Goal: Task Accomplishment & Management: Manage account settings

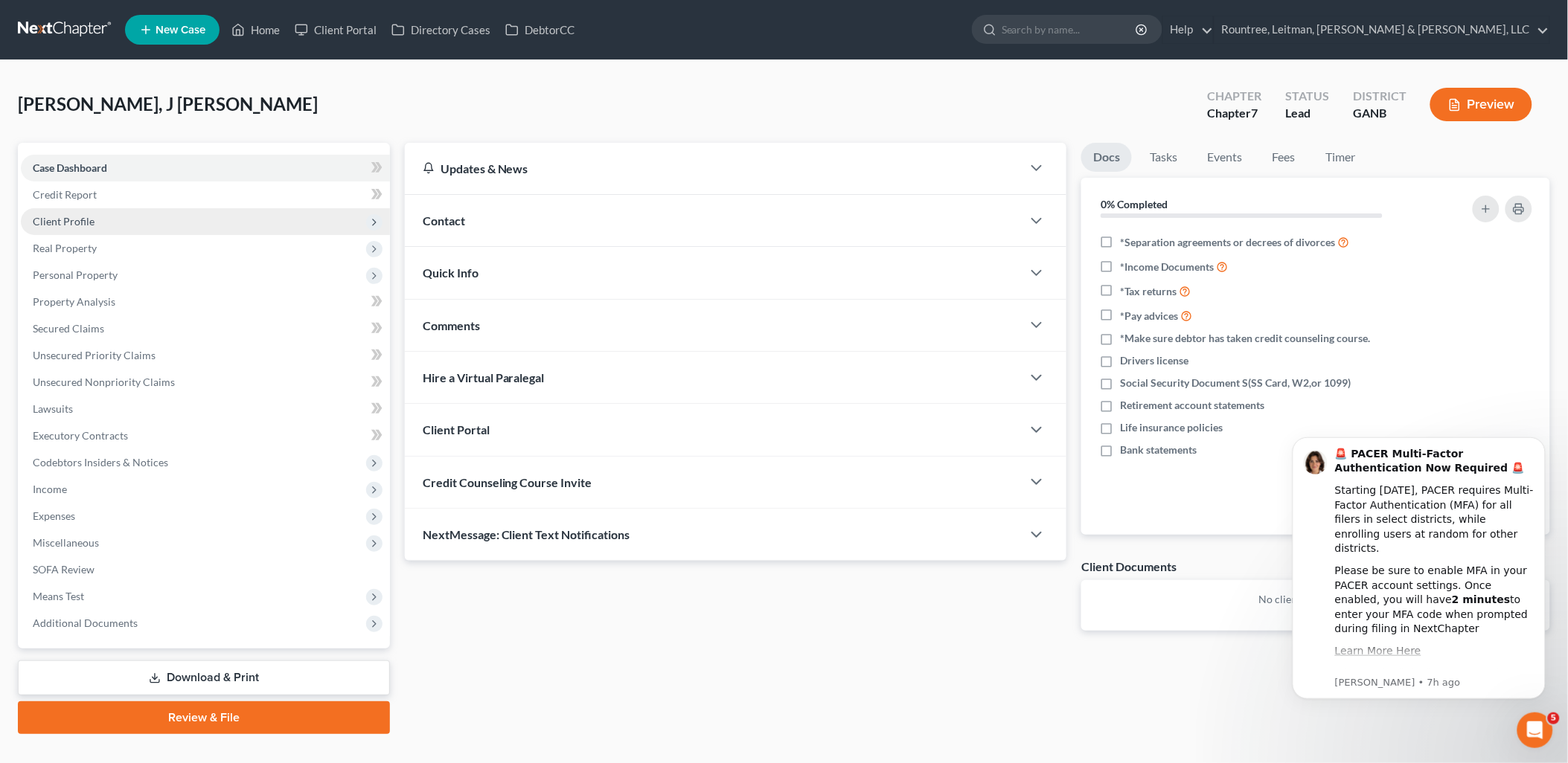
click at [151, 221] on span "Client Profile" at bounding box center [205, 222] width 369 height 27
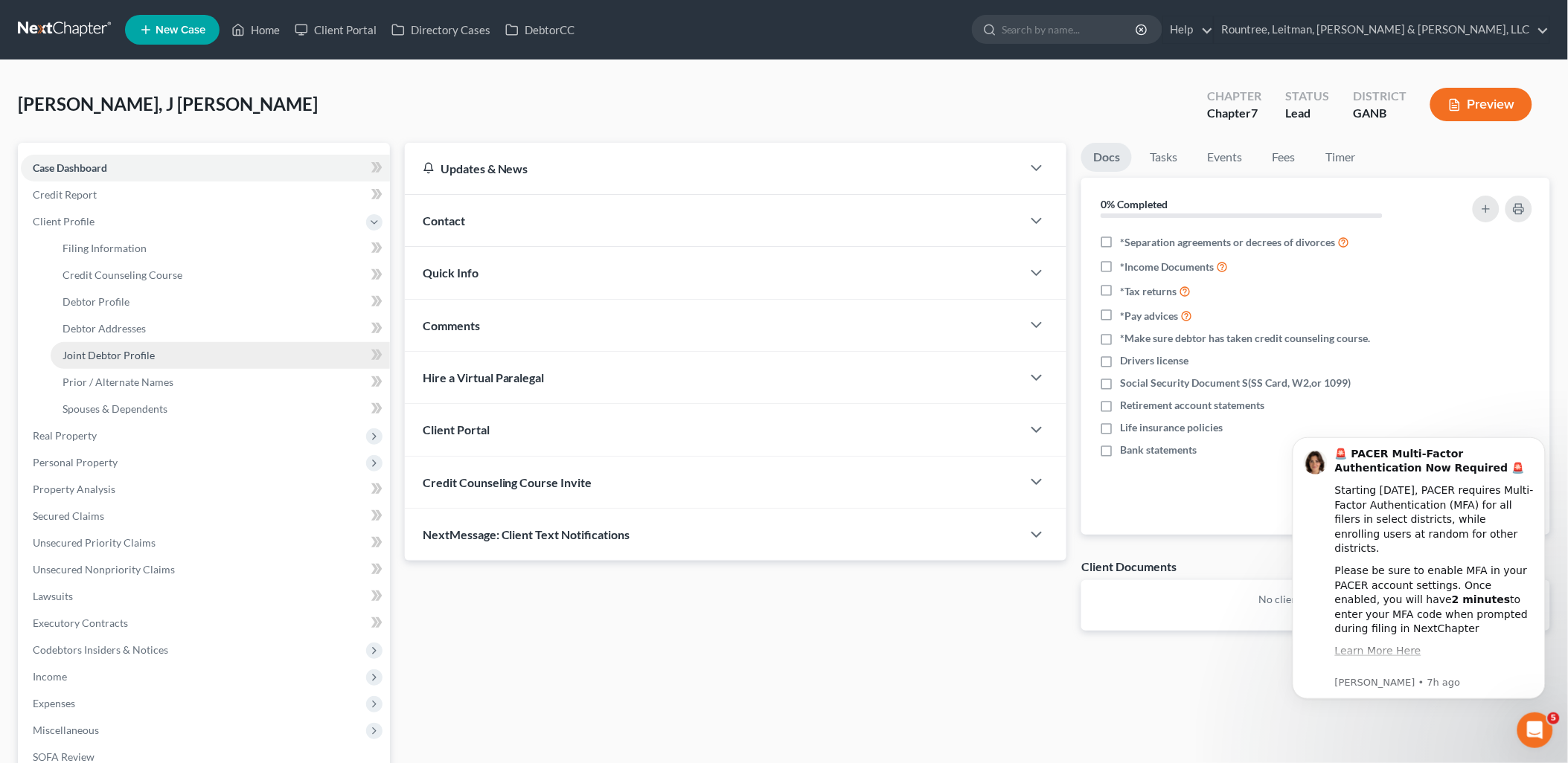
click at [158, 355] on link "Joint Debtor Profile" at bounding box center [220, 355] width 340 height 27
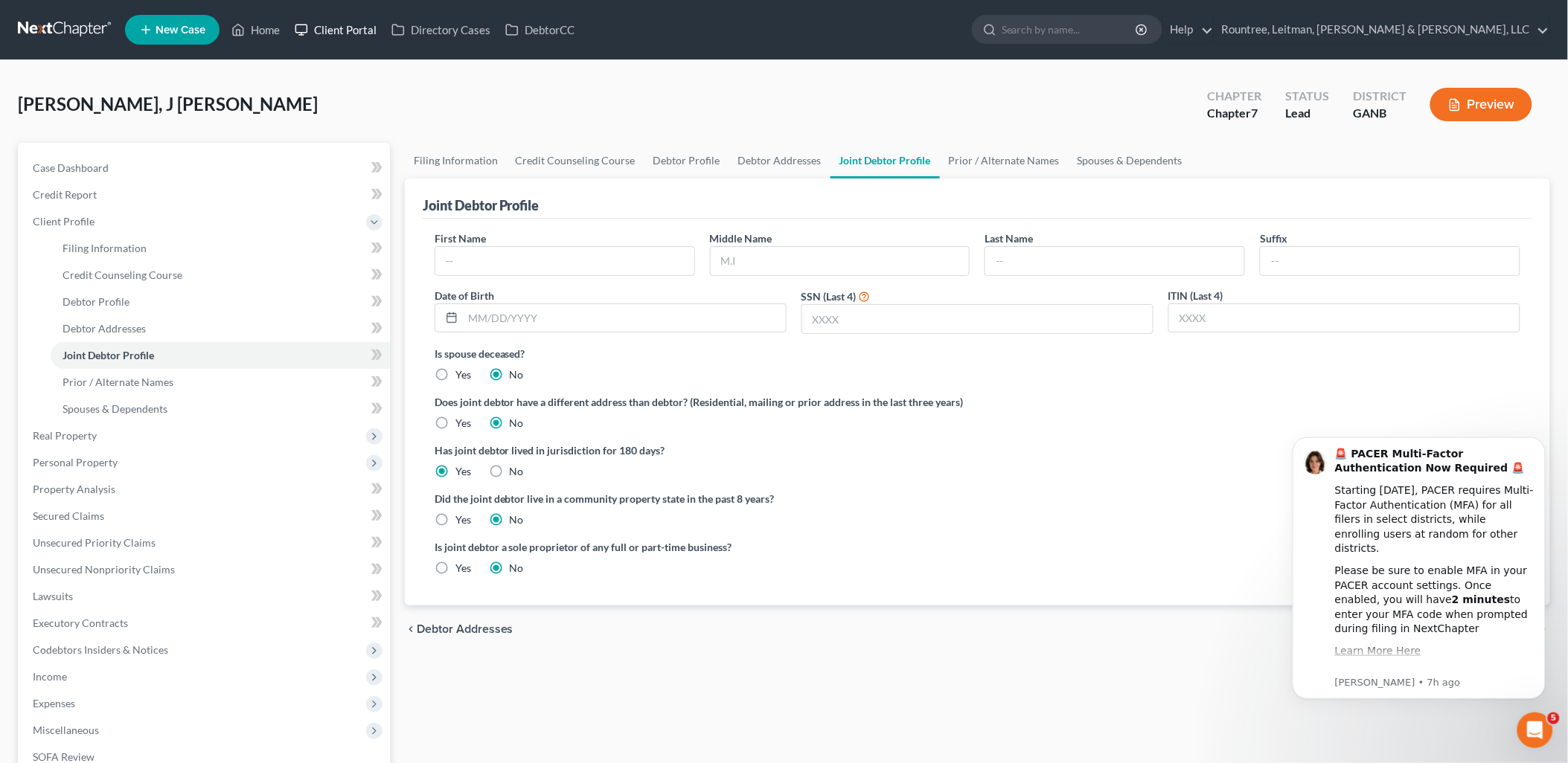
click at [341, 38] on link "Client Portal" at bounding box center [336, 30] width 96 height 27
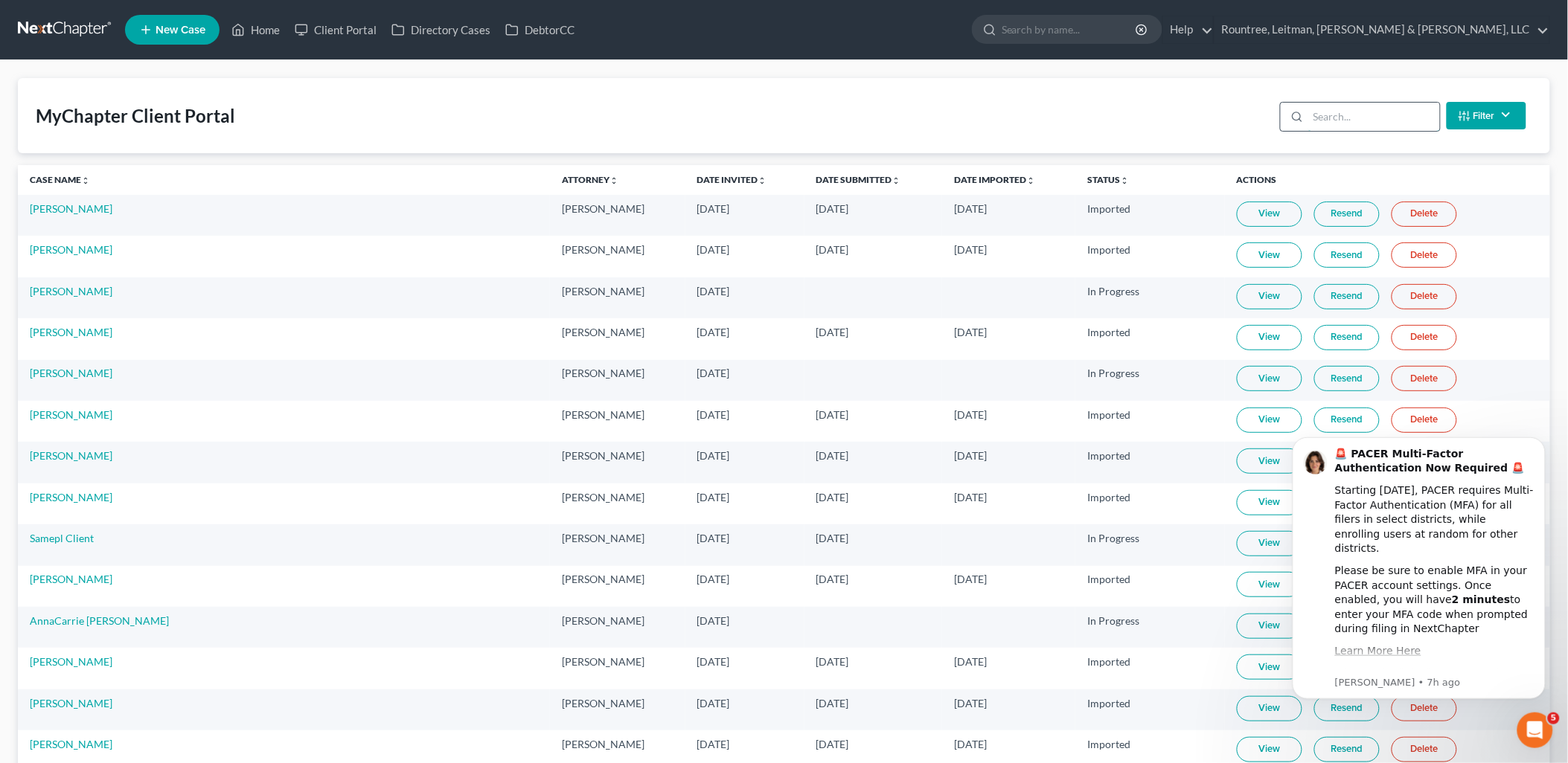
click at [1340, 125] on input "search" at bounding box center [1374, 117] width 132 height 28
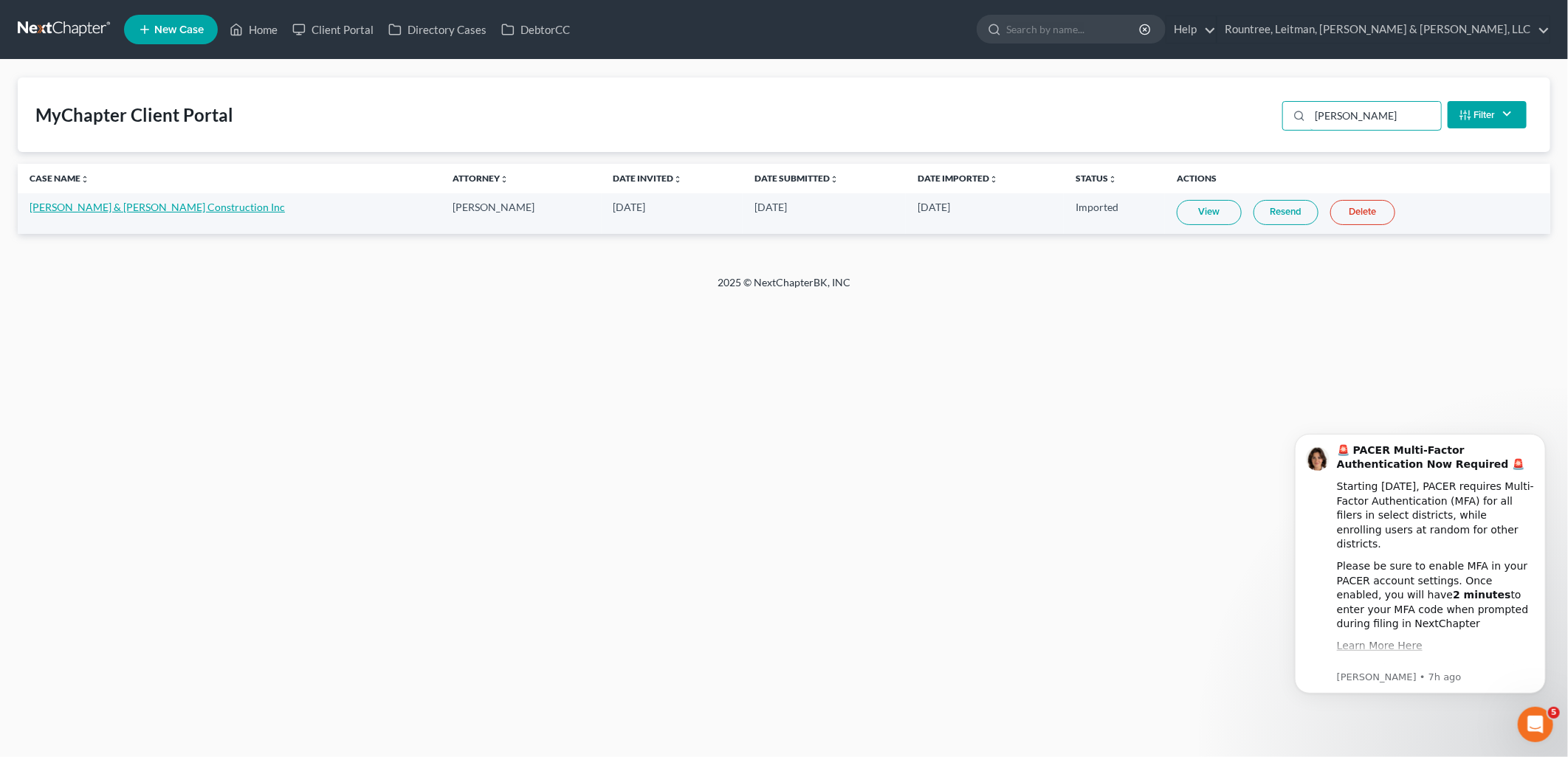
type input "[PERSON_NAME]"
click at [173, 204] on link "[PERSON_NAME] & [PERSON_NAME] Construction Inc" at bounding box center [157, 207] width 255 height 12
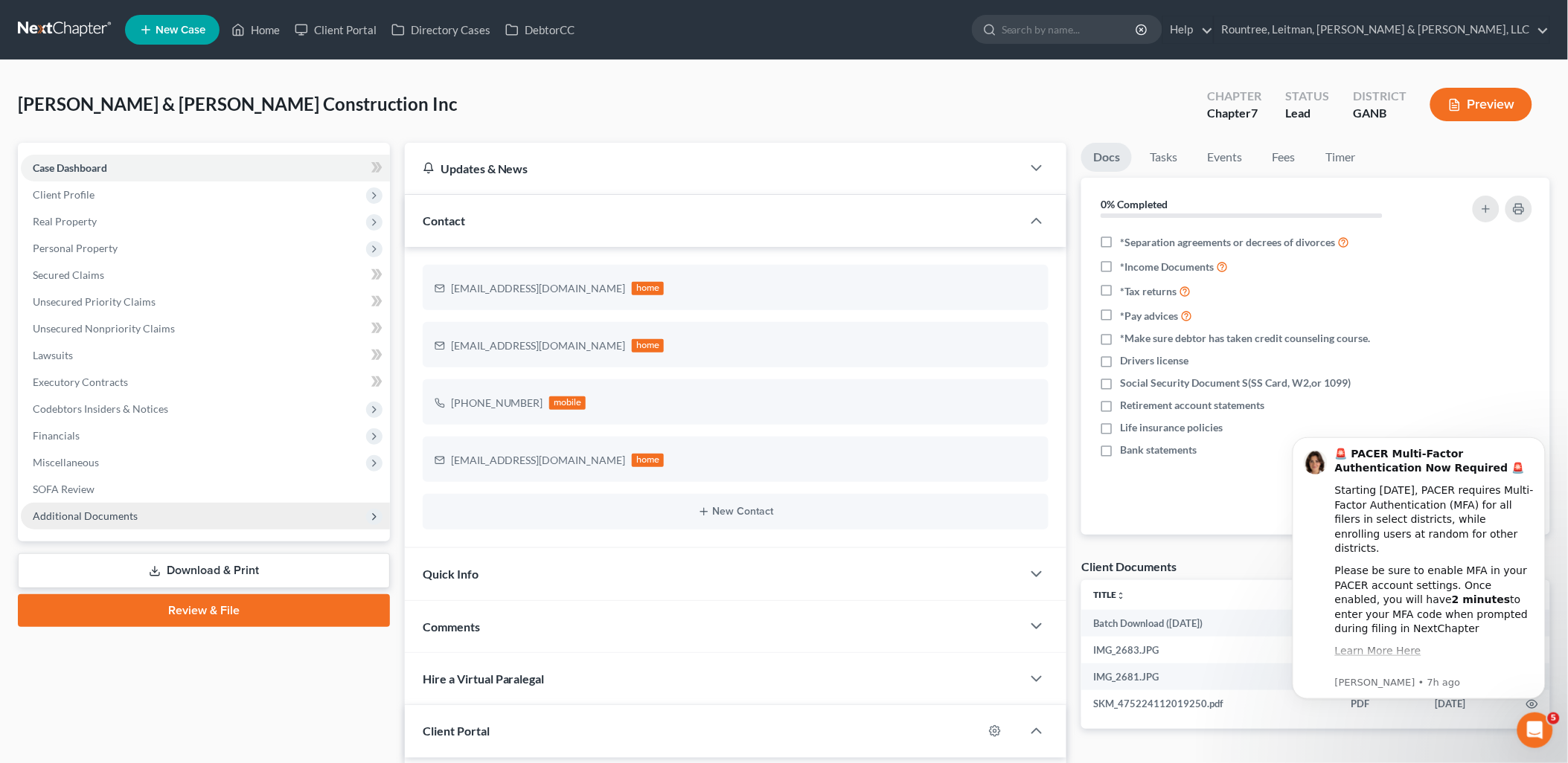
click at [220, 516] on span "Additional Documents" at bounding box center [205, 516] width 369 height 27
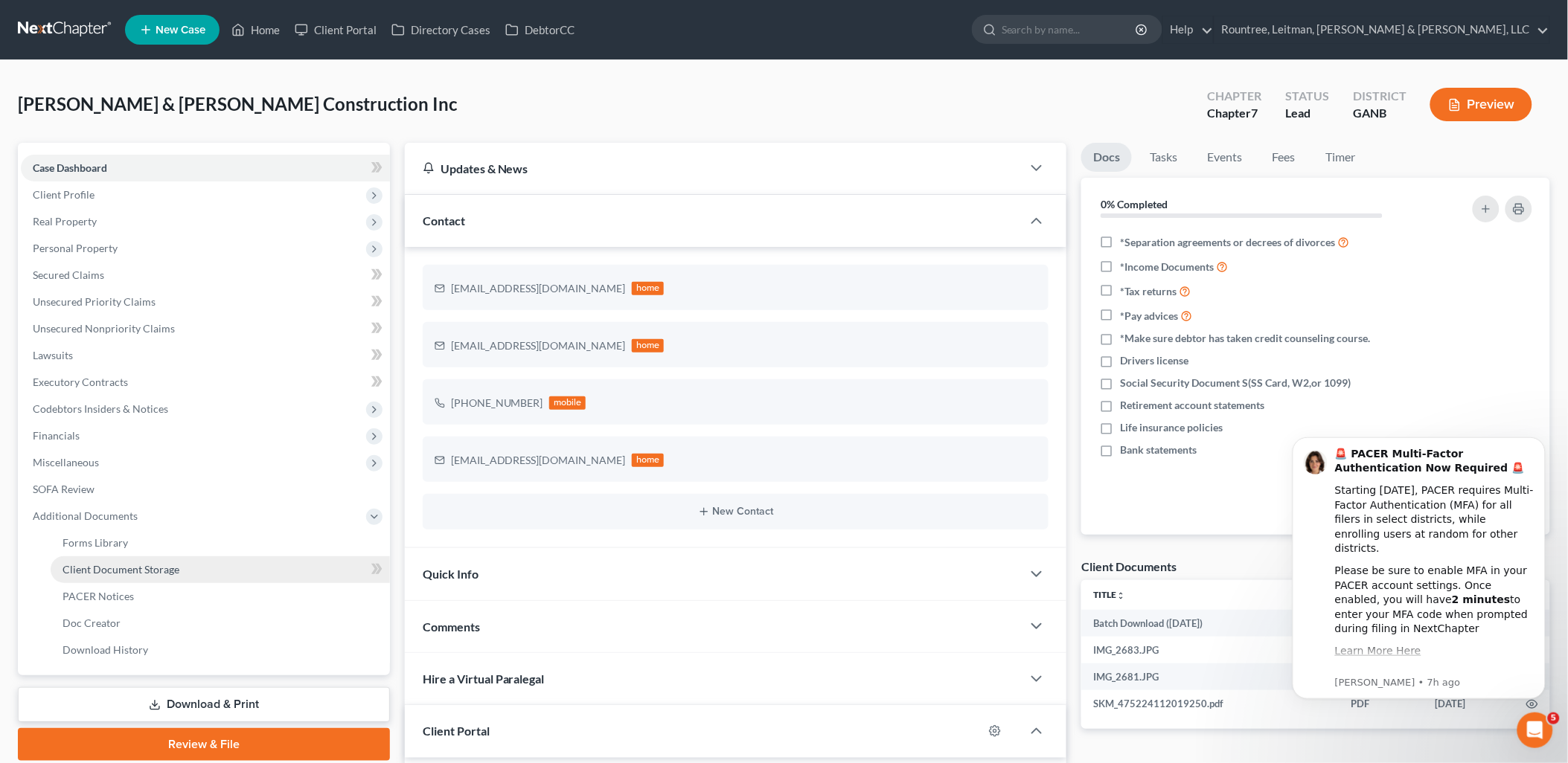
click at [173, 575] on link "Client Document Storage" at bounding box center [220, 570] width 340 height 27
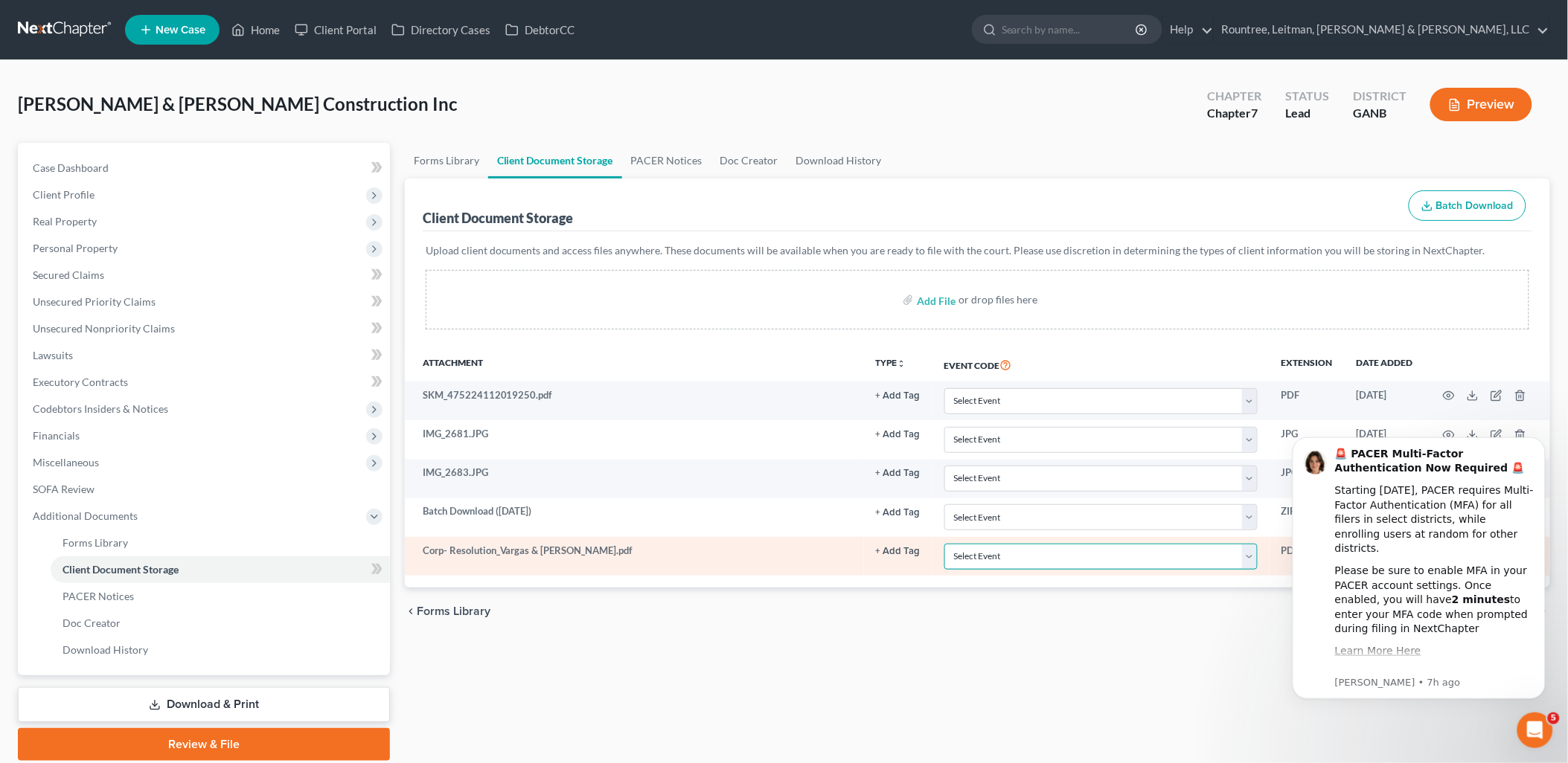
click at [1125, 558] on select "Select Event 01 - Chapter 13 Plan - Initial Plan 02-Application to Pay Filing F…" at bounding box center [1100, 556] width 313 height 26
select select "22"
click at [944, 544] on select "Select Event 01 - Chapter 13 Plan - Initial Plan 02-Application to Pay Filing F…" at bounding box center [1100, 556] width 313 height 26
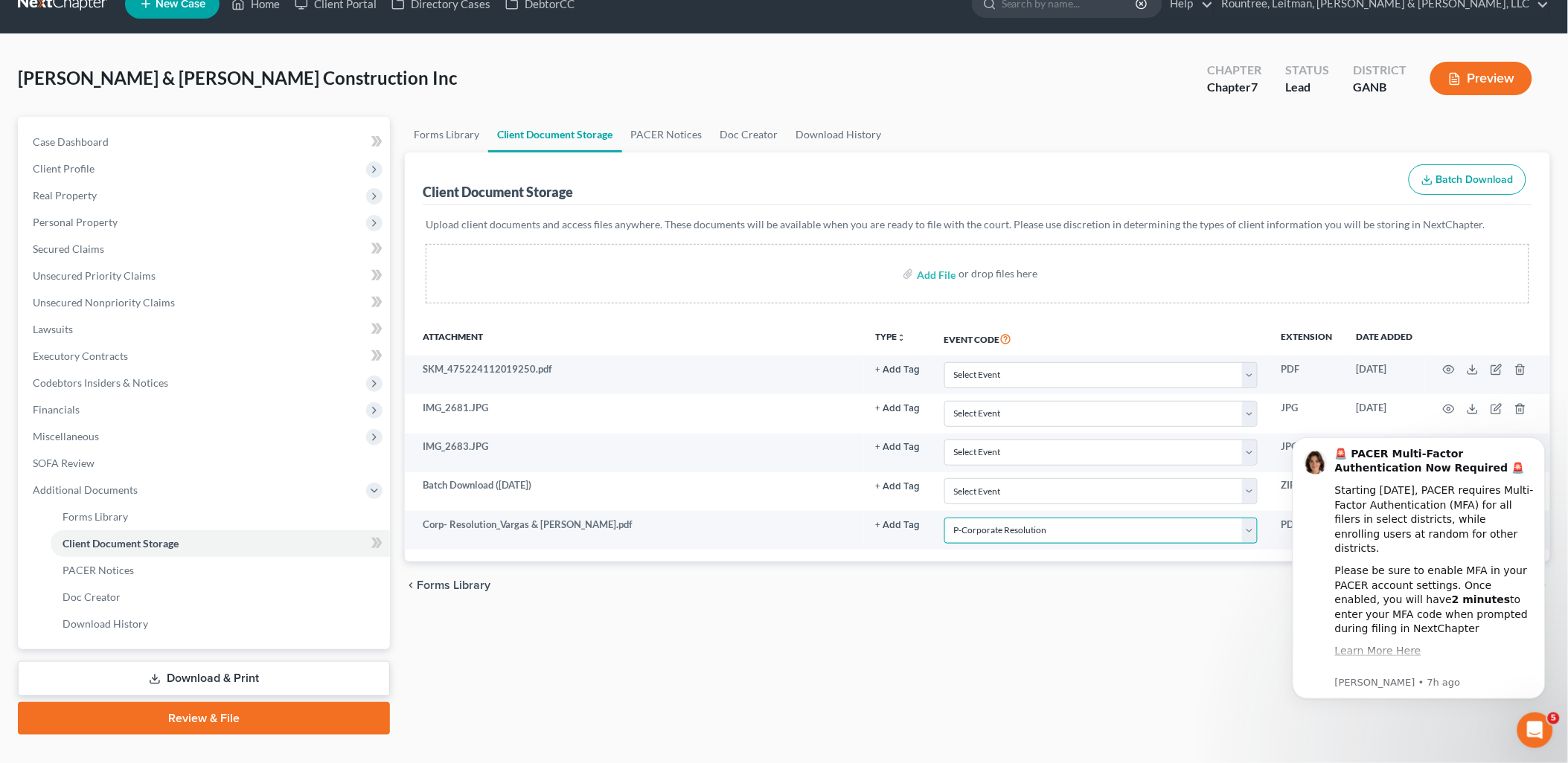
scroll to position [52, 0]
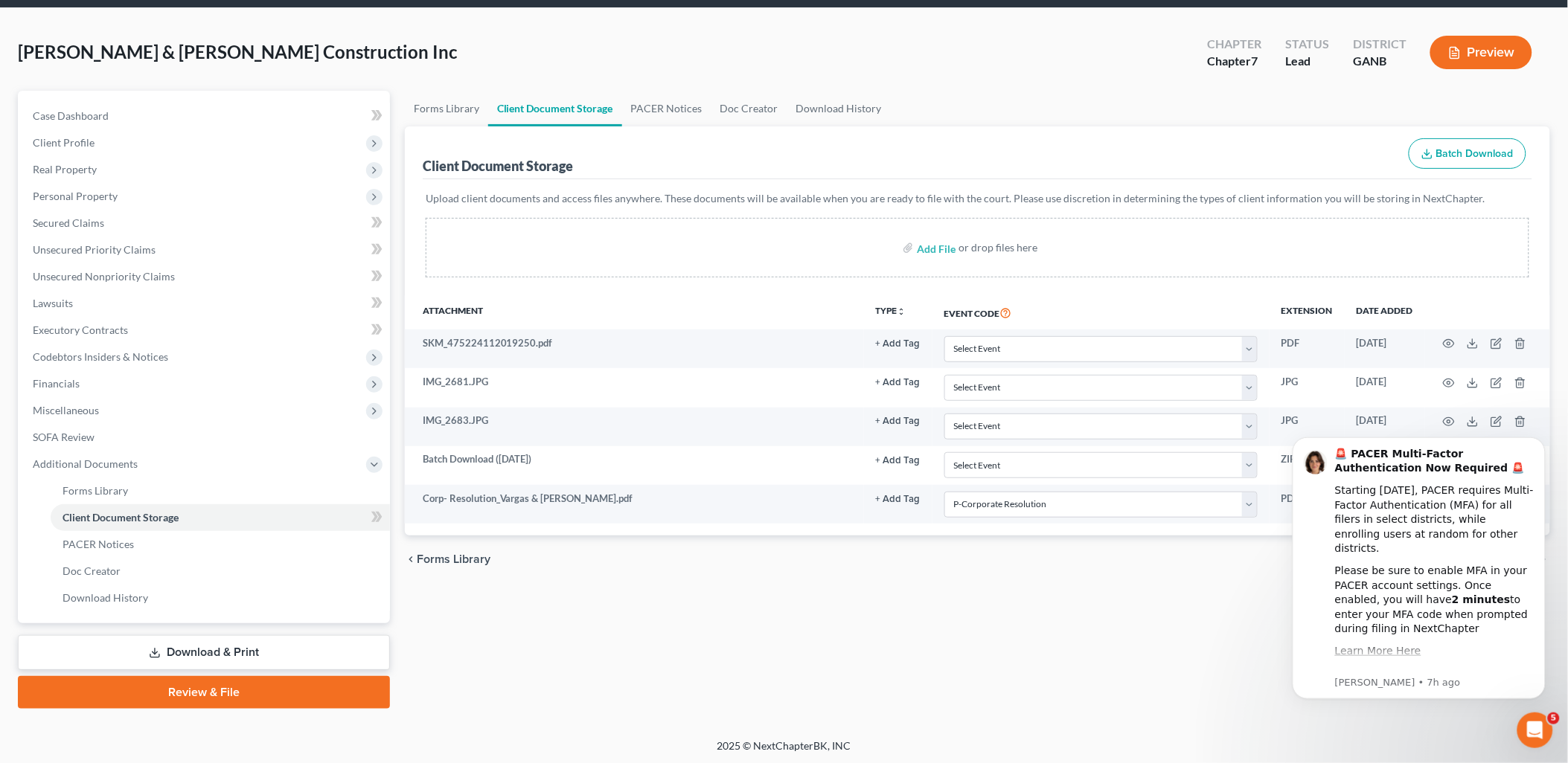
click at [247, 682] on link "Review & File" at bounding box center [204, 692] width 372 height 32
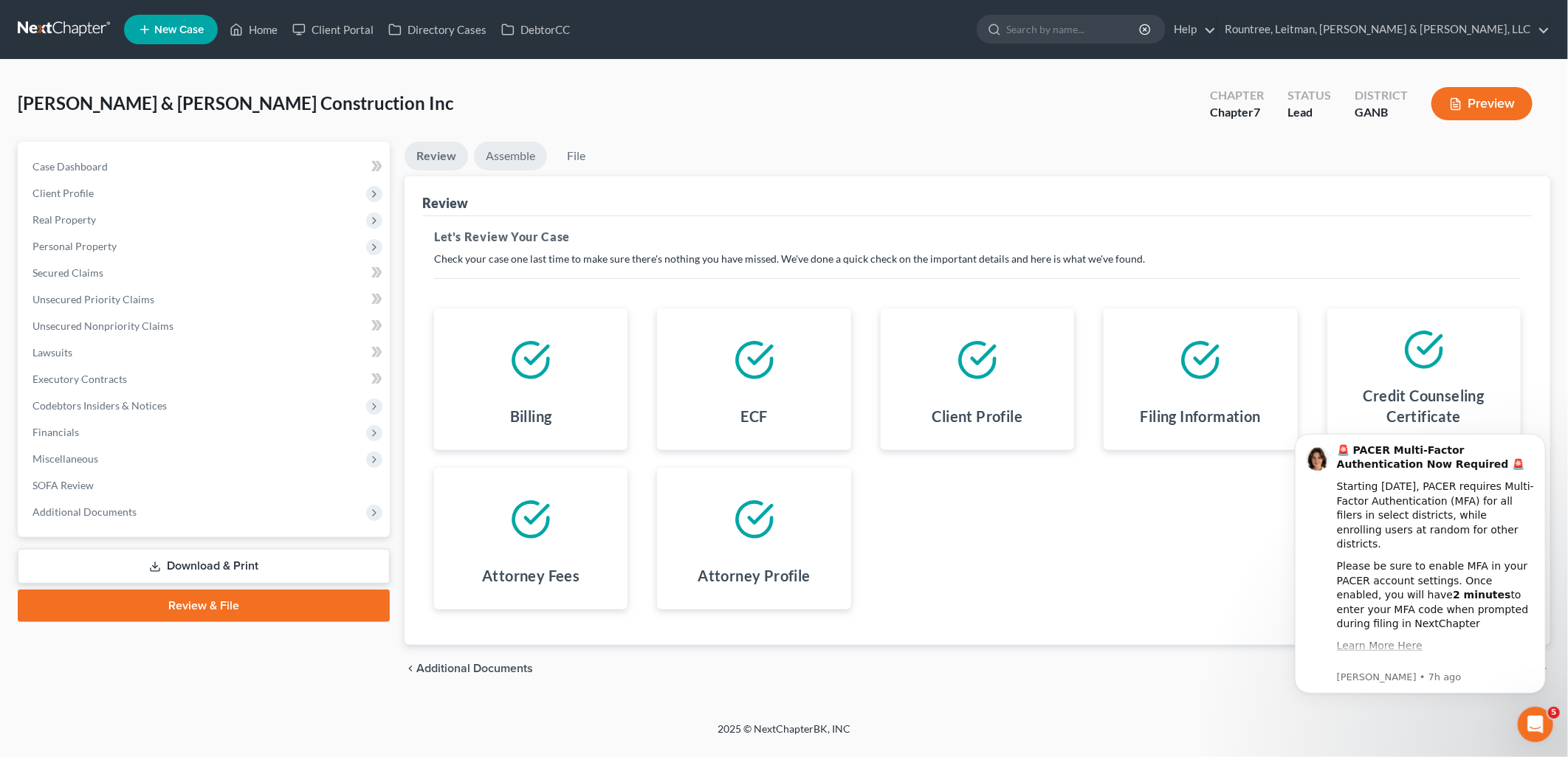
click at [504, 155] on link "Assemble" at bounding box center [510, 156] width 73 height 29
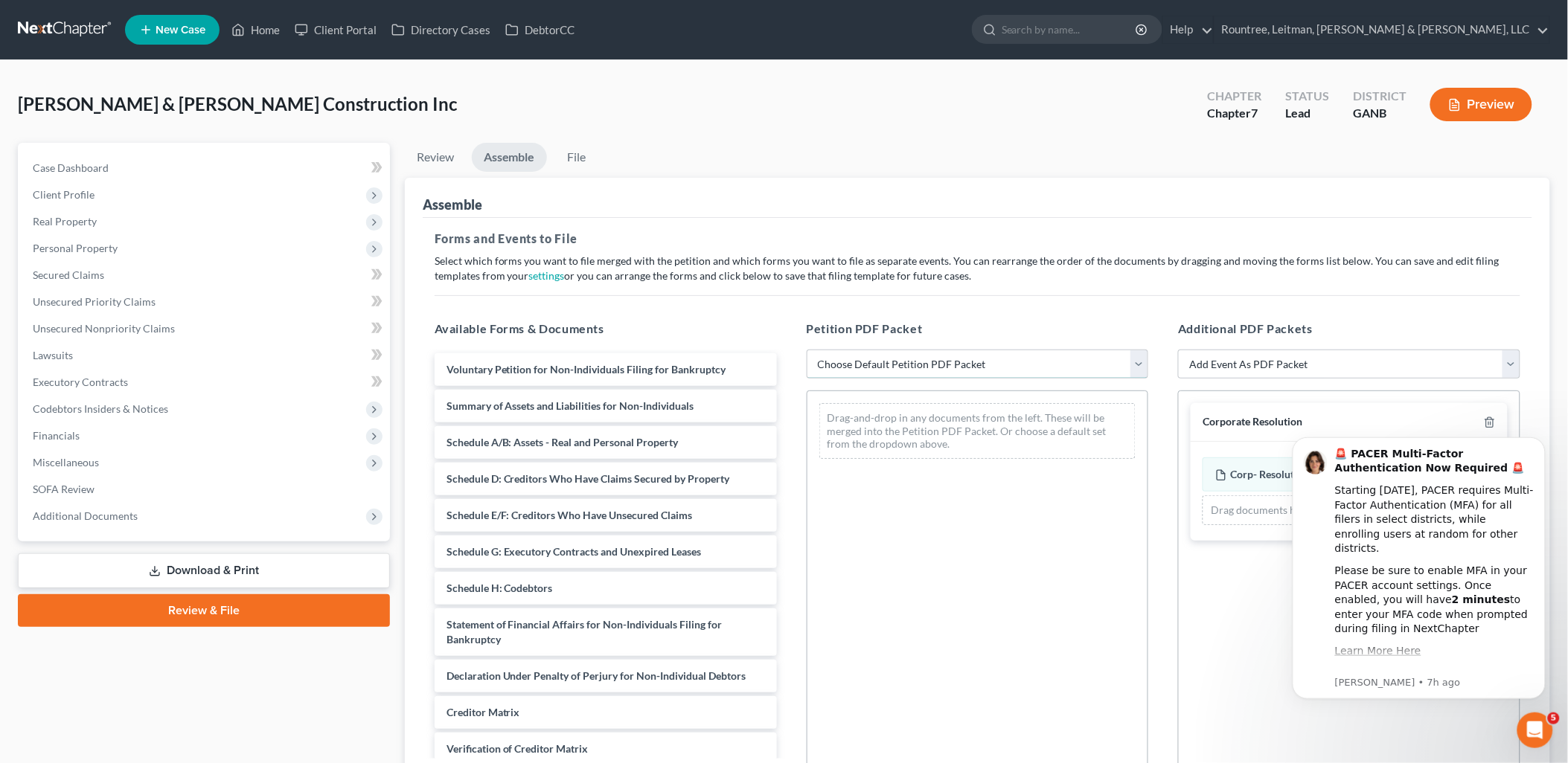
click at [893, 365] on select "Choose Default Petition PDF Packet Complete Bankruptcy Petition (all forms and …" at bounding box center [978, 364] width 342 height 30
select select "2"
click at [806, 350] on select "Choose Default Petition PDF Packet Complete Bankruptcy Petition (all forms and …" at bounding box center [978, 364] width 342 height 30
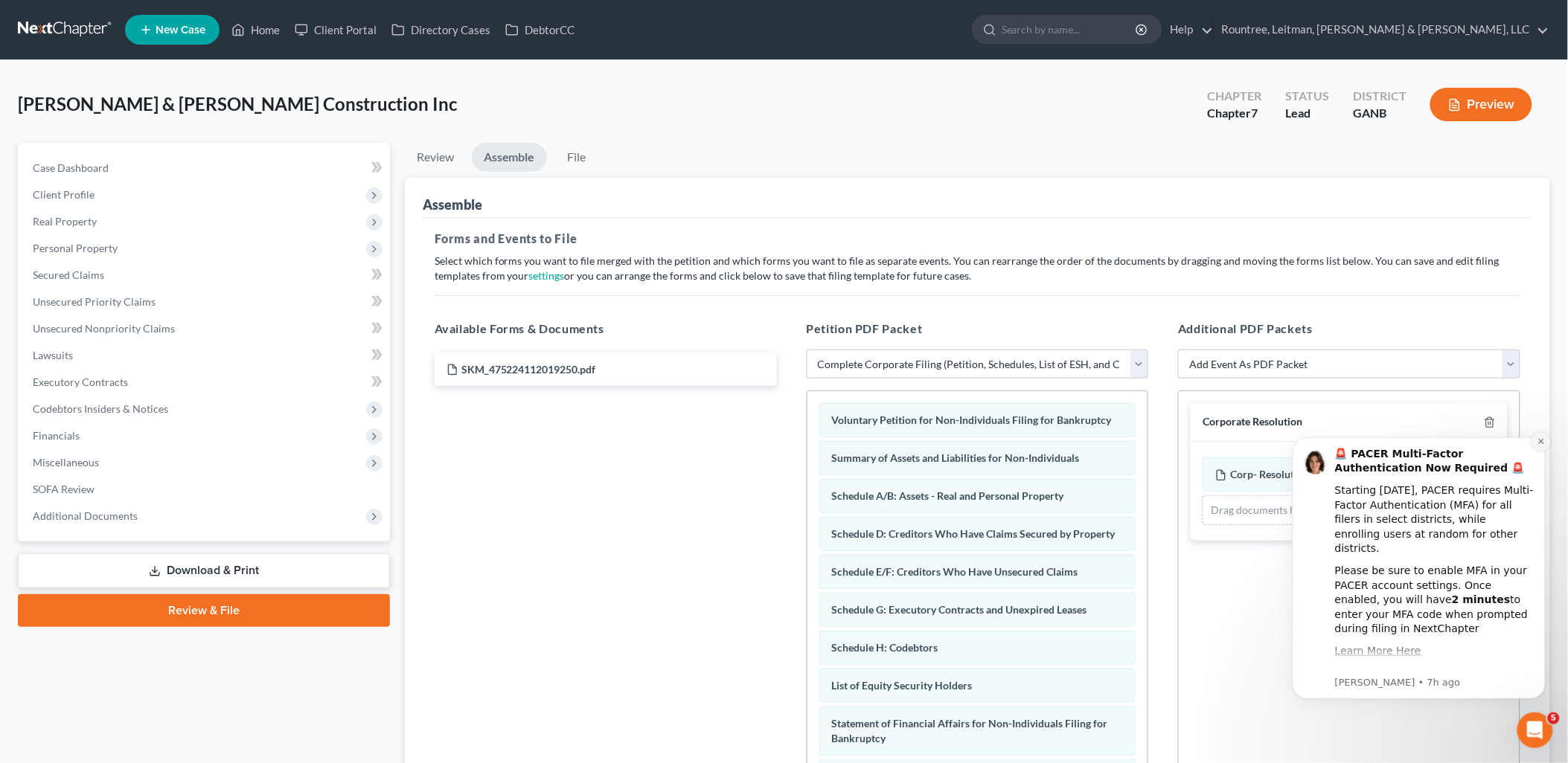
click at [1541, 442] on icon "Dismiss notification" at bounding box center [1540, 441] width 5 height 5
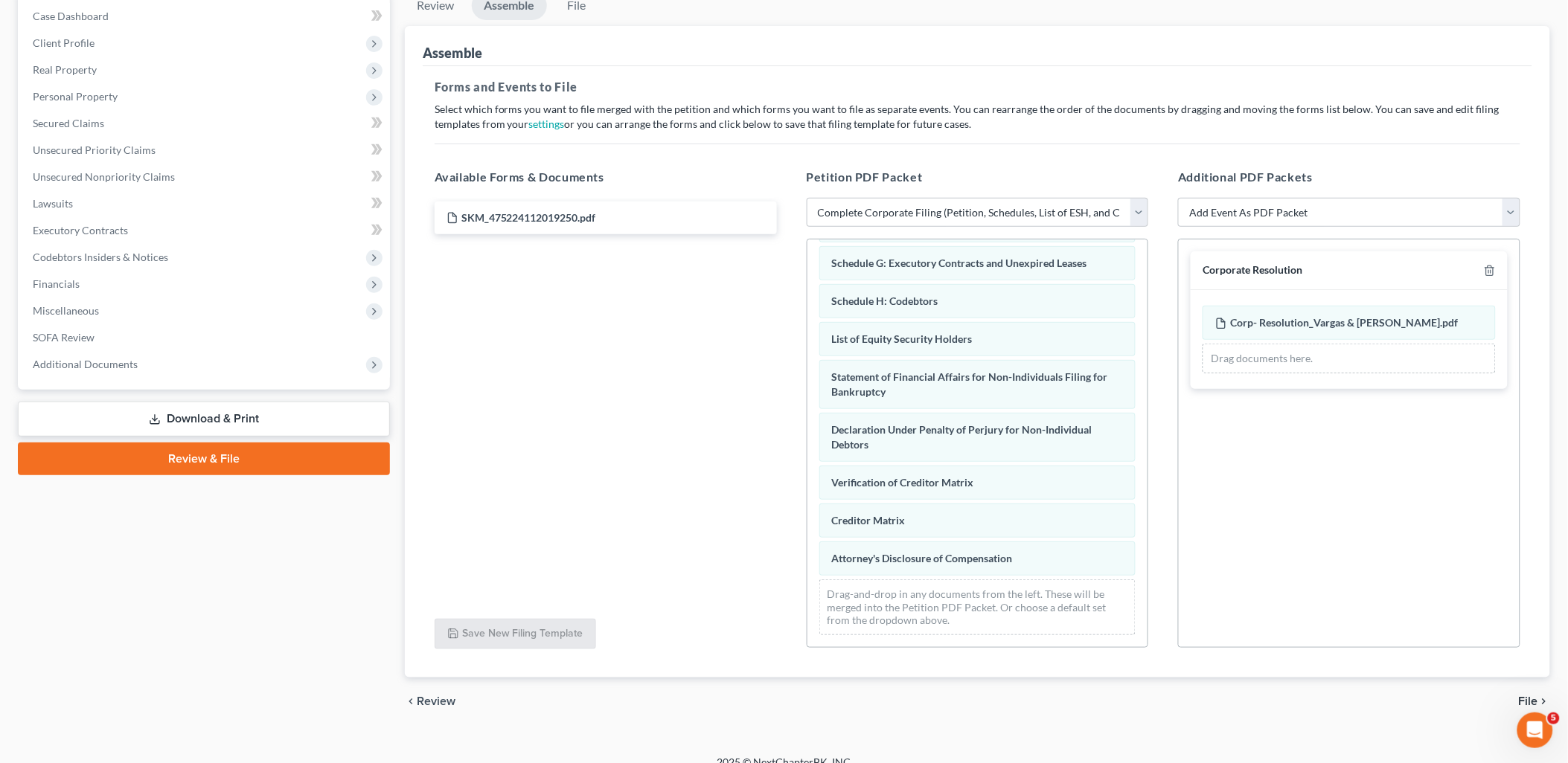
scroll to position [165, 0]
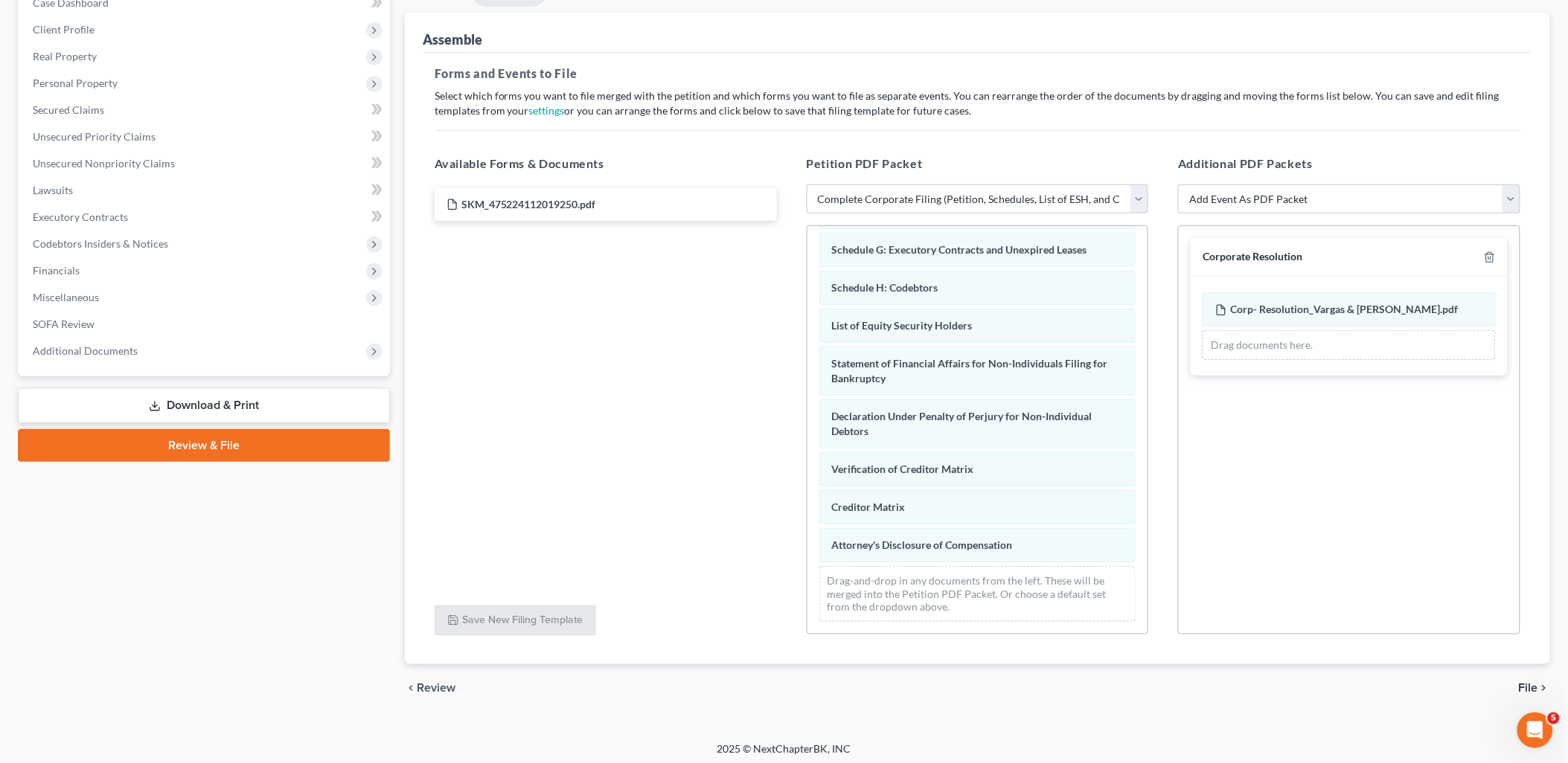
click at [1524, 682] on span "File" at bounding box center [1527, 688] width 19 height 12
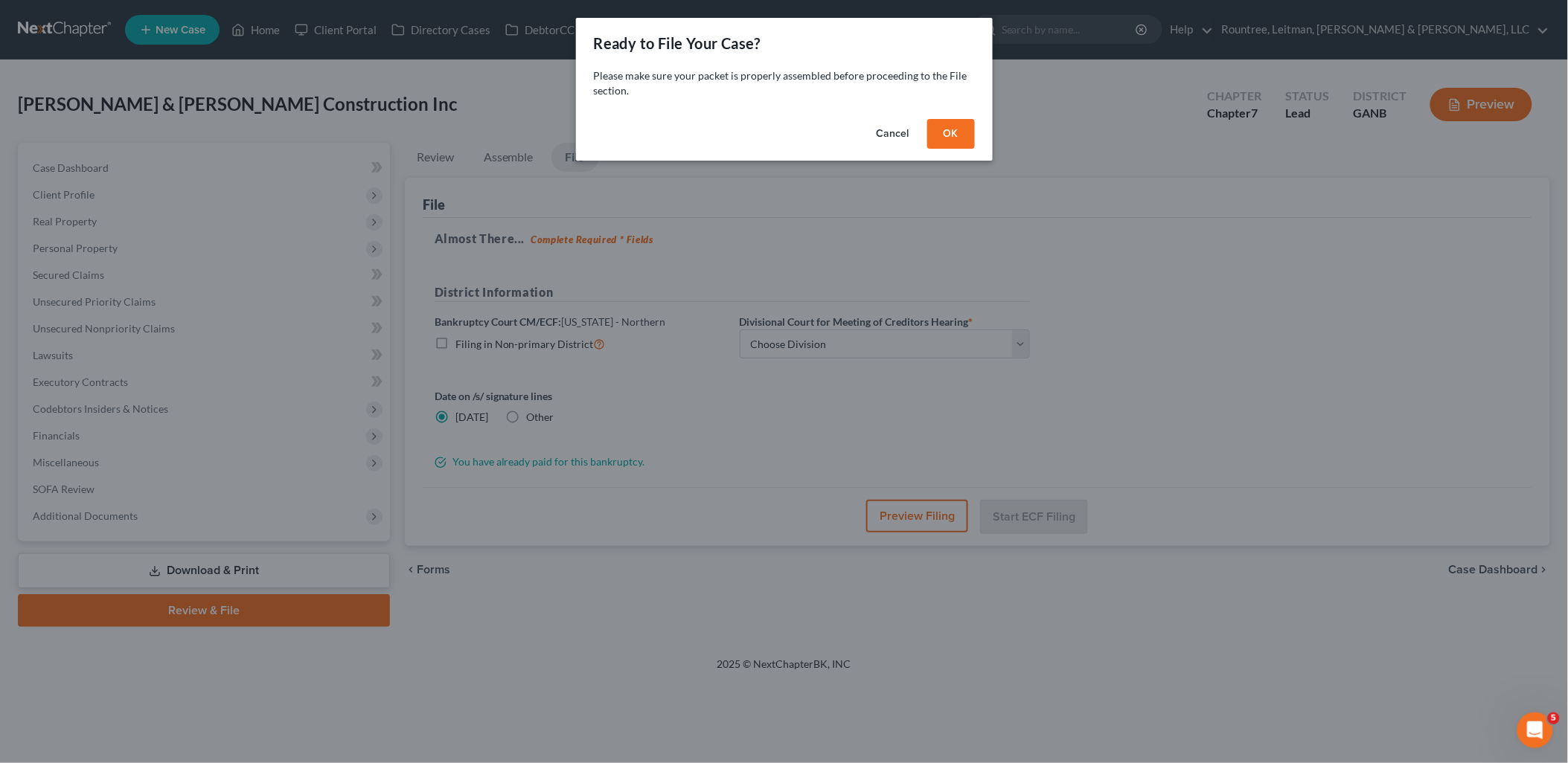
scroll to position [0, 0]
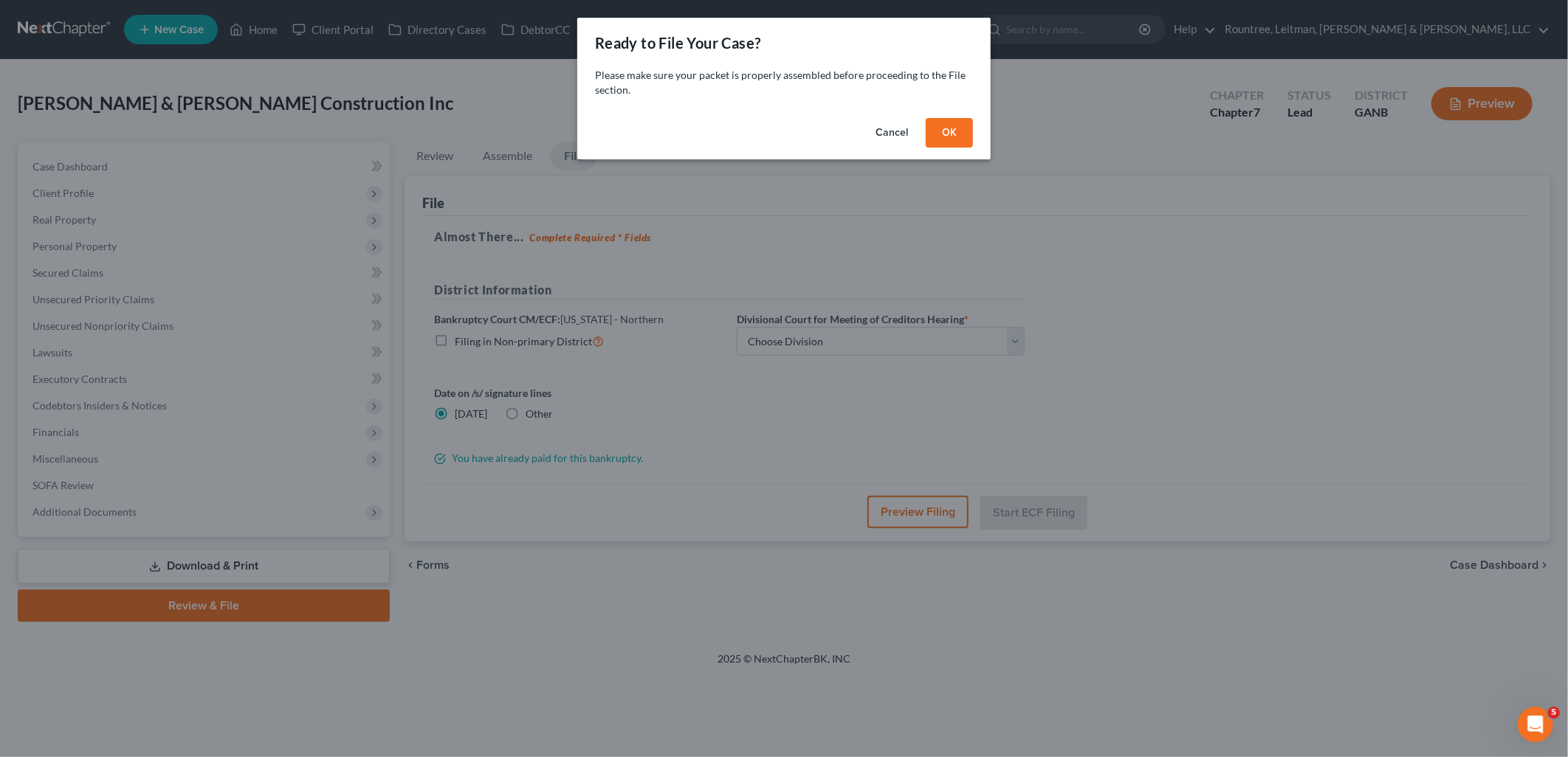
click at [955, 133] on button "OK" at bounding box center [948, 133] width 47 height 30
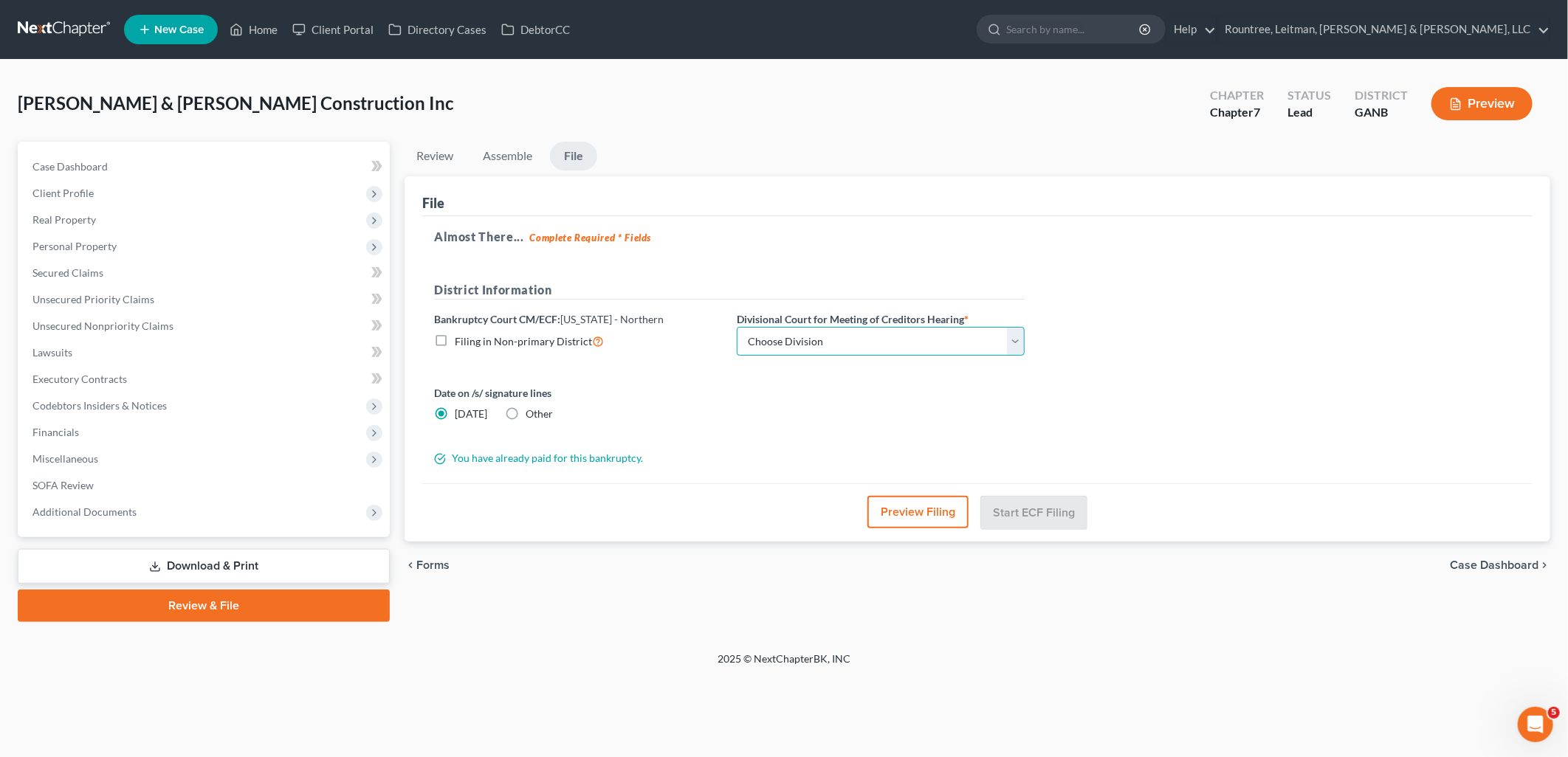
click at [814, 338] on select "Choose Division [GEOGRAPHIC_DATA] [GEOGRAPHIC_DATA] [GEOGRAPHIC_DATA] [GEOGRAPH…" at bounding box center [880, 342] width 288 height 30
select select "0"
click at [737, 327] on select "Choose Division [GEOGRAPHIC_DATA] [GEOGRAPHIC_DATA] [GEOGRAPHIC_DATA] [GEOGRAPH…" at bounding box center [880, 342] width 288 height 30
click at [902, 512] on button "Preview Filing" at bounding box center [919, 512] width 101 height 32
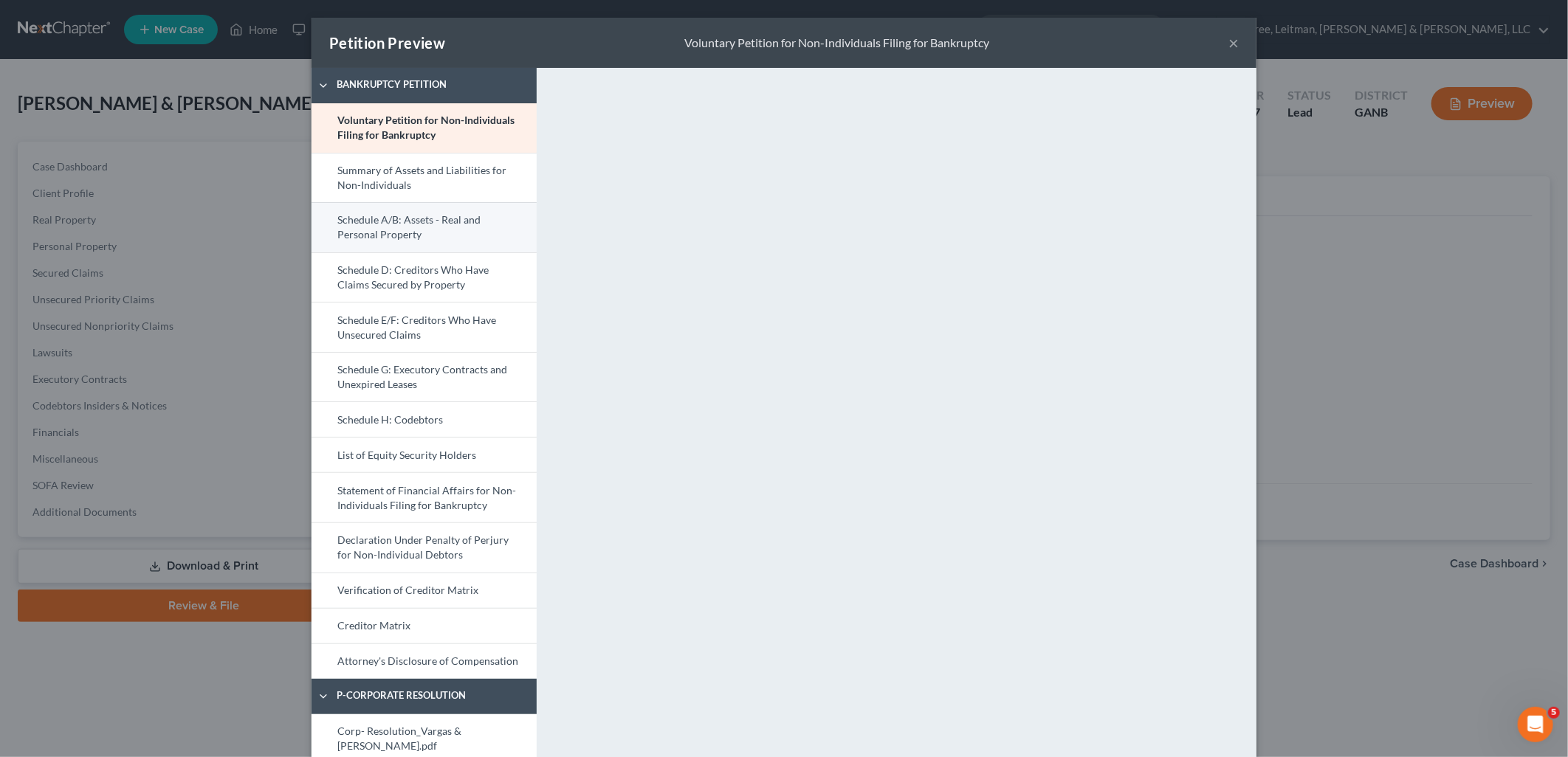
click at [434, 216] on link "Schedule A/B: Assets - Real and Personal Property" at bounding box center [424, 227] width 225 height 50
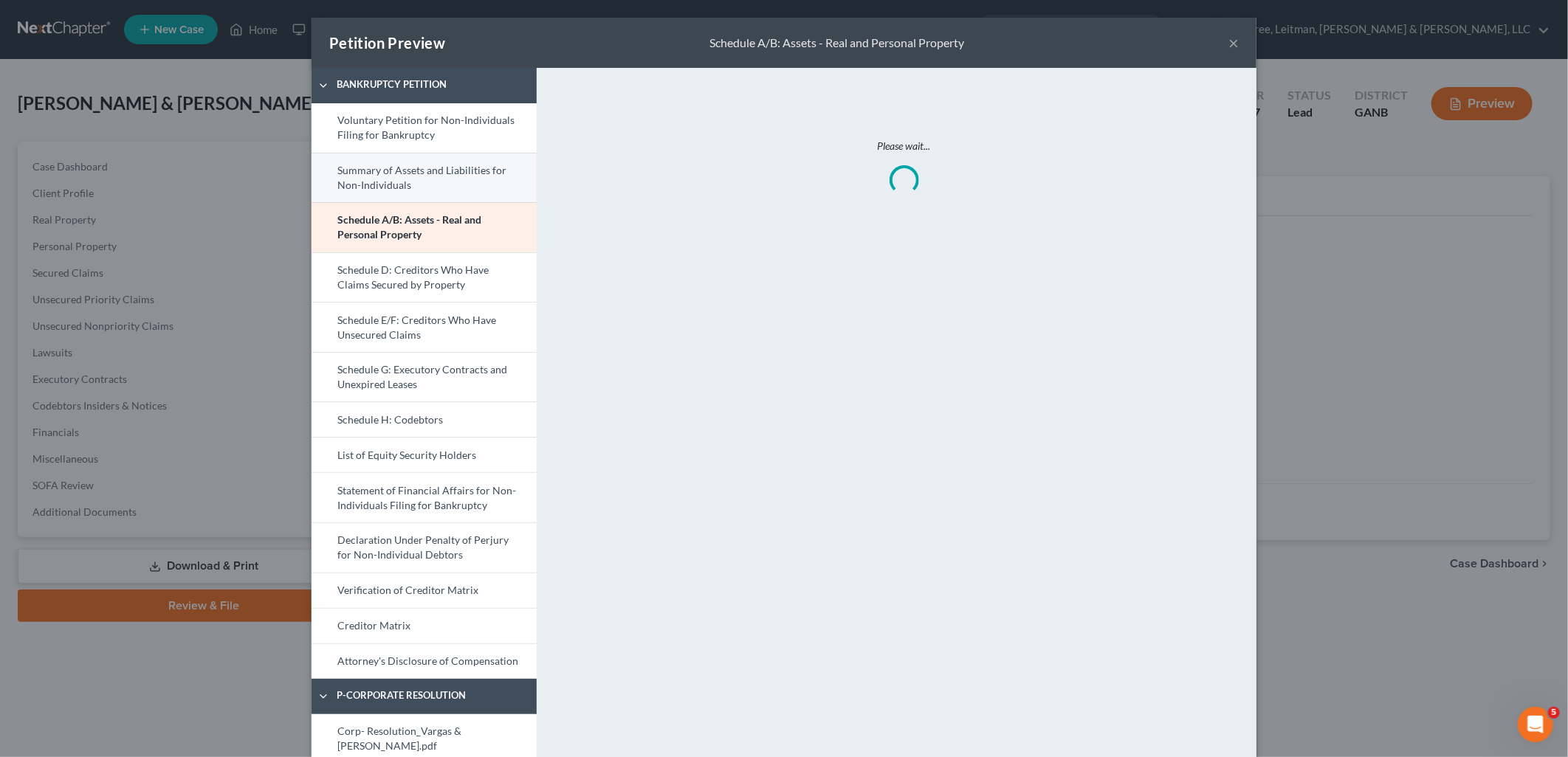
click at [438, 185] on link "Summary of Assets and Liabilities for Non-Individuals" at bounding box center [424, 177] width 225 height 50
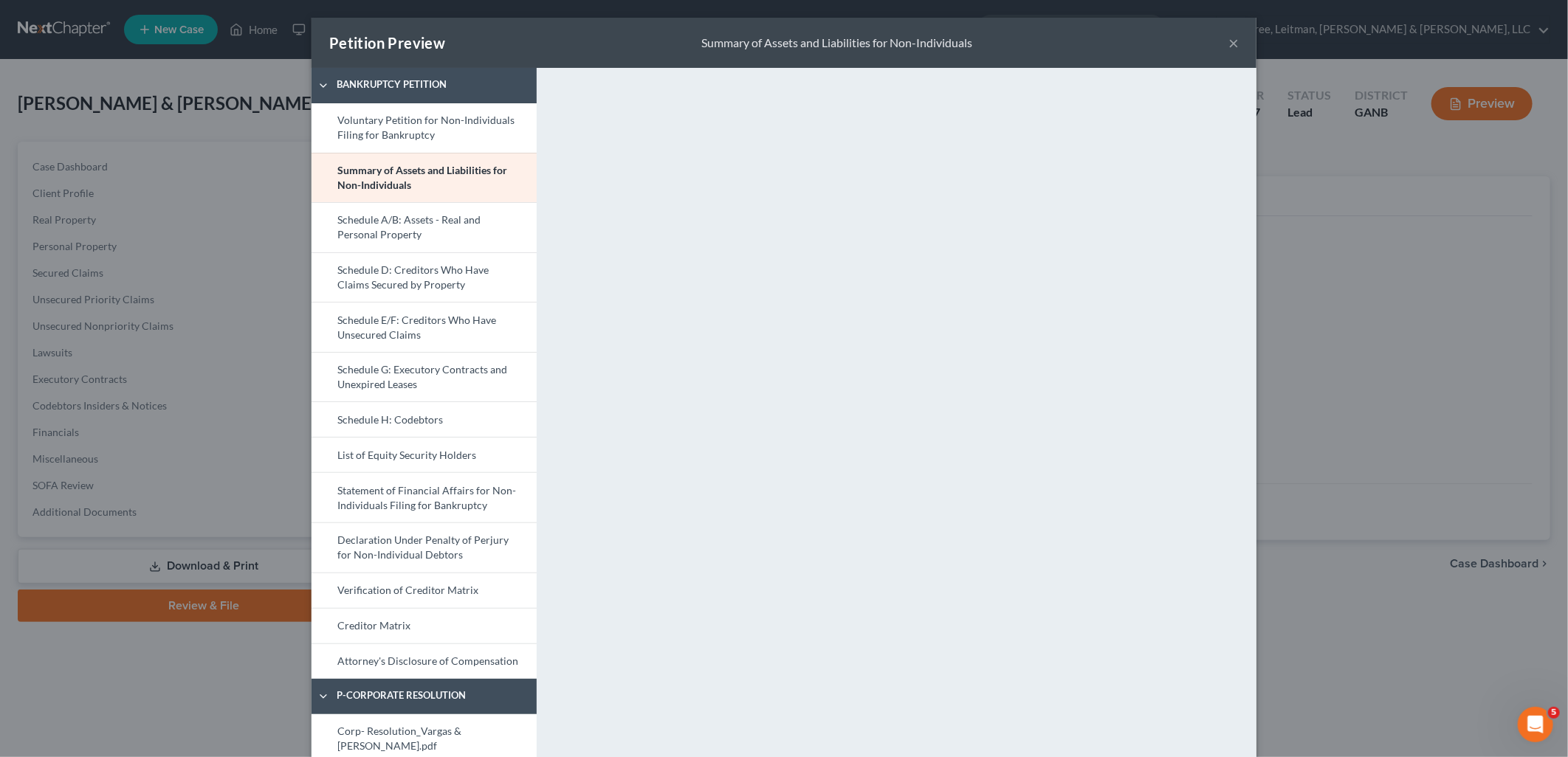
click at [1230, 45] on button "×" at bounding box center [1233, 43] width 11 height 18
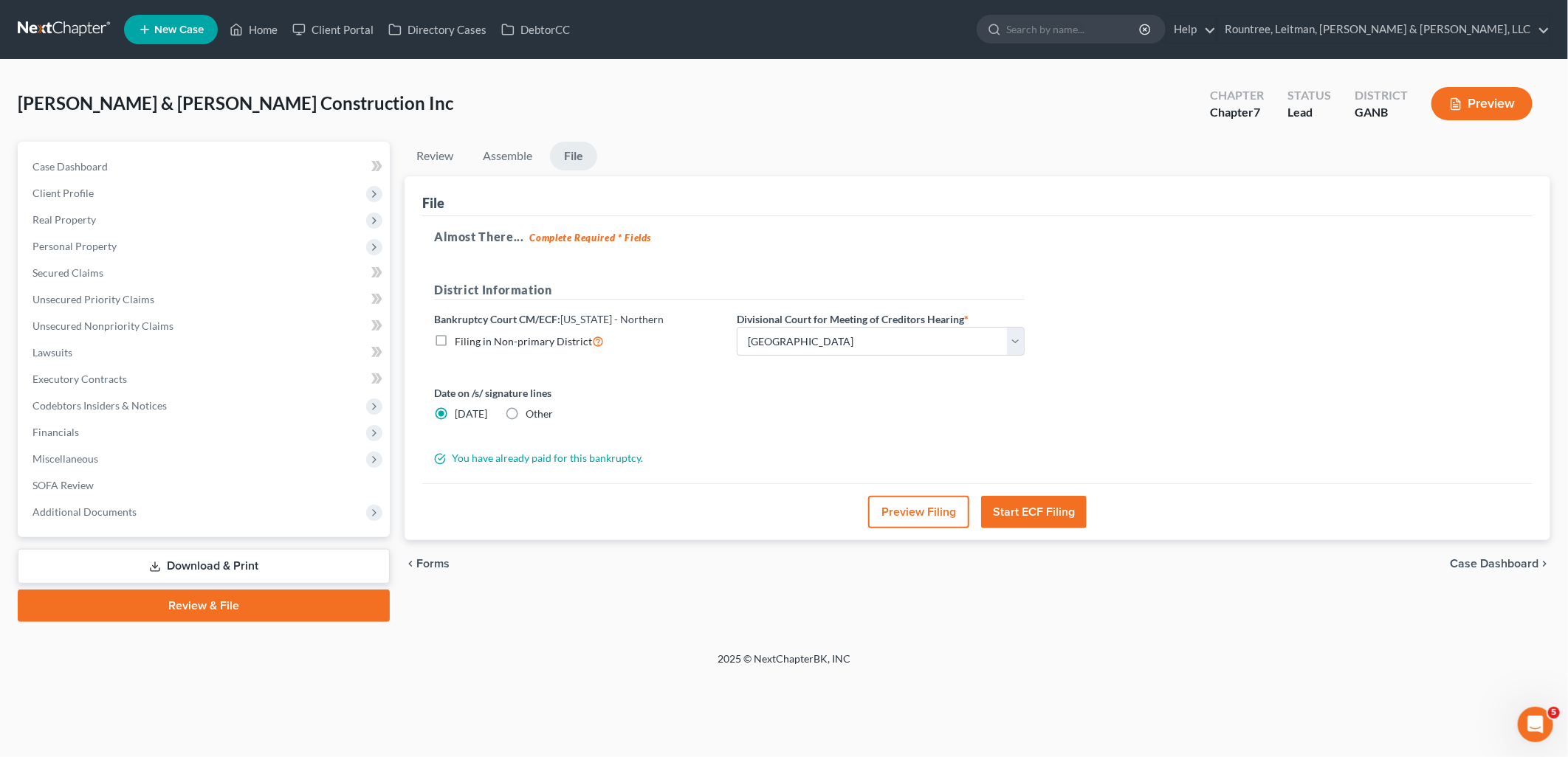
click at [1058, 506] on button "Start ECF Filing" at bounding box center [1034, 512] width 105 height 32
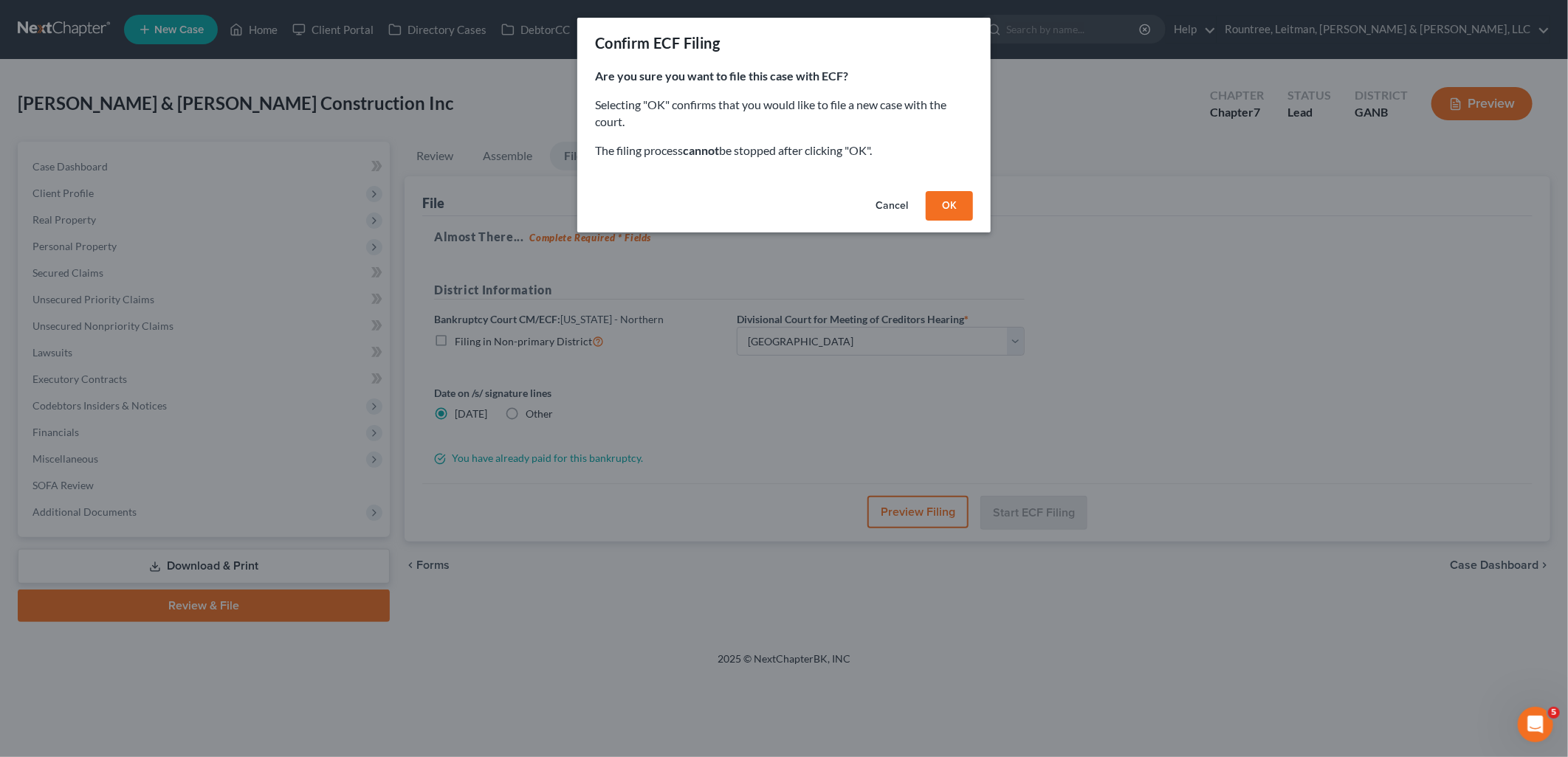
click at [968, 207] on button "OK" at bounding box center [948, 206] width 47 height 30
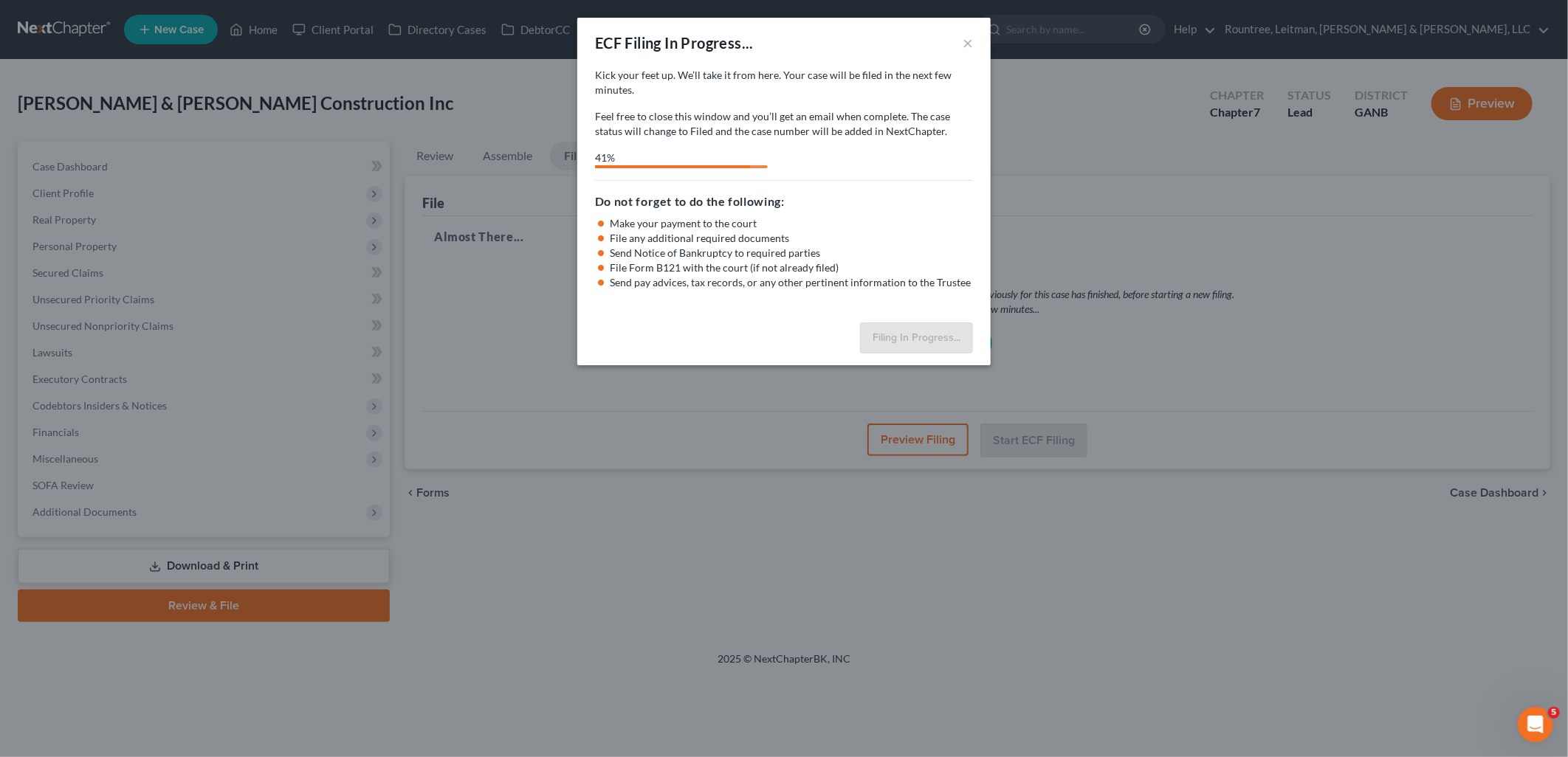
select select "0"
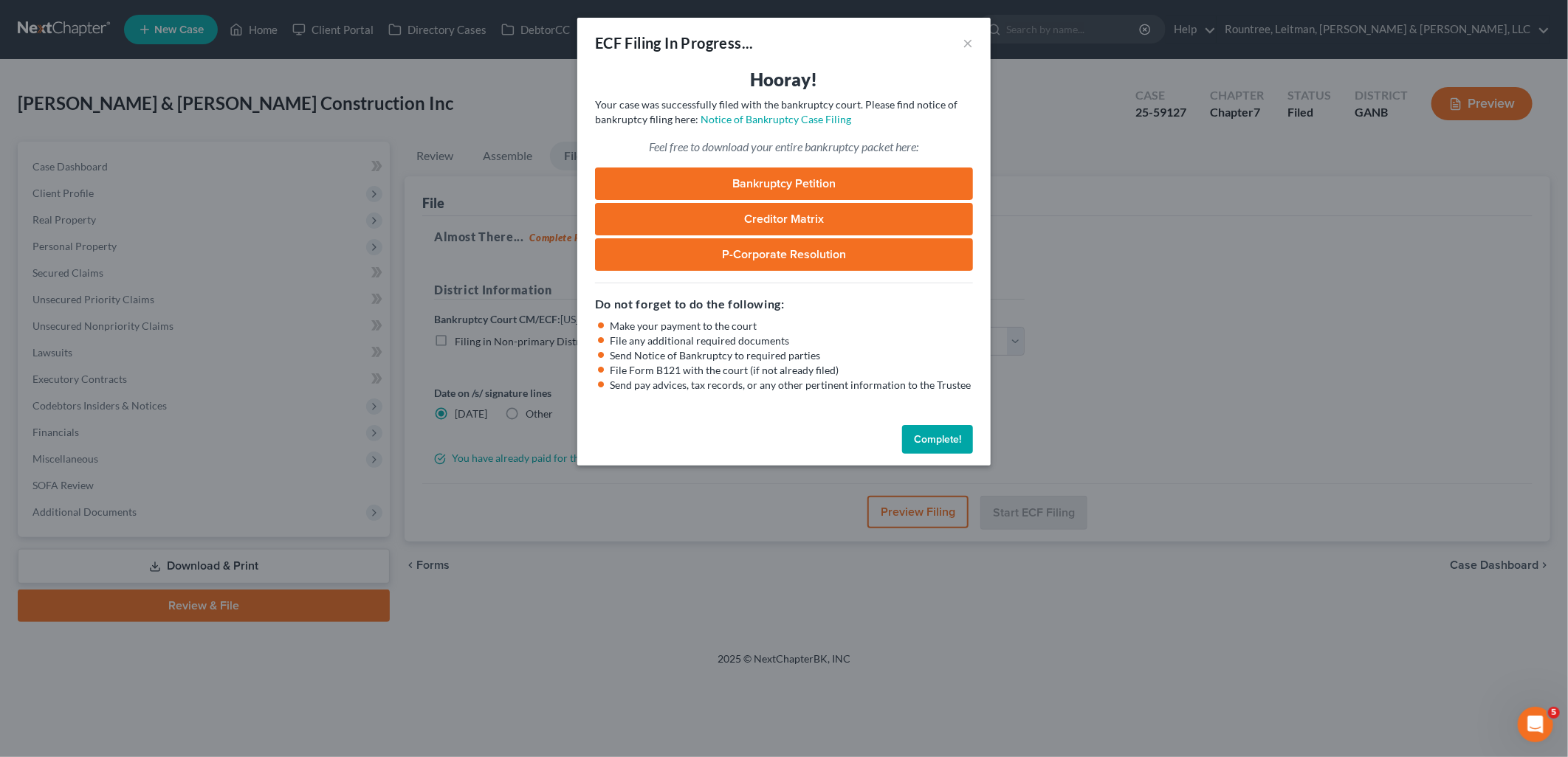
click at [929, 438] on button "Complete!" at bounding box center [938, 440] width 71 height 30
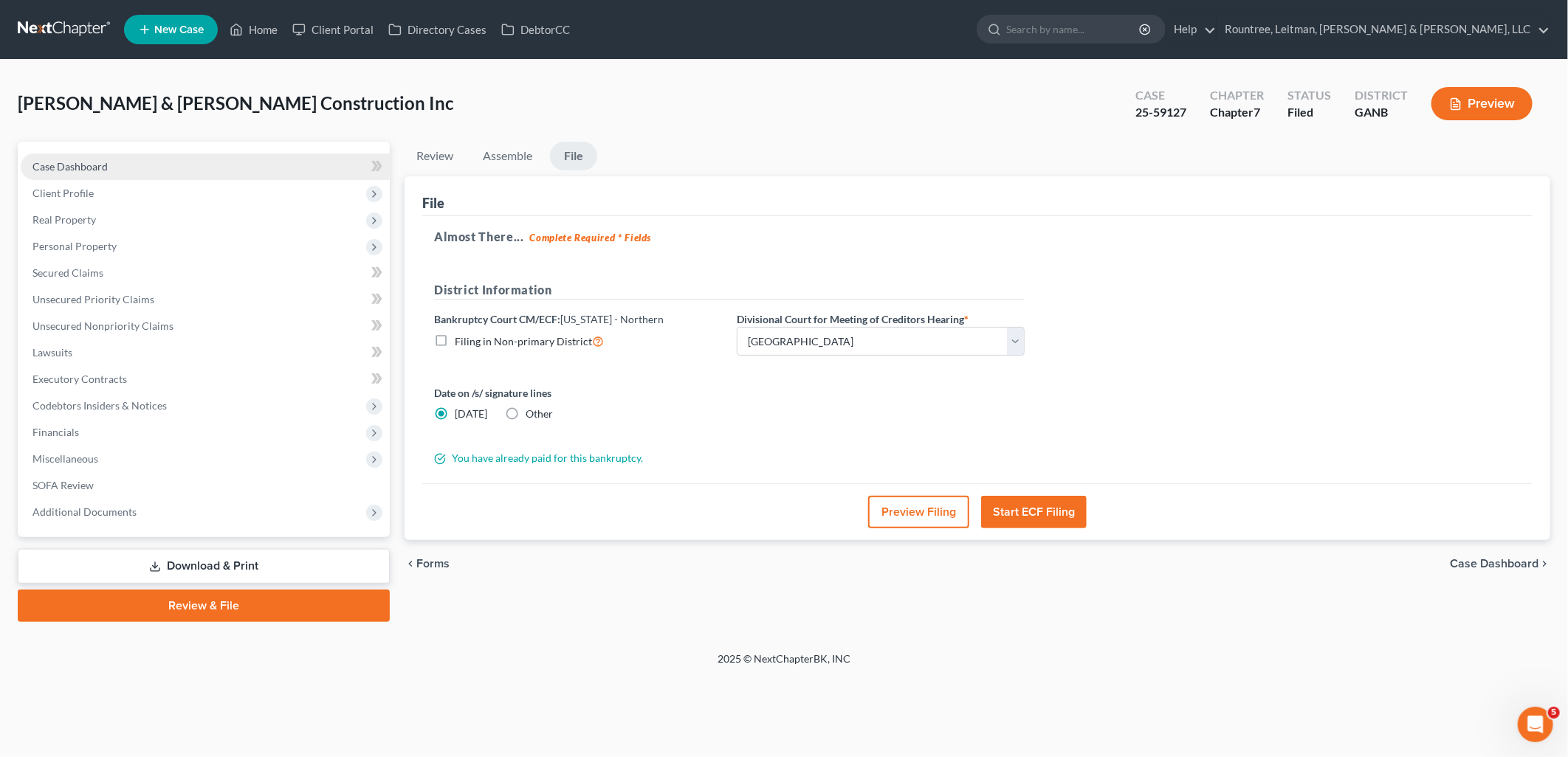
click at [145, 173] on link "Case Dashboard" at bounding box center [205, 166] width 369 height 26
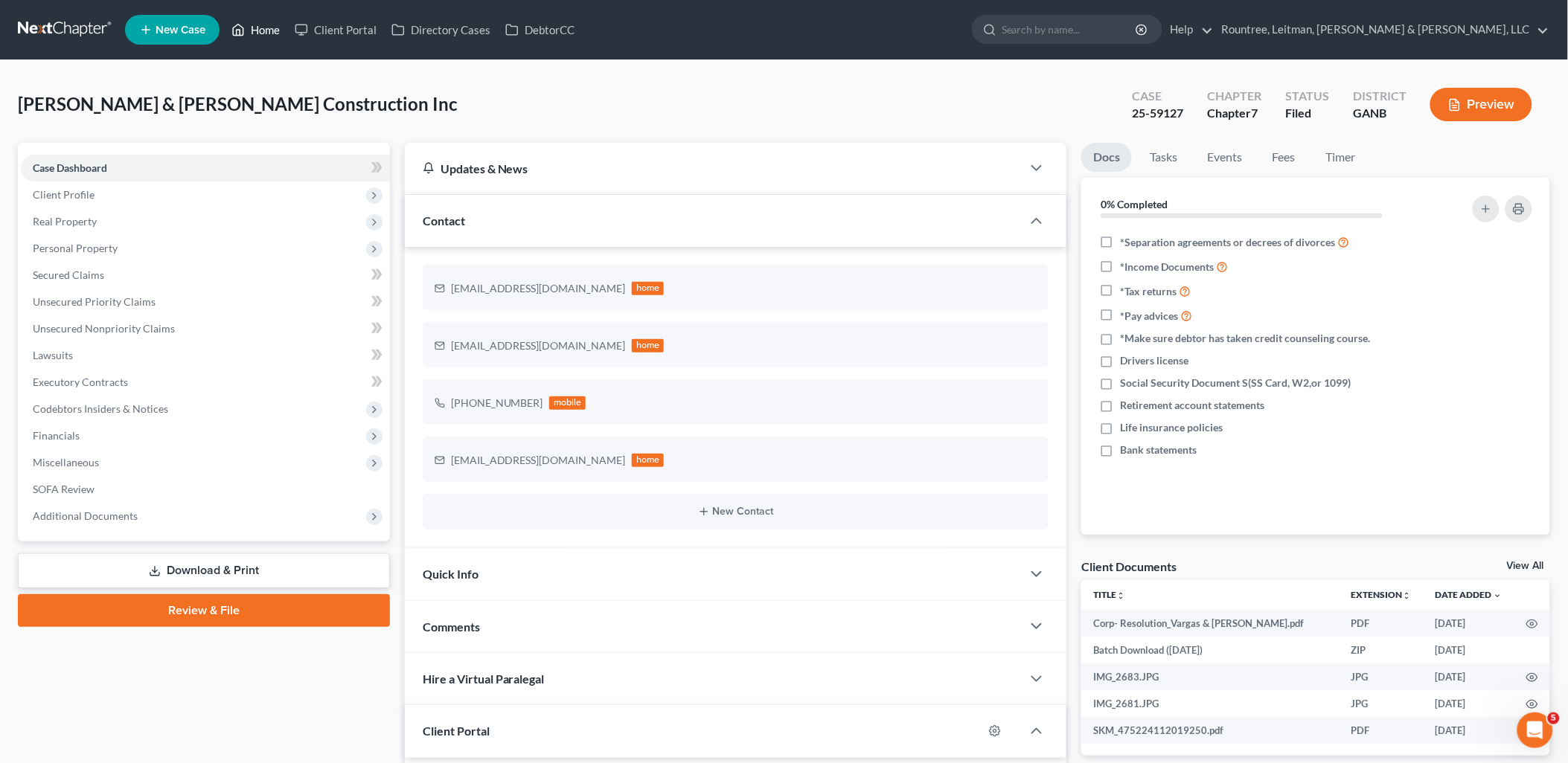
click at [285, 26] on link "Home" at bounding box center [256, 30] width 63 height 27
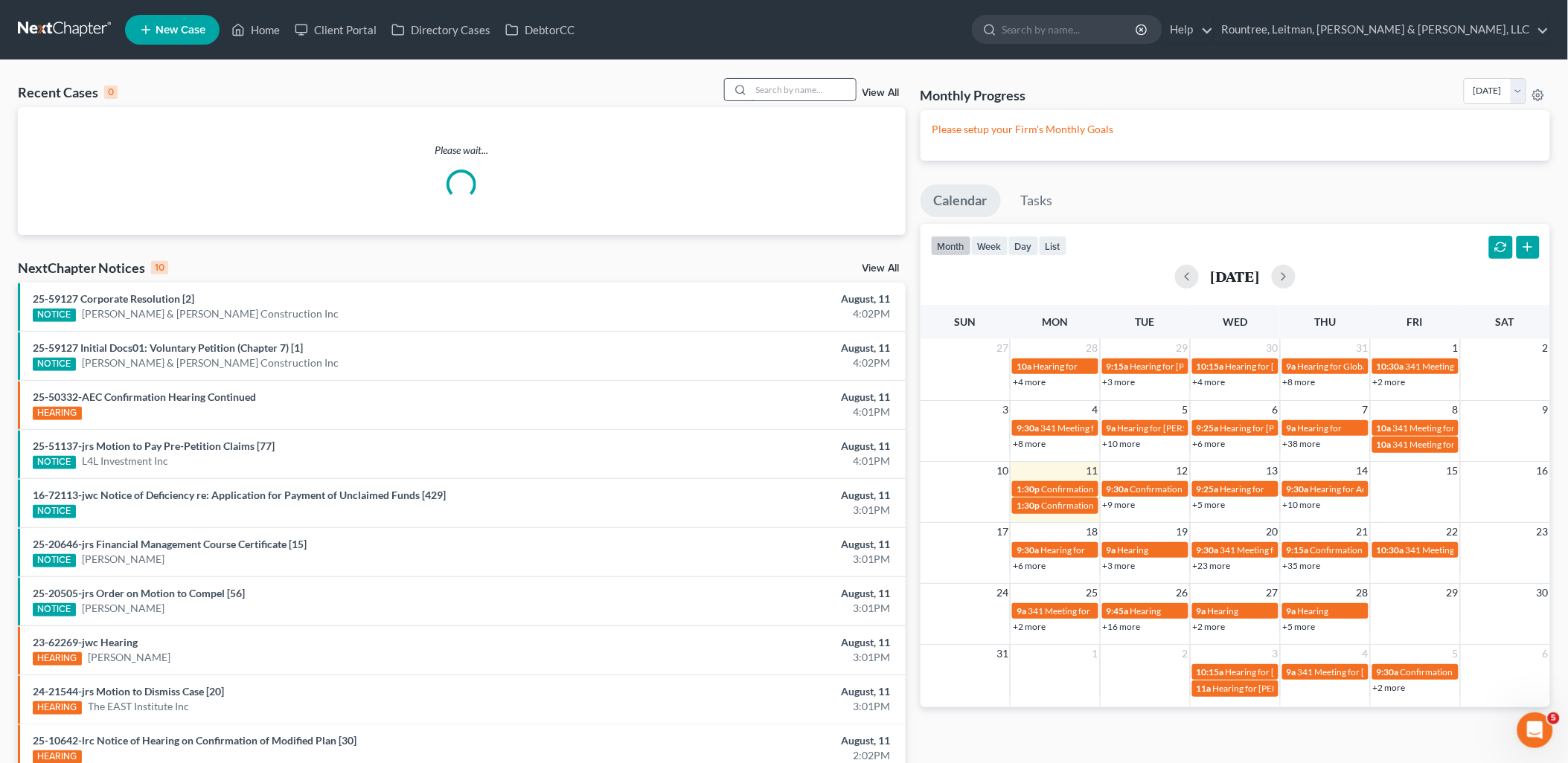
click at [821, 90] on input "search" at bounding box center [803, 90] width 104 height 22
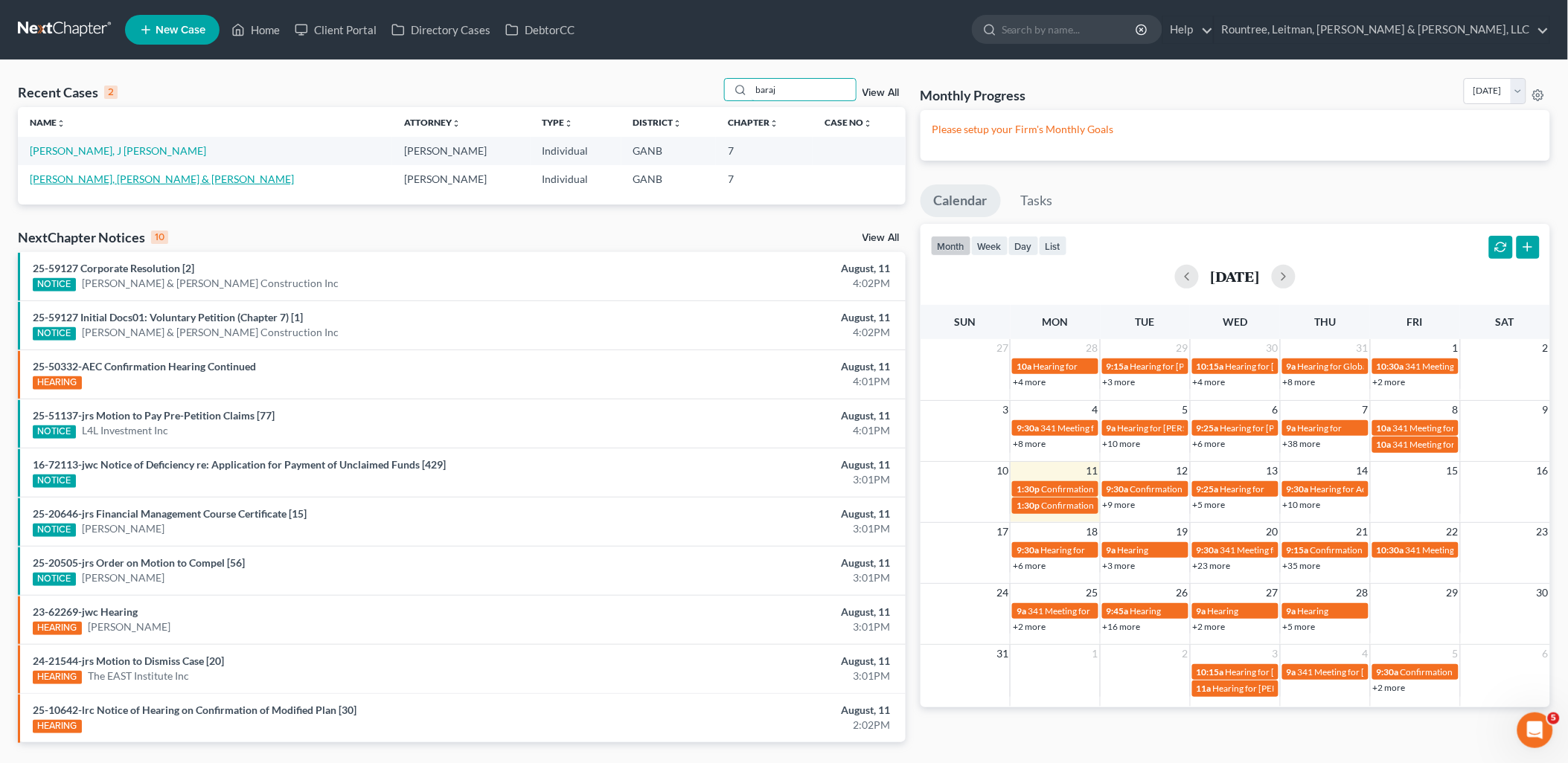
type input "baraj"
click at [131, 182] on link "[PERSON_NAME], [PERSON_NAME] & [PERSON_NAME]" at bounding box center [162, 179] width 264 height 12
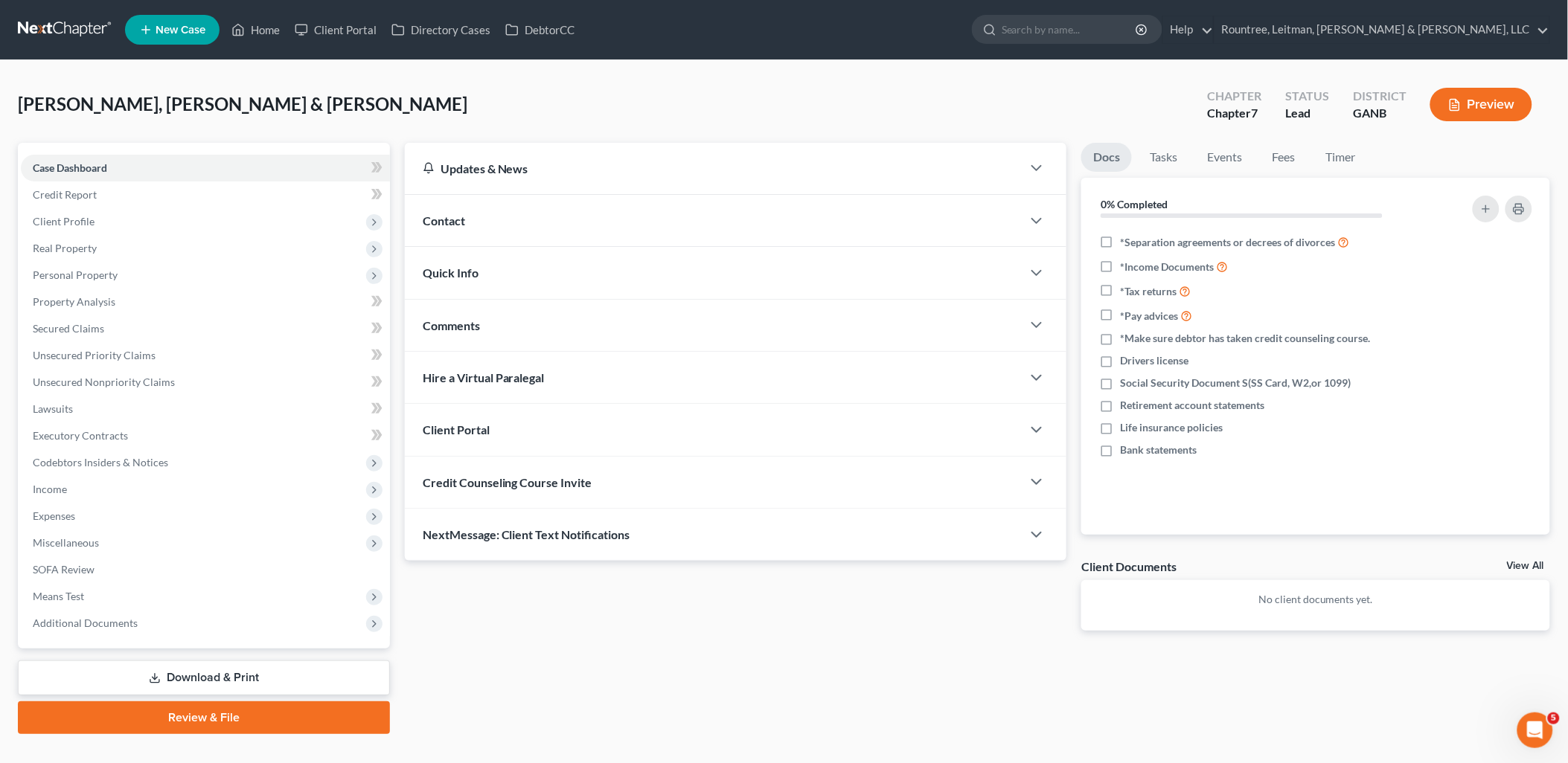
click at [526, 428] on div "Client Portal" at bounding box center [713, 429] width 618 height 51
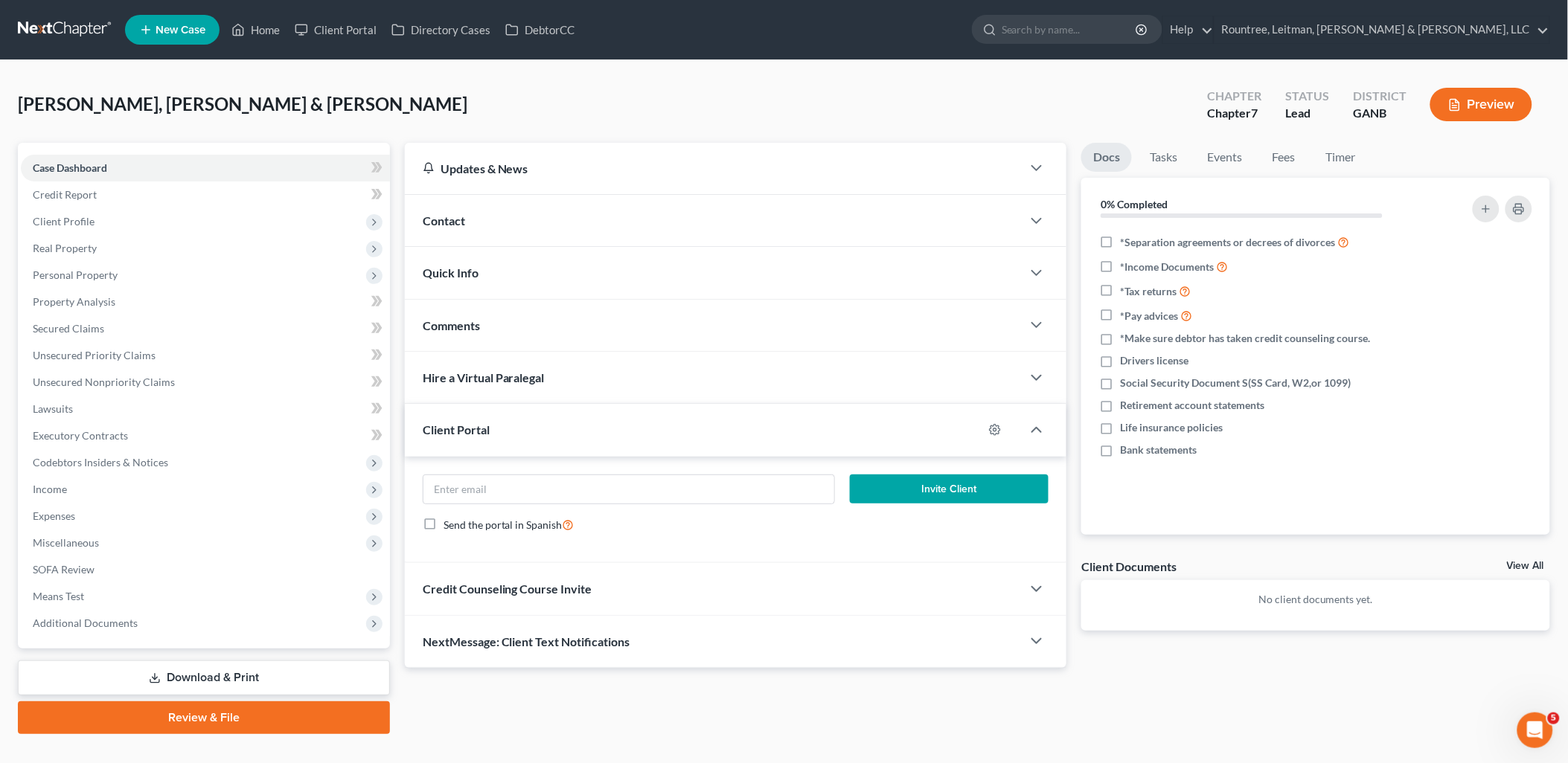
click at [525, 428] on div "Client Portal" at bounding box center [693, 429] width 579 height 51
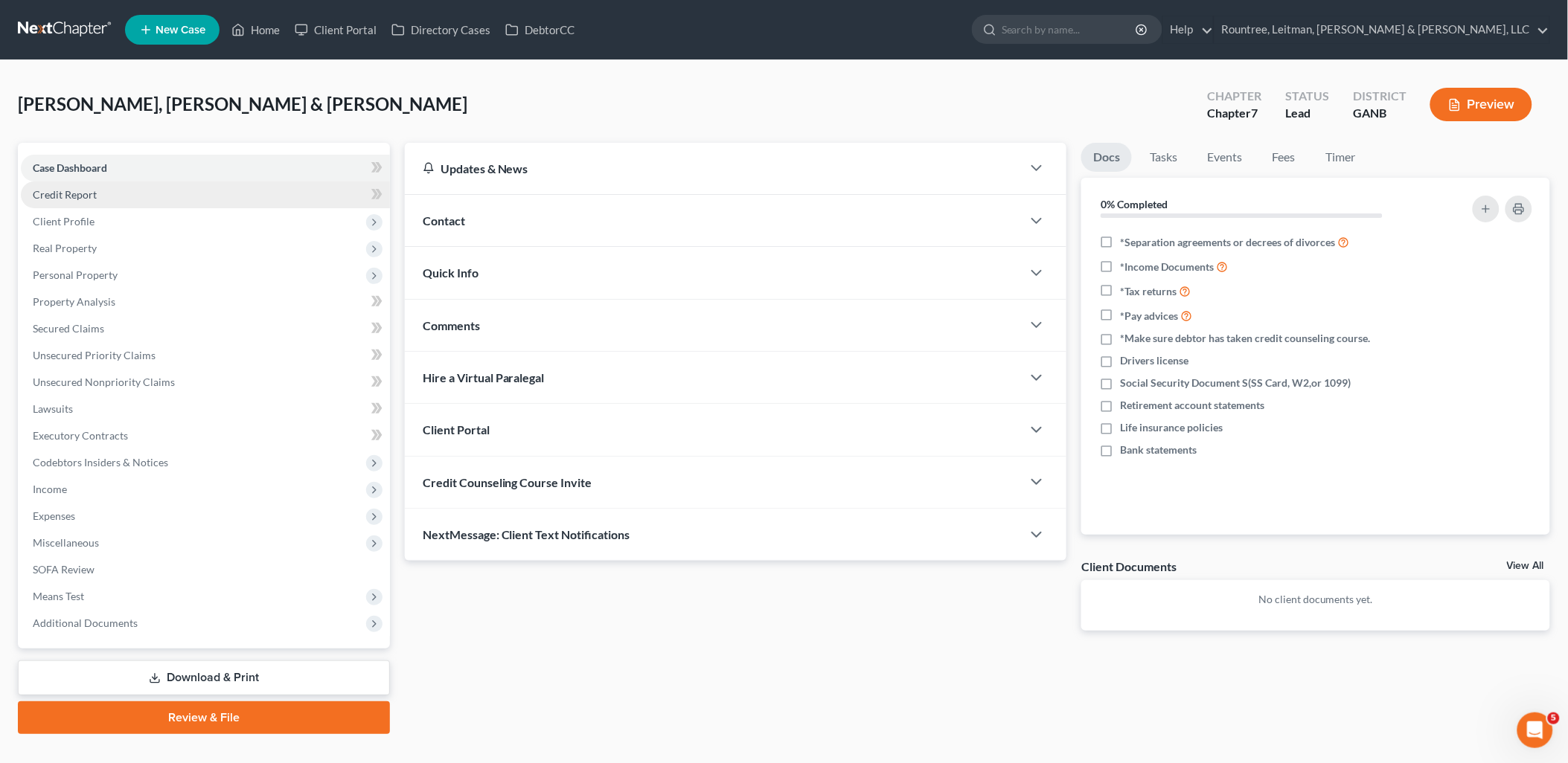
click at [172, 199] on link "Credit Report" at bounding box center [205, 195] width 369 height 27
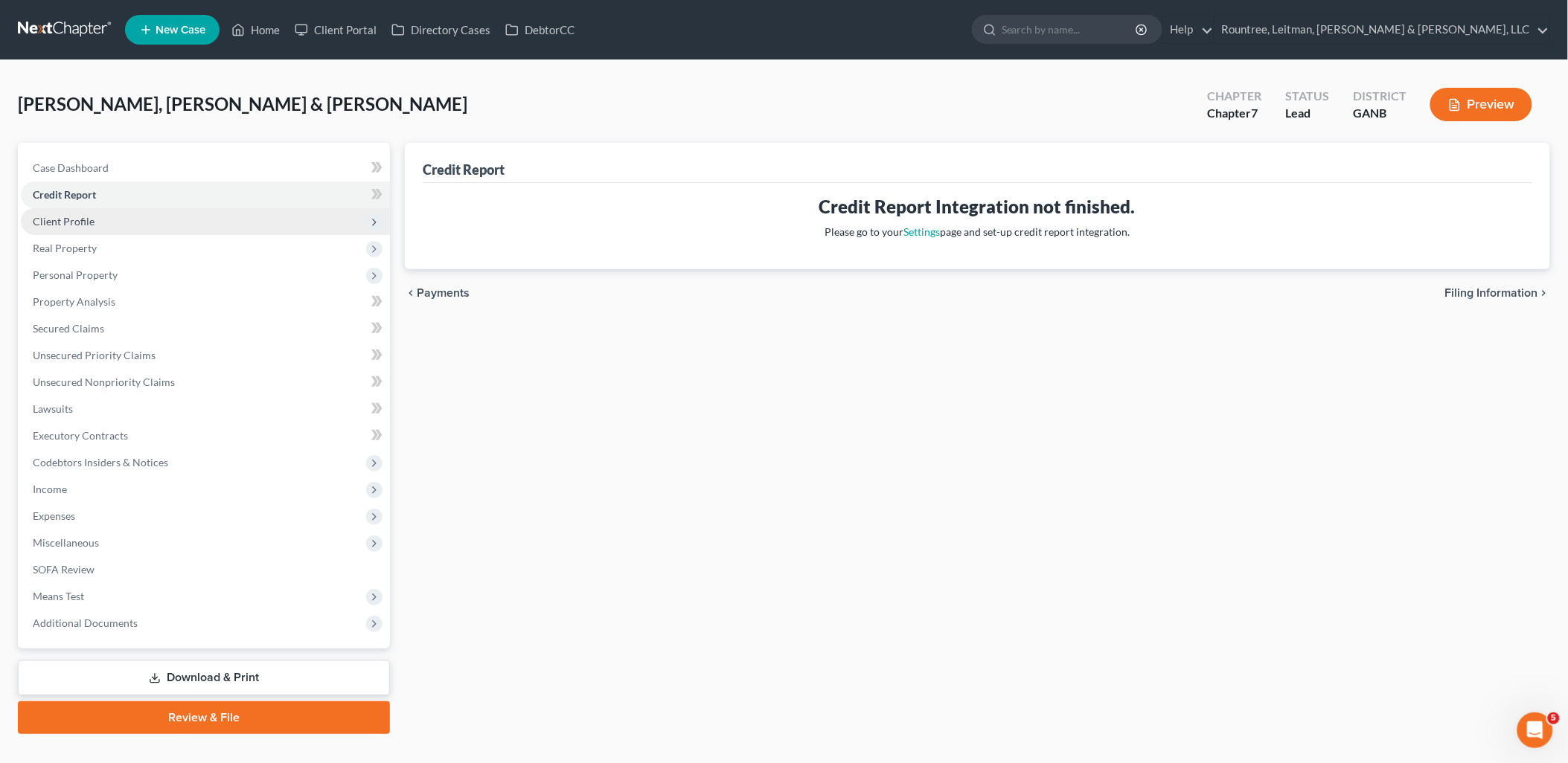
click at [172, 218] on span "Client Profile" at bounding box center [205, 222] width 369 height 27
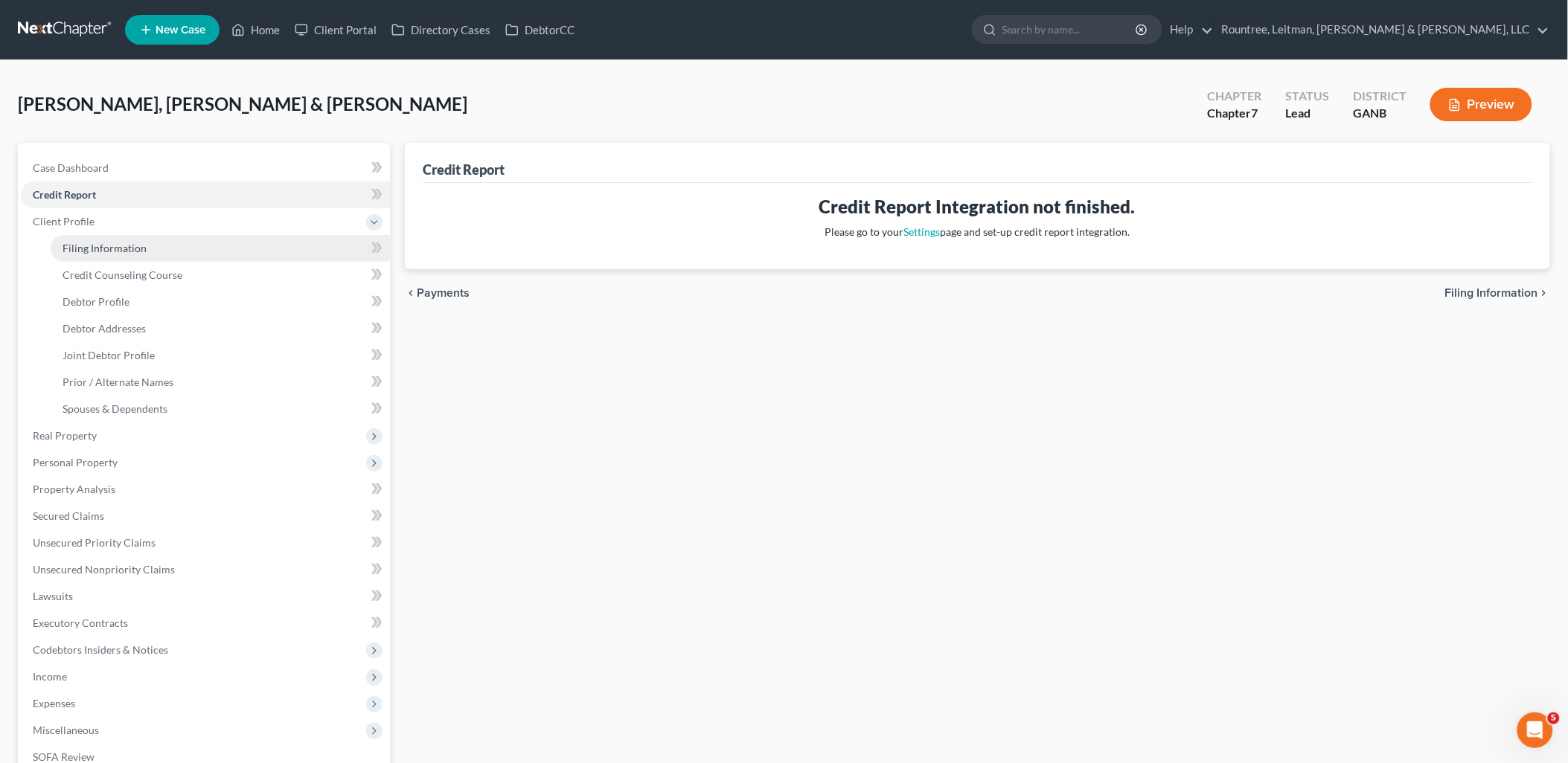
click at [174, 247] on link "Filing Information" at bounding box center [220, 248] width 340 height 27
select select "0"
select select "3"
select select "1"
select select "0"
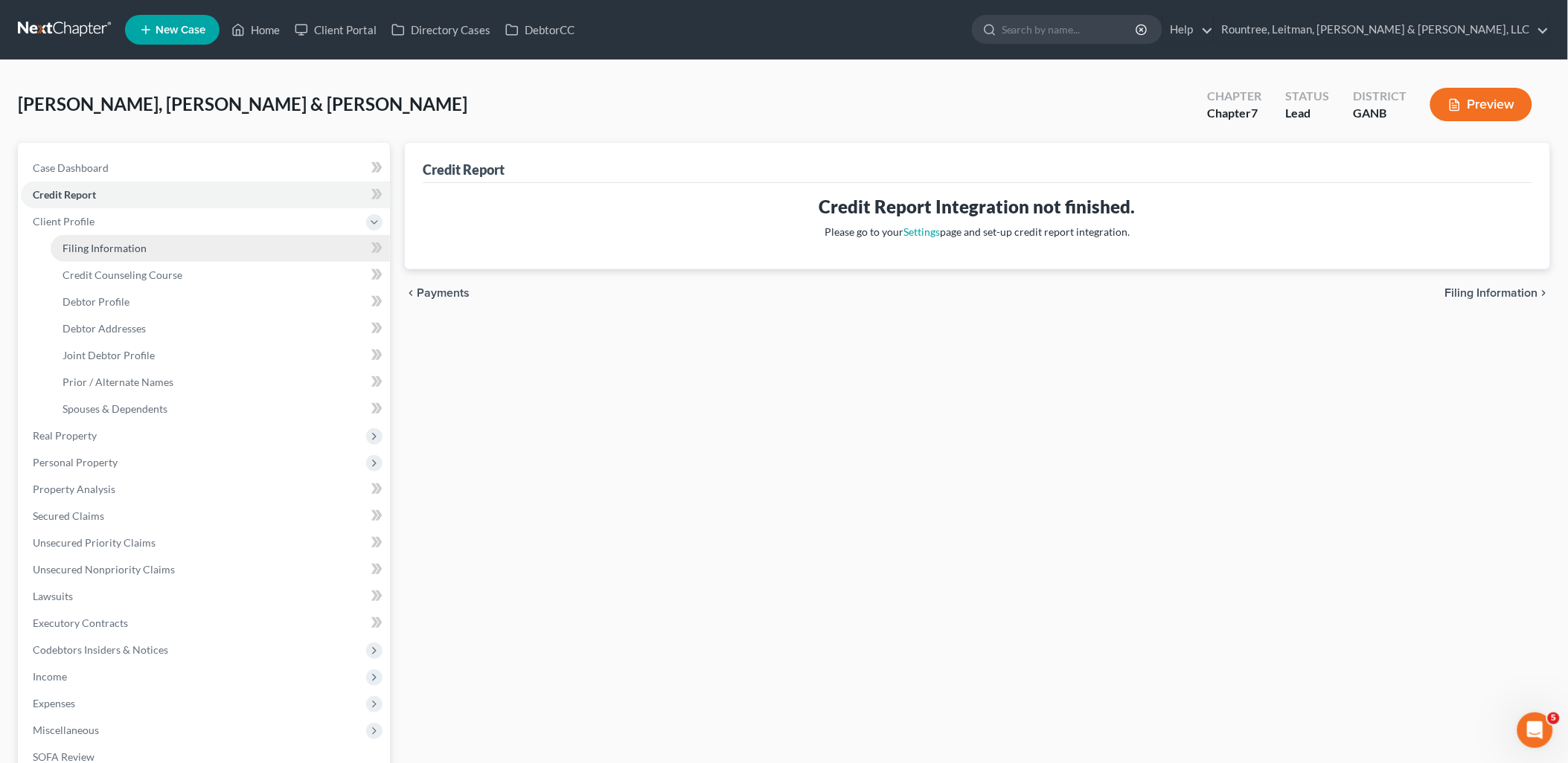
select select "10"
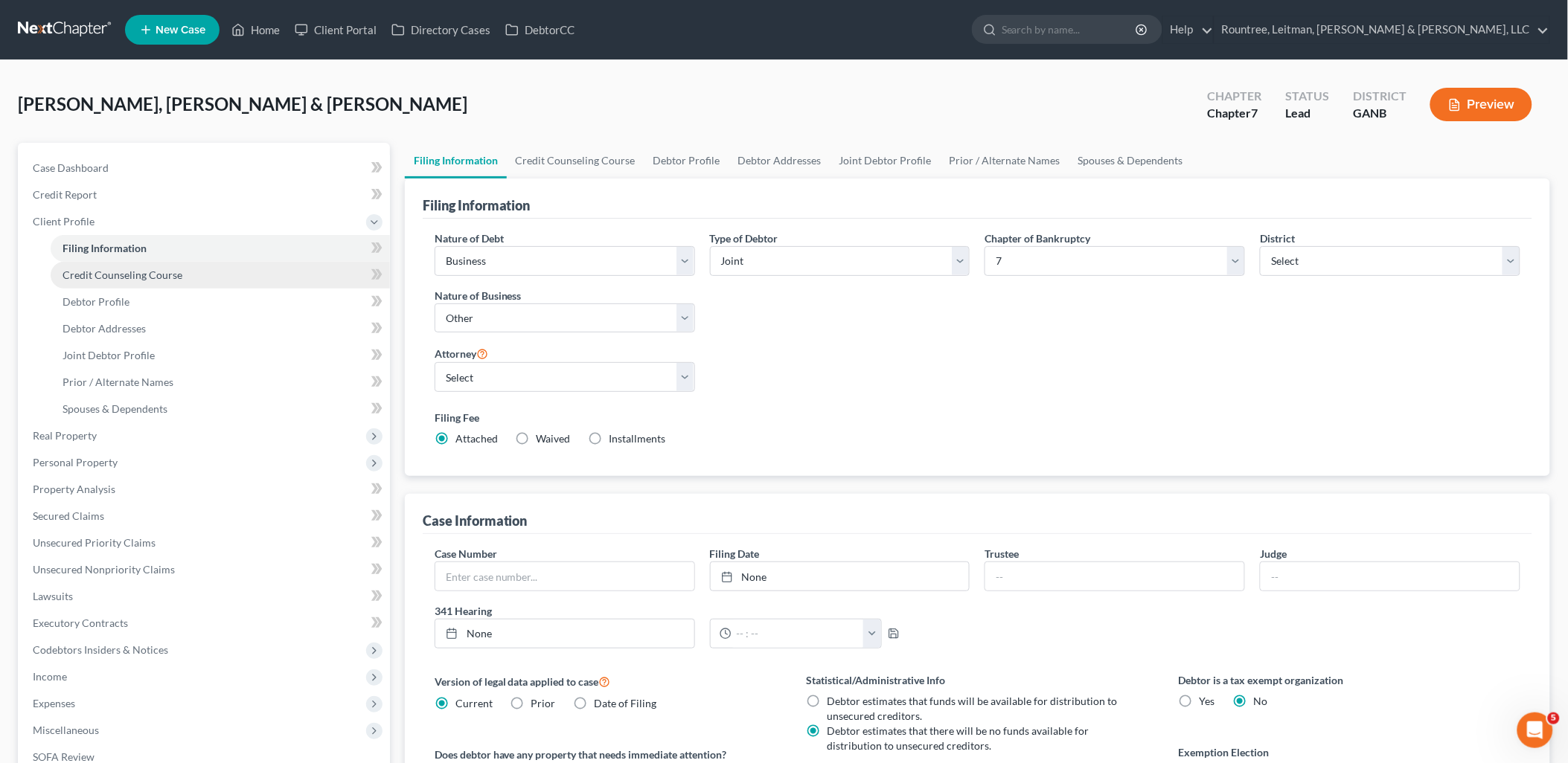
click at [180, 279] on link "Credit Counseling Course" at bounding box center [220, 275] width 340 height 27
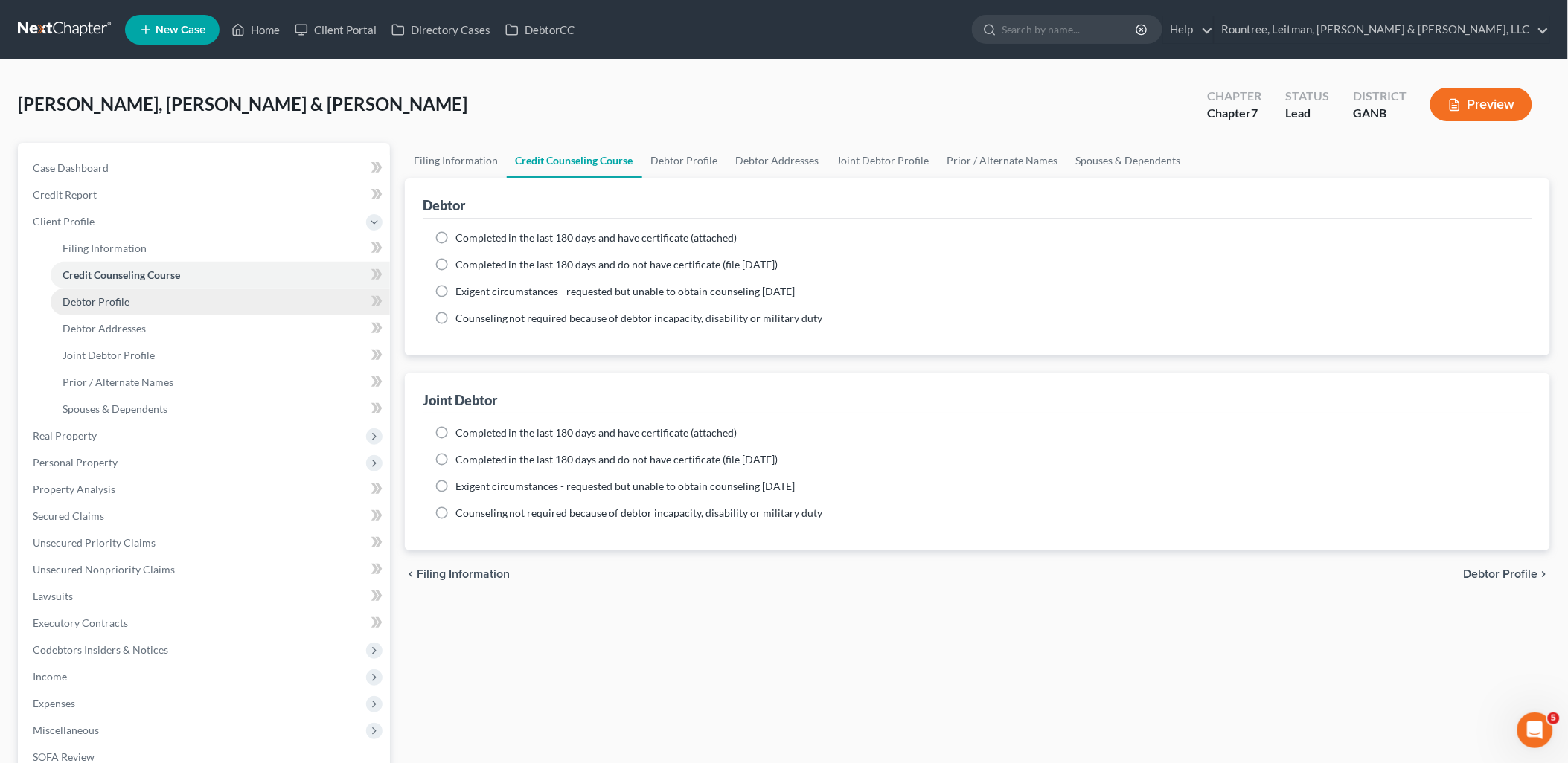
click at [179, 302] on link "Debtor Profile" at bounding box center [220, 302] width 340 height 27
select select "1"
select select "2"
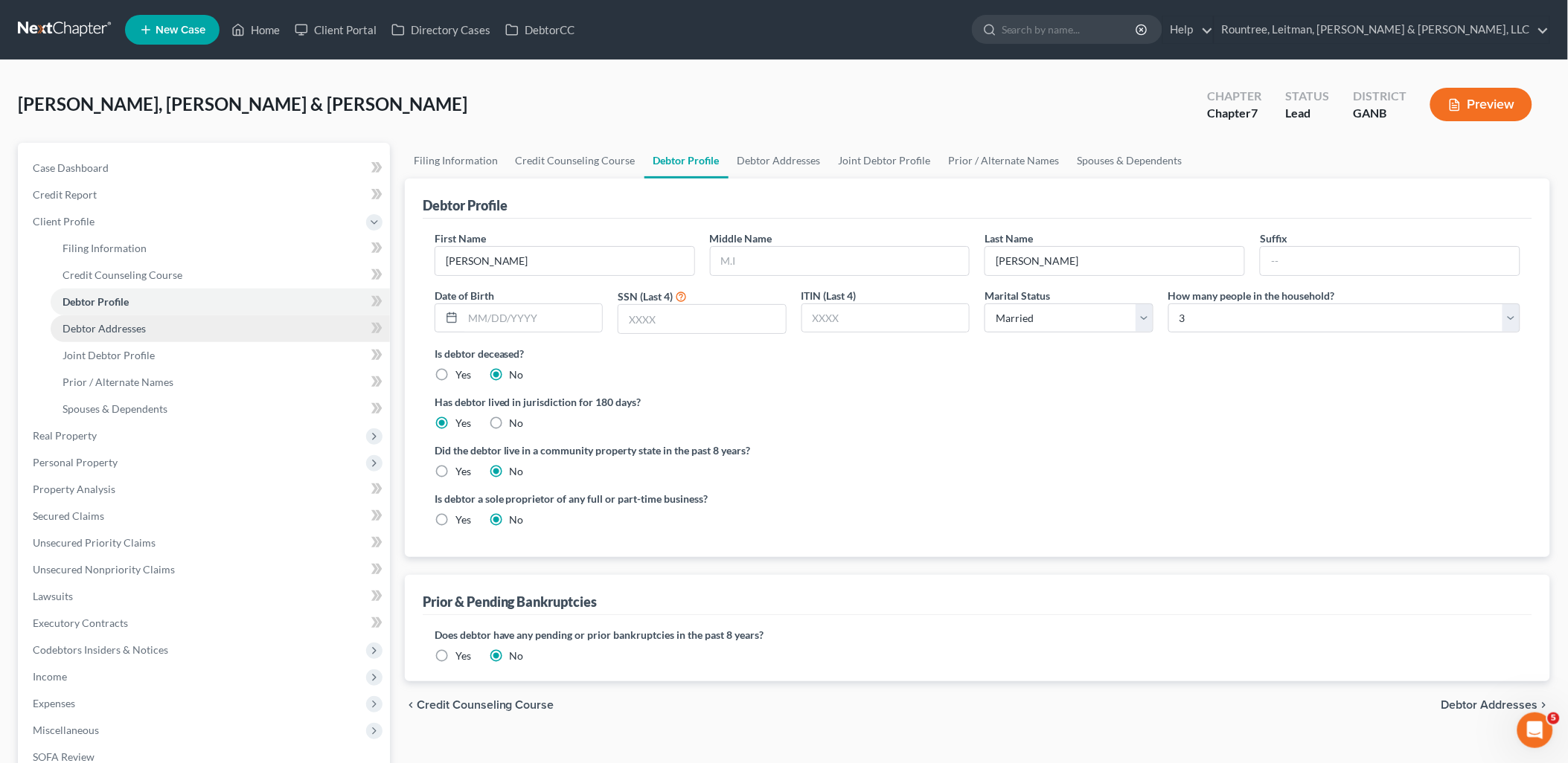
click at [174, 327] on link "Debtor Addresses" at bounding box center [220, 329] width 340 height 27
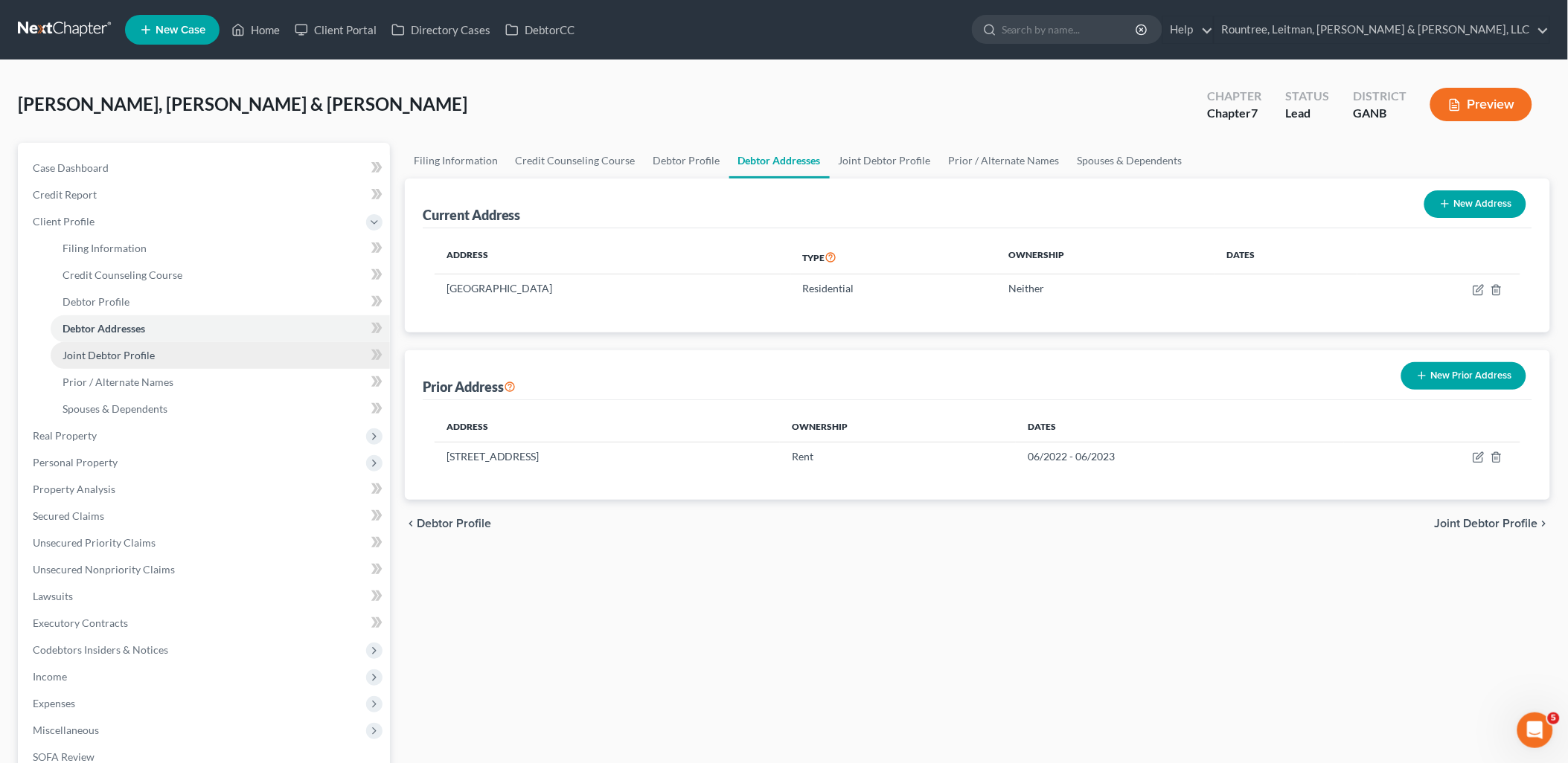
click at [169, 357] on link "Joint Debtor Profile" at bounding box center [220, 355] width 340 height 27
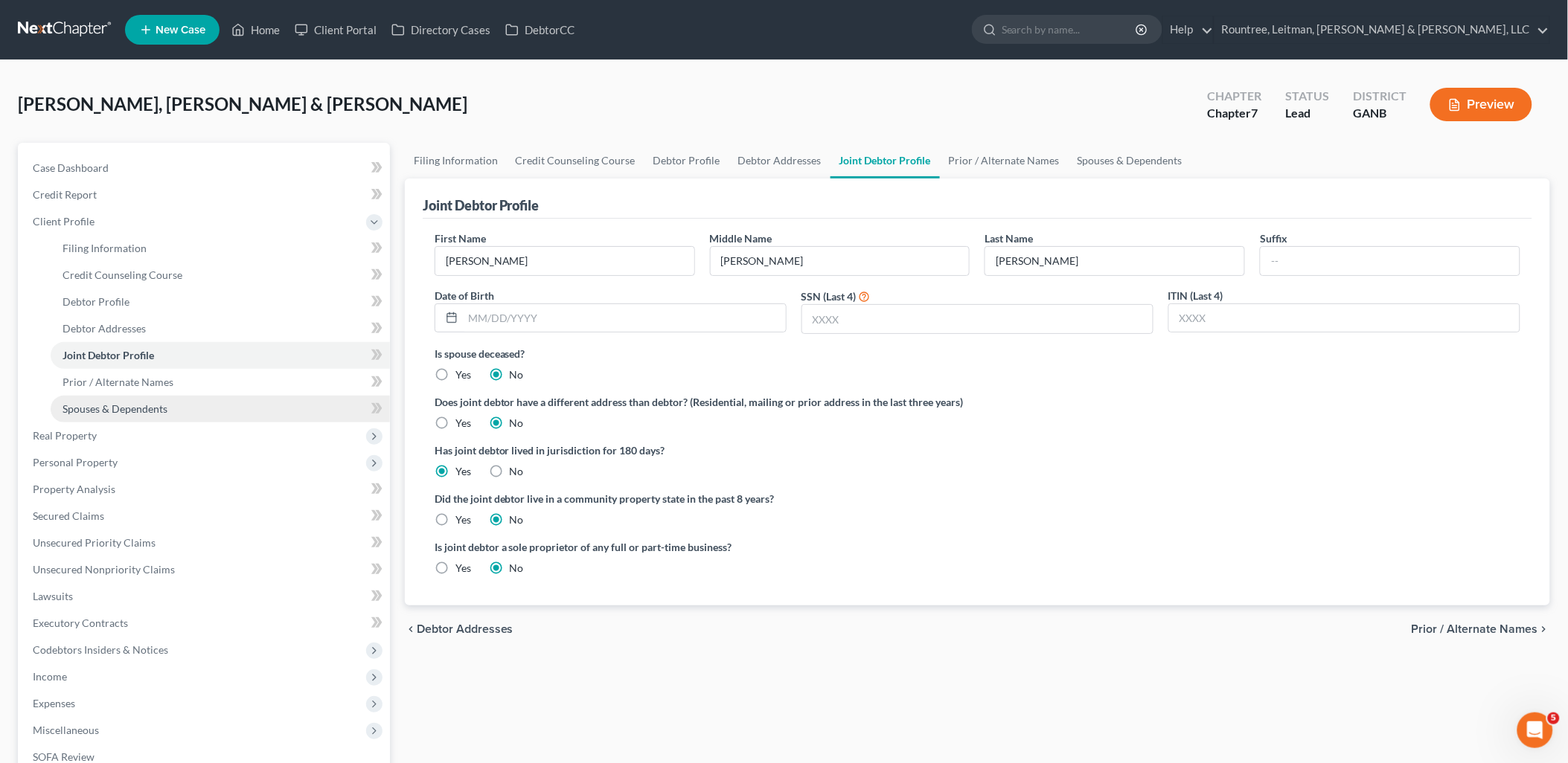
click at [166, 413] on link "Spouses & Dependents" at bounding box center [220, 409] width 340 height 27
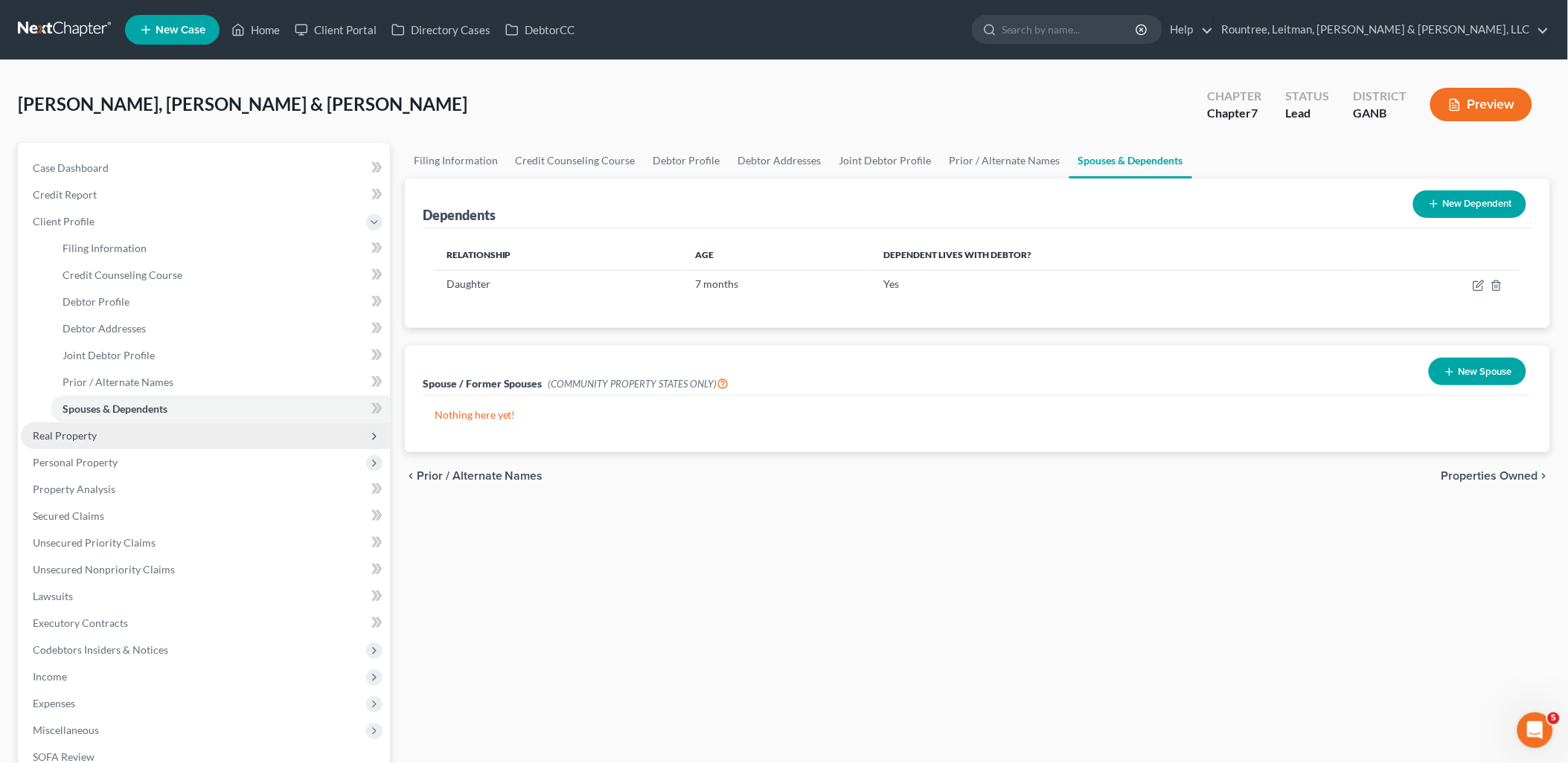
click at [118, 435] on span "Real Property" at bounding box center [205, 436] width 369 height 27
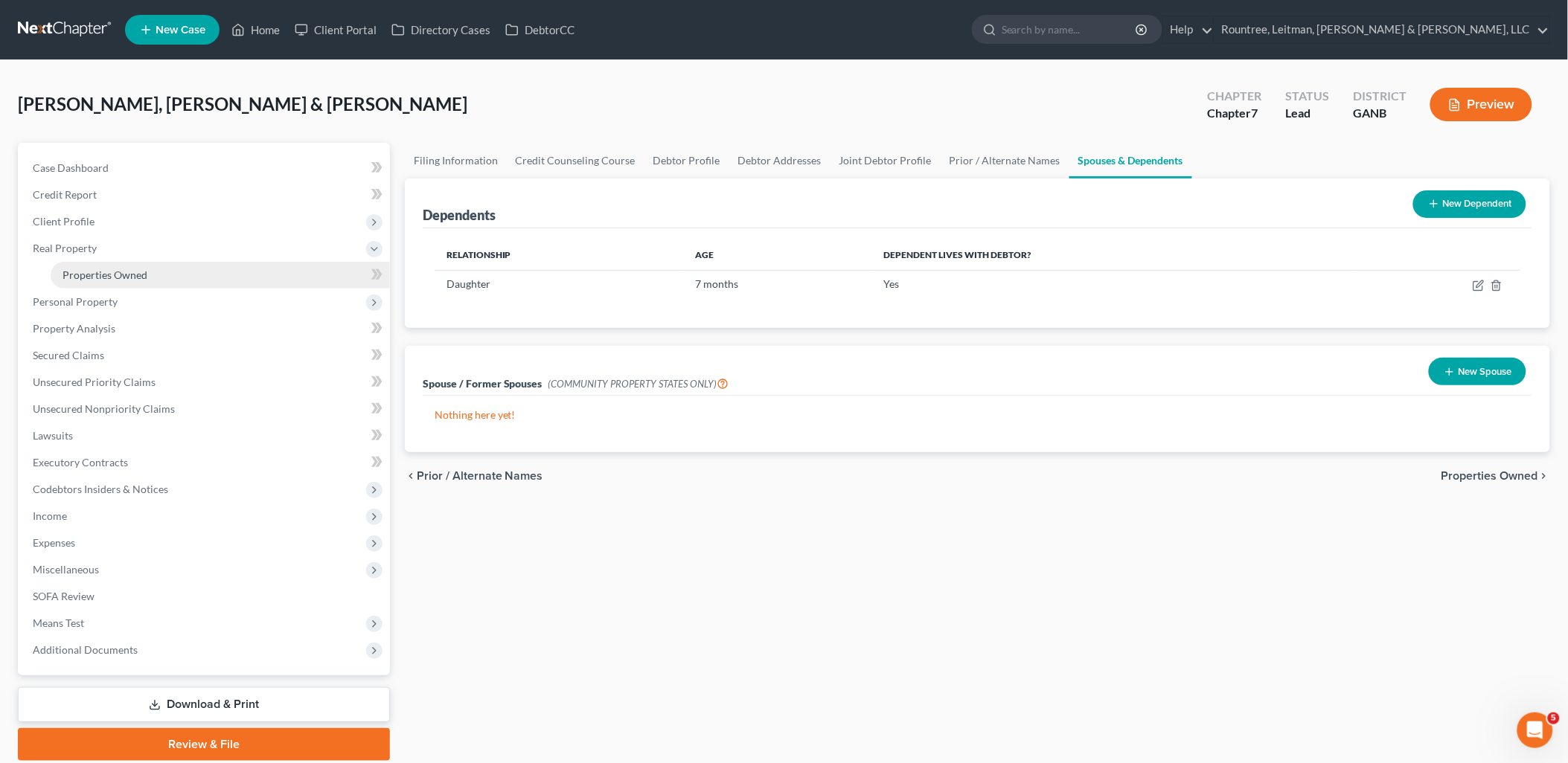
click at [142, 276] on span "Properties Owned" at bounding box center [105, 274] width 85 height 12
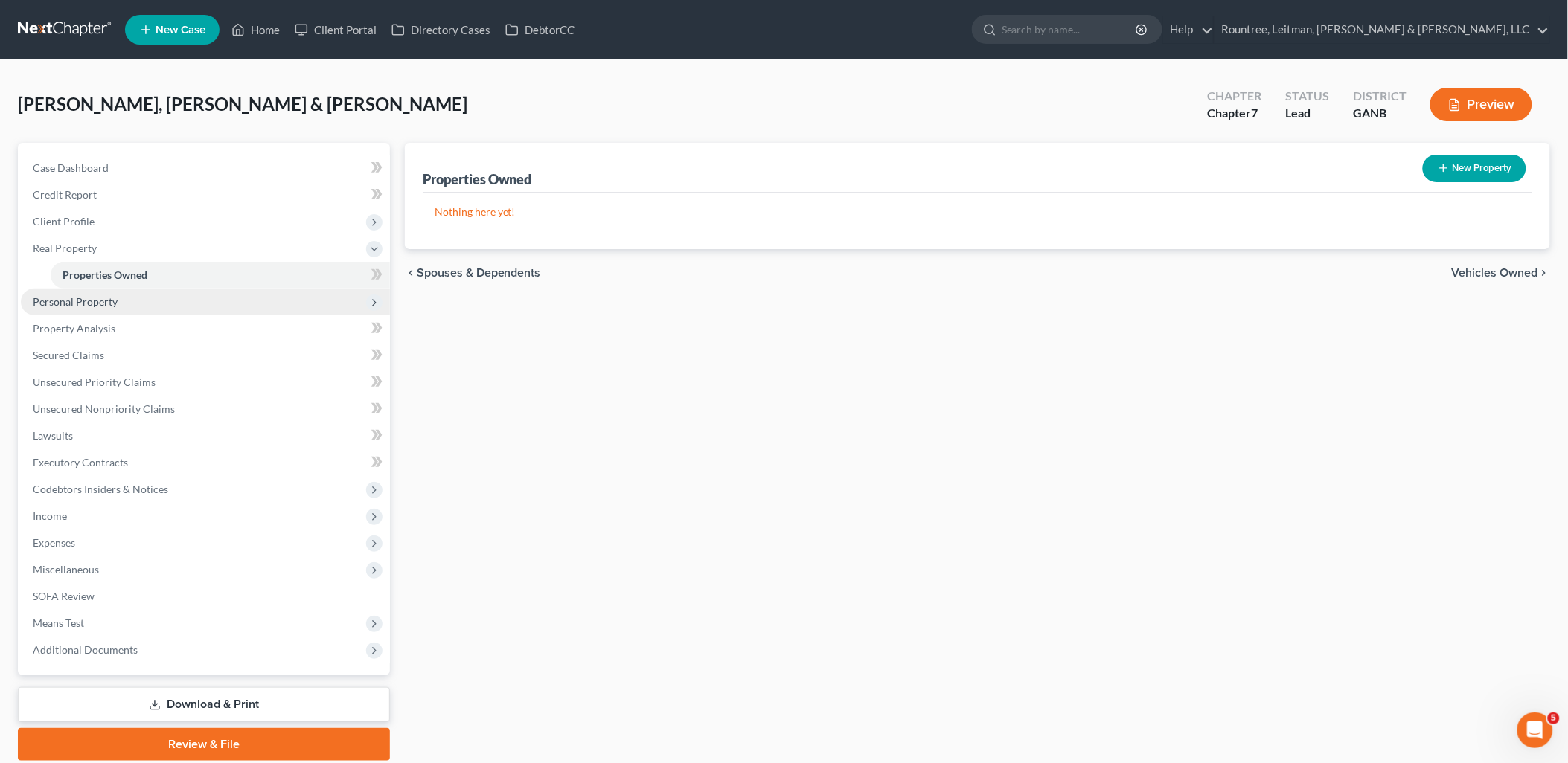
click at [141, 303] on span "Personal Property" at bounding box center [205, 302] width 369 height 27
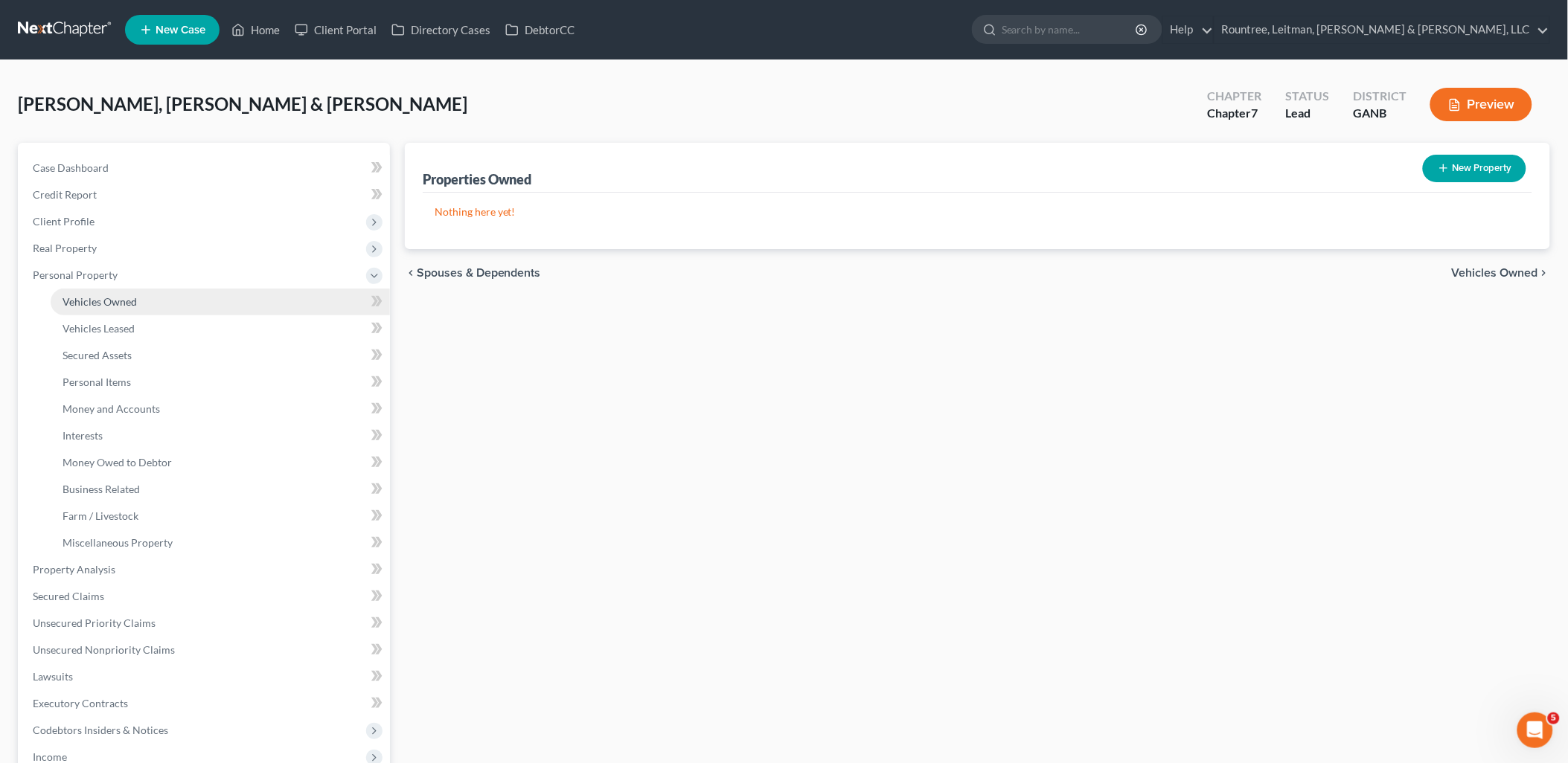
click at [140, 311] on link "Vehicles Owned" at bounding box center [220, 302] width 340 height 27
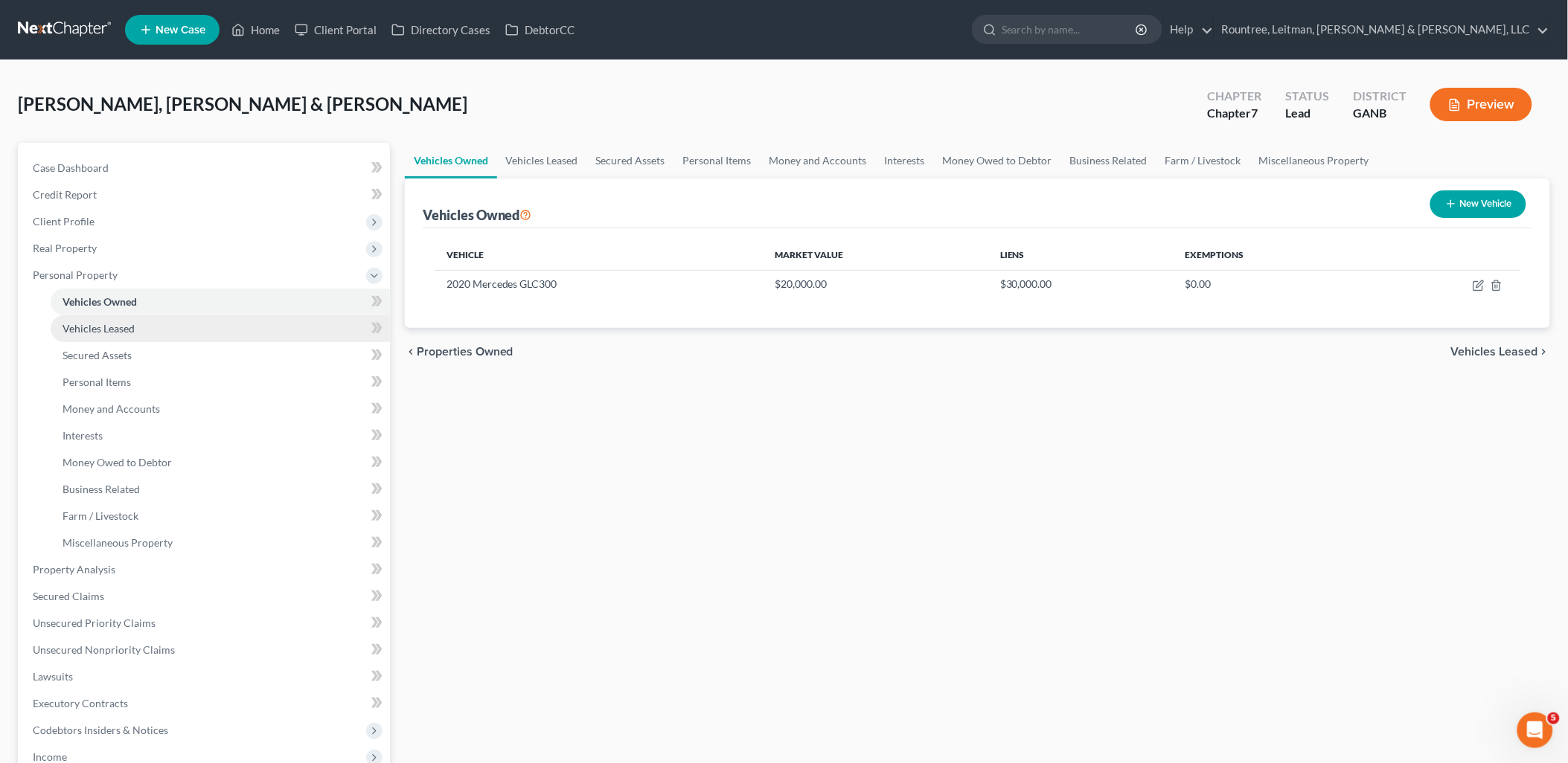
click at [140, 340] on link "Vehicles Leased" at bounding box center [220, 329] width 340 height 27
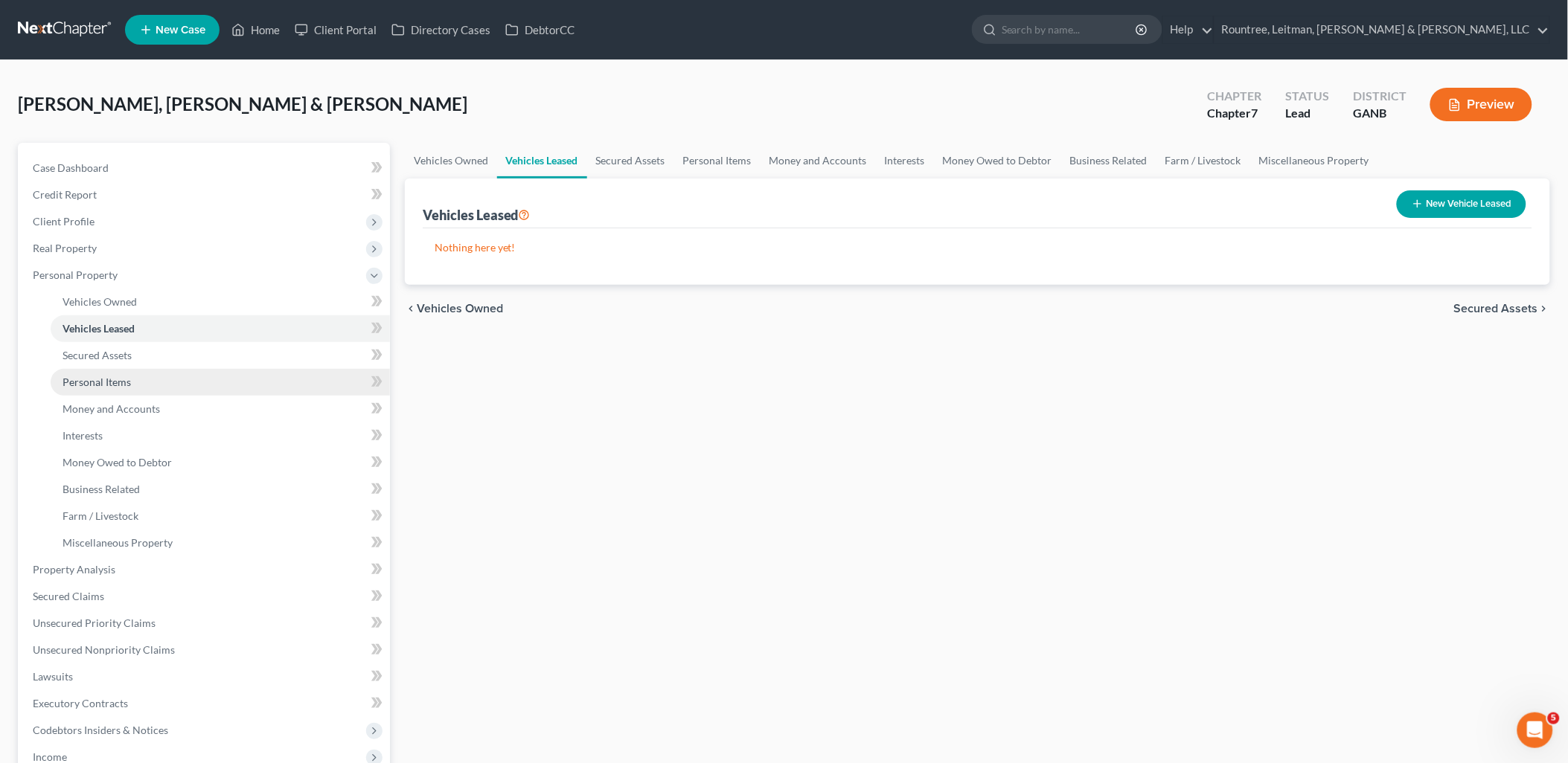
click at [135, 369] on link "Personal Items" at bounding box center [220, 382] width 340 height 27
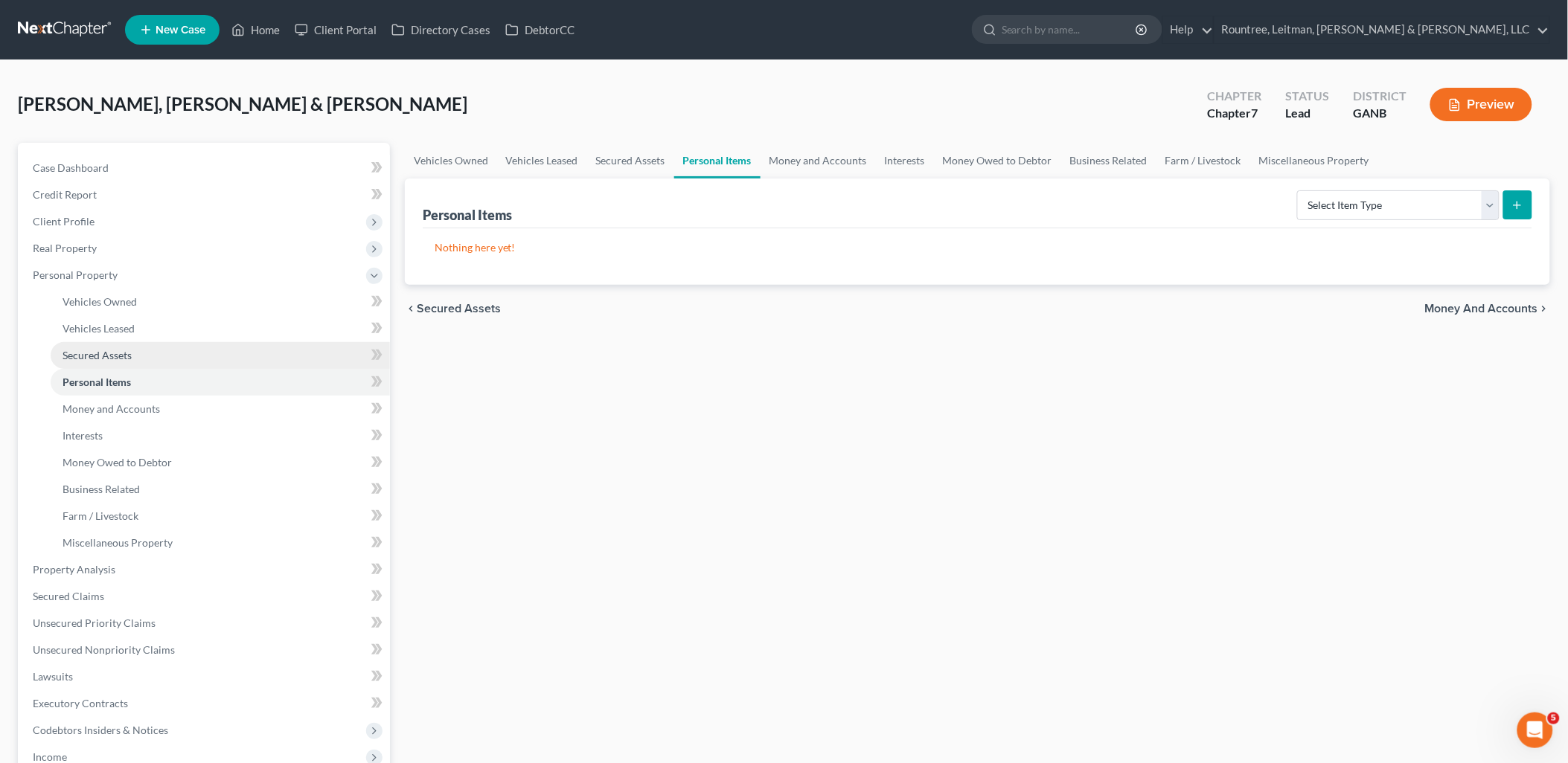
click at [135, 351] on link "Secured Assets" at bounding box center [220, 355] width 340 height 27
click at [140, 387] on link "Personal Items" at bounding box center [220, 382] width 340 height 27
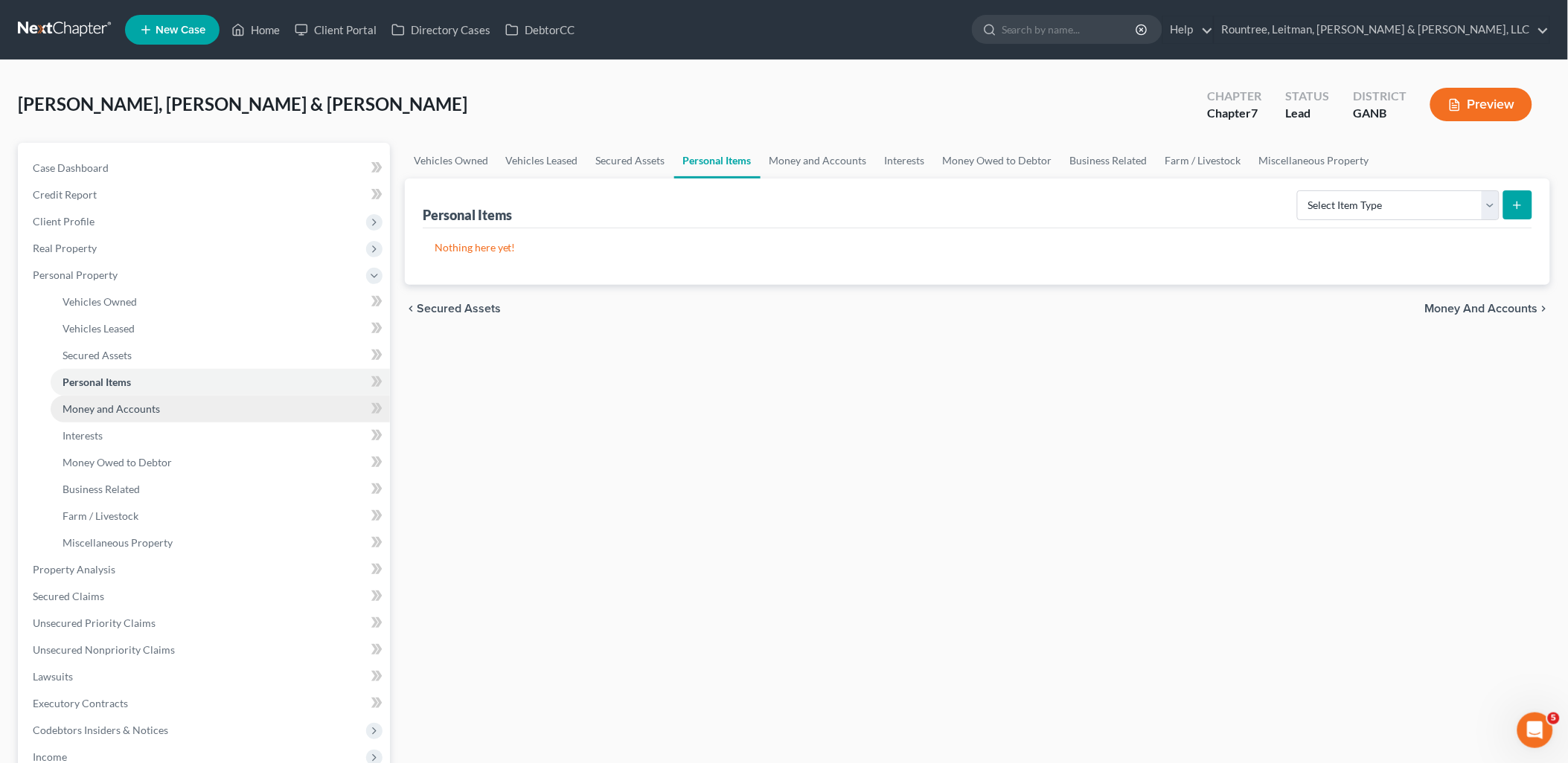
click at [145, 411] on span "Money and Accounts" at bounding box center [110, 408] width 97 height 12
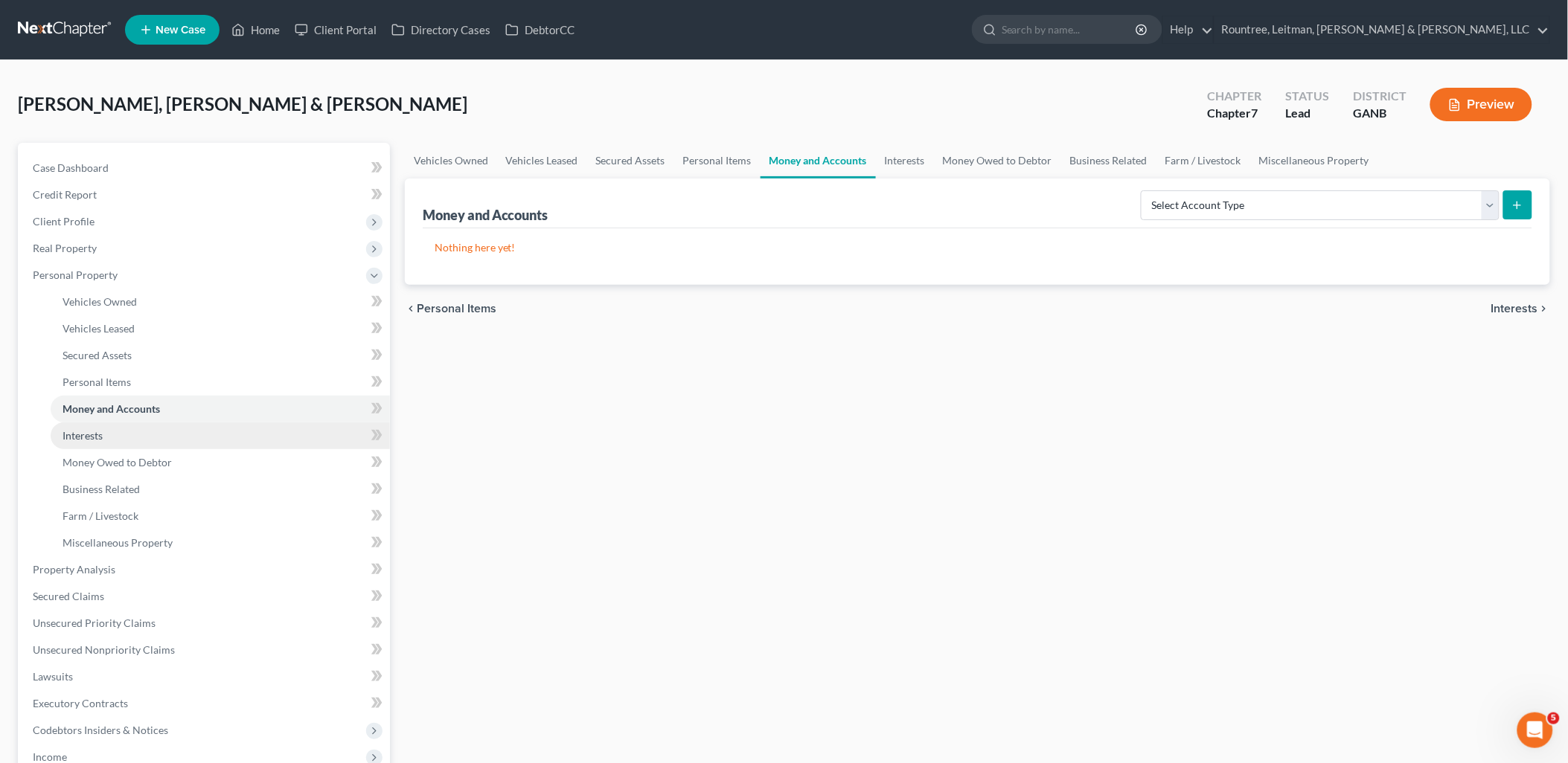
click at [145, 438] on link "Interests" at bounding box center [220, 436] width 340 height 27
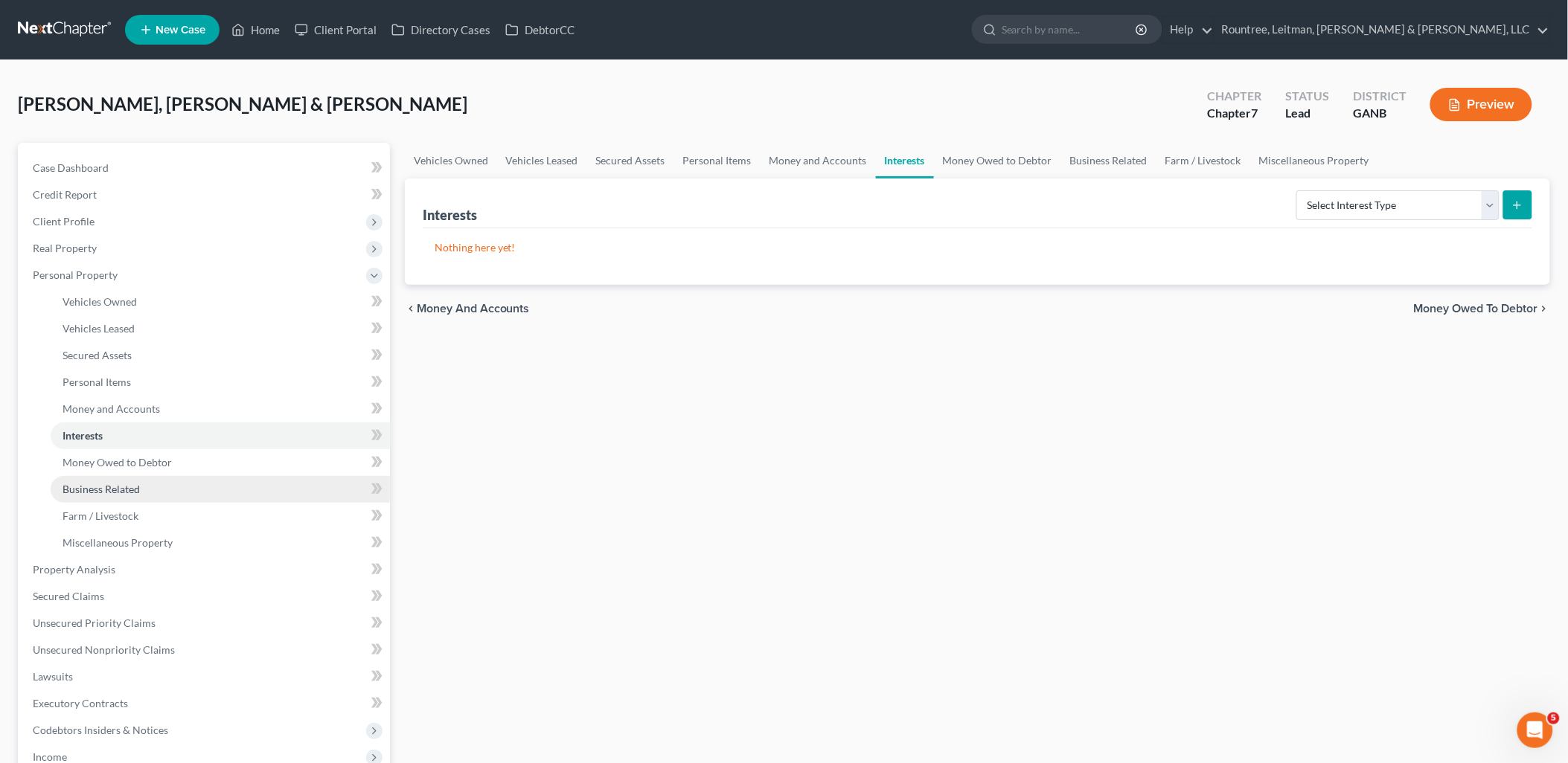
click at [166, 478] on link "Business Related" at bounding box center [220, 489] width 340 height 27
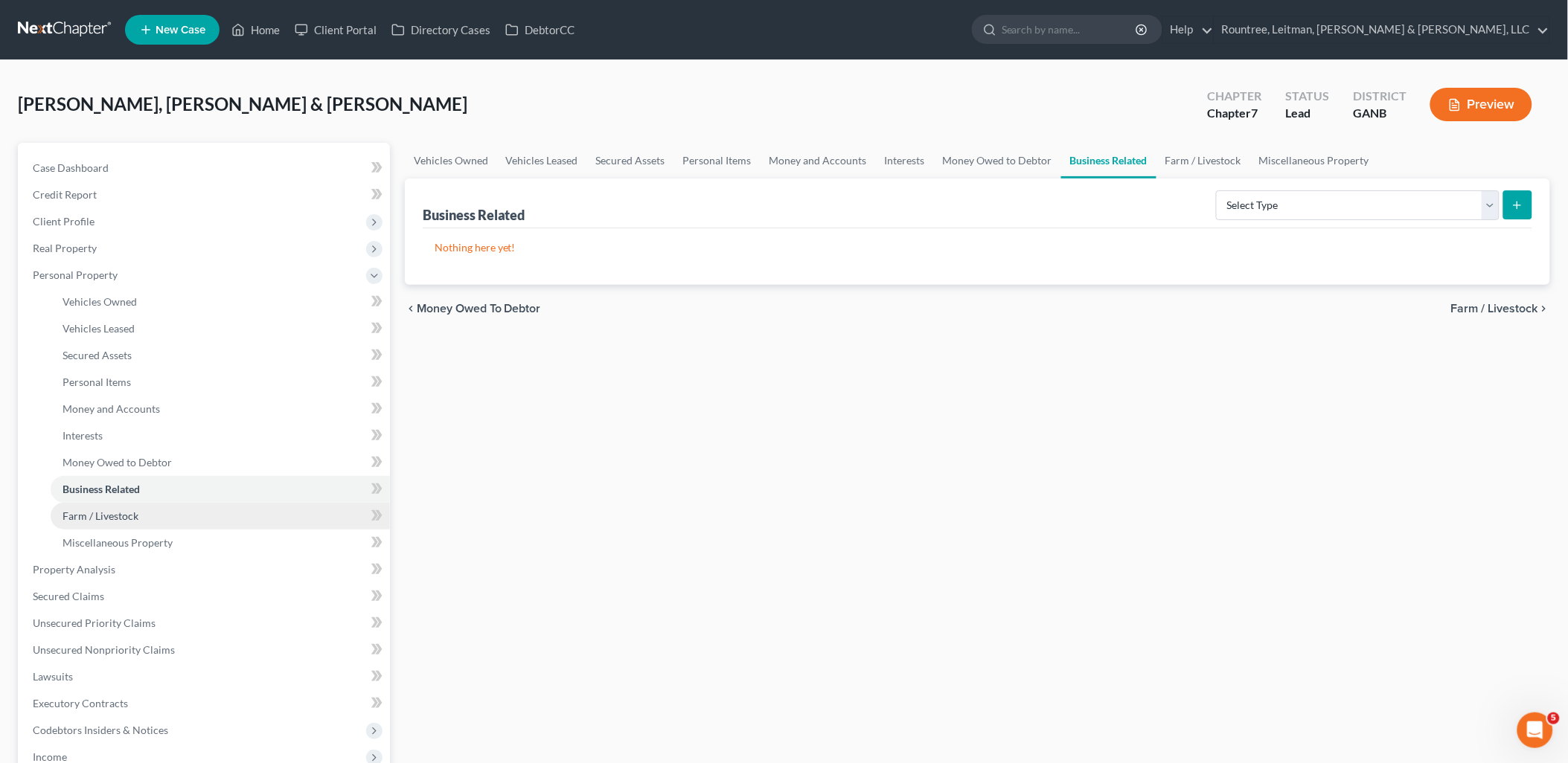
click at [174, 525] on link "Farm / Livestock" at bounding box center [220, 516] width 340 height 27
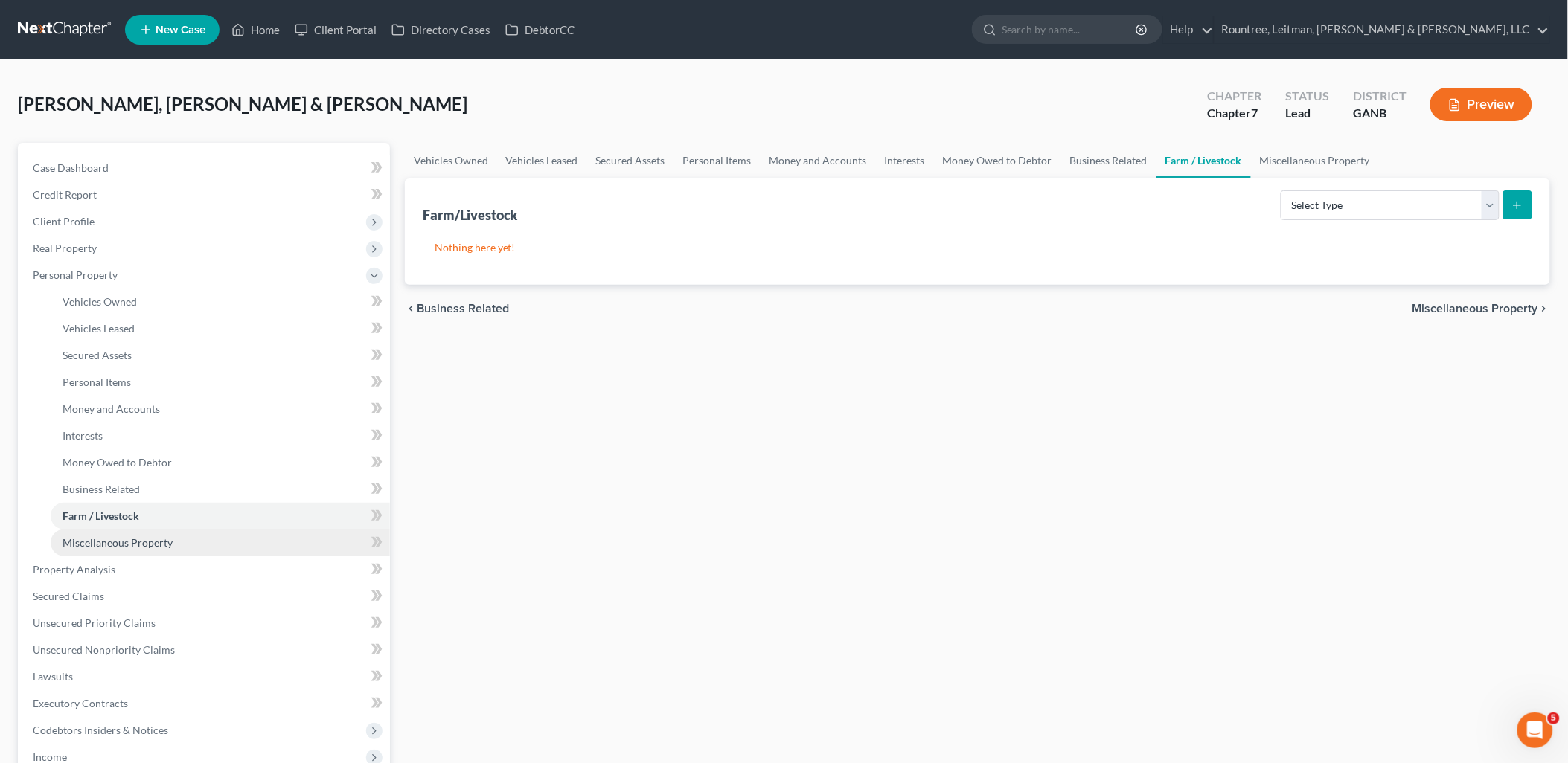
click at [182, 539] on link "Miscellaneous Property" at bounding box center [220, 543] width 340 height 27
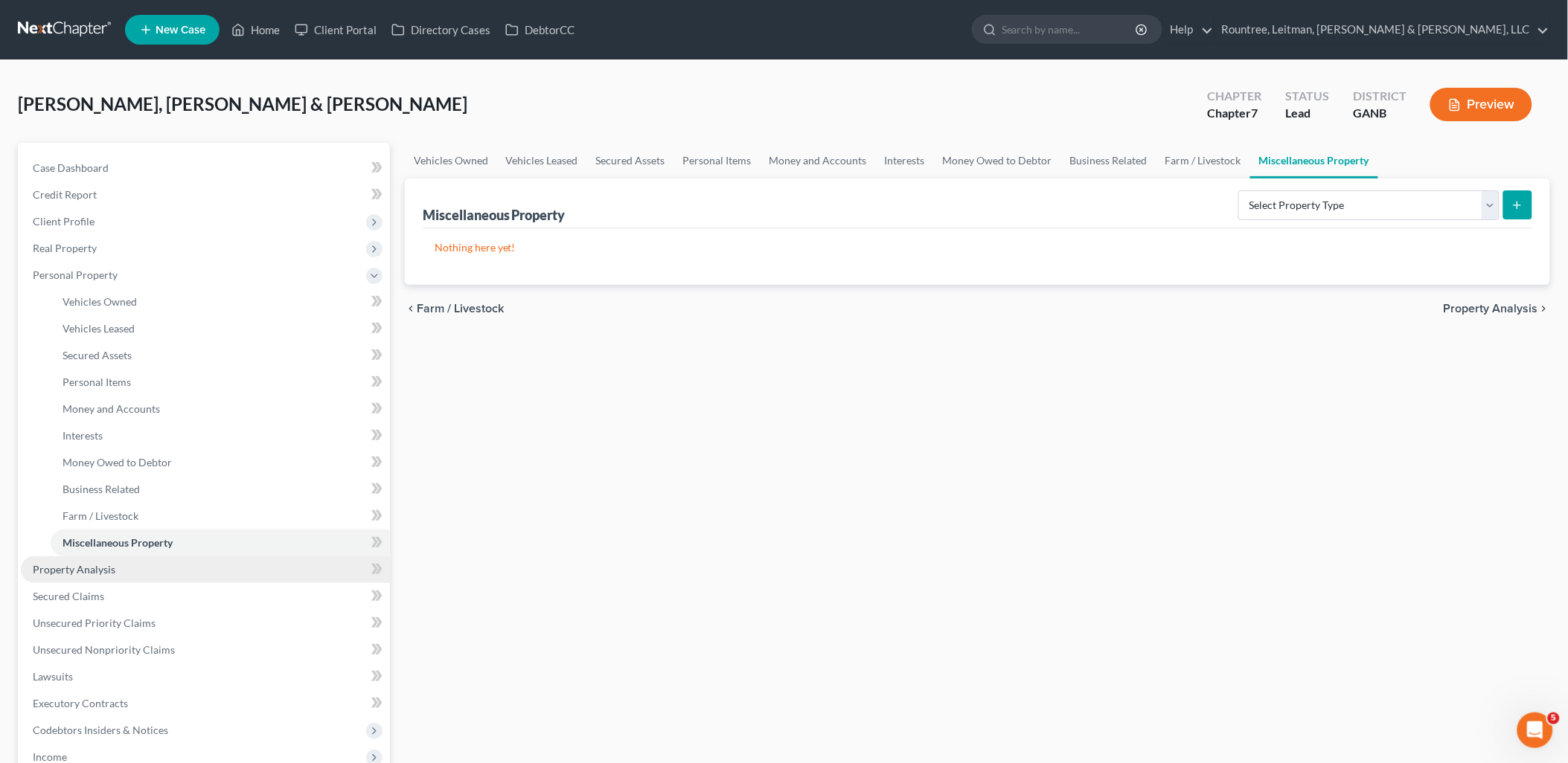
click at [159, 566] on link "Property Analysis" at bounding box center [205, 570] width 369 height 27
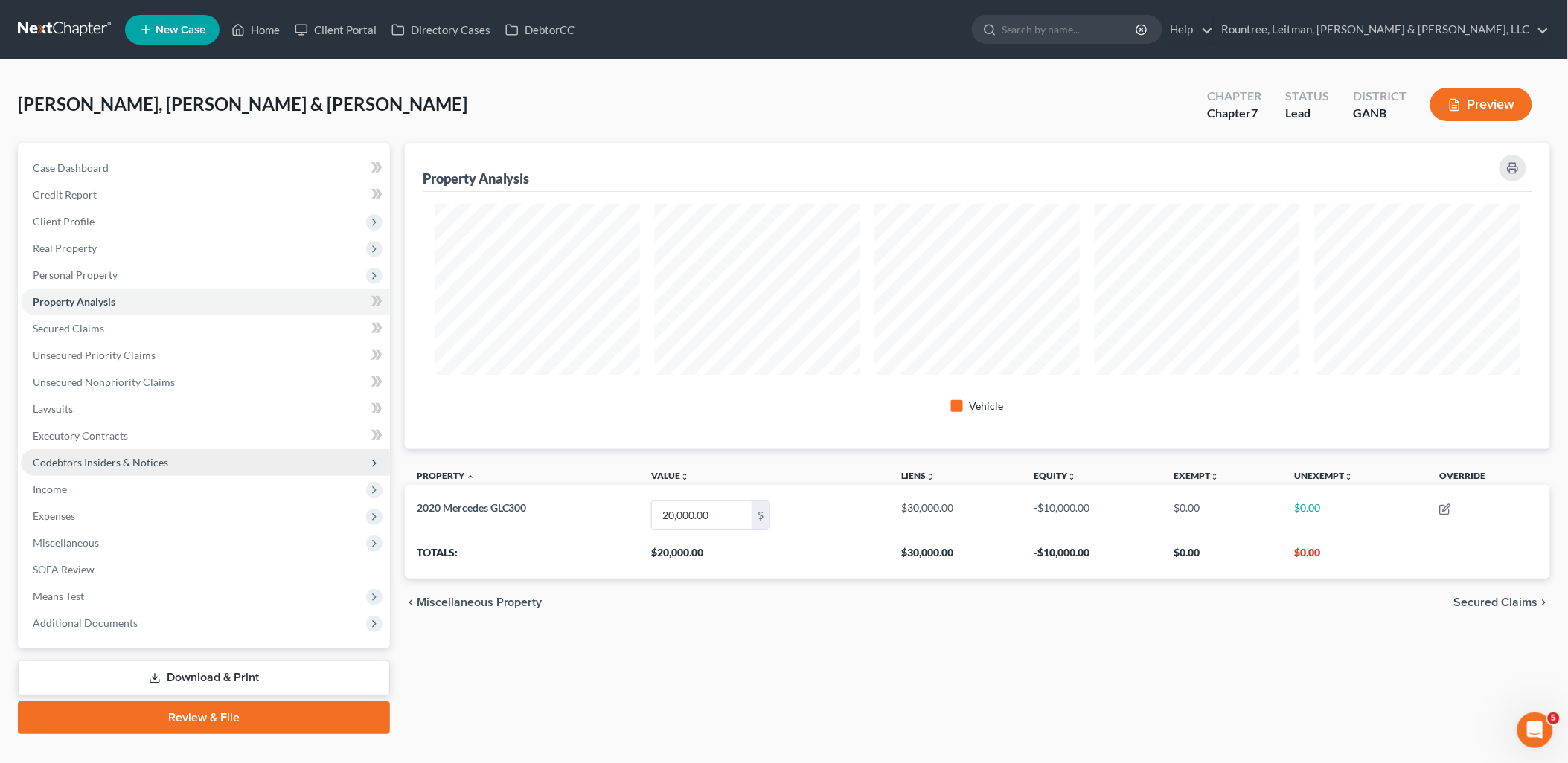
scroll to position [306, 1146]
click at [126, 325] on link "Secured Claims" at bounding box center [205, 329] width 369 height 27
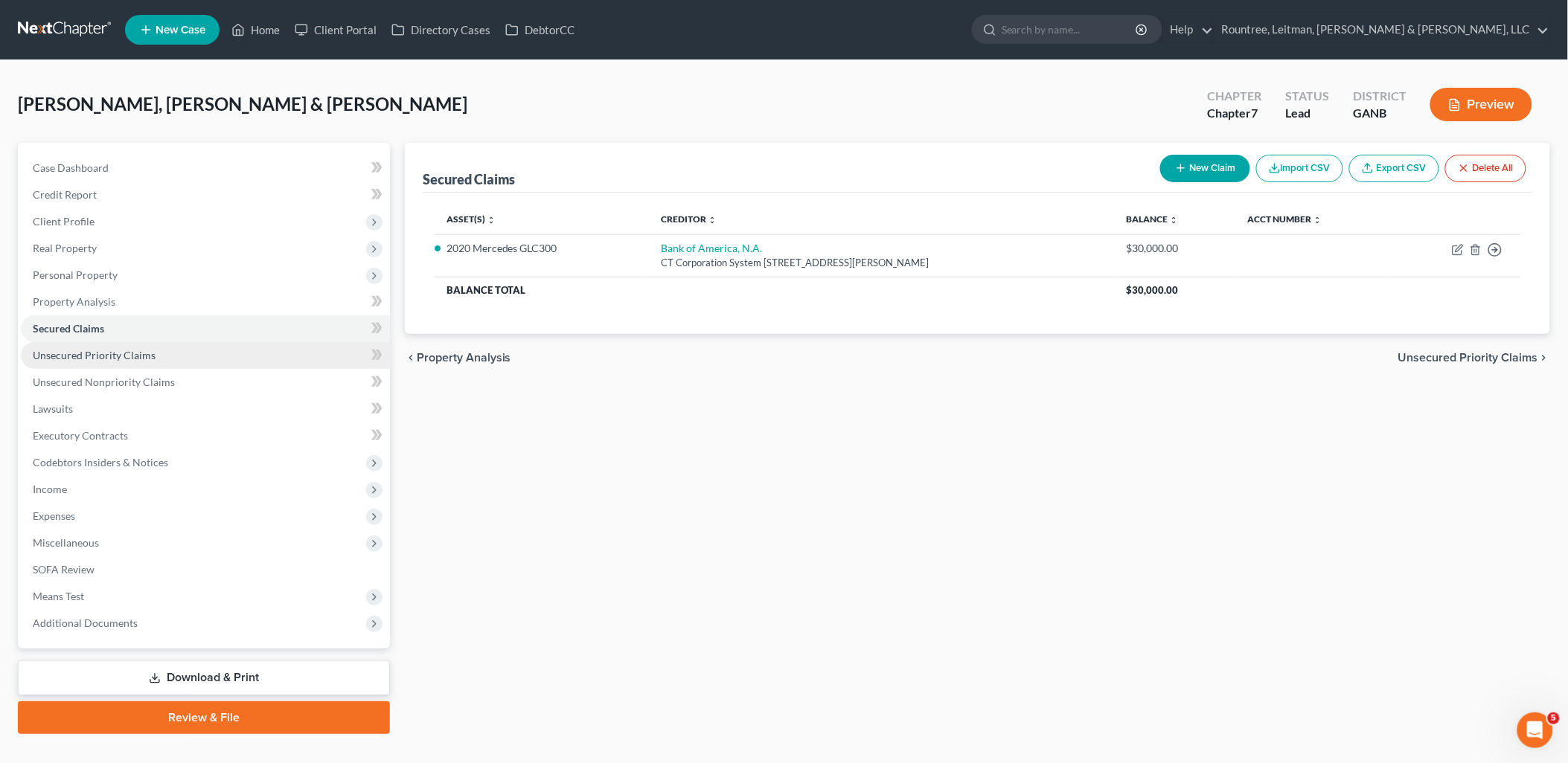
click at [137, 355] on span "Unsecured Priority Claims" at bounding box center [94, 355] width 123 height 12
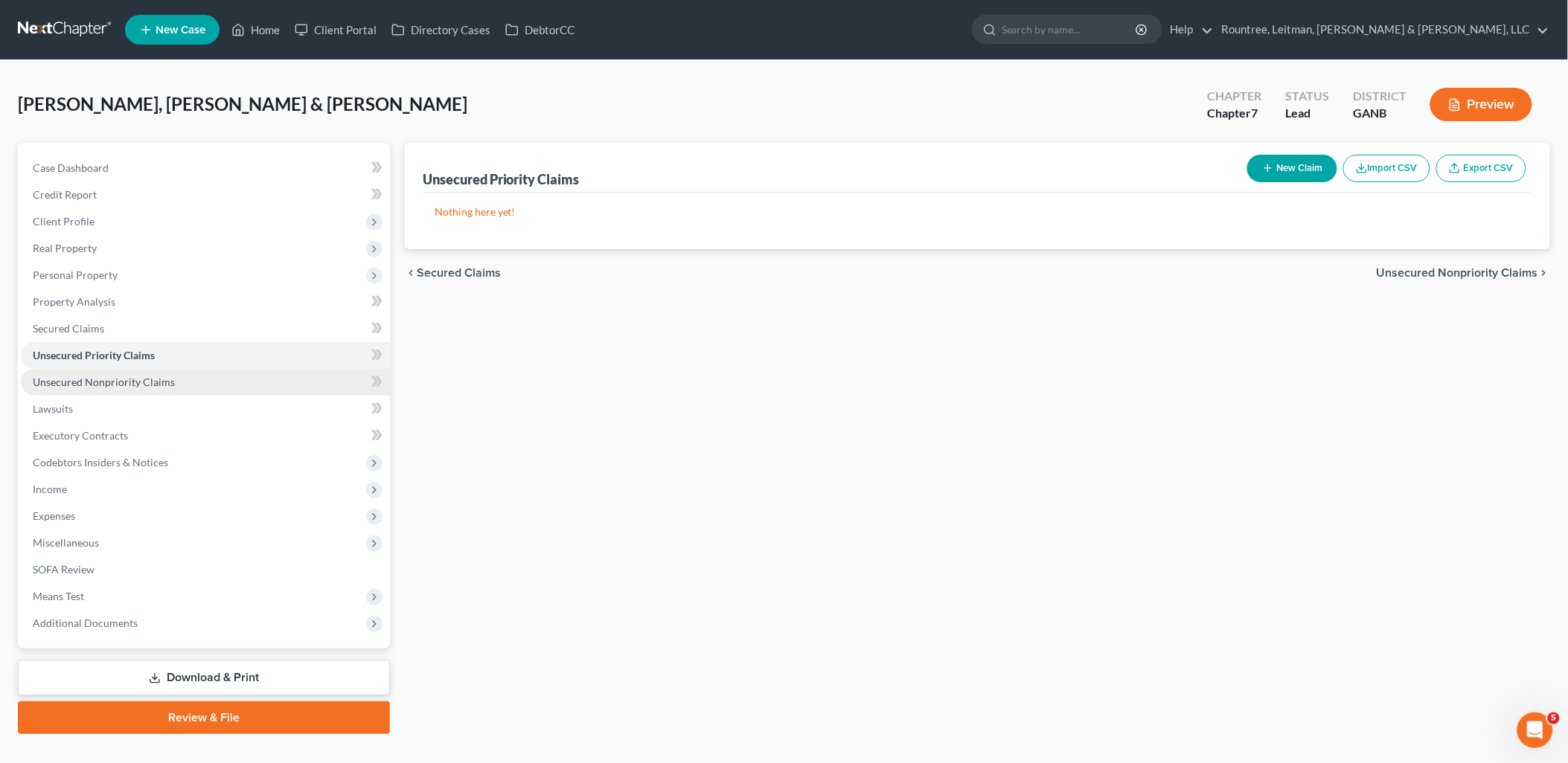
click at [150, 377] on span "Unsecured Nonpriority Claims" at bounding box center [103, 381] width 142 height 12
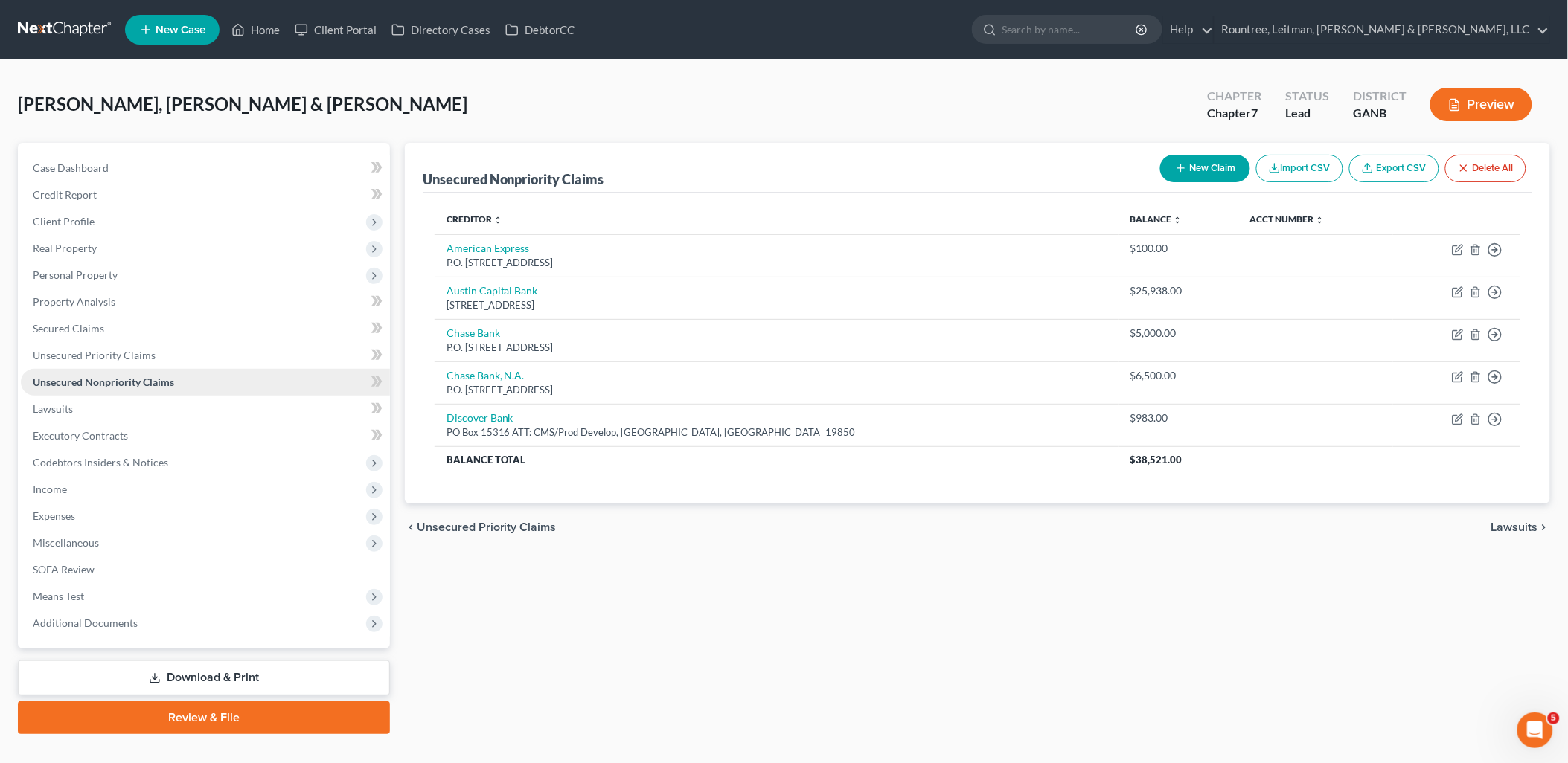
click at [140, 390] on link "Unsecured Nonpriority Claims" at bounding box center [205, 382] width 369 height 27
click at [140, 405] on link "Lawsuits" at bounding box center [205, 409] width 369 height 27
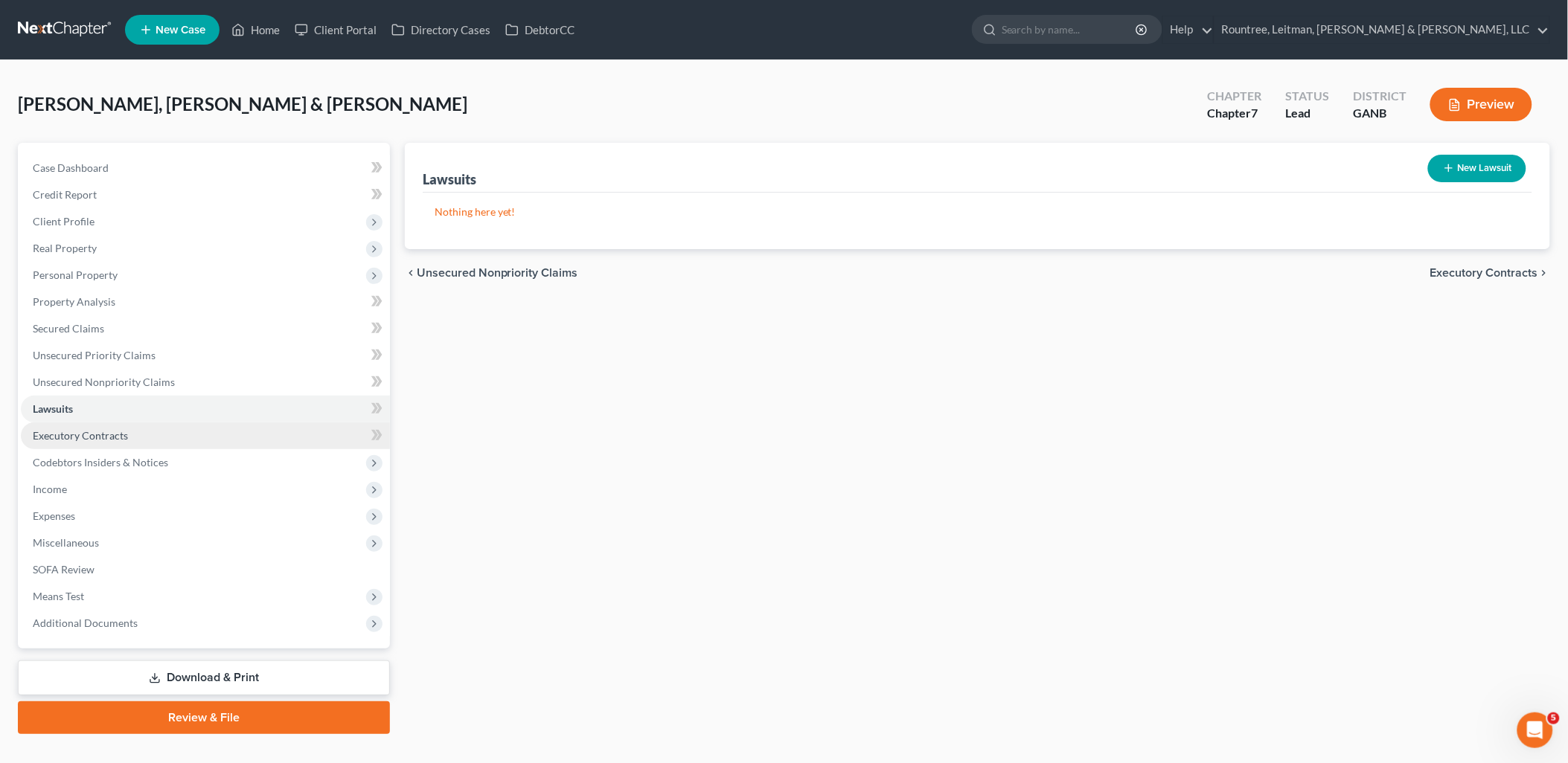
click at [142, 433] on link "Executory Contracts" at bounding box center [205, 436] width 369 height 27
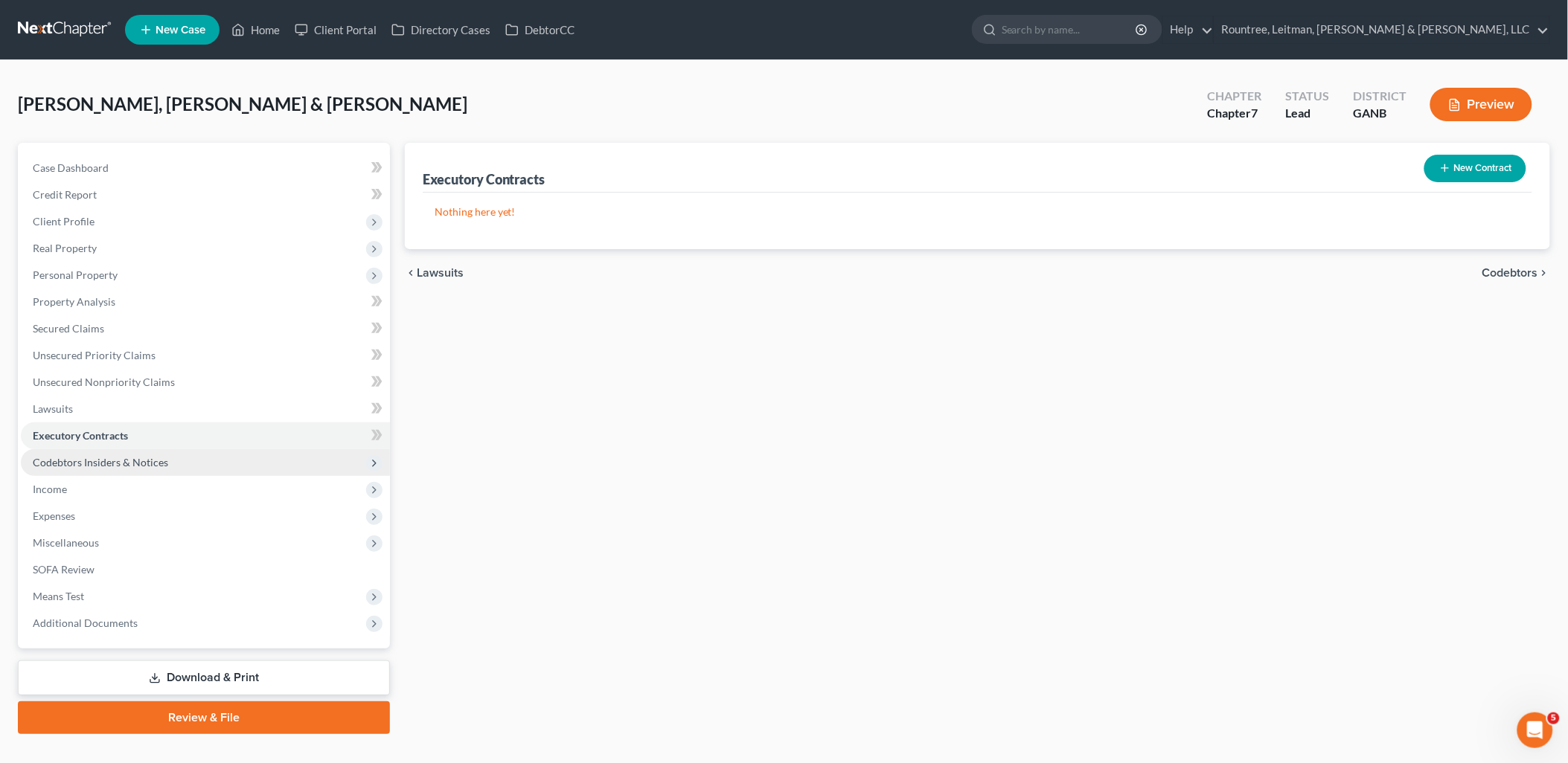
click at [144, 458] on span "Codebtors Insiders & Notices" at bounding box center [100, 462] width 135 height 12
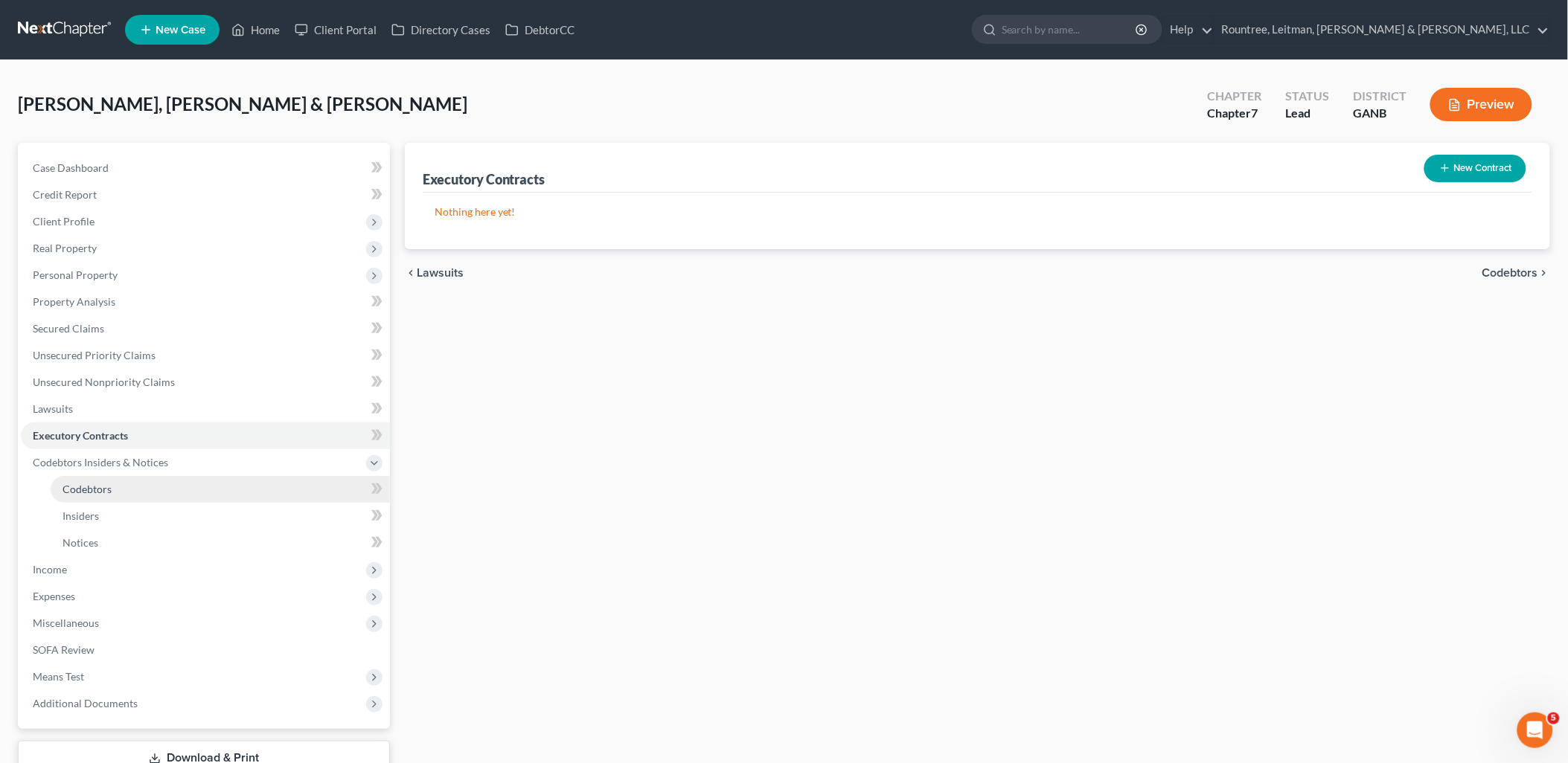
click at [142, 485] on link "Codebtors" at bounding box center [220, 489] width 340 height 27
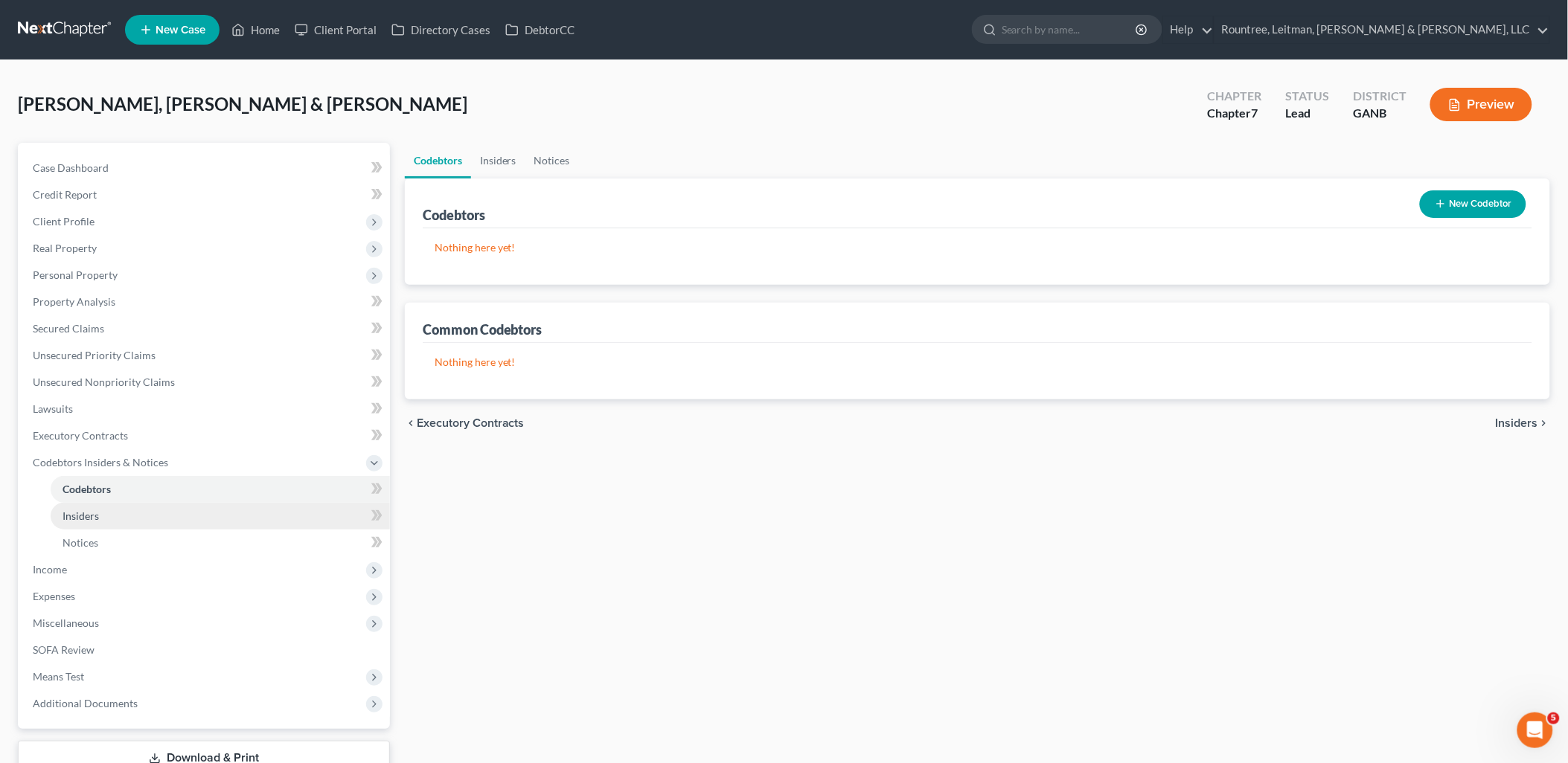
click at [140, 513] on link "Insiders" at bounding box center [220, 516] width 340 height 27
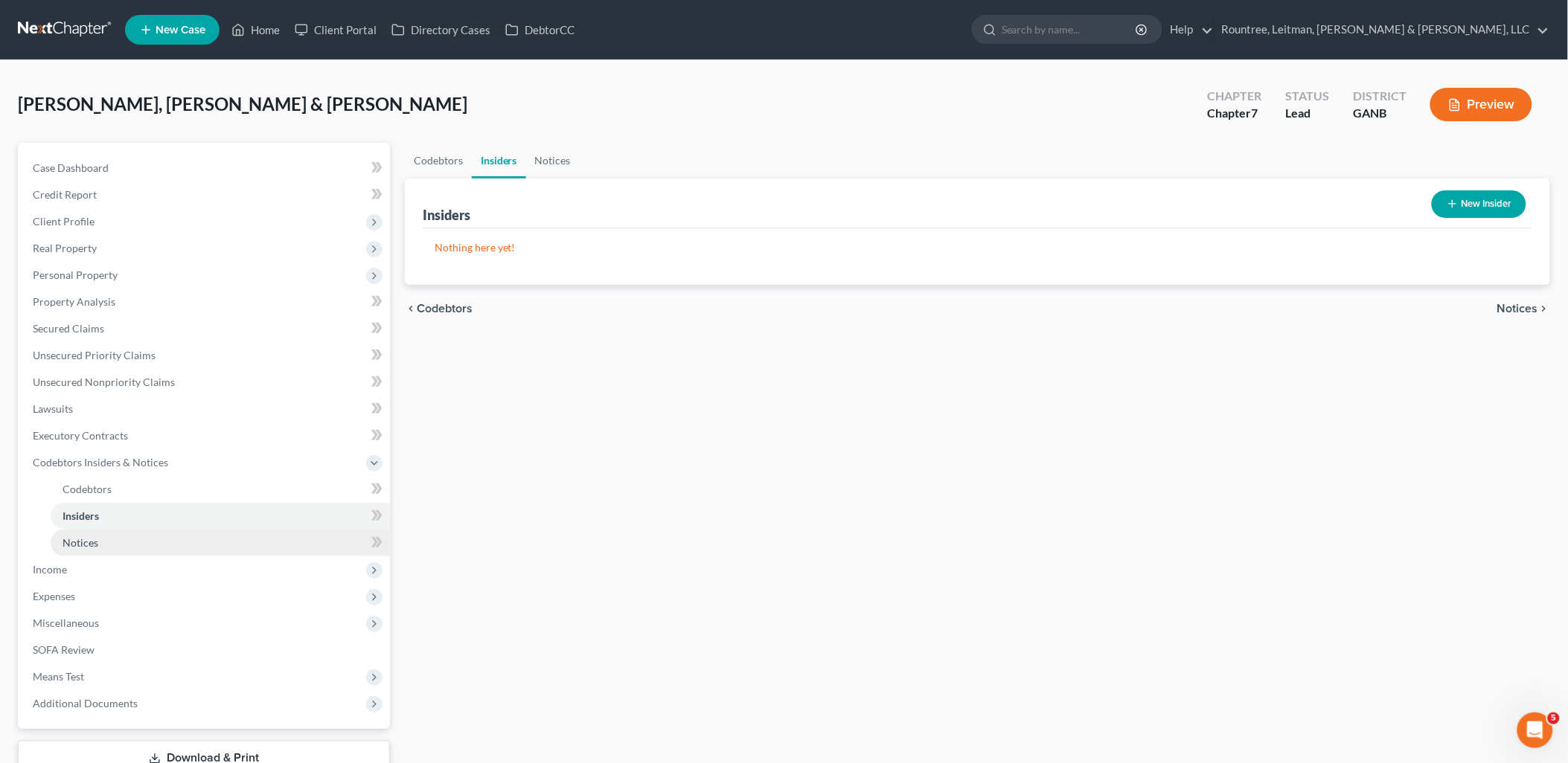
click at [138, 538] on link "Notices" at bounding box center [220, 543] width 340 height 27
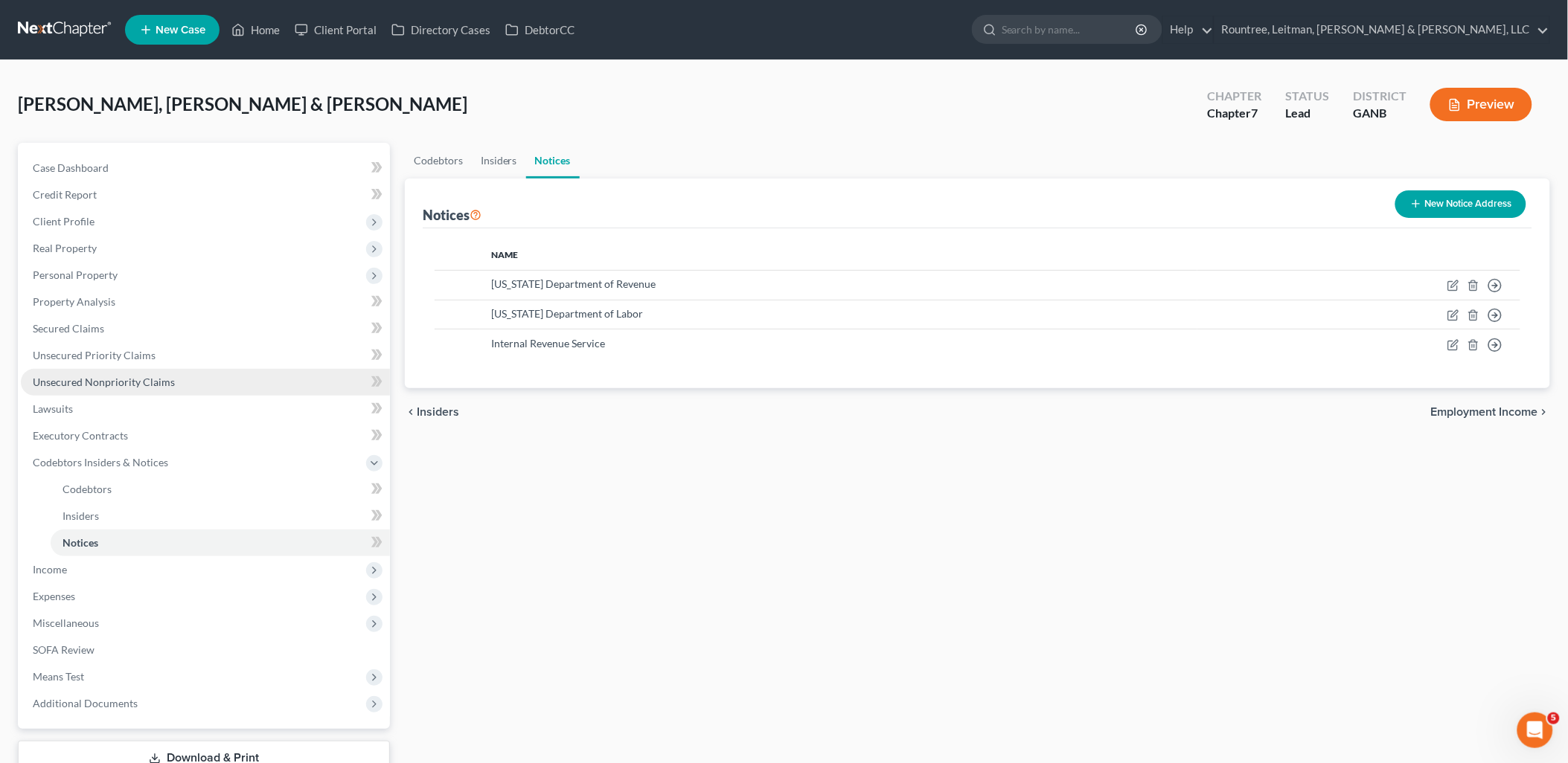
click at [171, 372] on link "Unsecured Nonpriority Claims" at bounding box center [205, 382] width 369 height 27
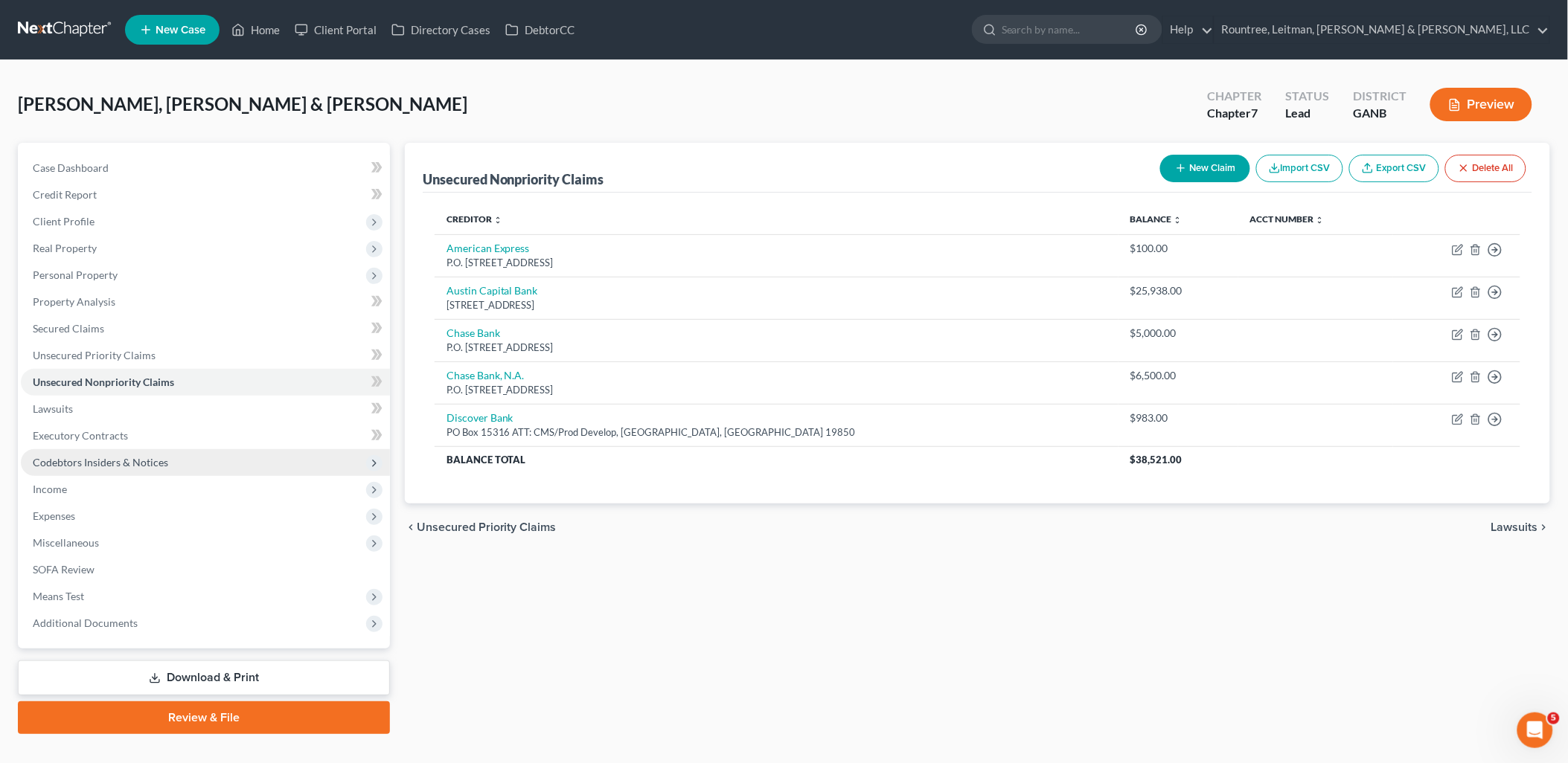
click at [136, 468] on span "Codebtors Insiders & Notices" at bounding box center [205, 462] width 369 height 27
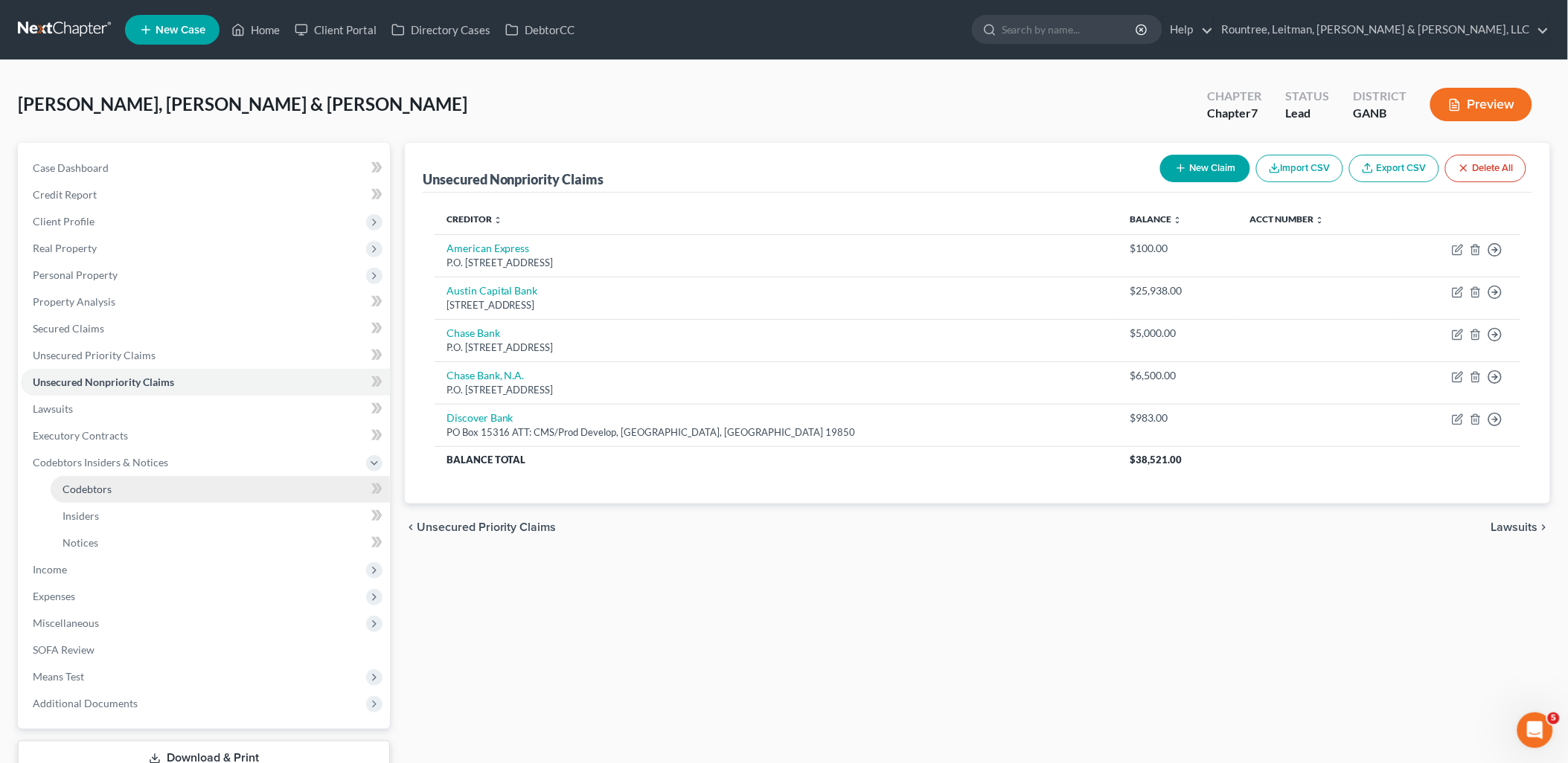
click at [138, 492] on link "Codebtors" at bounding box center [220, 489] width 340 height 27
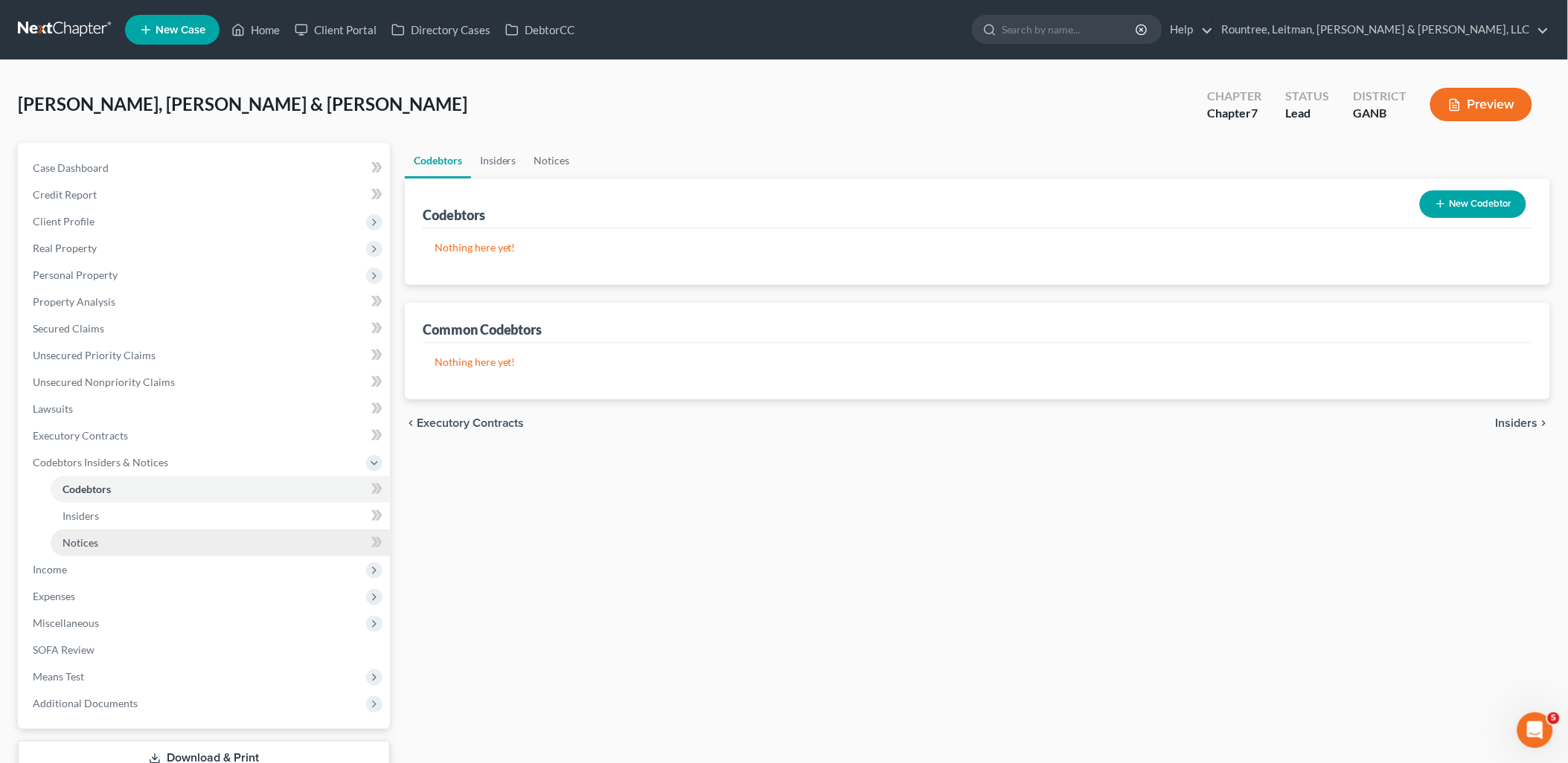
click at [110, 552] on link "Notices" at bounding box center [220, 543] width 340 height 27
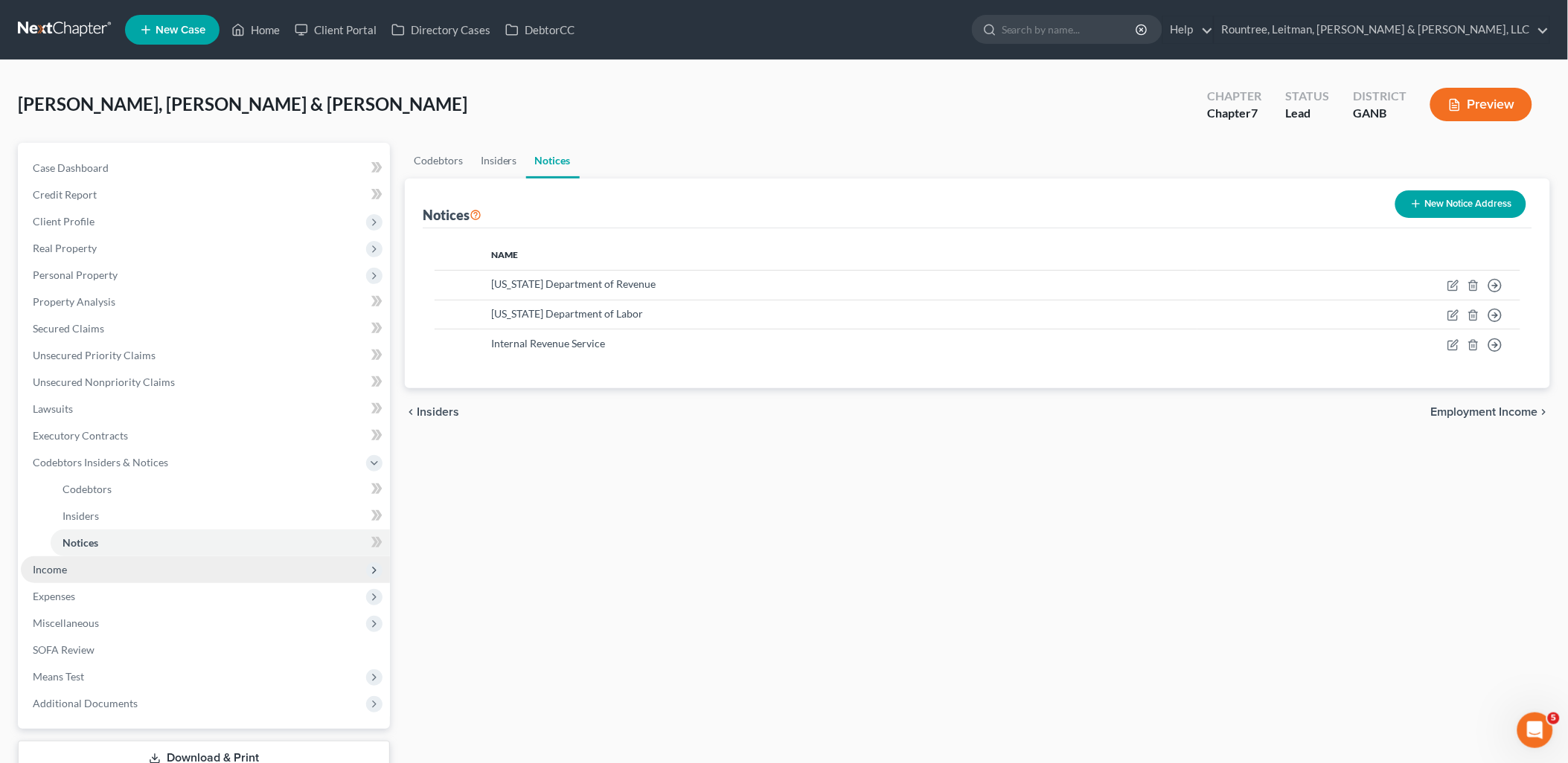
click at [110, 560] on span "Income" at bounding box center [205, 570] width 369 height 27
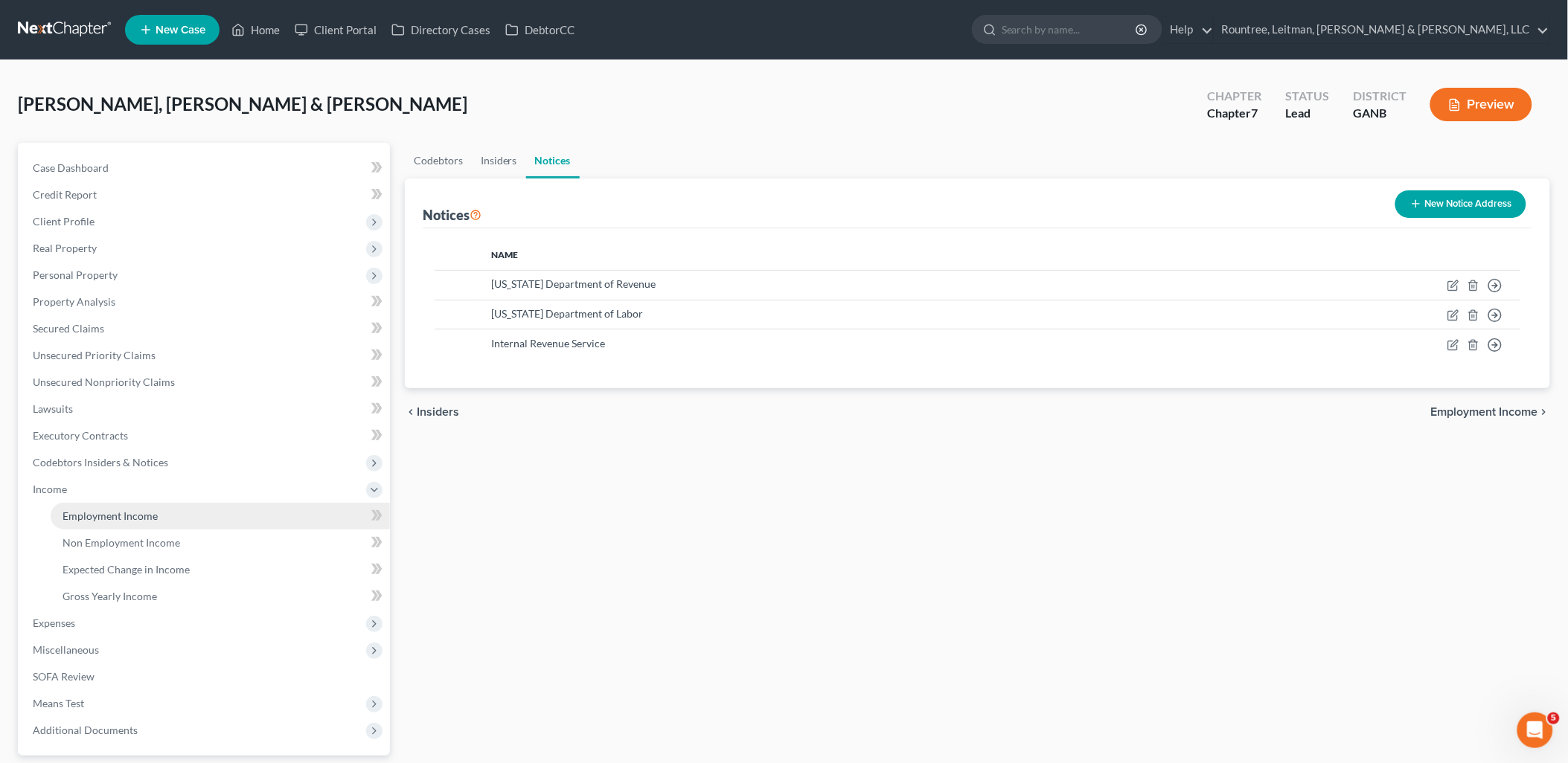
click at [94, 518] on span "Employment Income" at bounding box center [110, 516] width 96 height 12
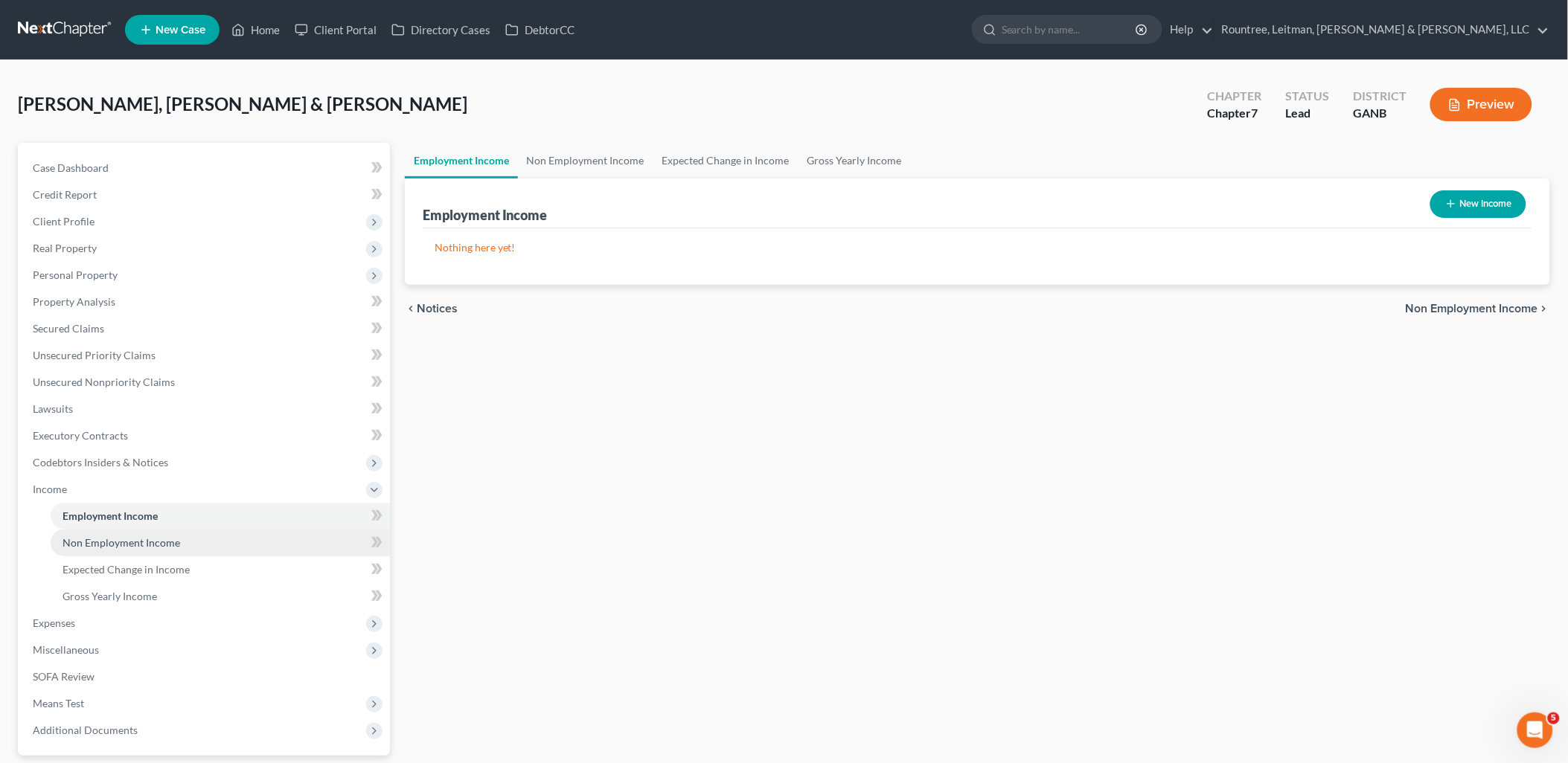
click at [110, 547] on link "Non Employment Income" at bounding box center [220, 543] width 340 height 27
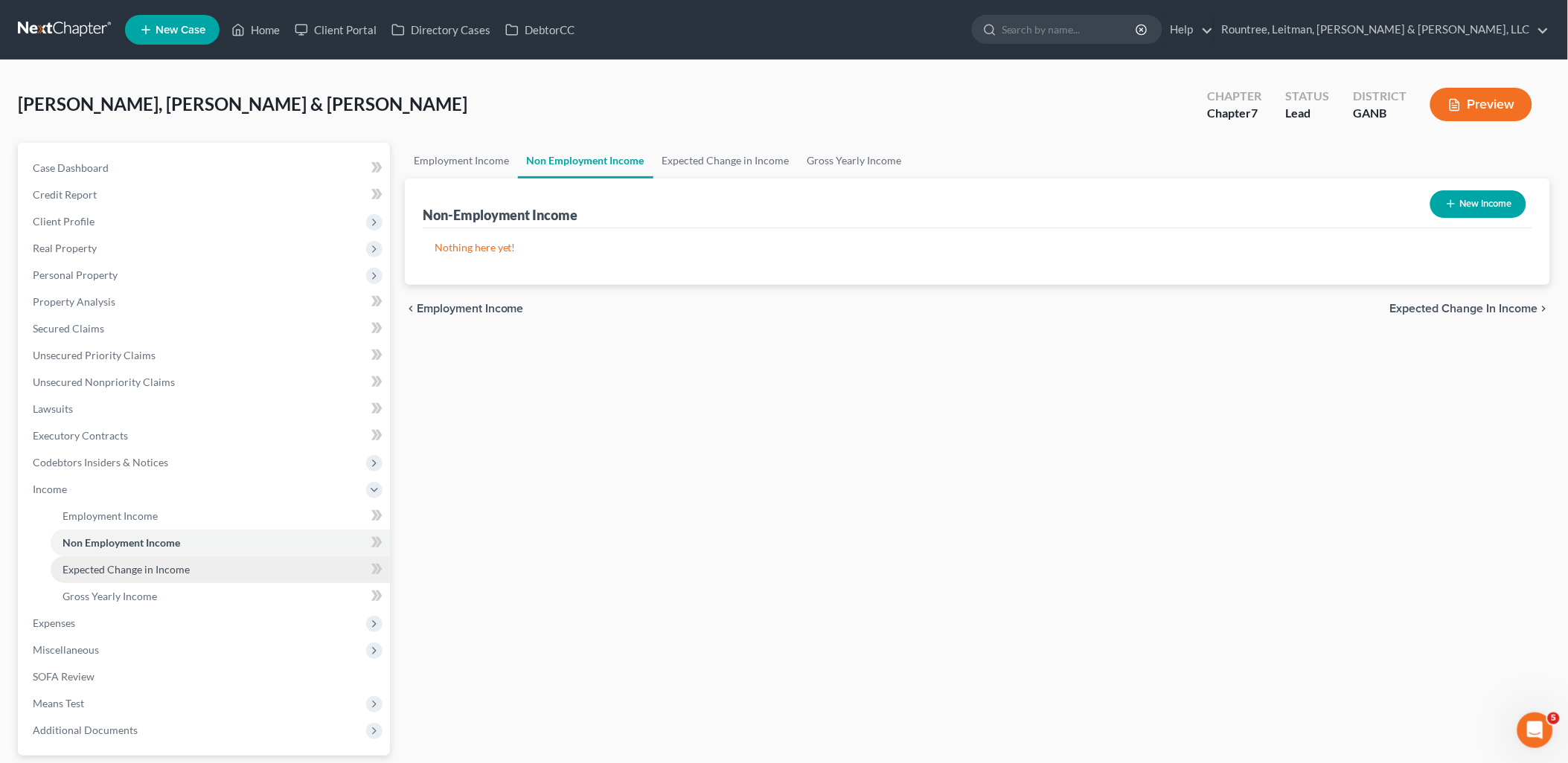
click at [124, 578] on link "Expected Change in Income" at bounding box center [220, 570] width 340 height 27
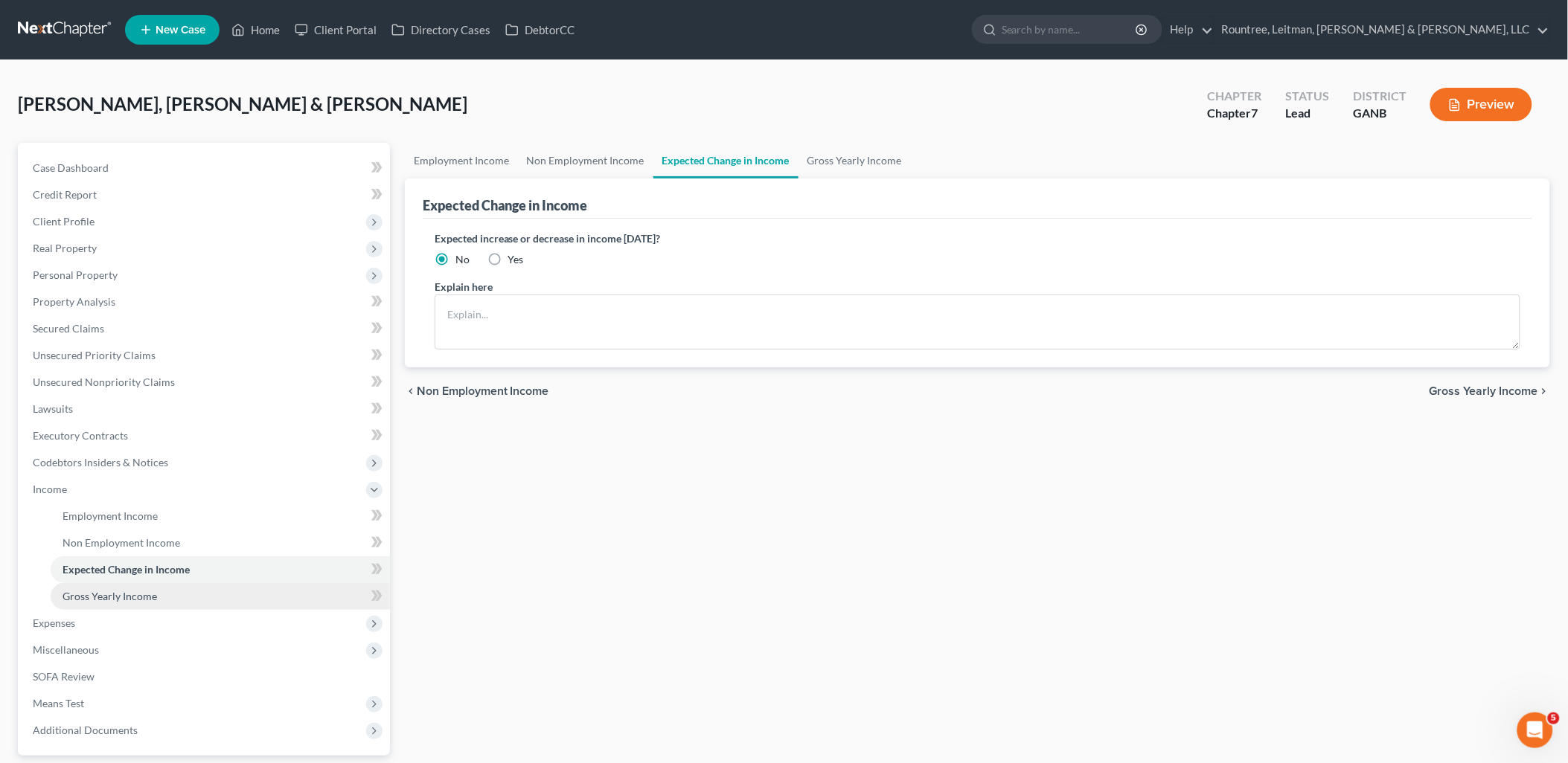
click at [124, 599] on span "Gross Yearly Income" at bounding box center [110, 595] width 95 height 12
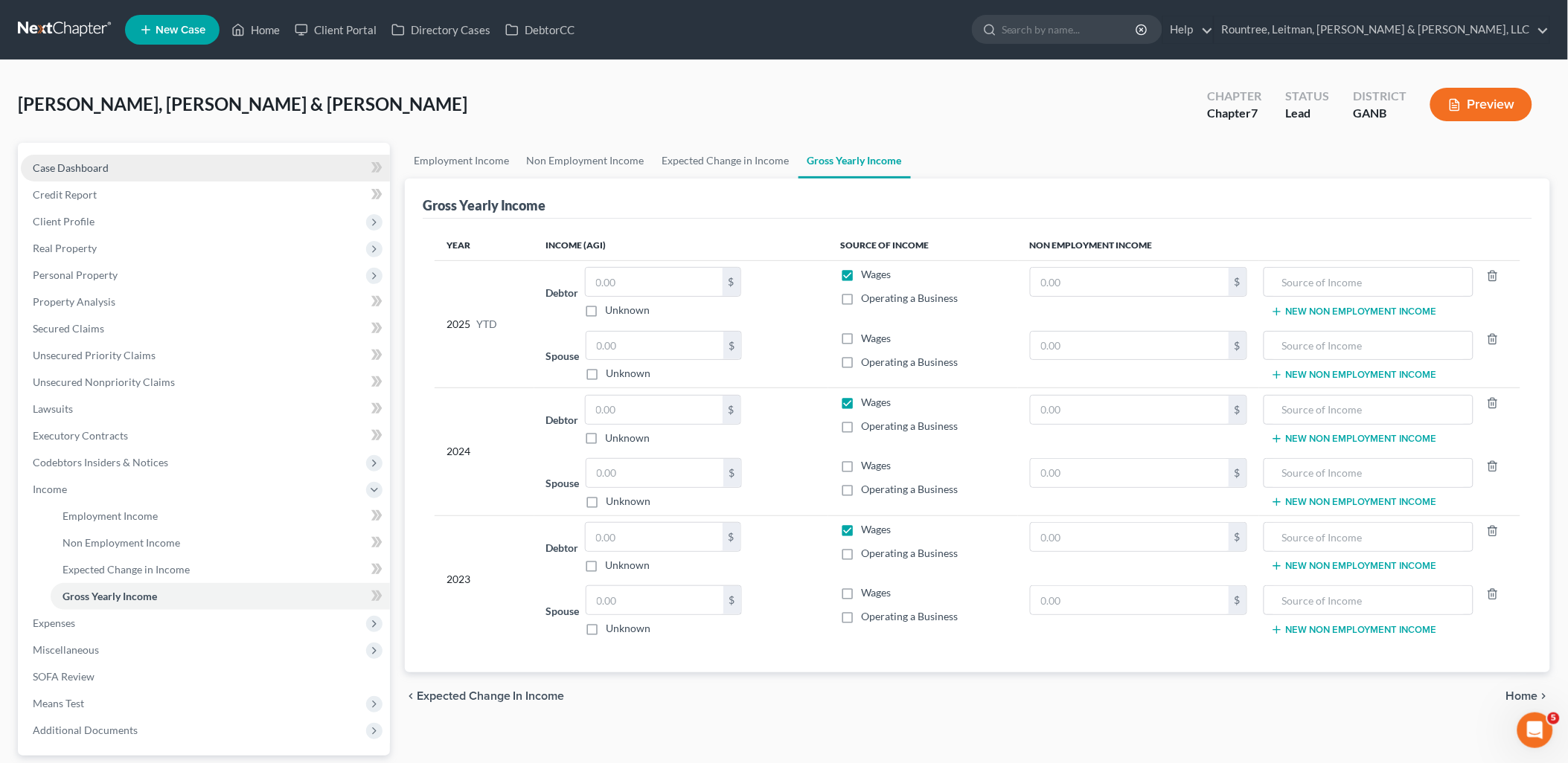
click at [102, 168] on span "Case Dashboard" at bounding box center [70, 167] width 76 height 12
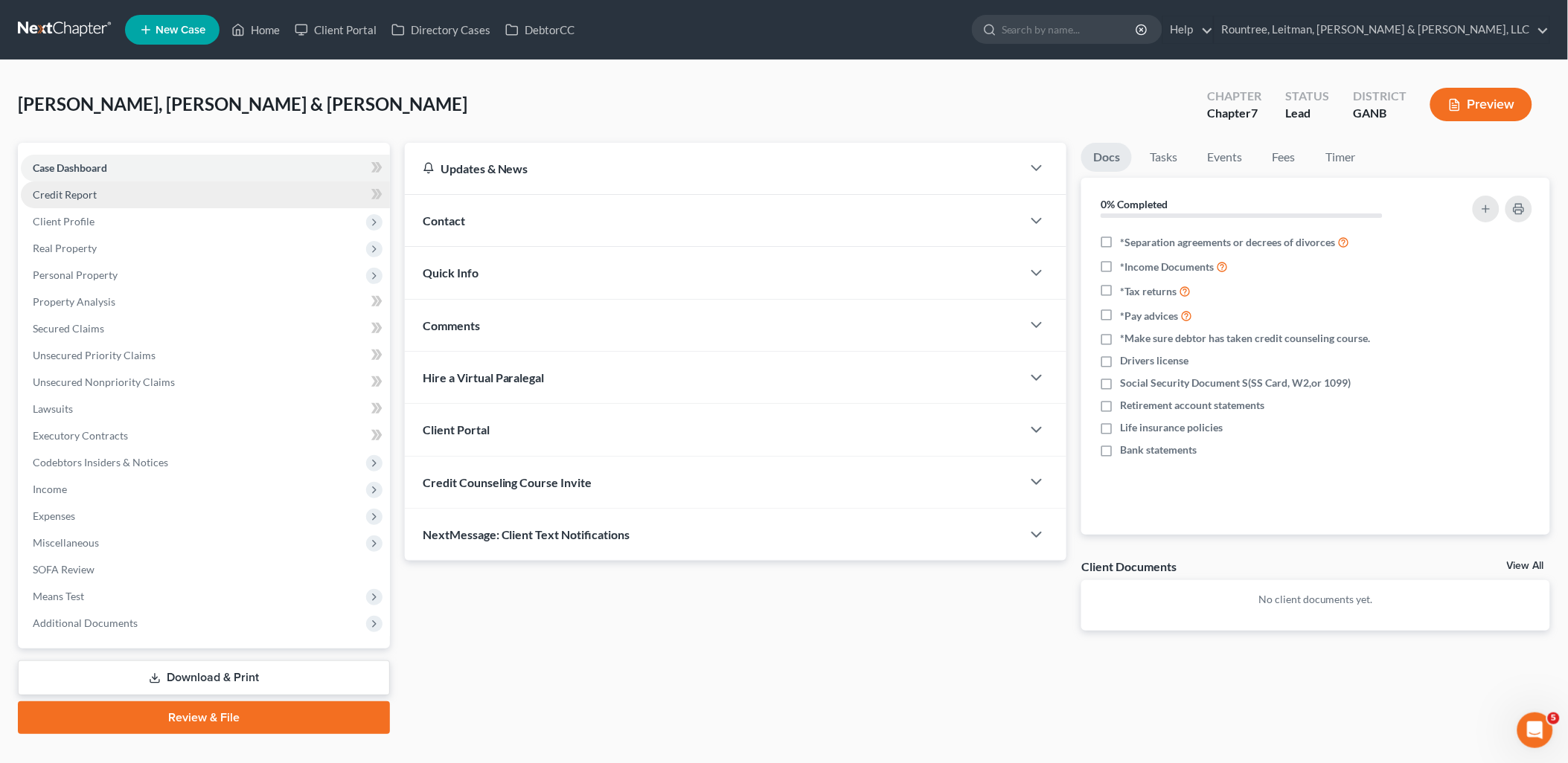
click at [105, 197] on link "Credit Report" at bounding box center [205, 195] width 369 height 27
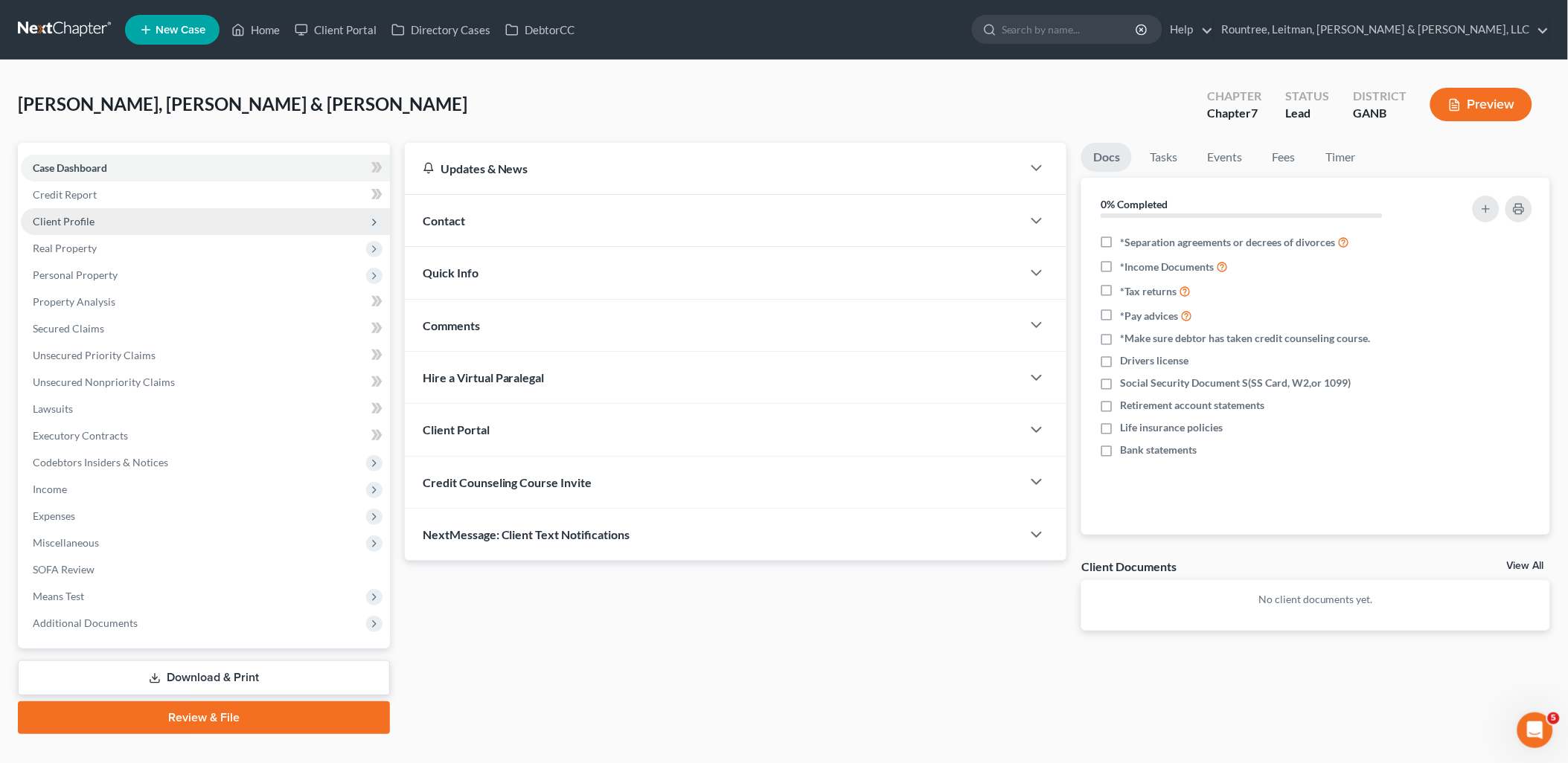
click at [110, 218] on span "Client Profile" at bounding box center [205, 222] width 369 height 27
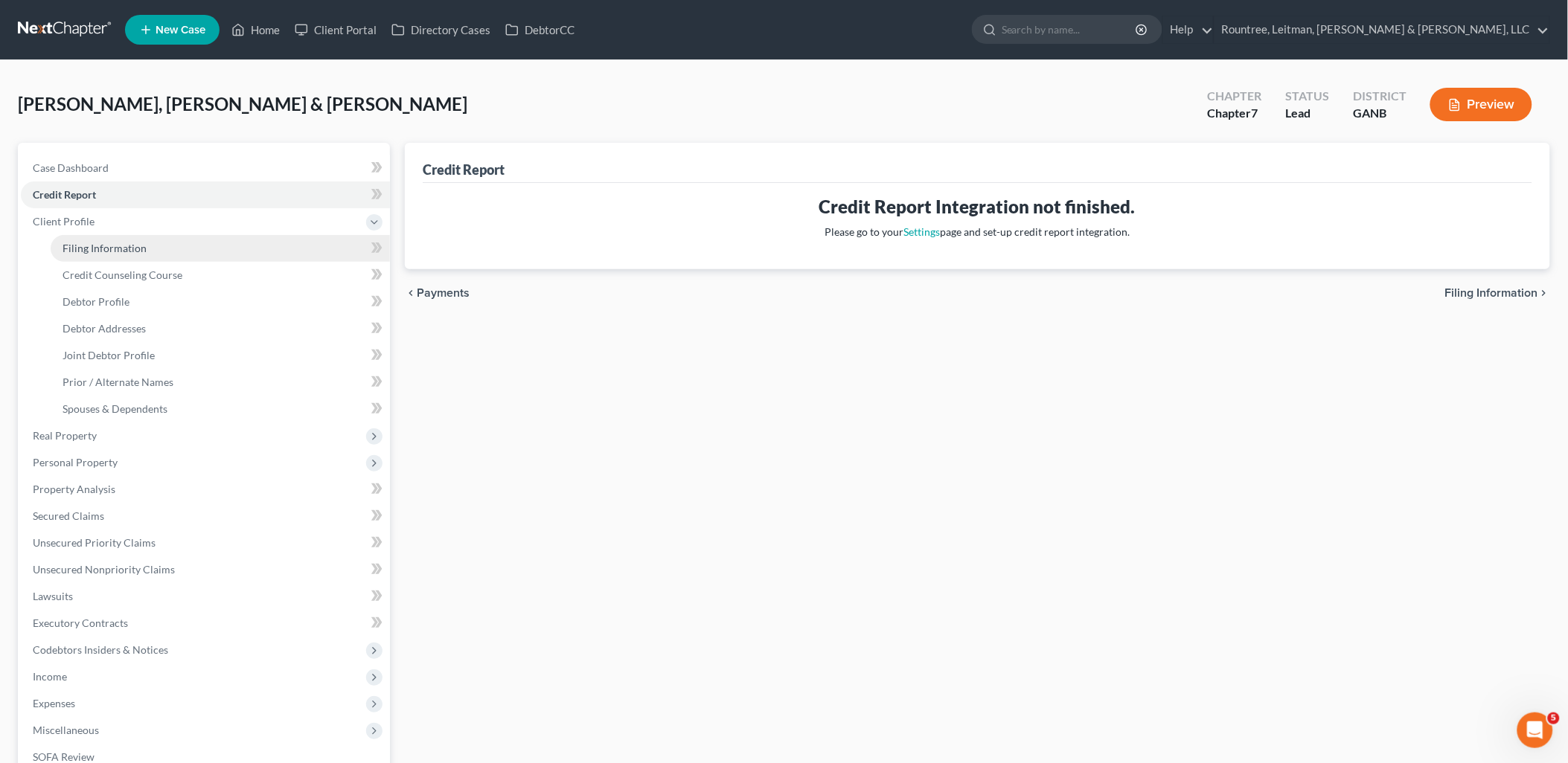
click at [127, 257] on link "Filing Information" at bounding box center [220, 248] width 340 height 27
select select "0"
select select "3"
select select "1"
select select "0"
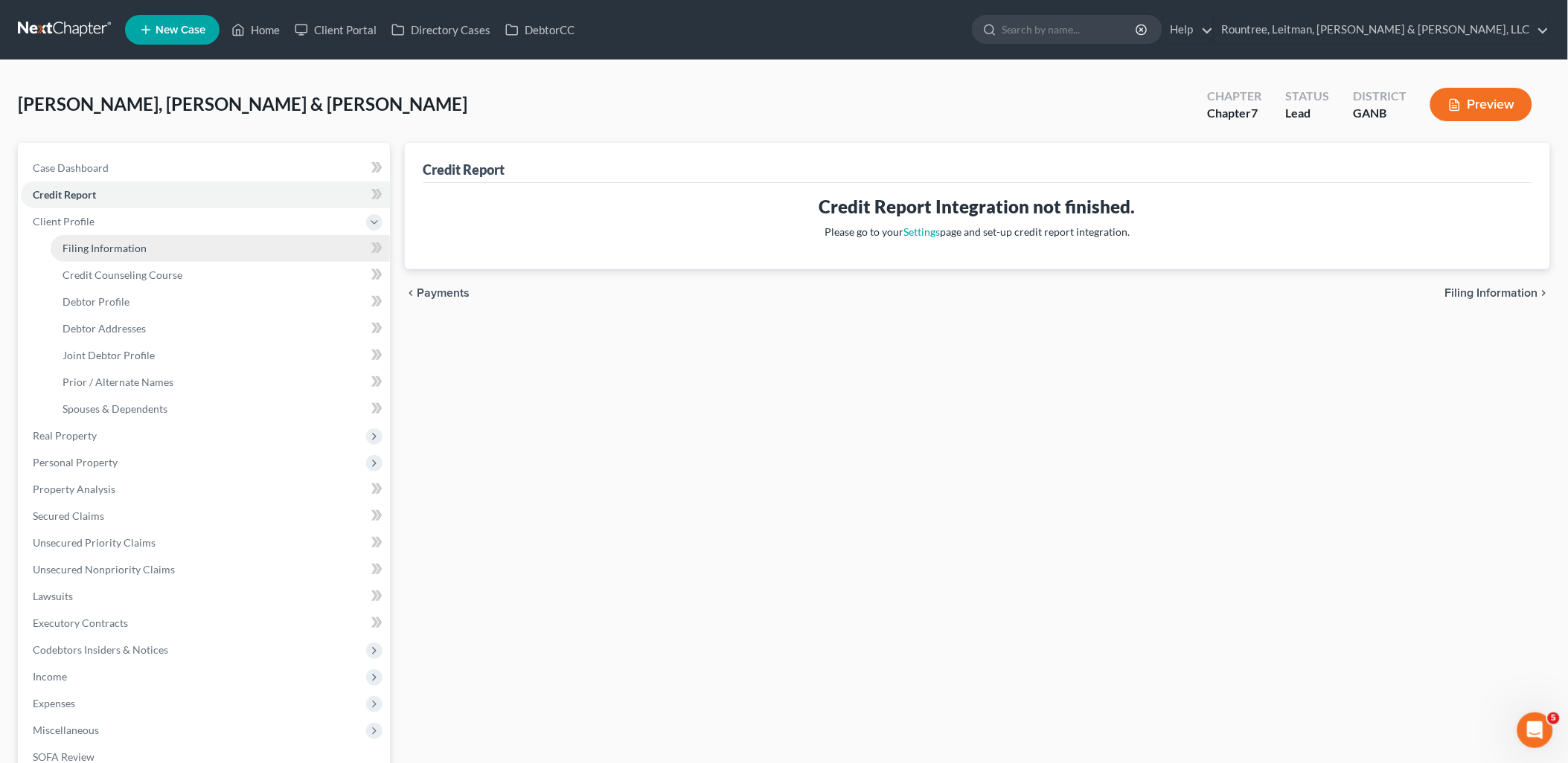
select select "19"
select select "0"
select select "10"
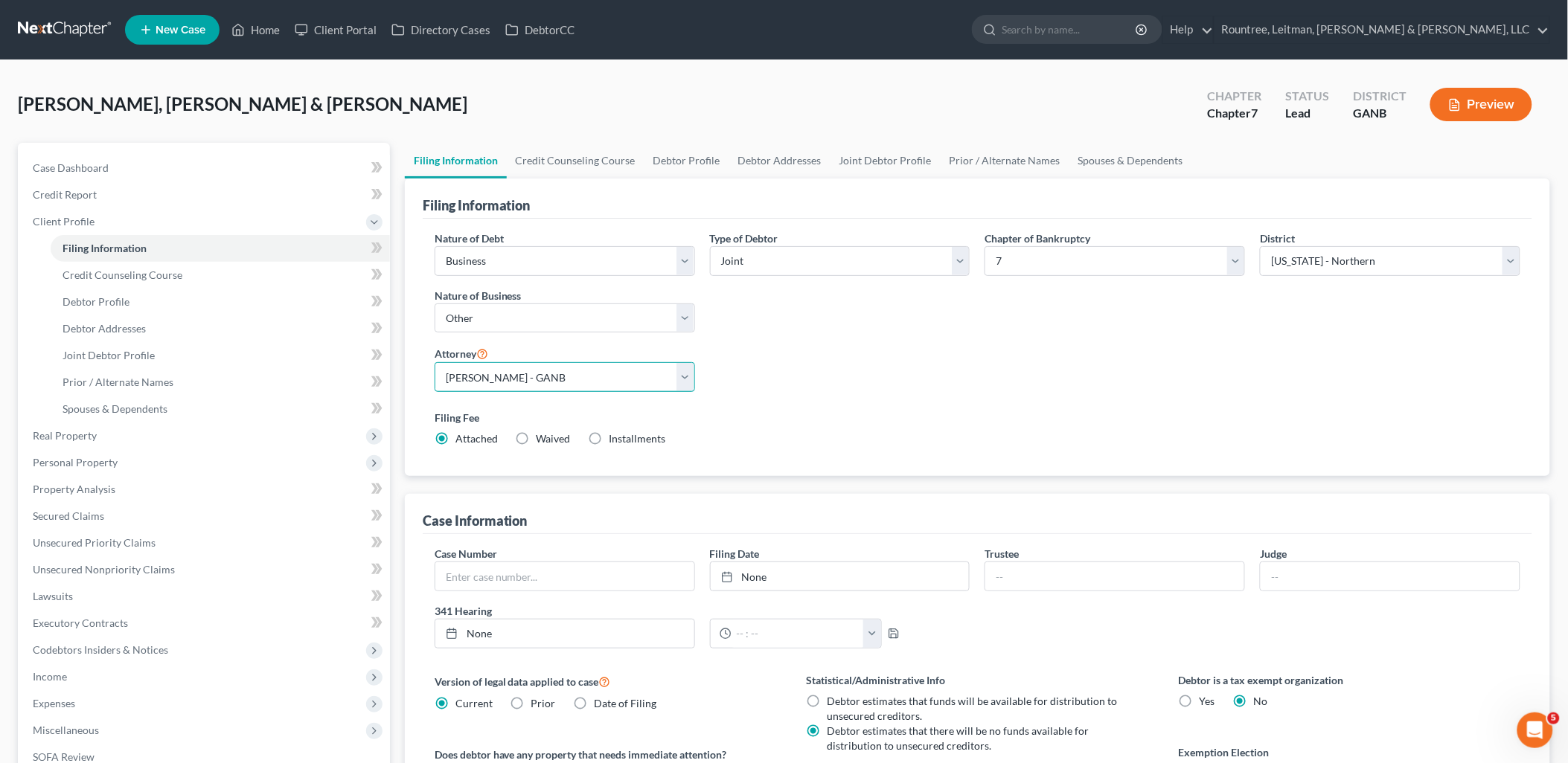
click at [567, 383] on select "Select [PERSON_NAME] - GANB [PERSON_NAME] - [PERSON_NAME] [PERSON_NAME] [PERSON…" at bounding box center [565, 377] width 261 height 30
select select "3"
click at [434, 362] on select "Select [PERSON_NAME] - GANB [PERSON_NAME] - [PERSON_NAME] [PERSON_NAME] [PERSON…" at bounding box center [565, 377] width 261 height 30
click at [154, 303] on link "Debtor Profile" at bounding box center [220, 302] width 340 height 27
select select "1"
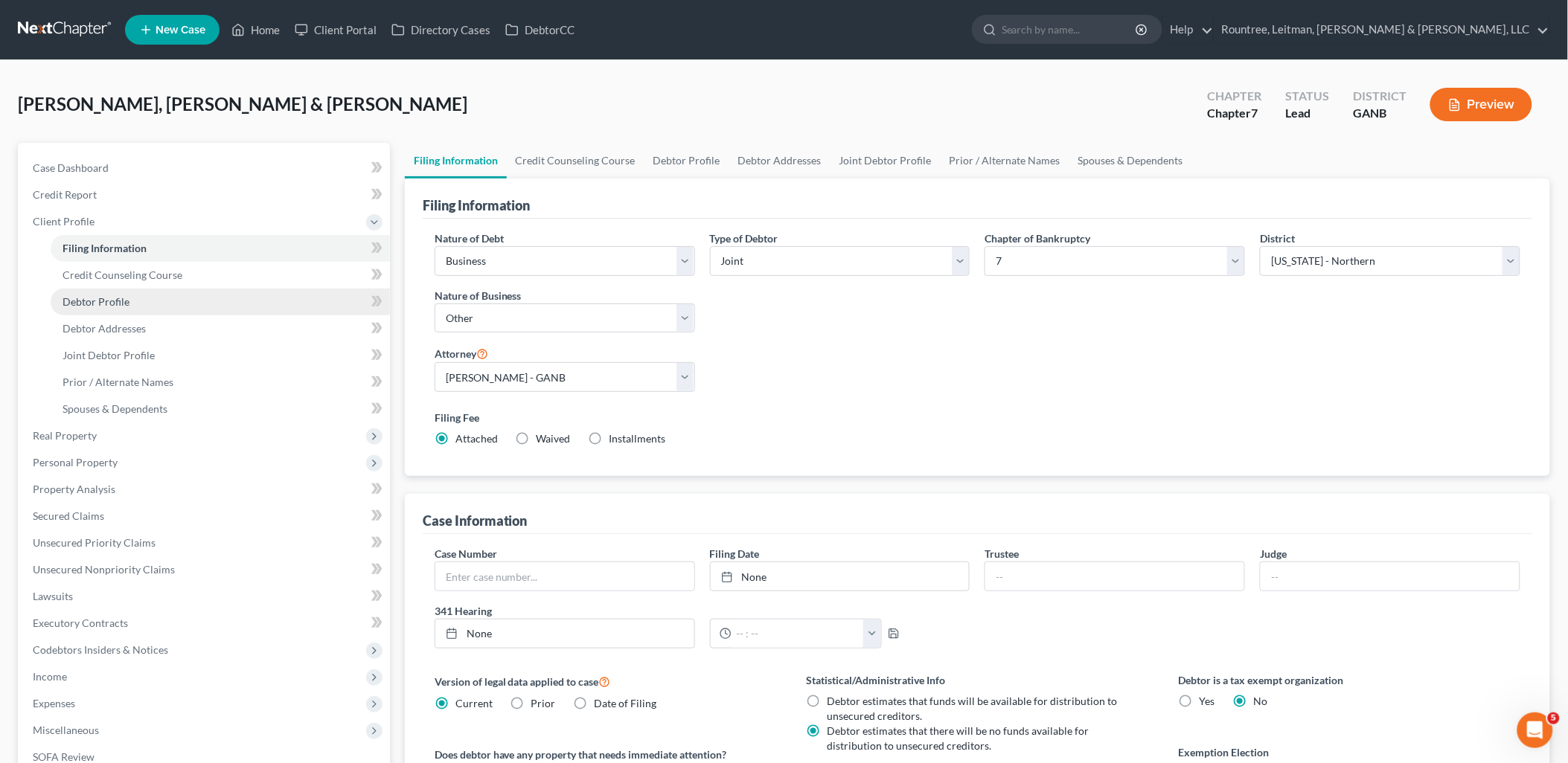
select select "2"
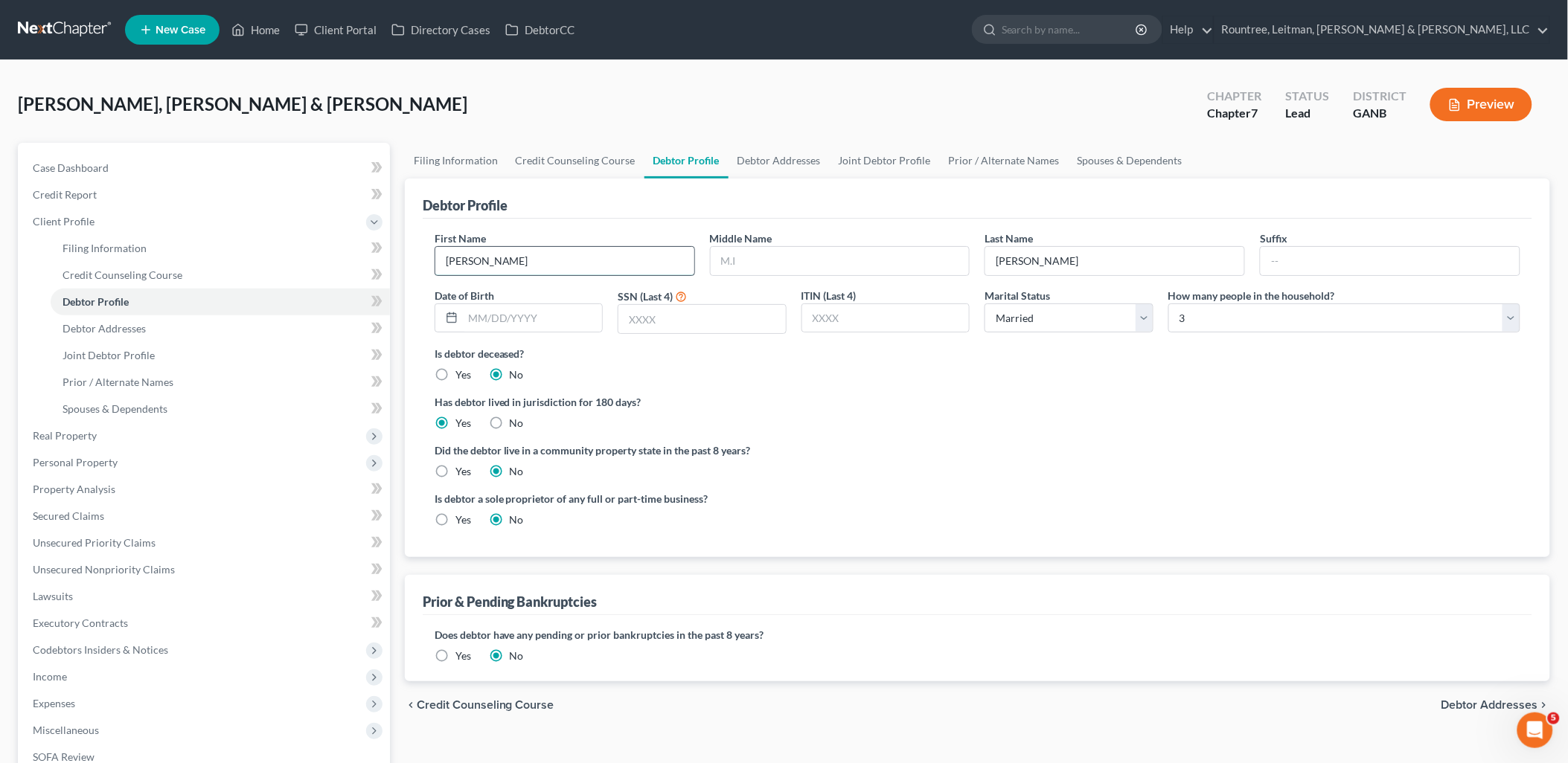
click at [457, 262] on input "[PERSON_NAME]" at bounding box center [565, 261] width 259 height 28
type input "[PERSON_NAME]"
click at [928, 399] on label "Has debtor lived in jurisdiction for 180 days?" at bounding box center [977, 402] width 1085 height 16
click at [211, 335] on link "Debtor Addresses" at bounding box center [220, 329] width 340 height 27
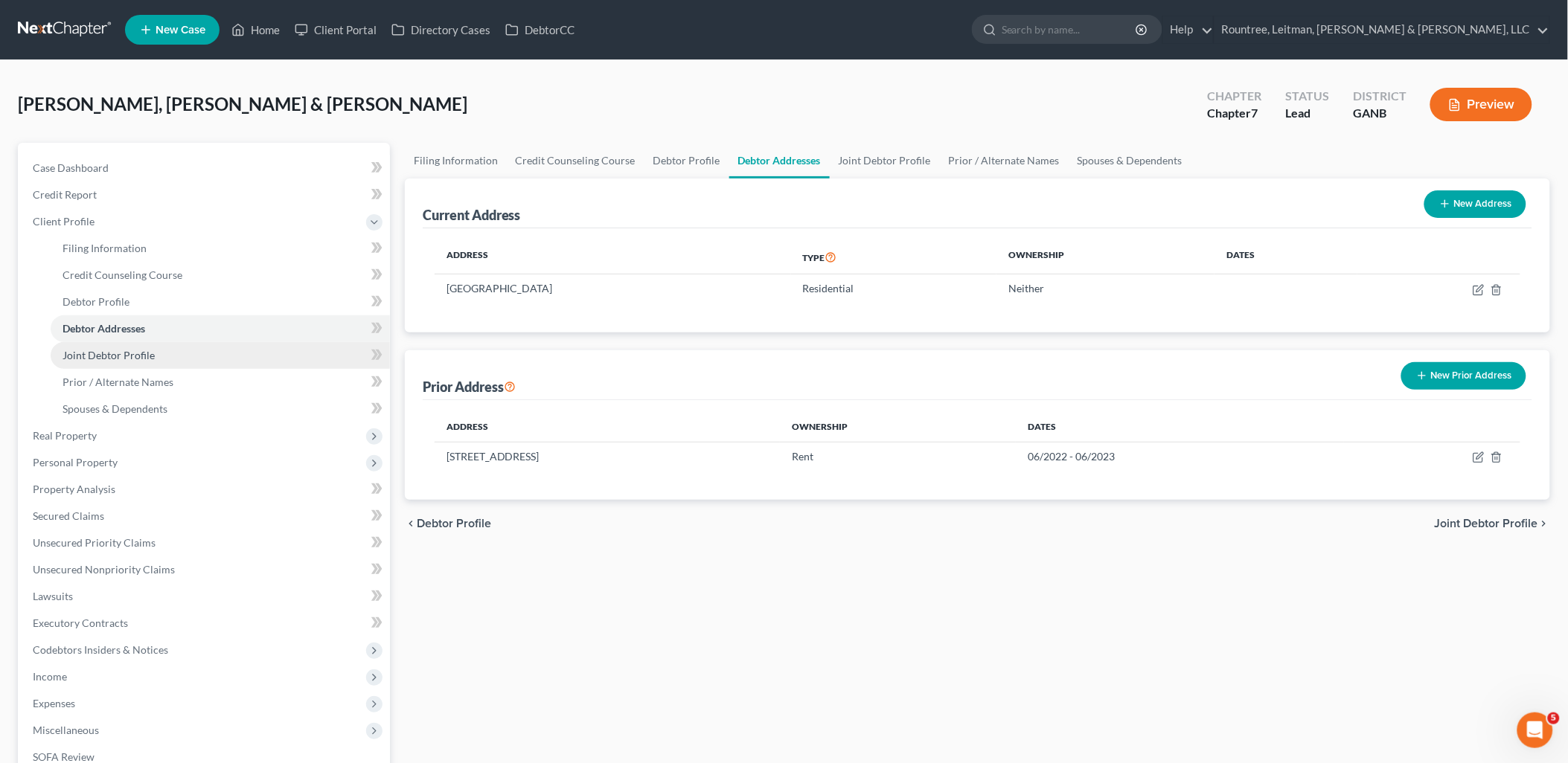
click at [253, 351] on link "Joint Debtor Profile" at bounding box center [220, 355] width 340 height 27
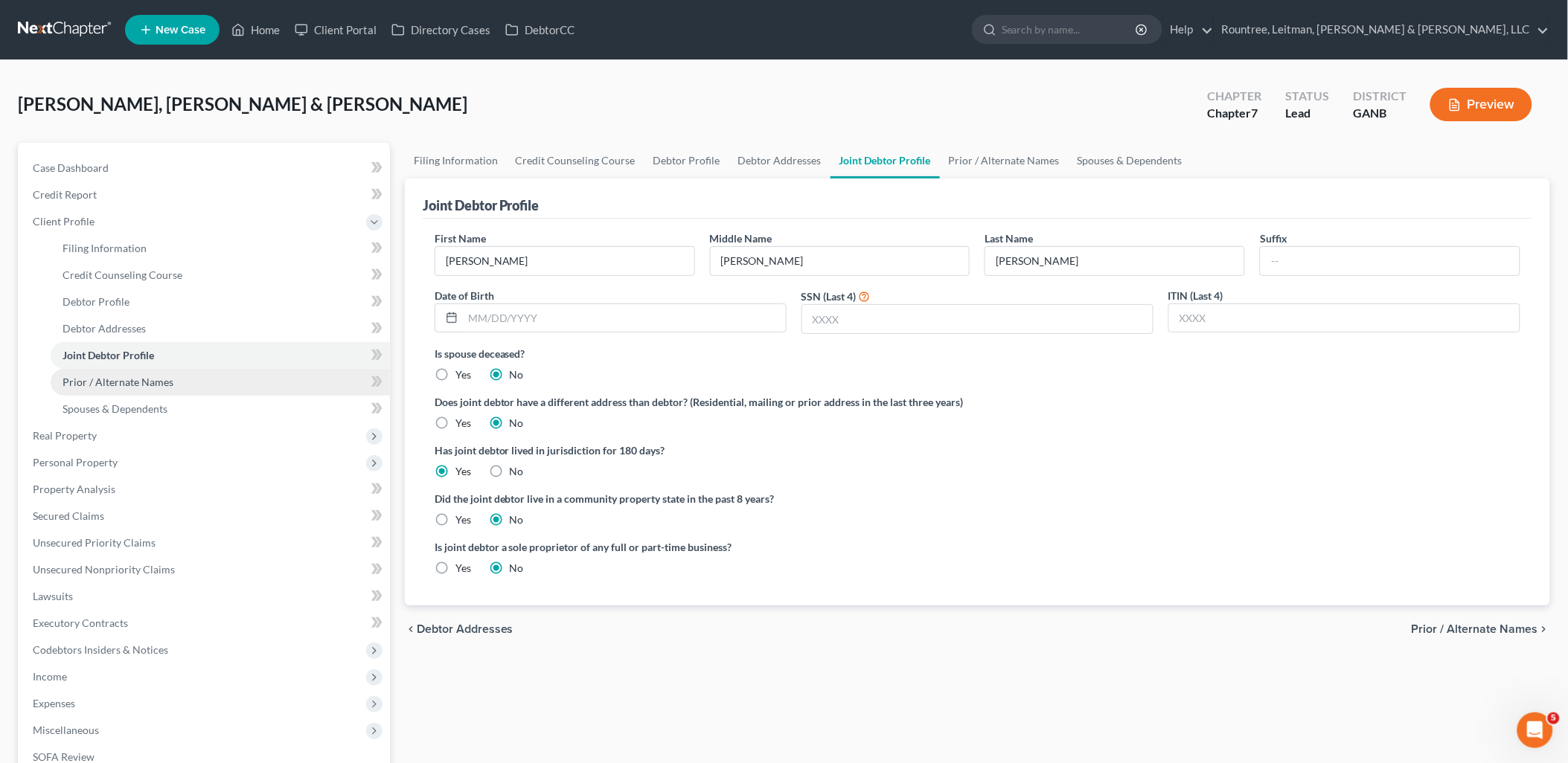
click at [238, 377] on link "Prior / Alternate Names" at bounding box center [220, 382] width 340 height 27
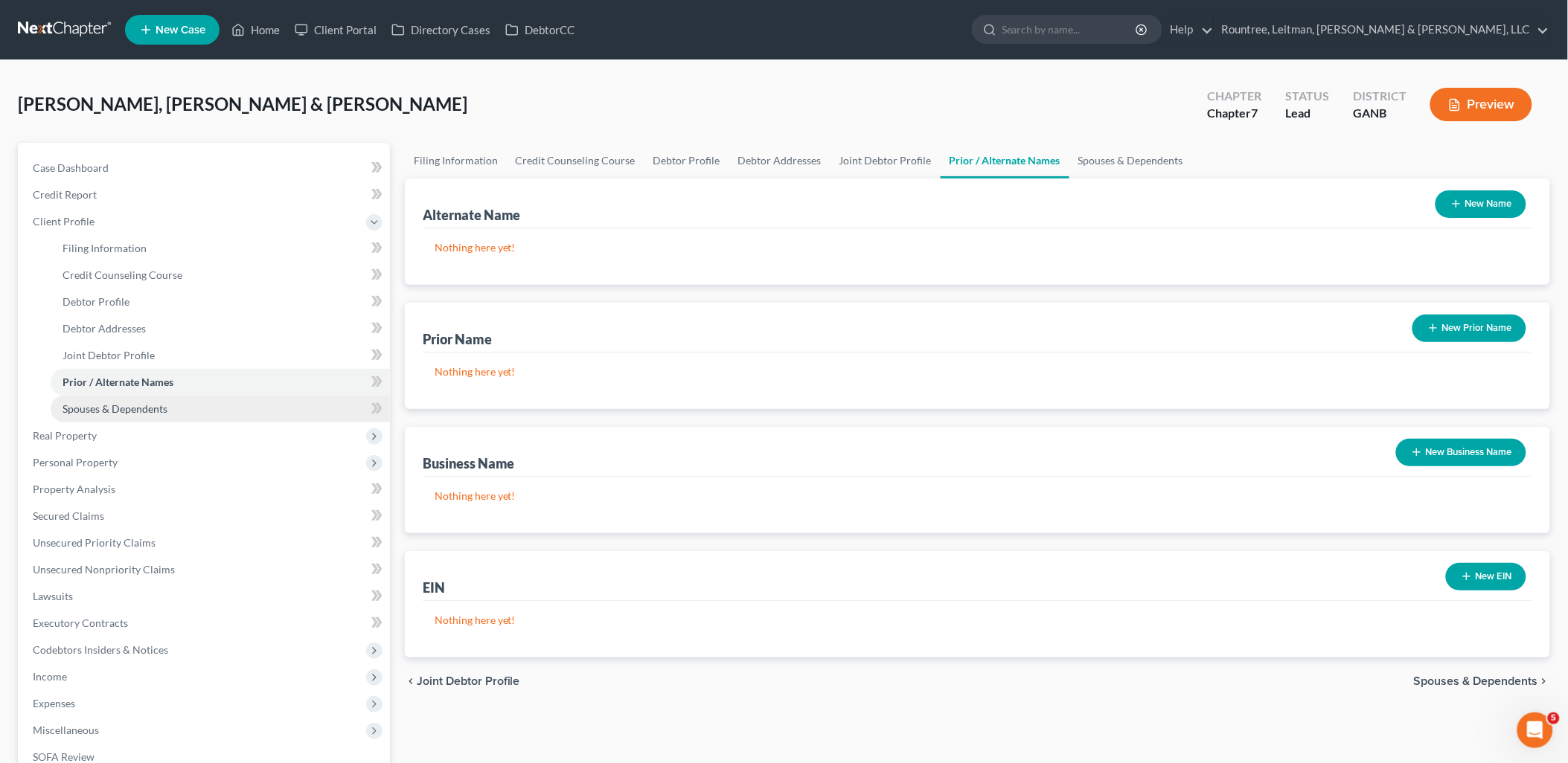
click at [205, 410] on link "Spouses & Dependents" at bounding box center [220, 409] width 340 height 27
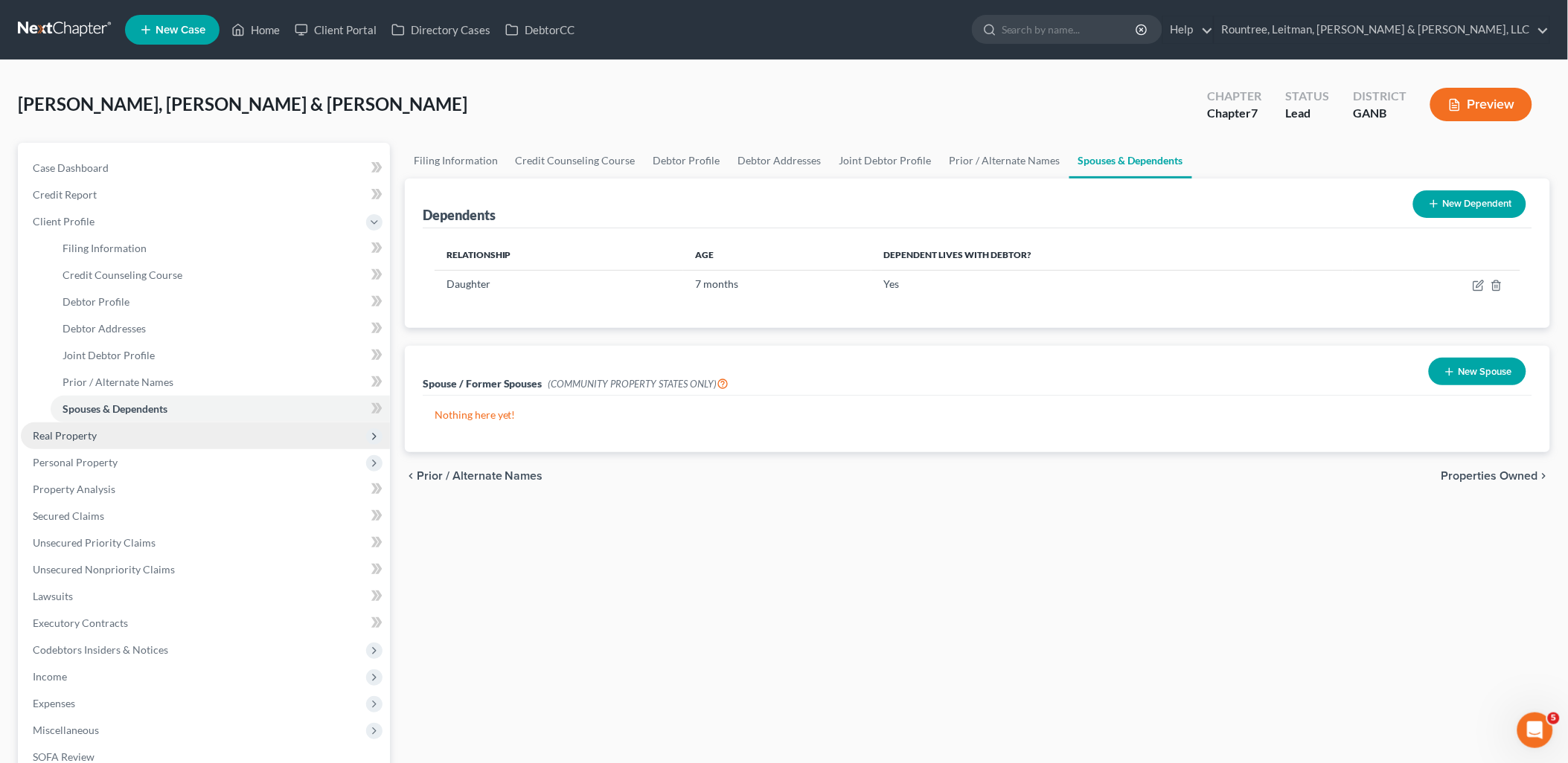
click at [150, 426] on span "Real Property" at bounding box center [205, 436] width 369 height 27
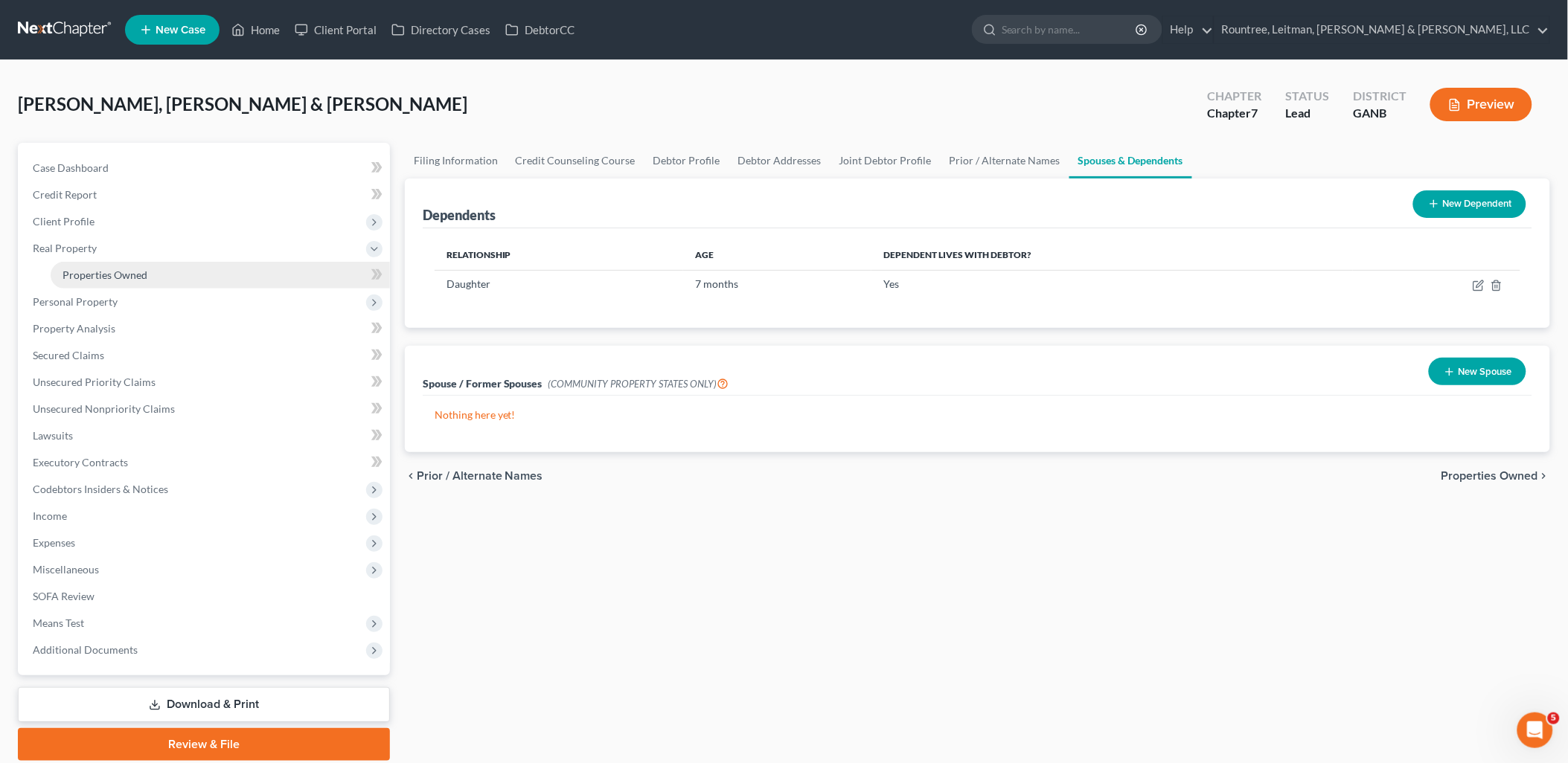
click at [130, 271] on span "Properties Owned" at bounding box center [105, 274] width 85 height 12
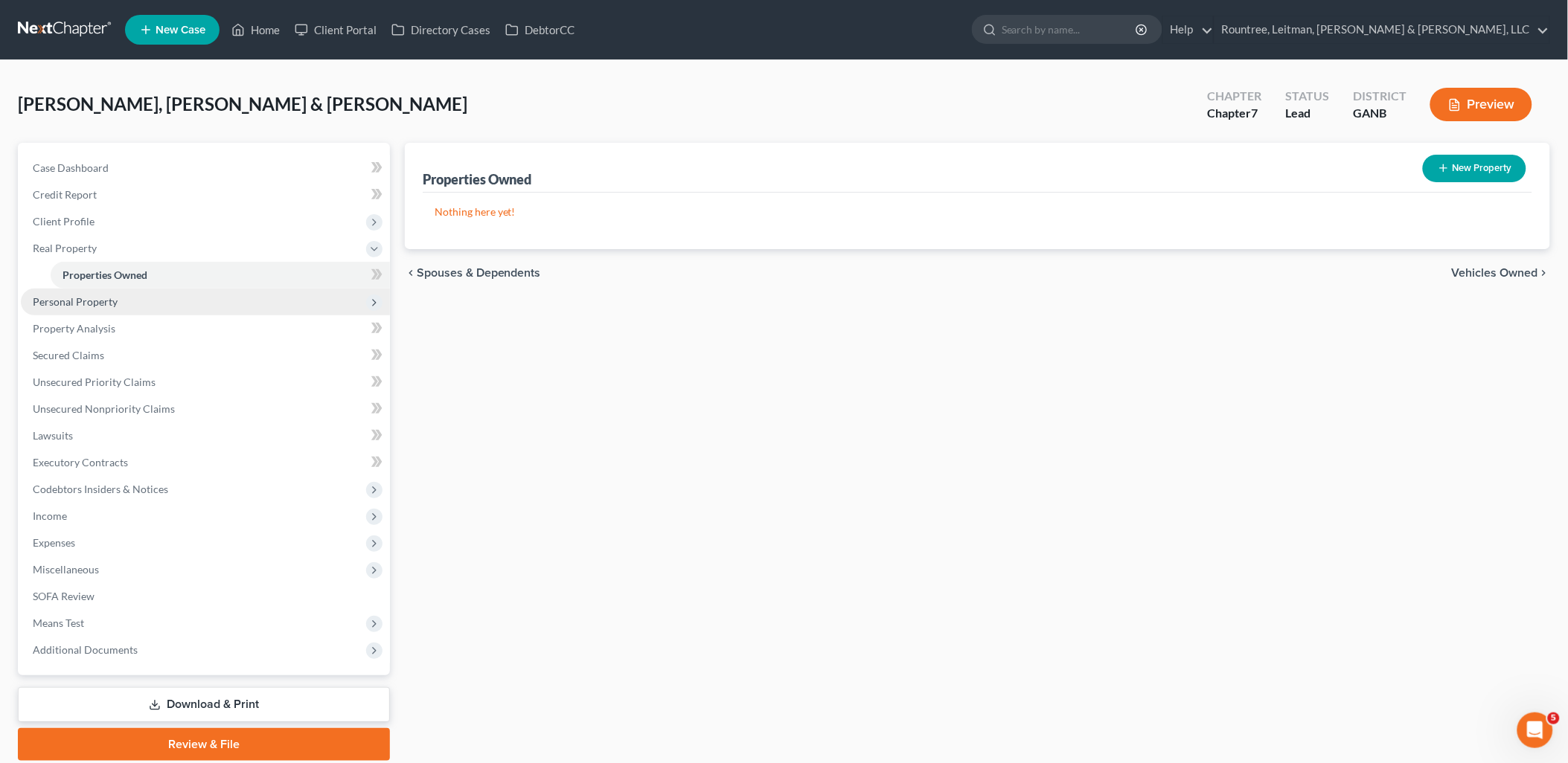
click at [135, 305] on span "Personal Property" at bounding box center [205, 302] width 369 height 27
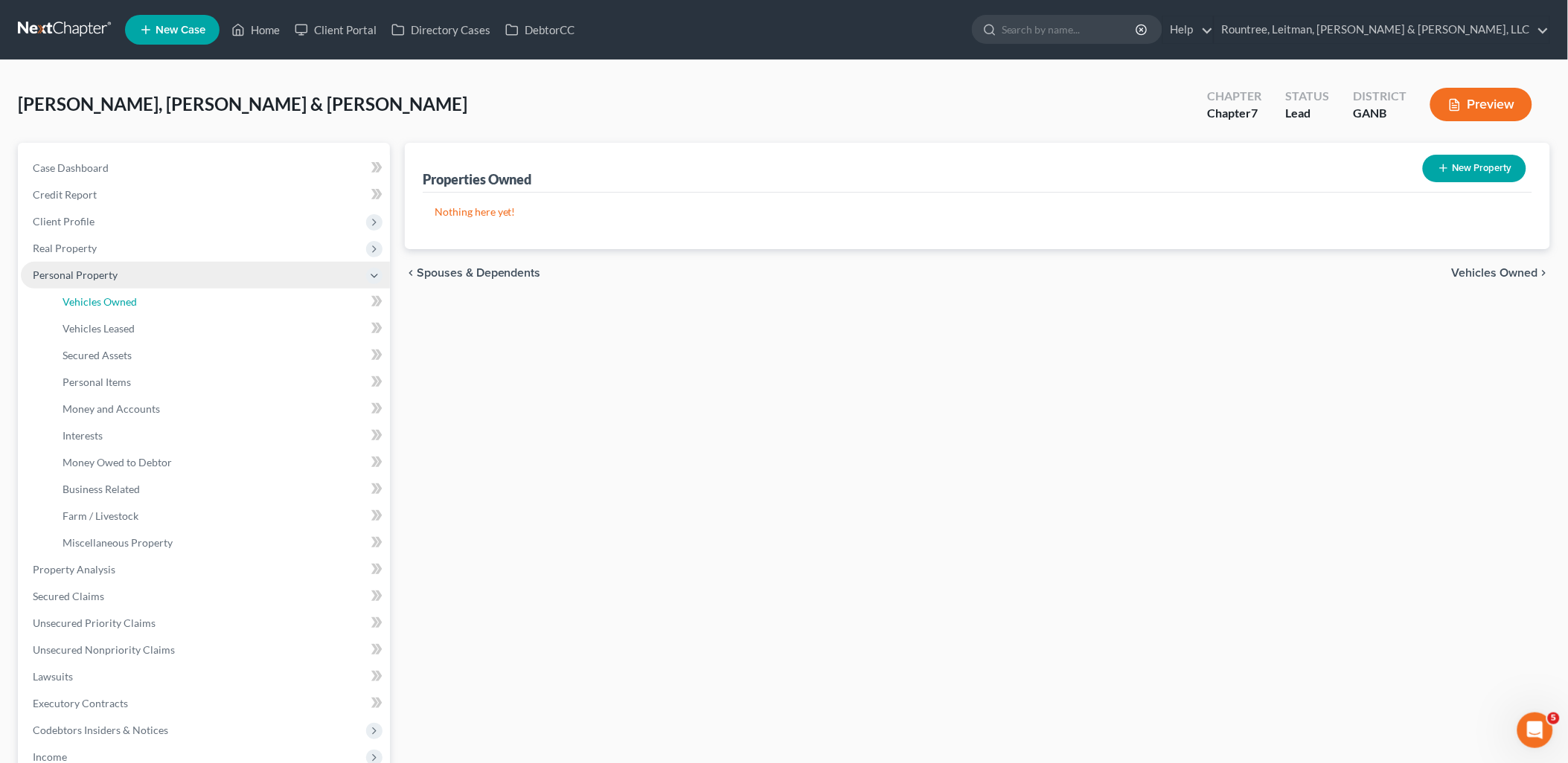
click at [135, 305] on span "Vehicles Owned" at bounding box center [100, 301] width 75 height 12
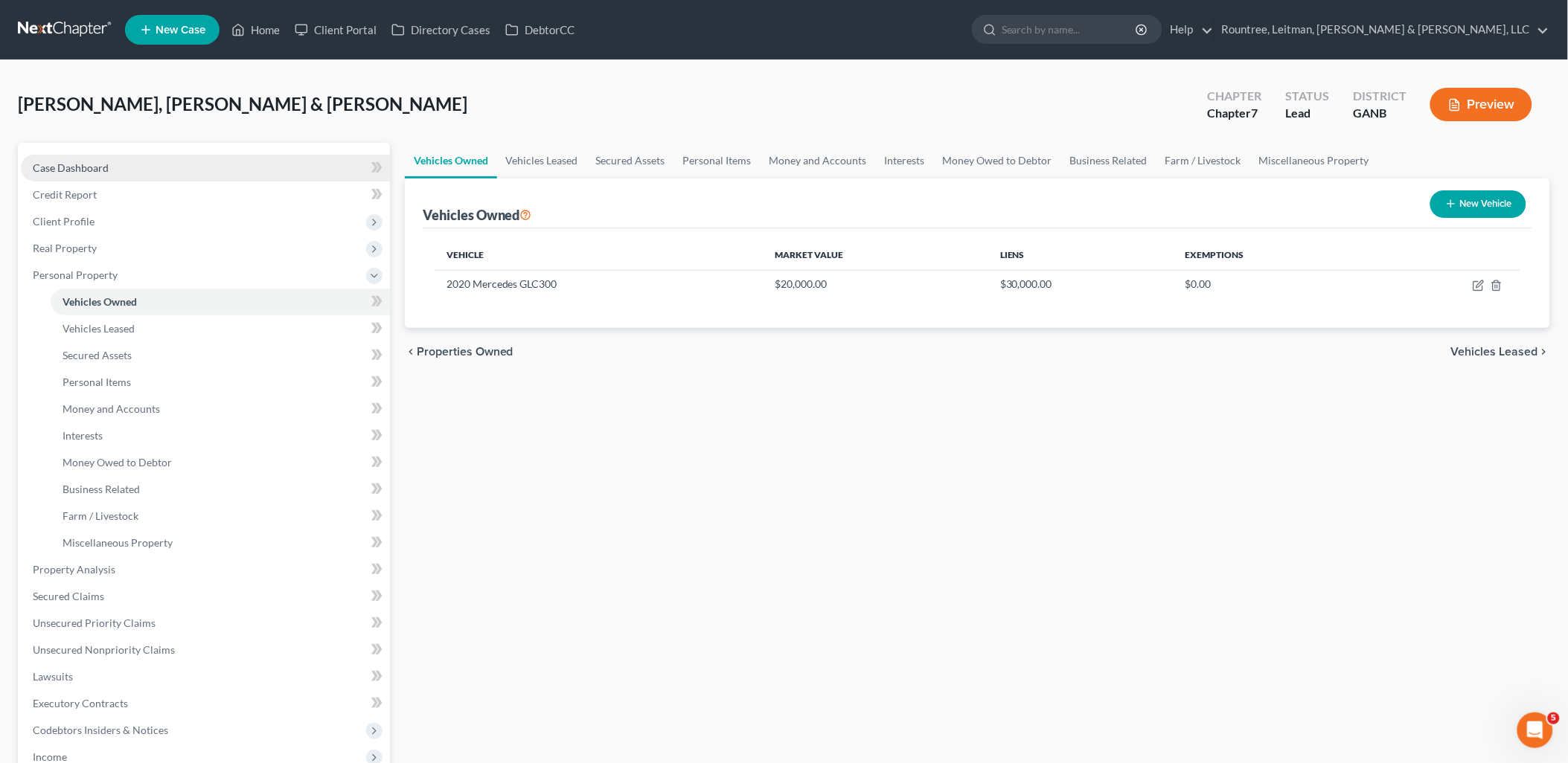
click at [110, 175] on link "Case Dashboard" at bounding box center [205, 168] width 369 height 27
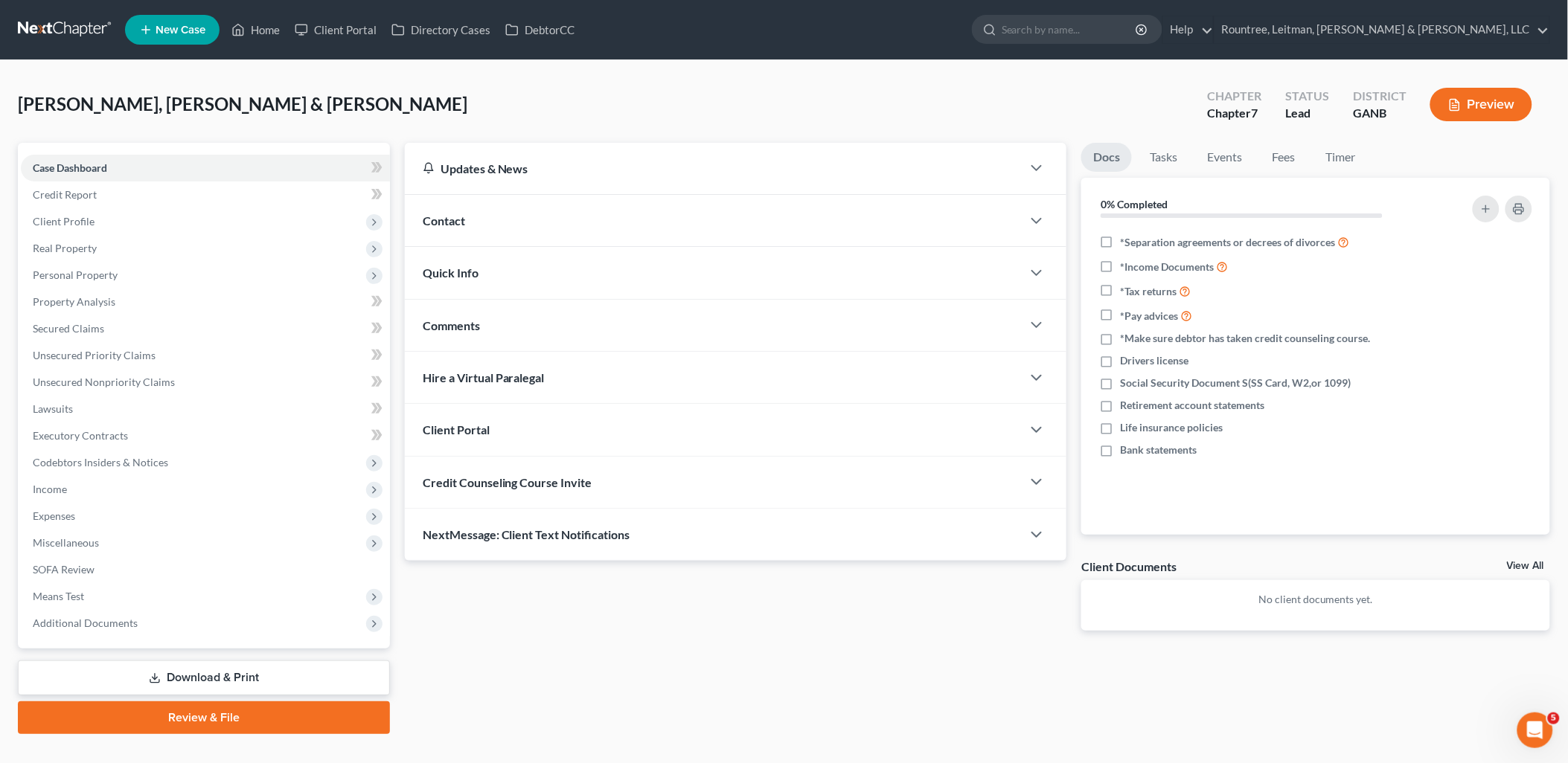
click at [821, 222] on div "Contact" at bounding box center [713, 221] width 618 height 51
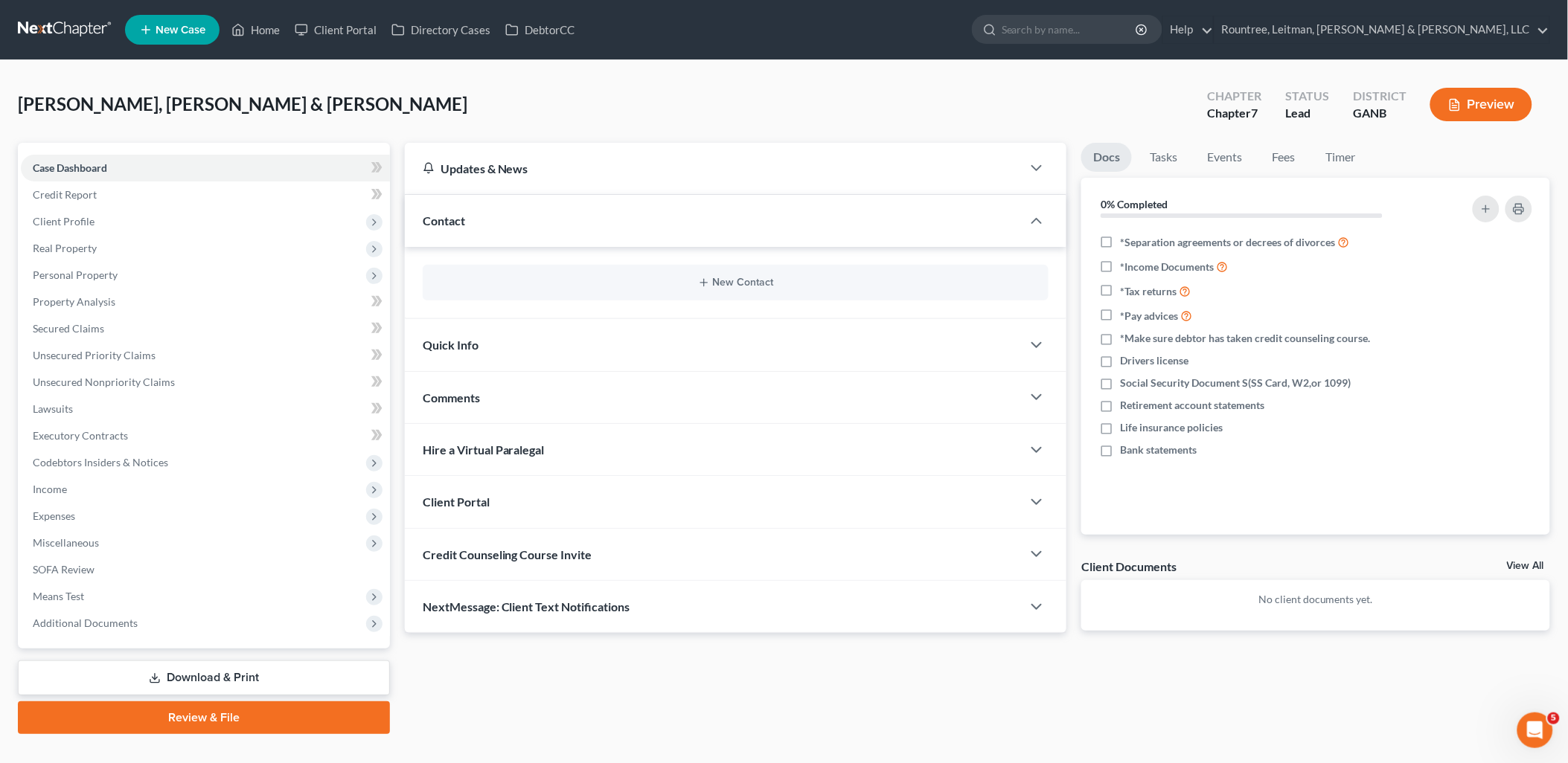
click at [835, 216] on div "Contact" at bounding box center [713, 221] width 618 height 51
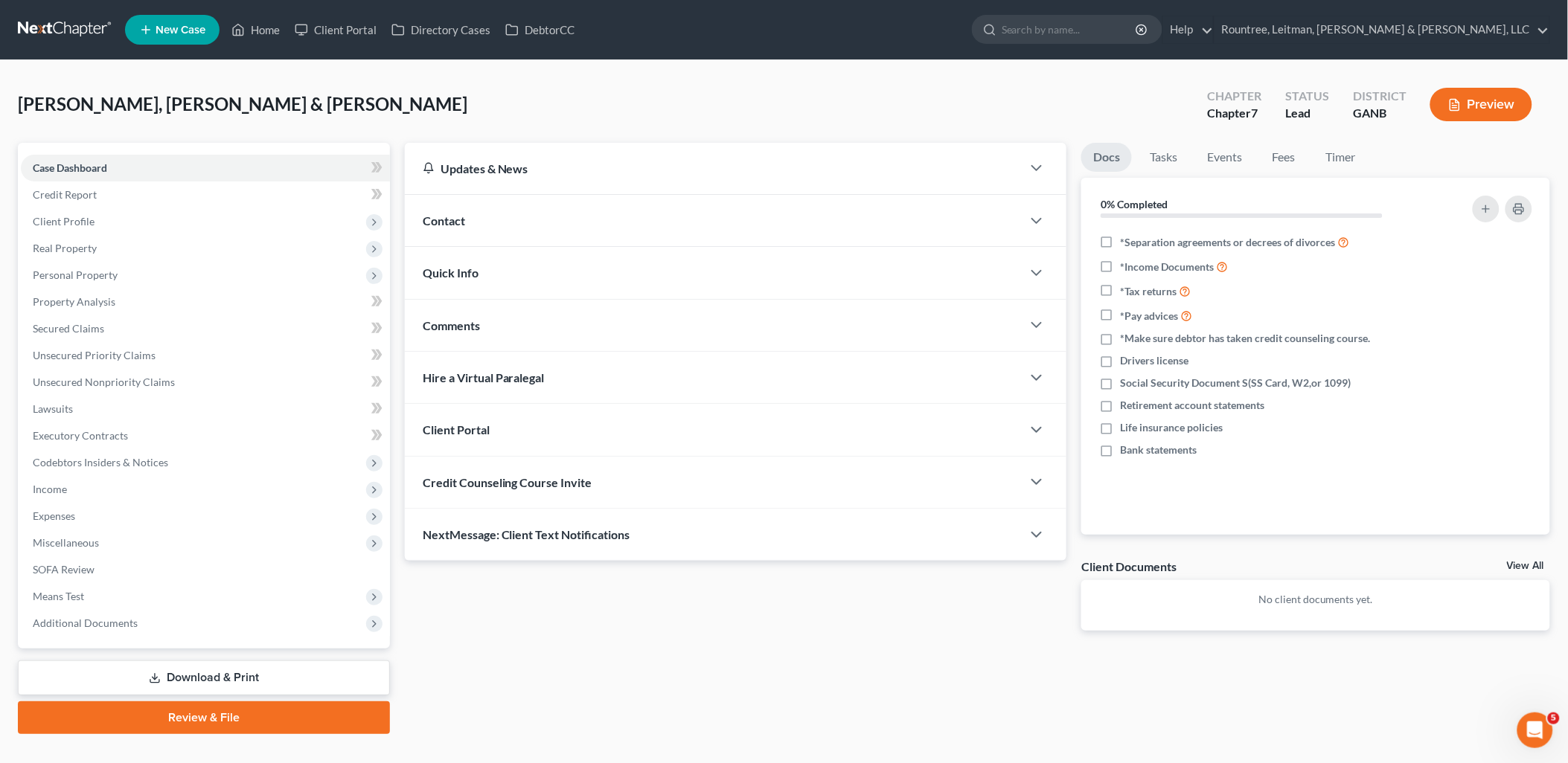
click at [683, 422] on div "Client Portal" at bounding box center [713, 429] width 618 height 51
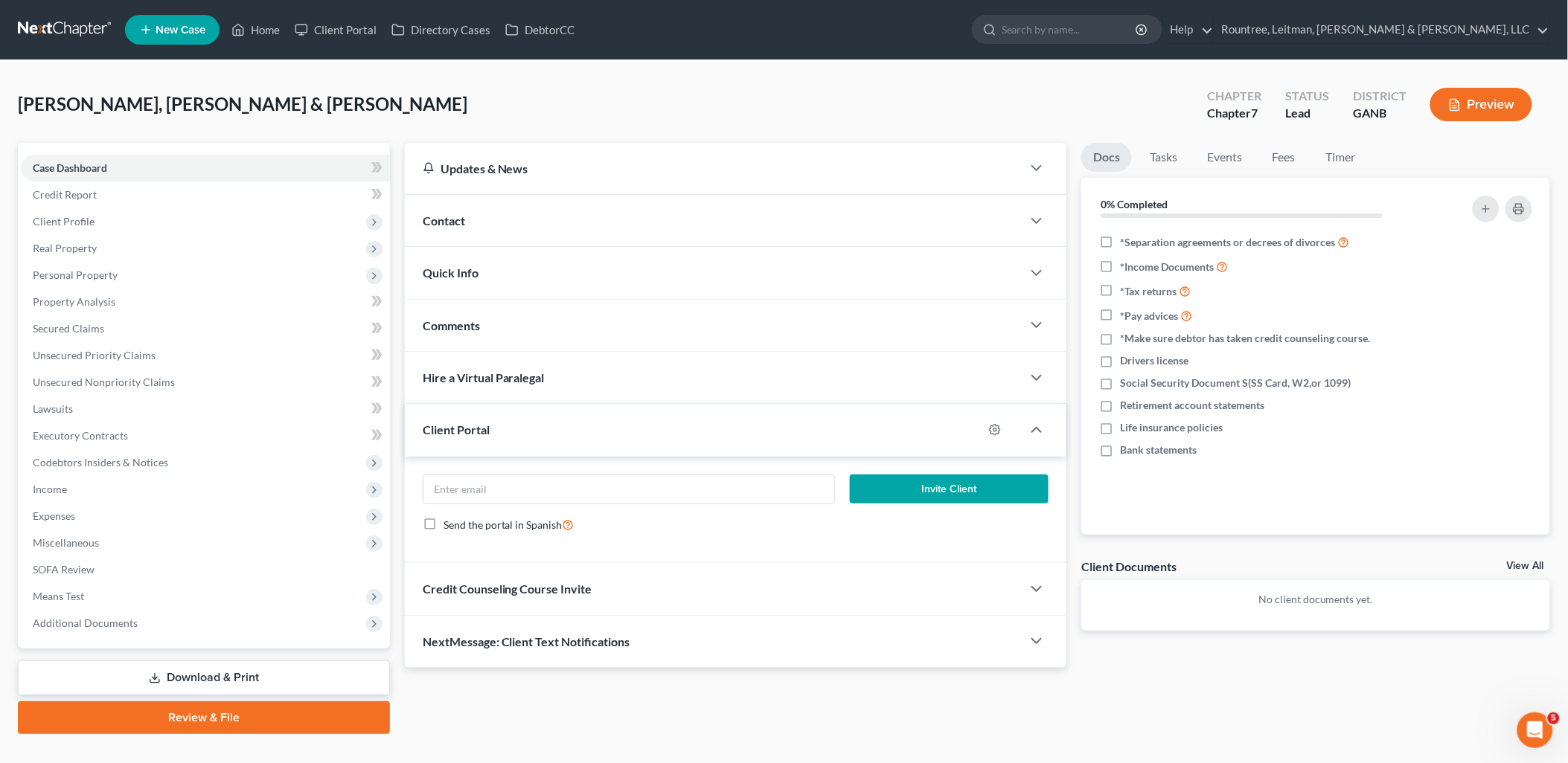
click at [548, 237] on div "Contact" at bounding box center [713, 221] width 618 height 51
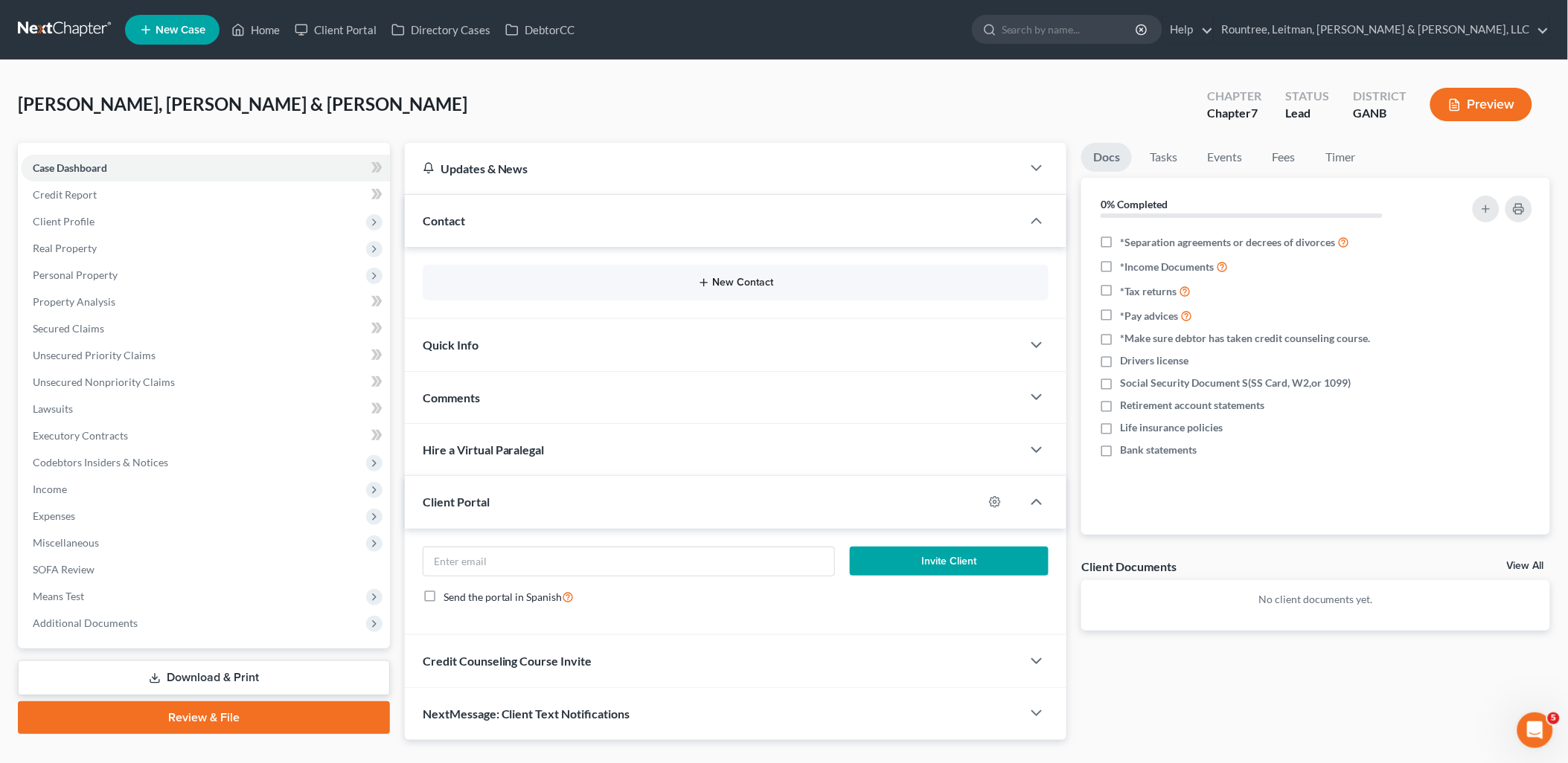
click at [708, 281] on icon "button" at bounding box center [703, 282] width 12 height 12
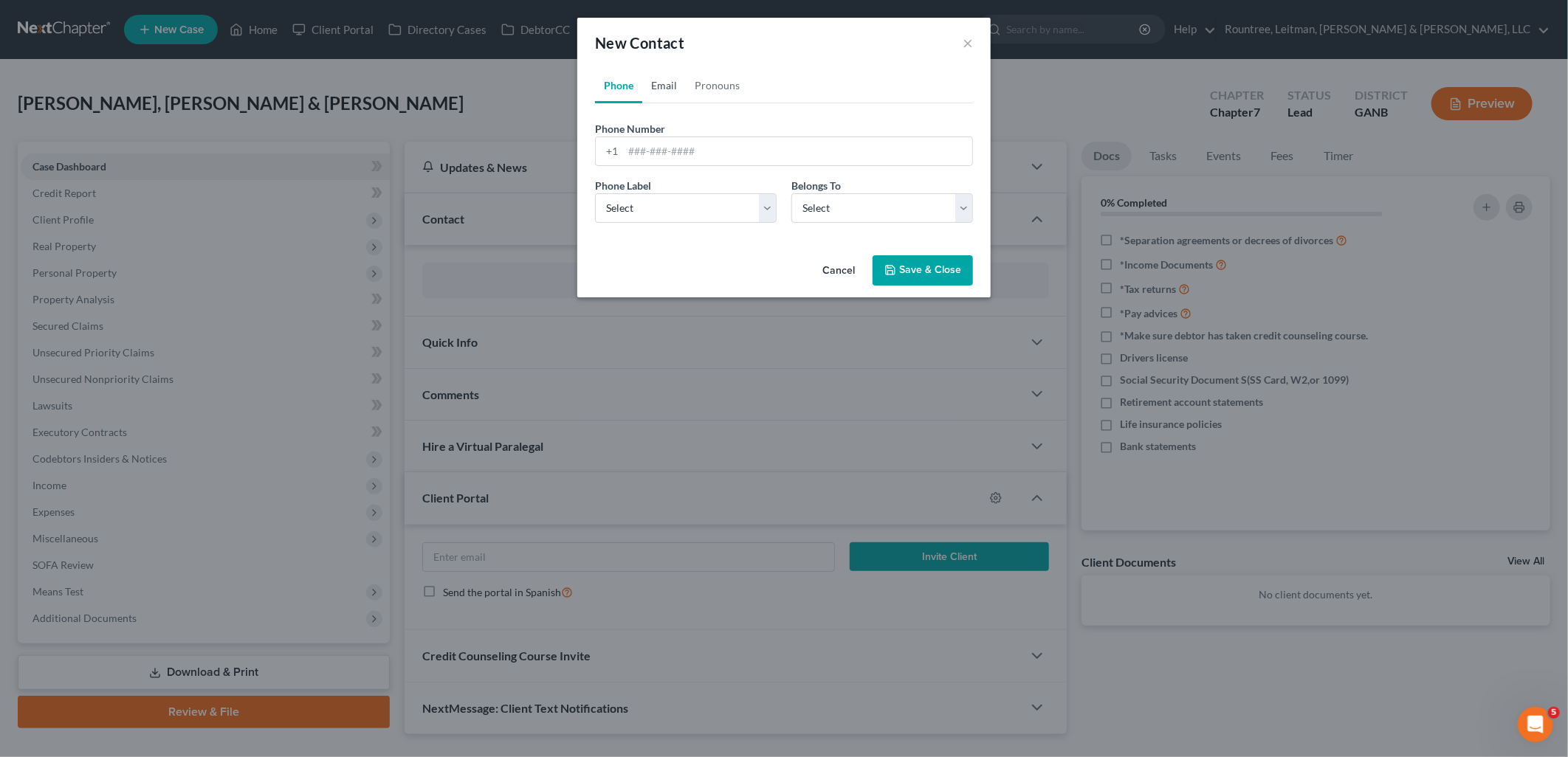
click at [664, 77] on link "Email" at bounding box center [663, 85] width 44 height 35
drag, startPoint x: 654, startPoint y: 147, endPoint x: 654, endPoint y: 158, distance: 11.0
click at [654, 147] on input "email" at bounding box center [798, 152] width 349 height 28
paste input "[EMAIL_ADDRESS][DOMAIN_NAME]"
type input "[EMAIL_ADDRESS][DOMAIN_NAME]"
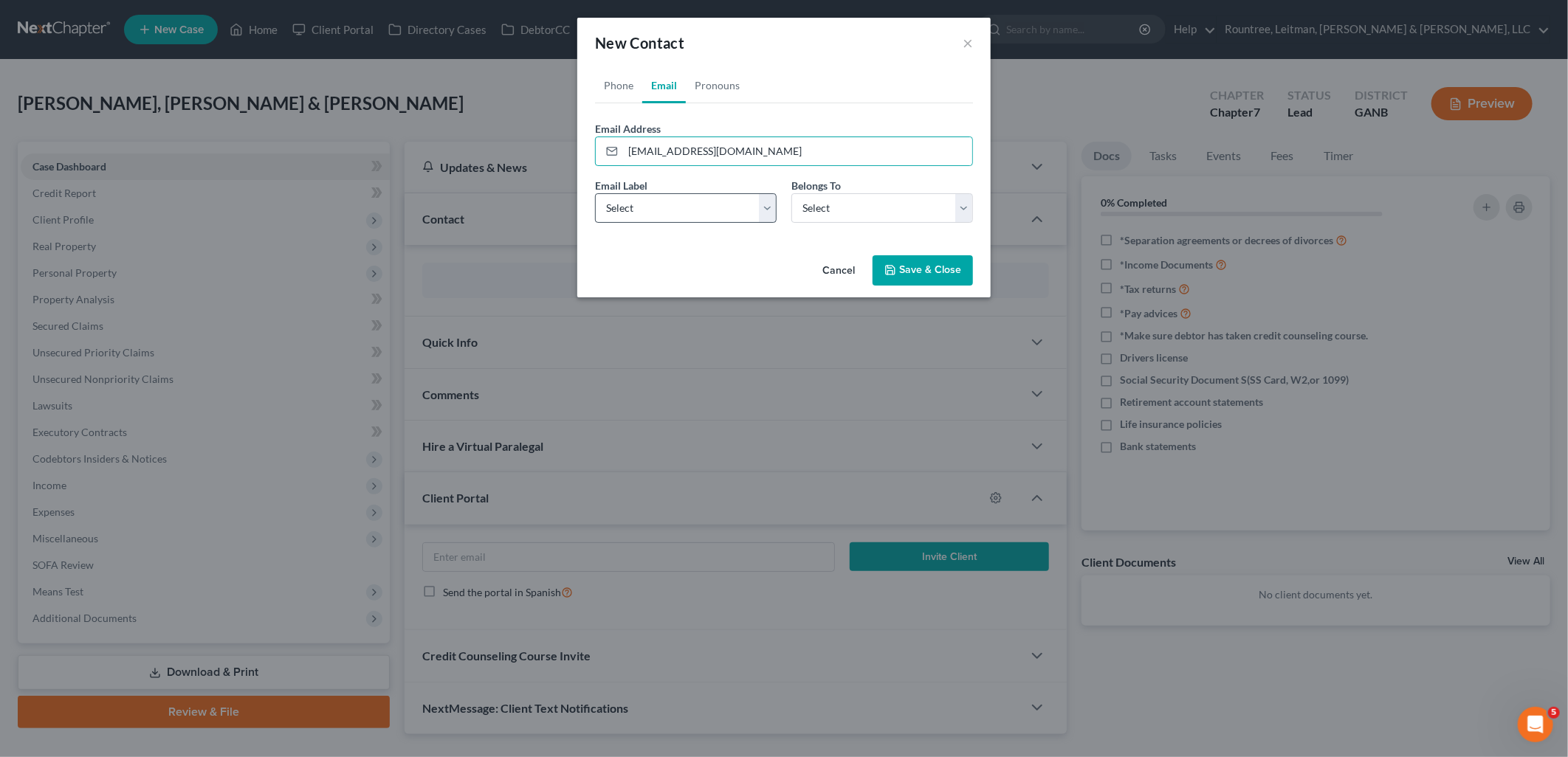
drag, startPoint x: 639, startPoint y: 260, endPoint x: 650, endPoint y: 203, distance: 58.1
click at [639, 260] on div "Cancel Save & Close" at bounding box center [784, 273] width 414 height 49
click at [650, 203] on select "Select Home Work Other" at bounding box center [686, 208] width 181 height 30
select select "0"
click at [595, 194] on select "Select Home Work Other" at bounding box center [686, 208] width 181 height 30
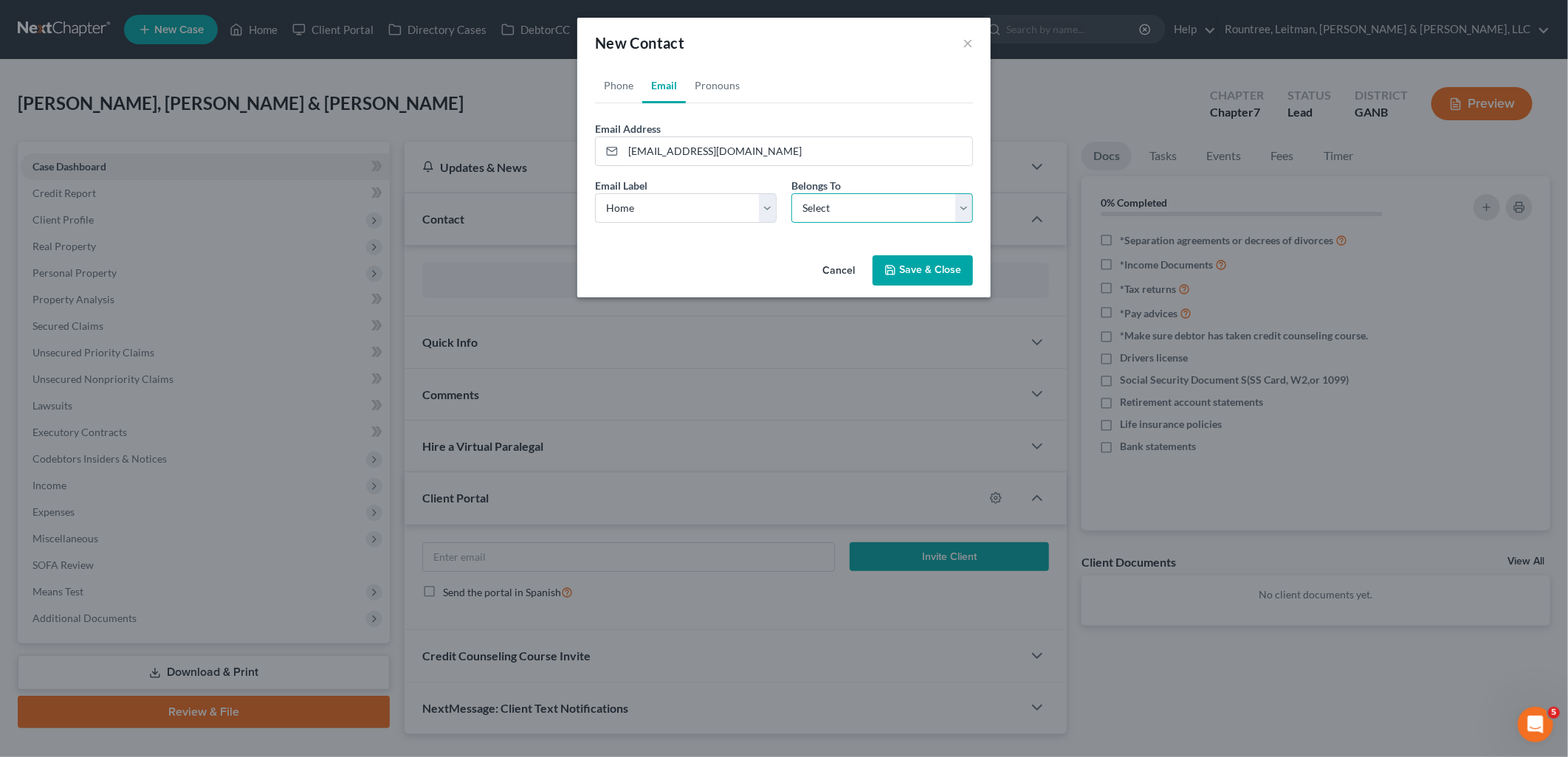
click at [824, 213] on select "Select Client Spouse Other" at bounding box center [882, 208] width 181 height 30
select select "0"
click at [791, 194] on select "Select Client Spouse Other" at bounding box center [882, 208] width 181 height 30
click at [930, 269] on button "Save & Close" at bounding box center [923, 271] width 101 height 31
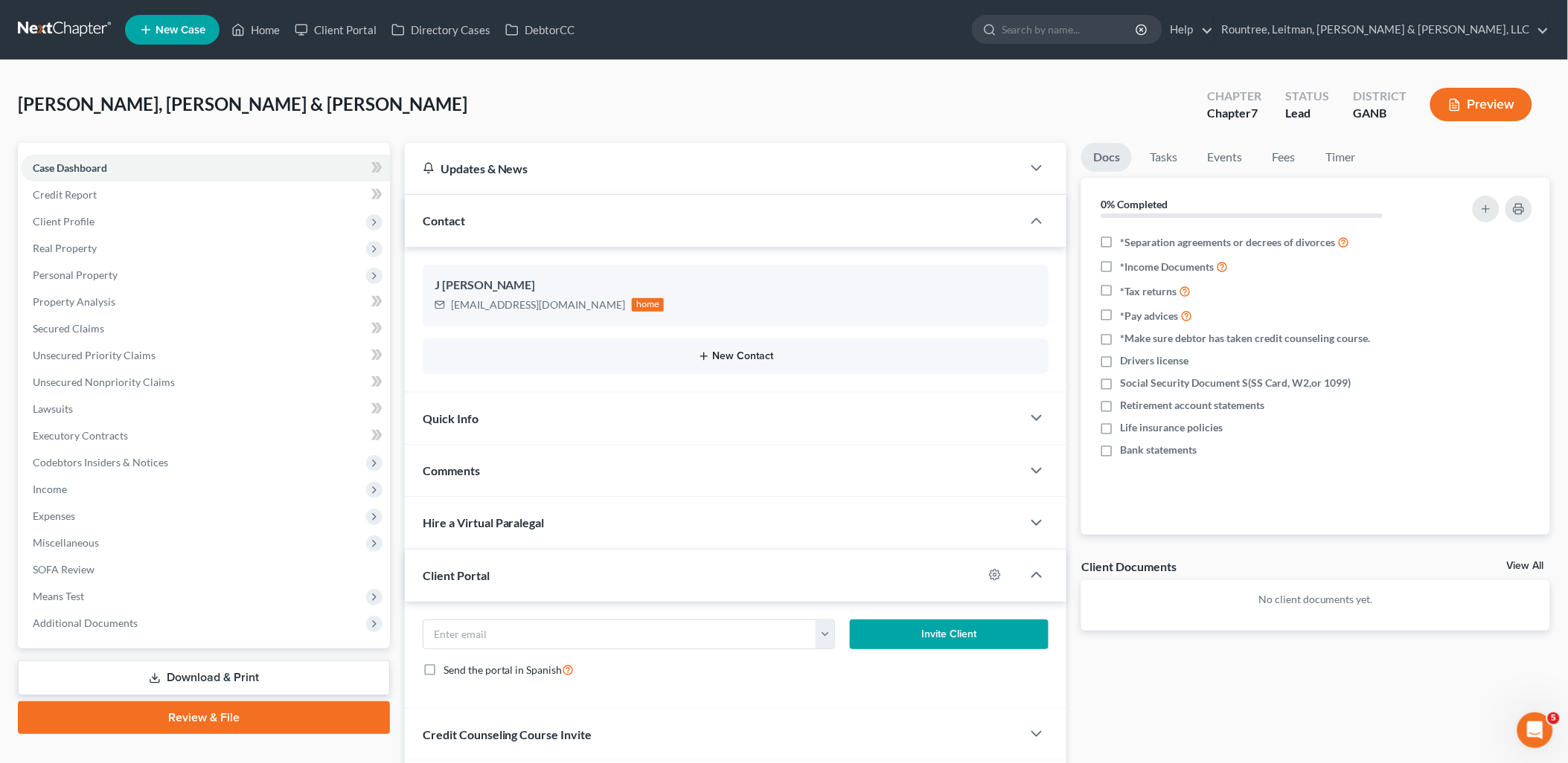
click at [711, 360] on button "New Contact" at bounding box center [736, 356] width 603 height 12
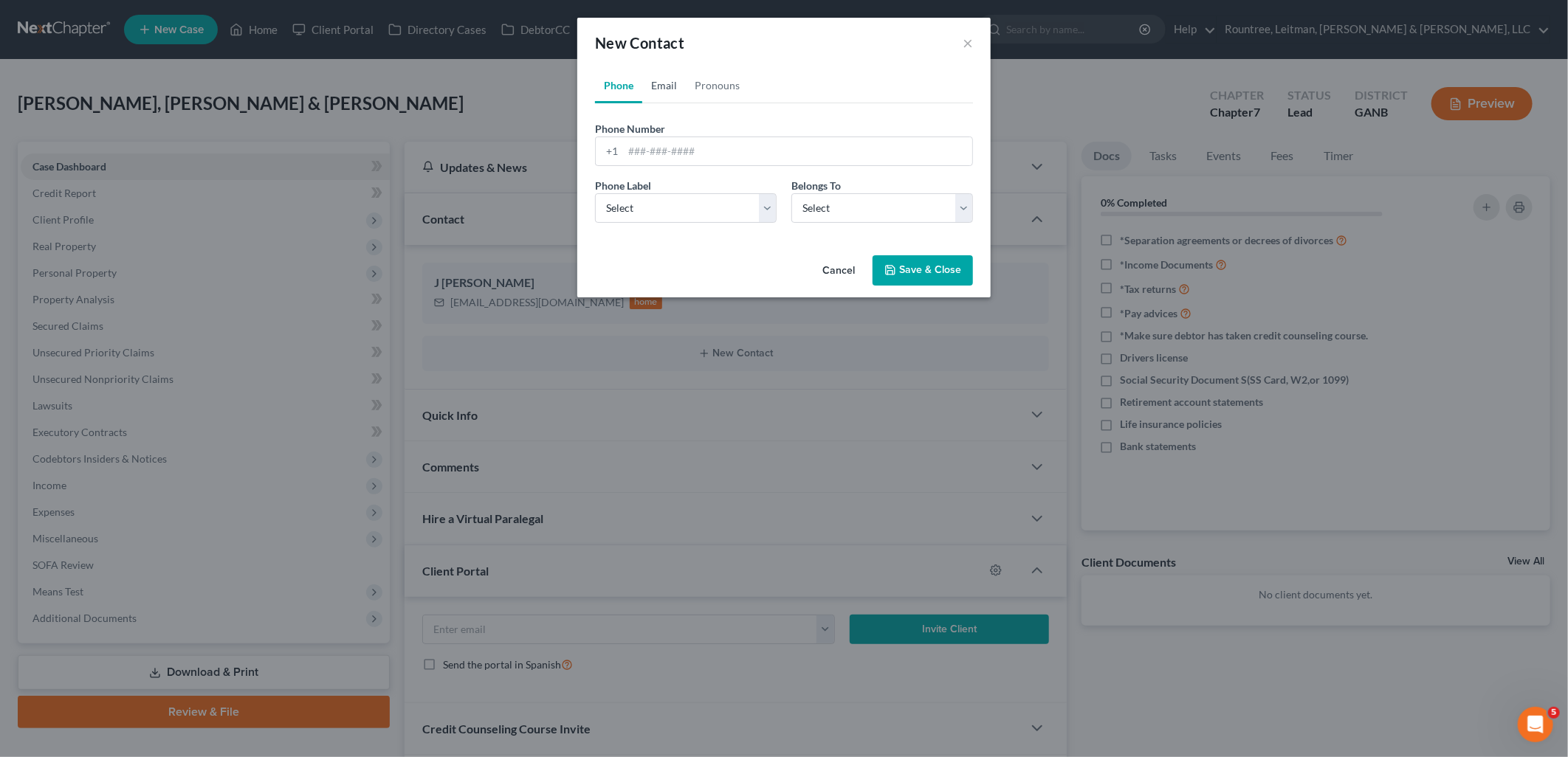
click at [662, 89] on link "Email" at bounding box center [663, 85] width 44 height 35
click at [664, 155] on input "email" at bounding box center [798, 152] width 349 height 28
paste input "[PERSON_NAME][EMAIL_ADDRESS][PERSON_NAME][DOMAIN_NAME]"
type input "[PERSON_NAME][EMAIL_ADDRESS][PERSON_NAME][DOMAIN_NAME]"
click at [620, 241] on div "Phone Email Pronouns Phone Number * +1 Ext. Phone Label * Select Mobile Home Wo…" at bounding box center [784, 158] width 414 height 181
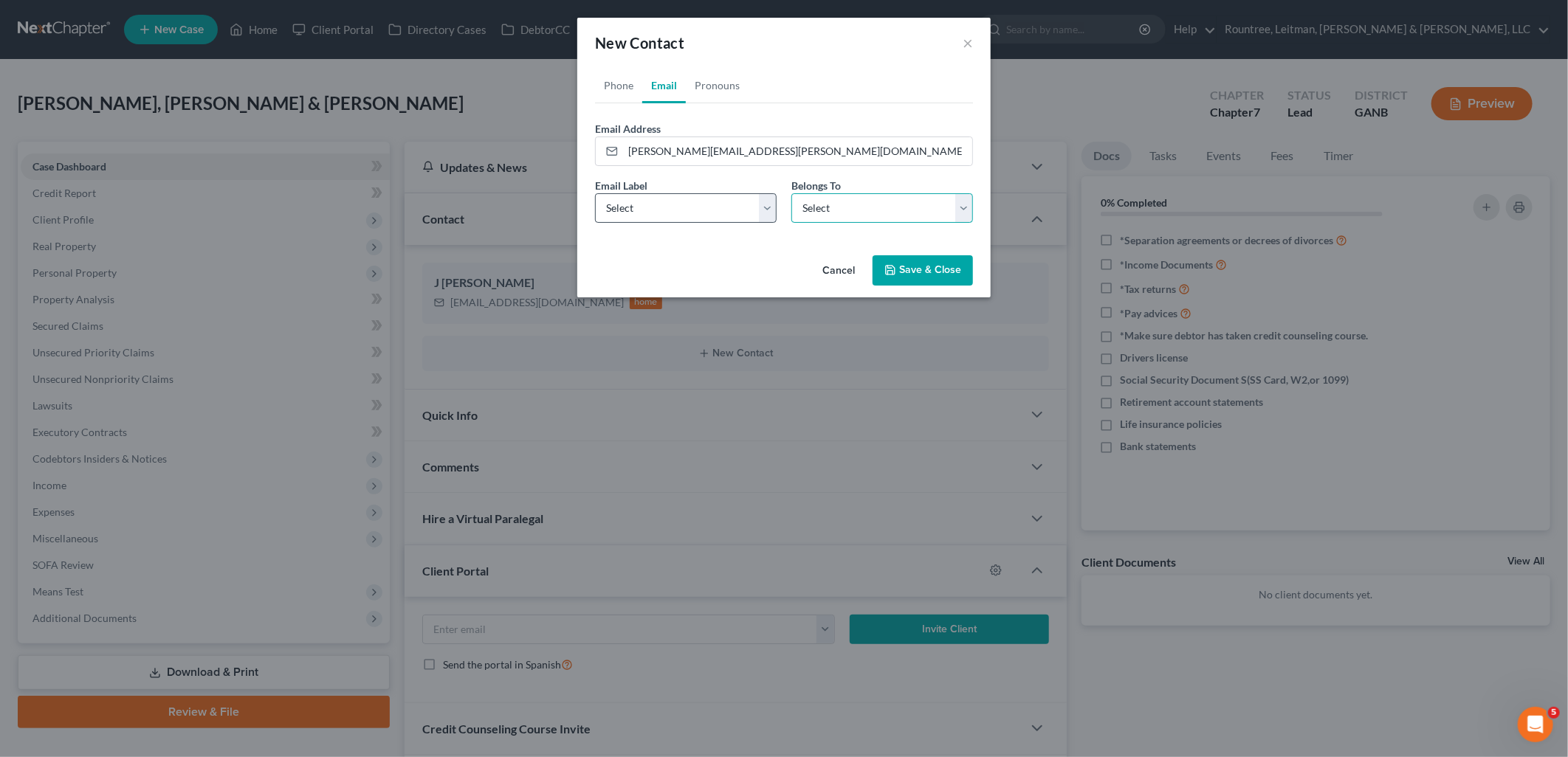
drag, startPoint x: 821, startPoint y: 203, endPoint x: 713, endPoint y: 214, distance: 108.6
click at [821, 203] on select "Select Client Spouse Other" at bounding box center [882, 208] width 181 height 30
drag, startPoint x: 713, startPoint y: 214, endPoint x: 713, endPoint y: 225, distance: 11.0
click at [713, 214] on select "Select Home Work Other" at bounding box center [686, 208] width 181 height 30
select select "0"
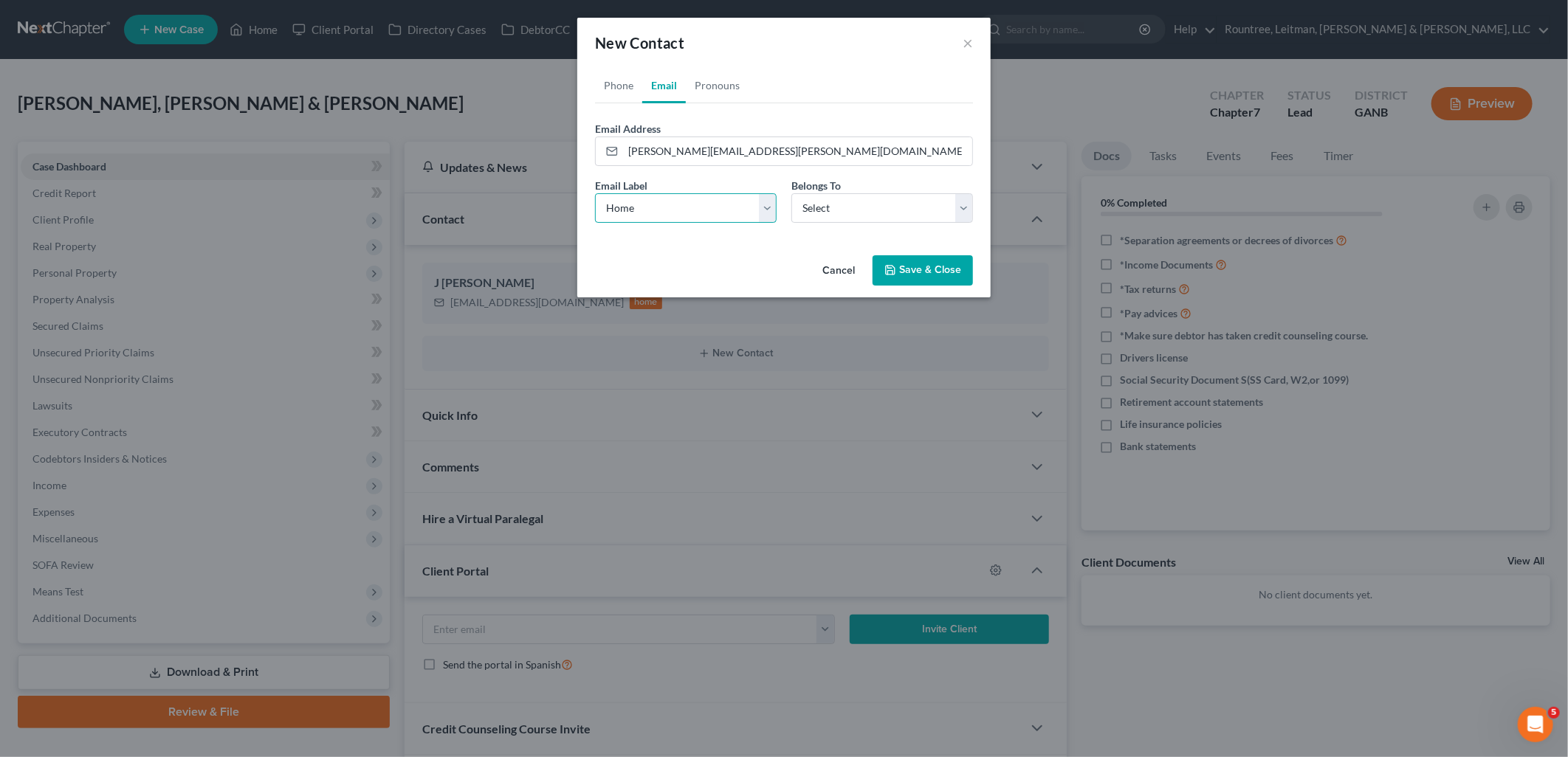
click at [595, 194] on select "Select Home Work Other" at bounding box center [686, 208] width 181 height 30
click at [847, 196] on select "Select Client Spouse Other" at bounding box center [882, 208] width 181 height 30
select select "1"
click at [791, 194] on select "Select Client Spouse Other" at bounding box center [882, 208] width 181 height 30
click at [908, 264] on button "Save & Close" at bounding box center [923, 271] width 101 height 31
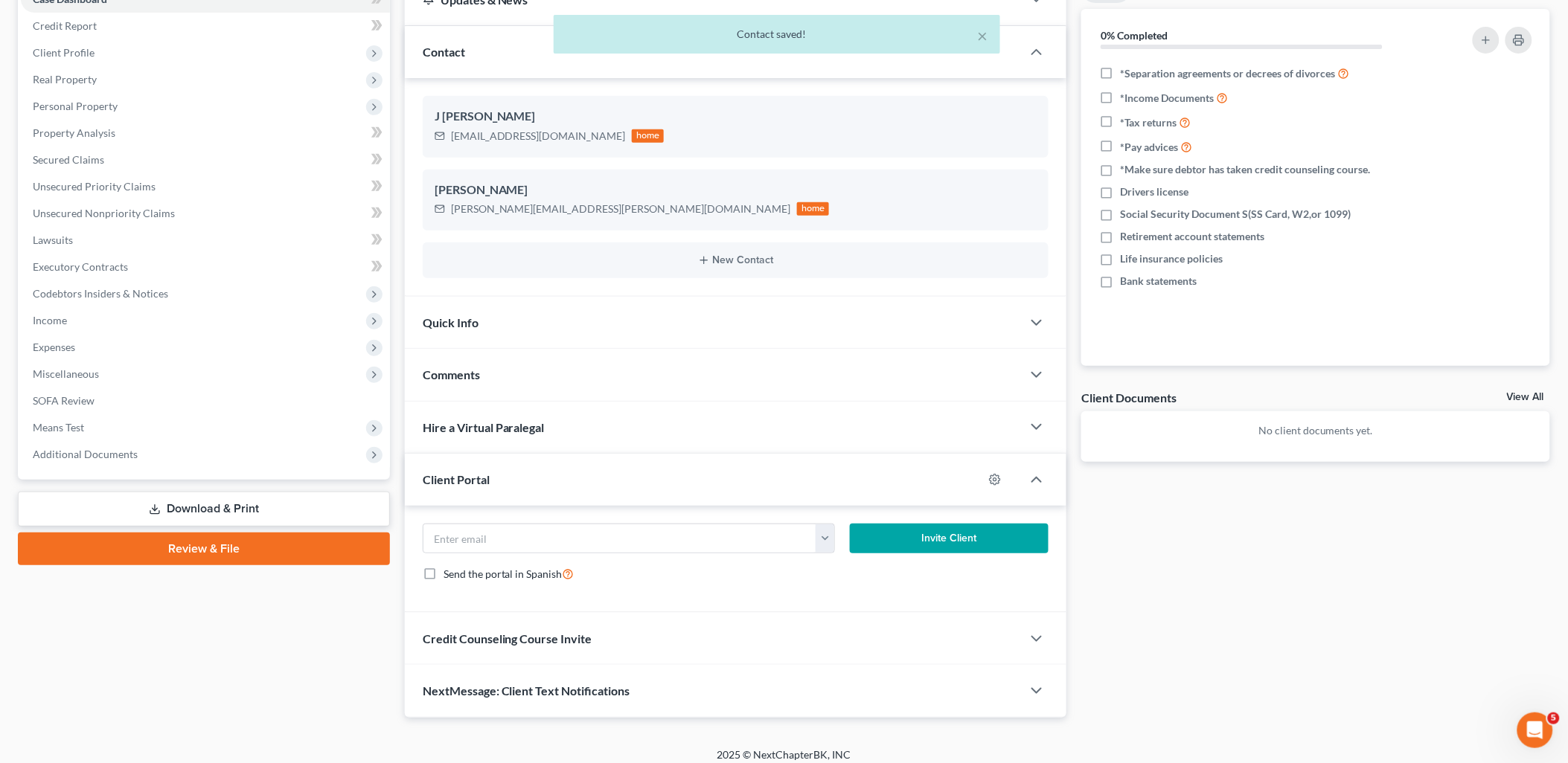
scroll to position [179, 0]
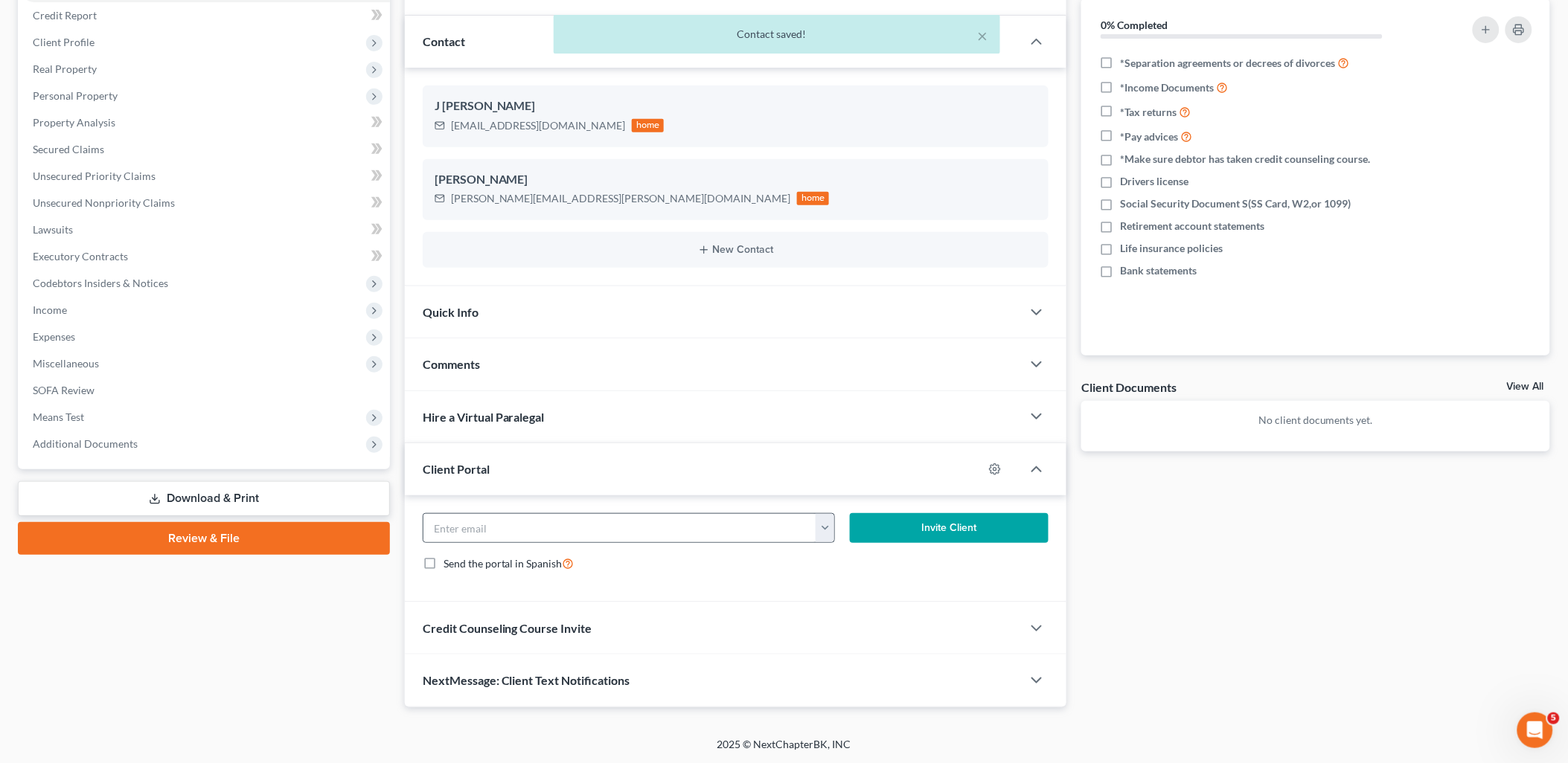
click at [826, 525] on button "button" at bounding box center [825, 528] width 18 height 28
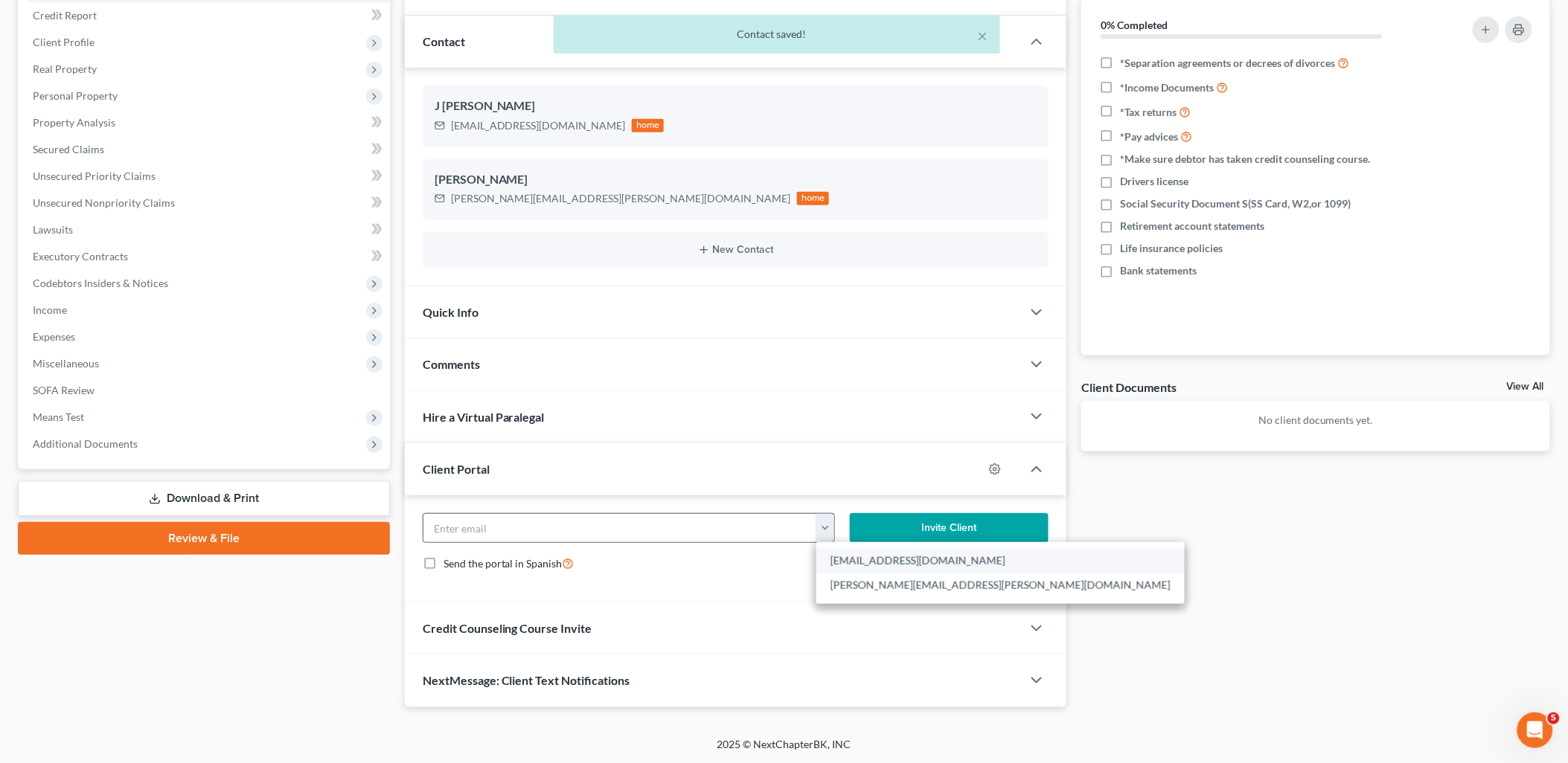
click at [876, 562] on link "[EMAIL_ADDRESS][DOMAIN_NAME]" at bounding box center [1000, 560] width 368 height 25
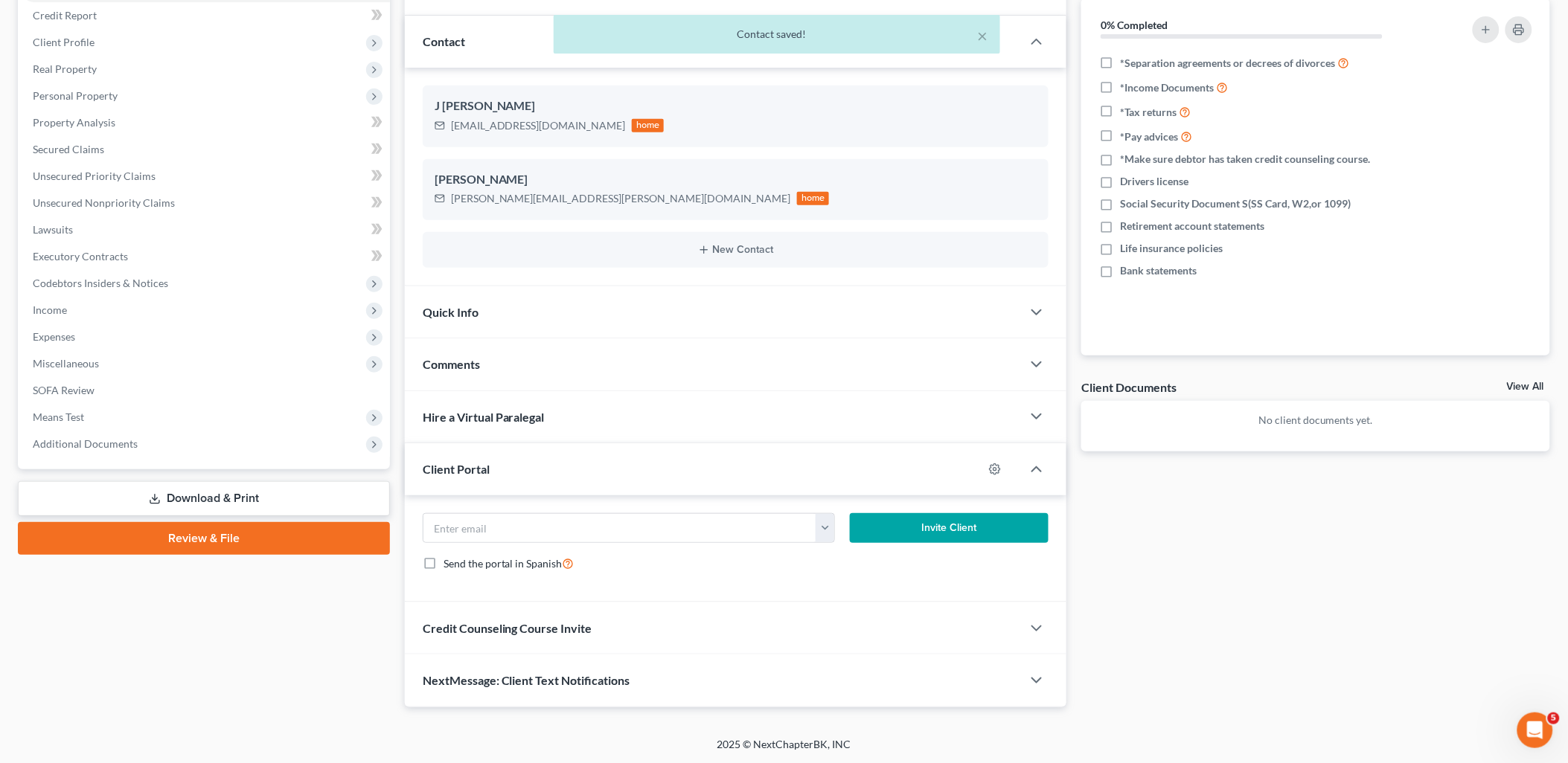
type input "[EMAIL_ADDRESS][DOMAIN_NAME]"
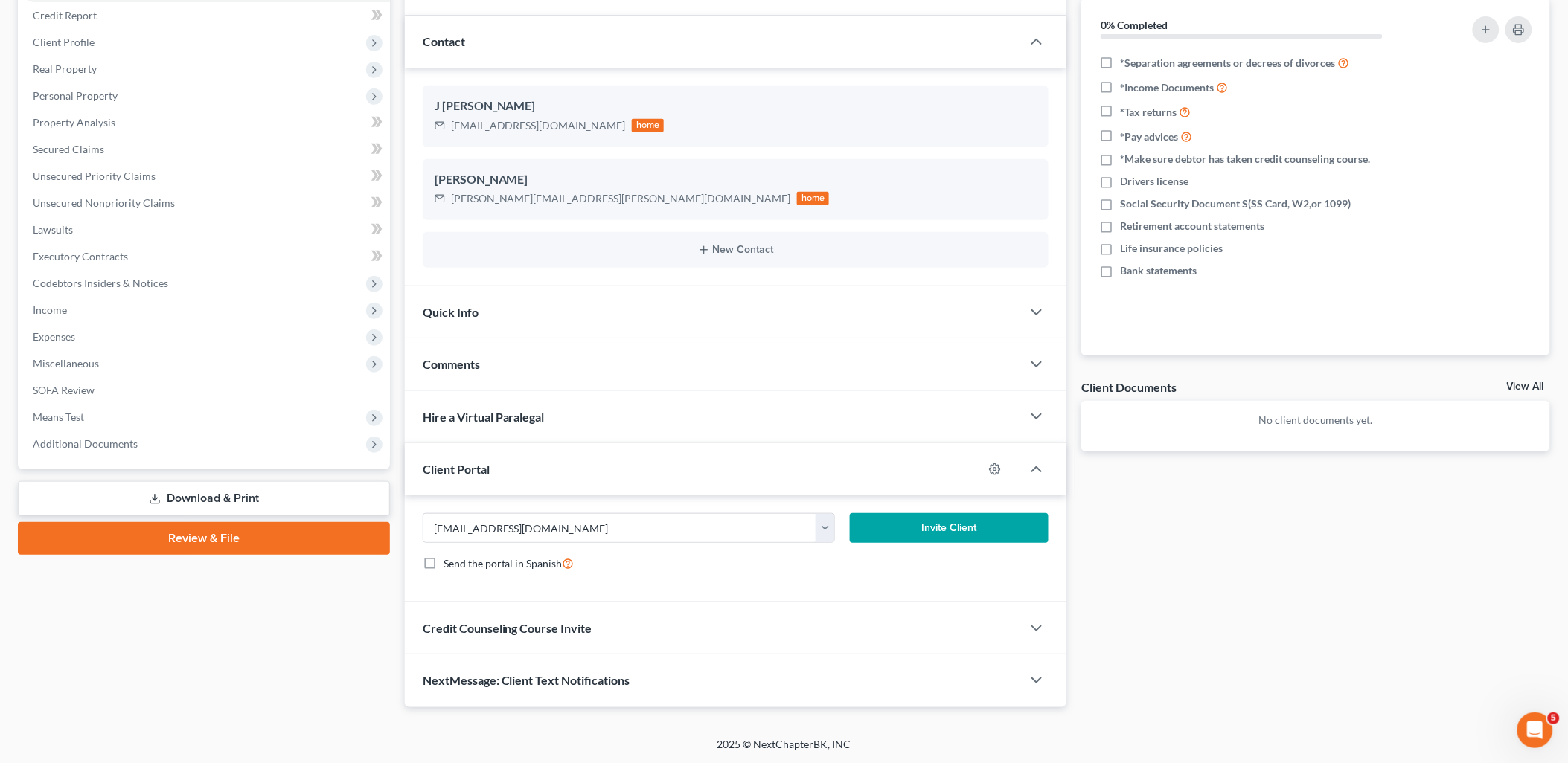
drag, startPoint x: 901, startPoint y: 530, endPoint x: 728, endPoint y: 546, distance: 173.7
click at [901, 529] on button "Invite Client" at bounding box center [948, 528] width 198 height 30
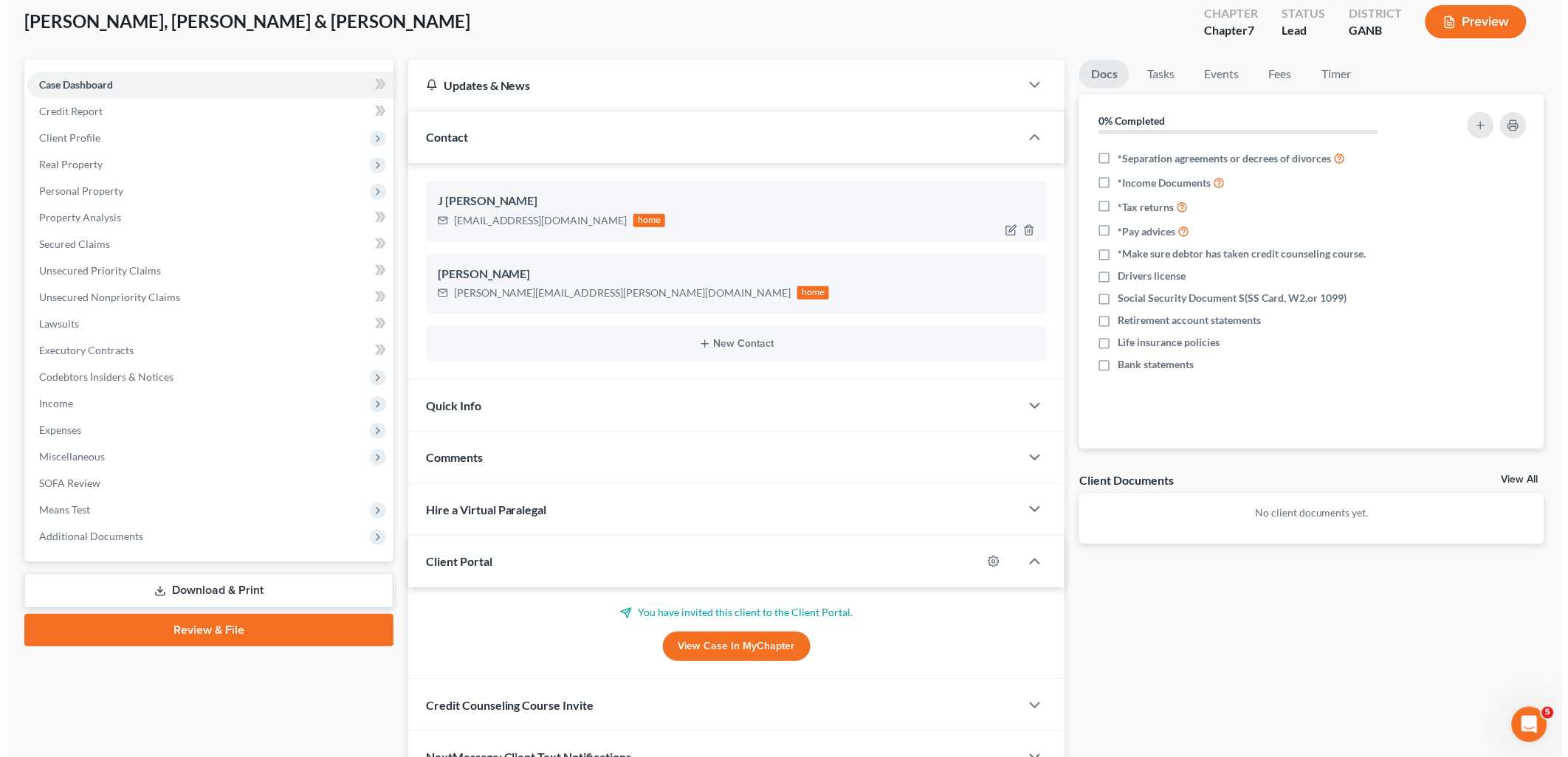
scroll to position [0, 0]
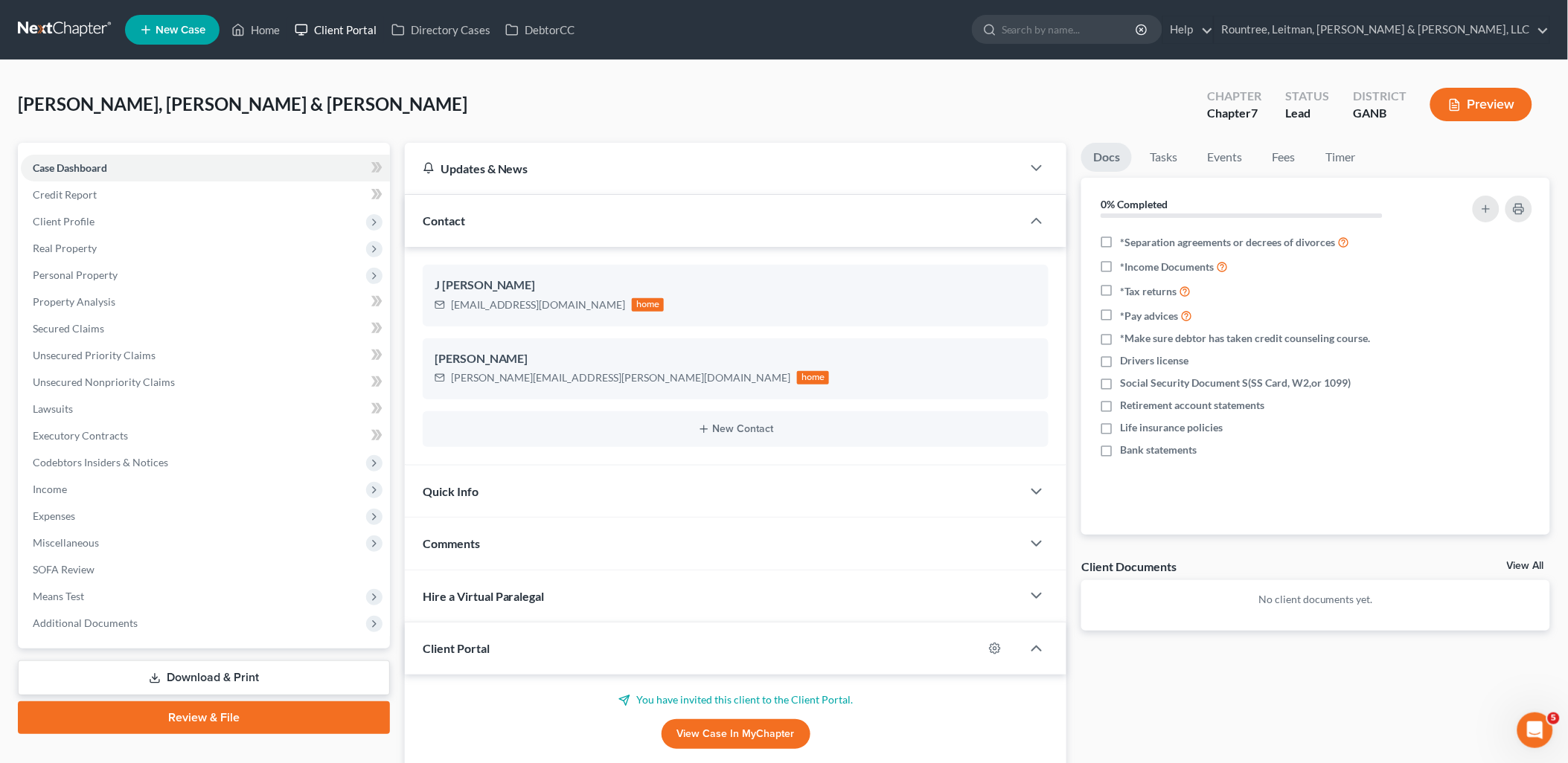
click at [338, 32] on link "Client Portal" at bounding box center [336, 30] width 96 height 27
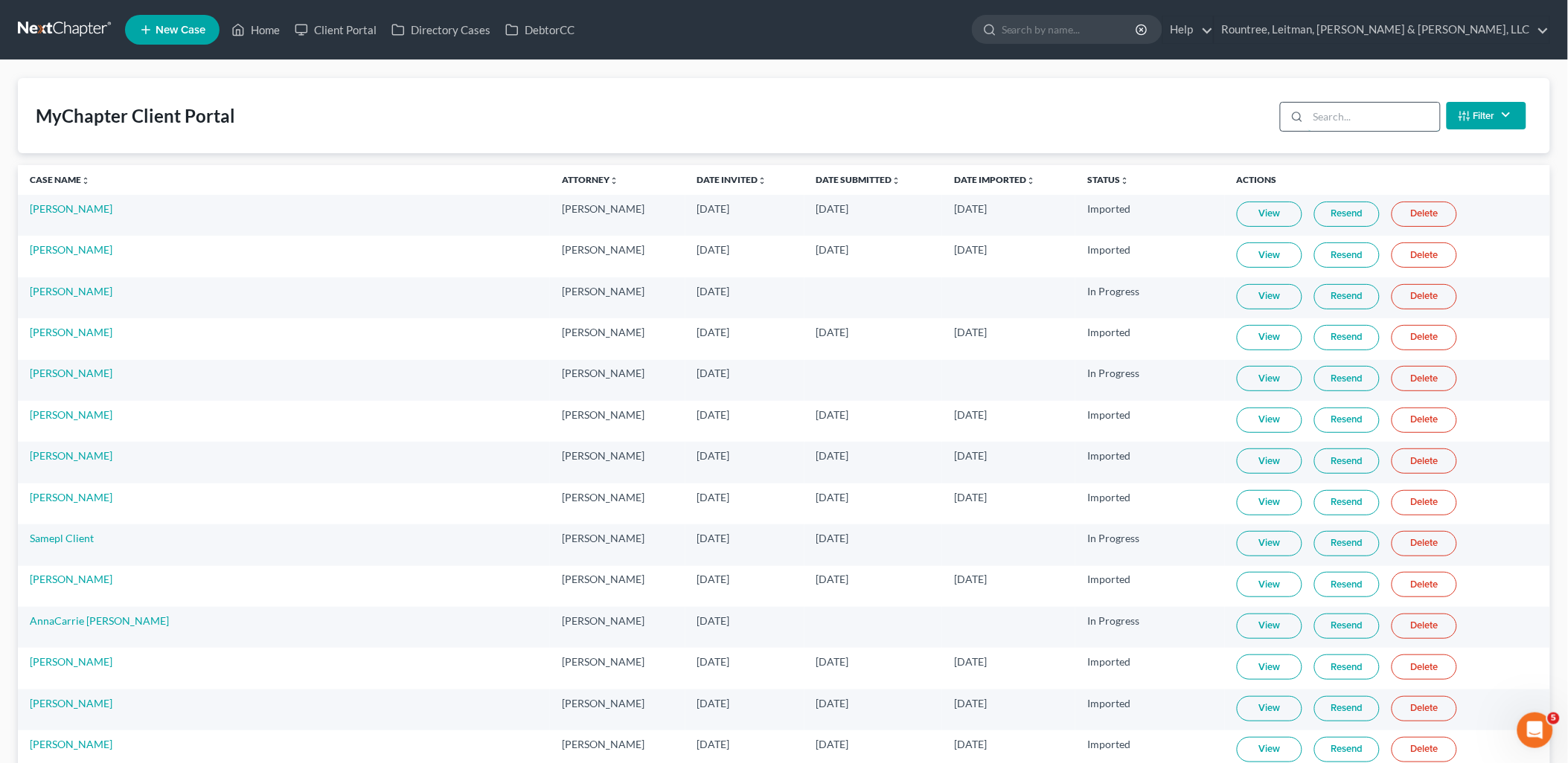
click at [1380, 116] on input "search" at bounding box center [1374, 117] width 132 height 28
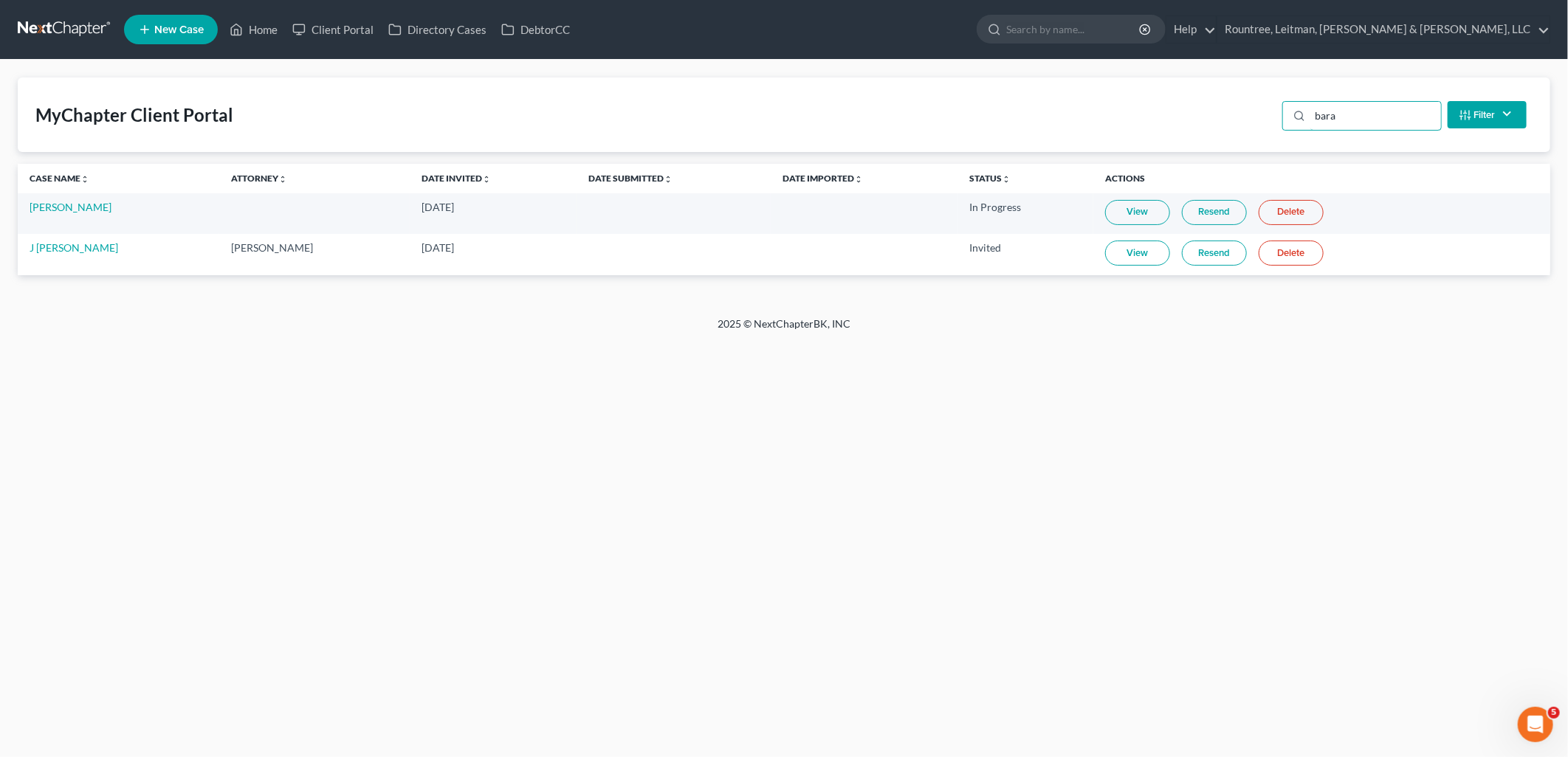
type input "bara"
click at [1135, 251] on link "View" at bounding box center [1137, 253] width 65 height 25
click at [1210, 250] on link "Resend" at bounding box center [1214, 253] width 65 height 25
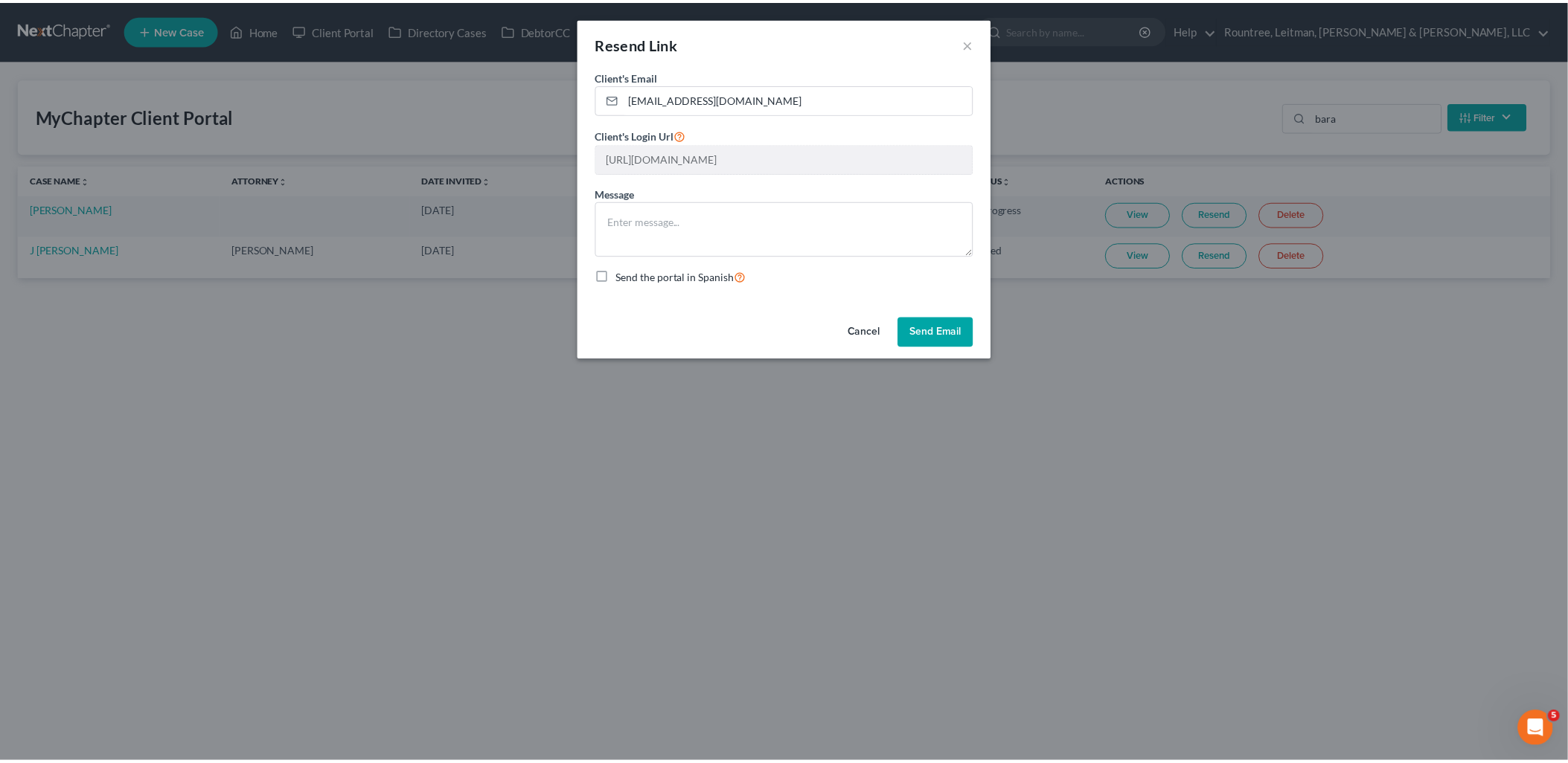
scroll to position [0, 284]
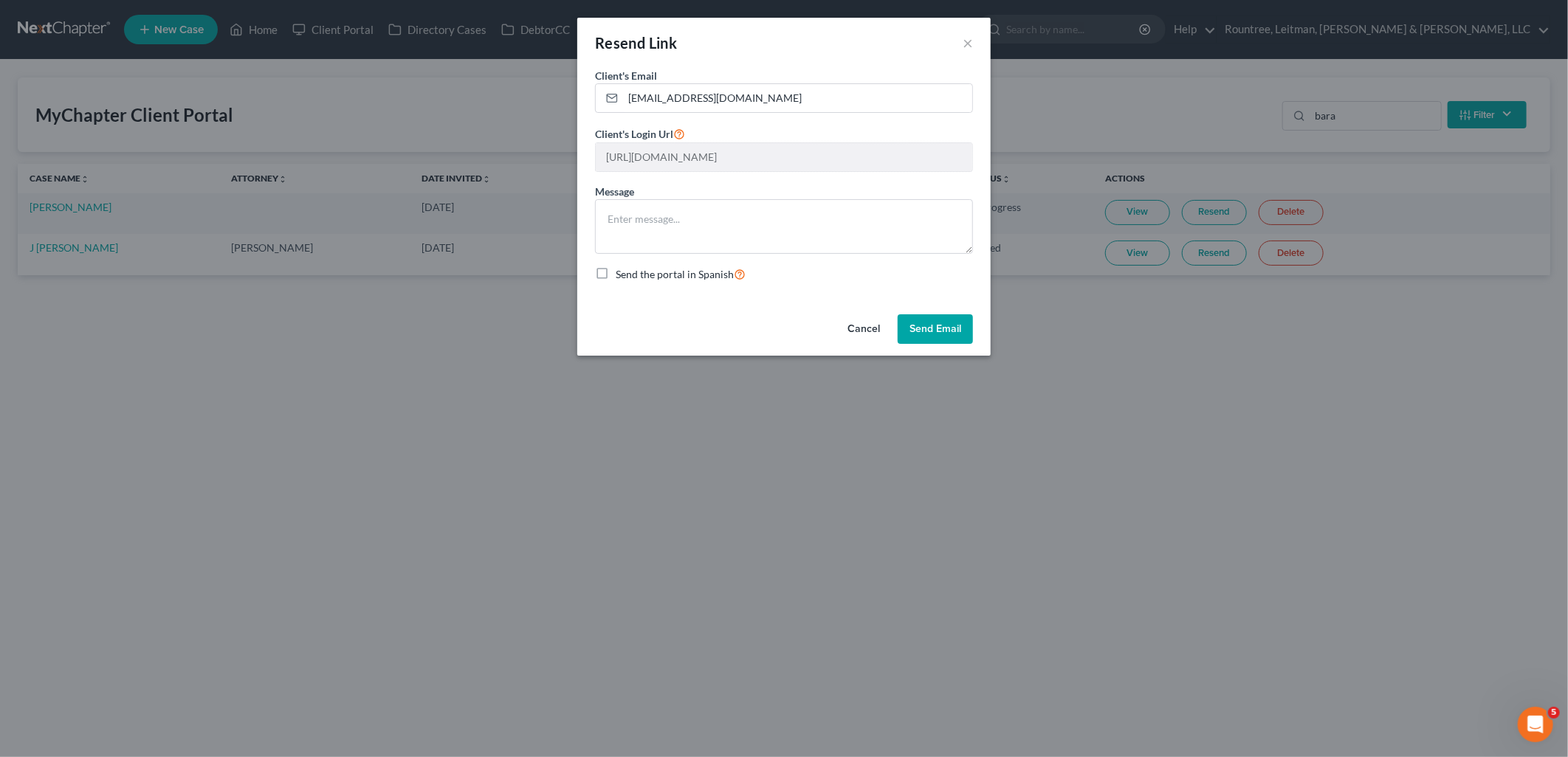
click at [1075, 160] on div "Resend Link × Client's Email * [EMAIL_ADDRESS][DOMAIN_NAME] Client's Login Url …" at bounding box center [784, 378] width 1568 height 757
click at [868, 329] on button "Cancel" at bounding box center [864, 329] width 56 height 30
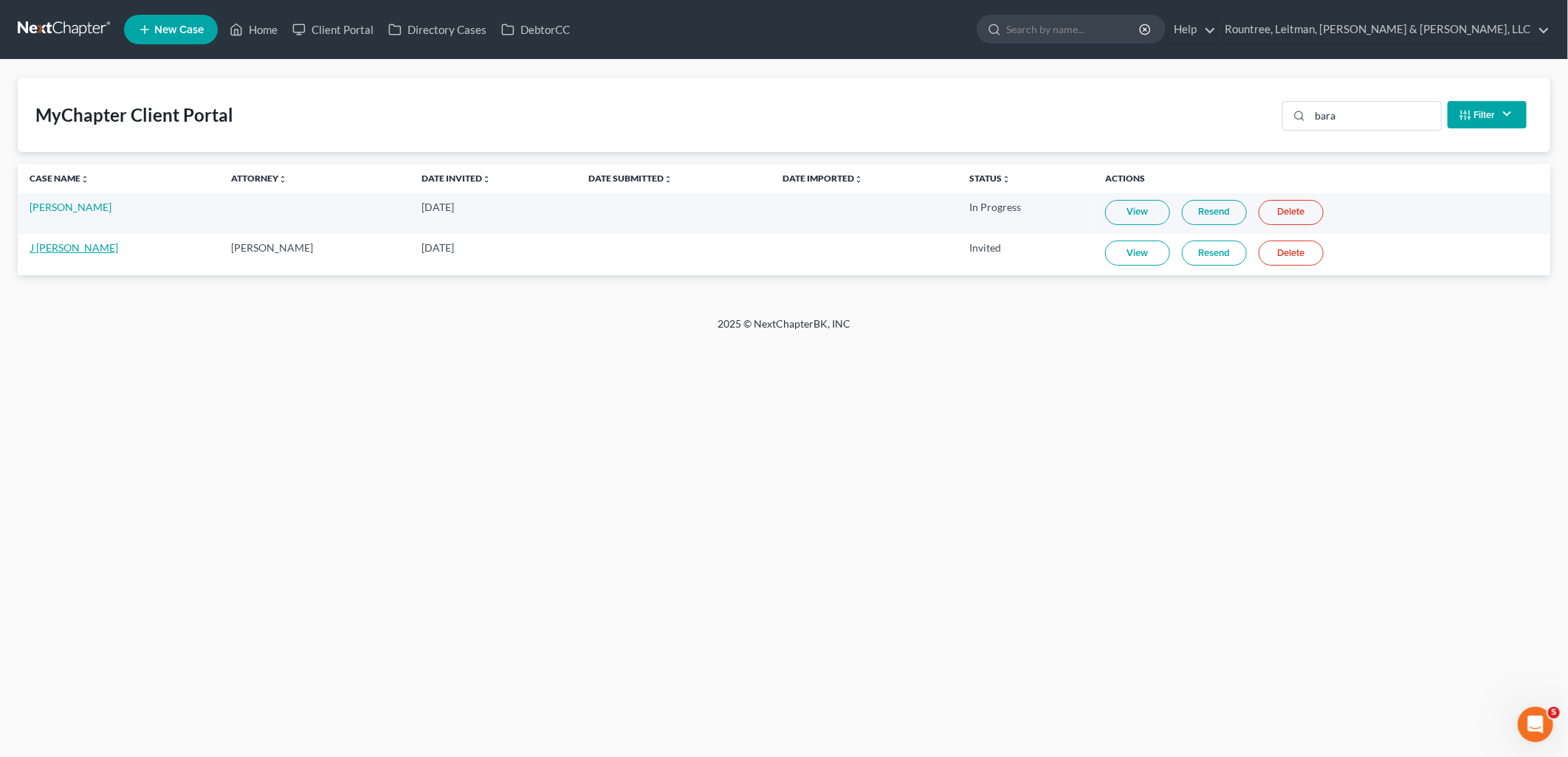
click at [64, 249] on link "J [PERSON_NAME]" at bounding box center [74, 247] width 89 height 12
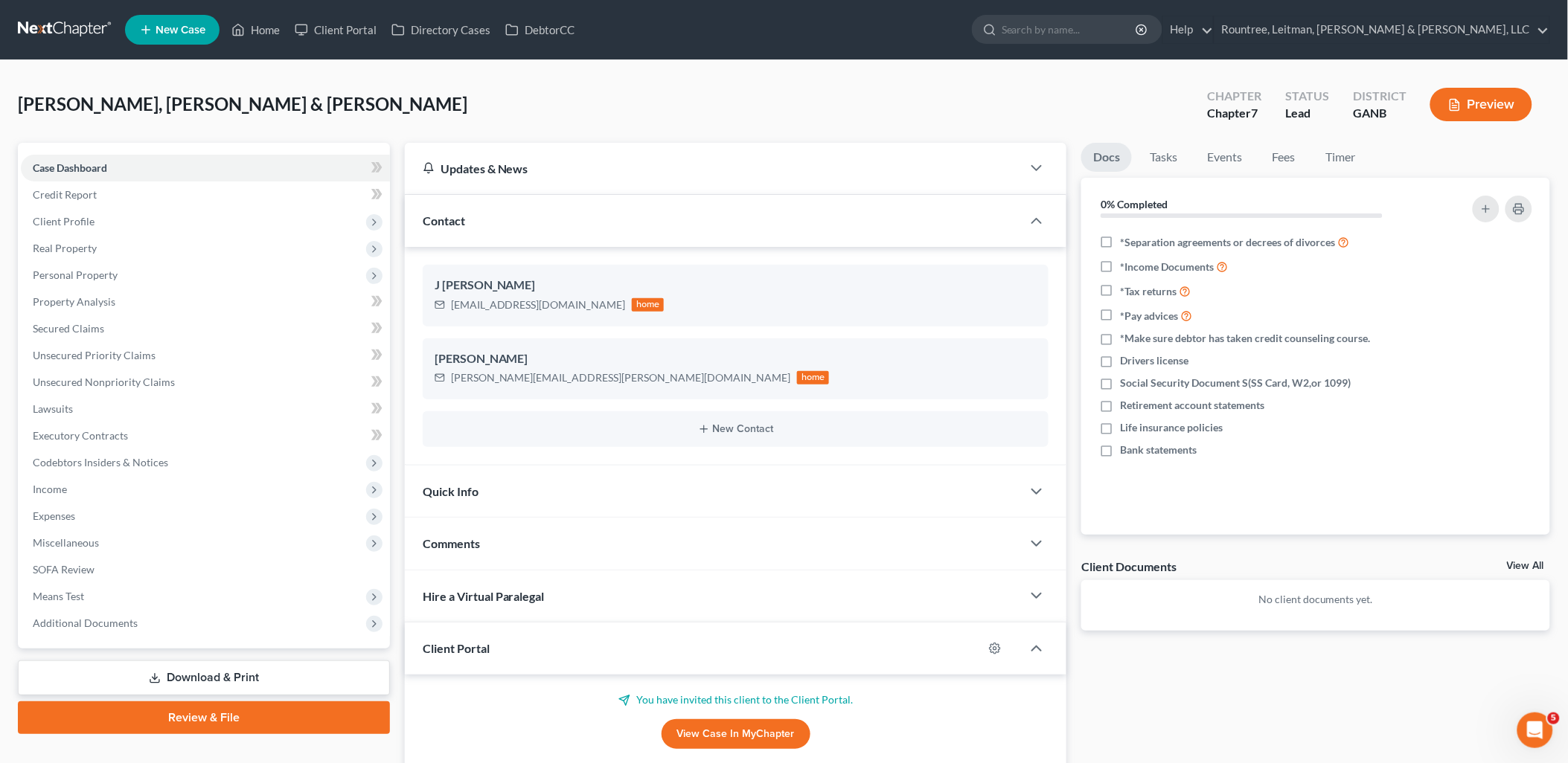
scroll to position [82, 0]
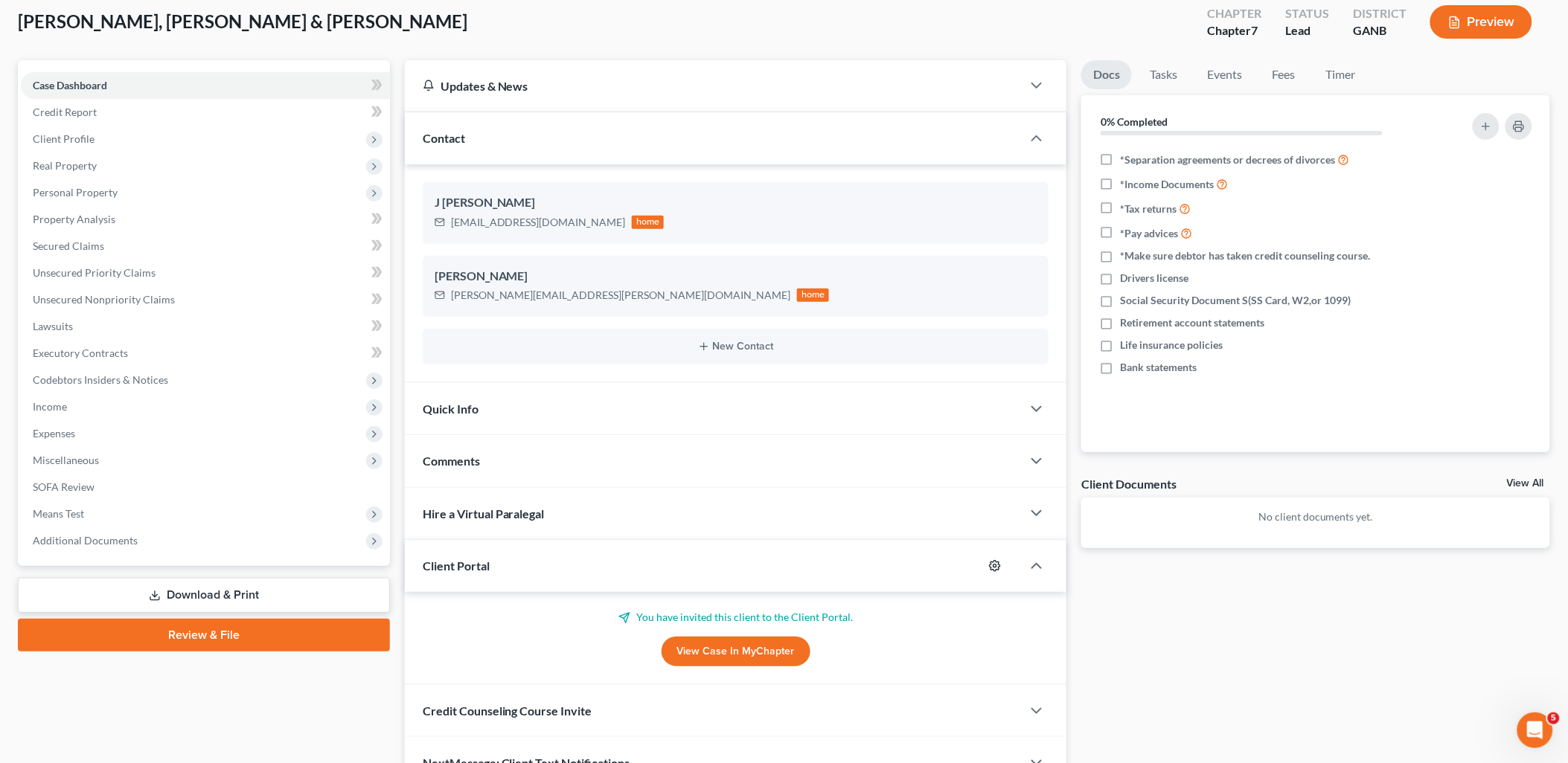
click at [1000, 565] on icon "button" at bounding box center [995, 565] width 11 height 11
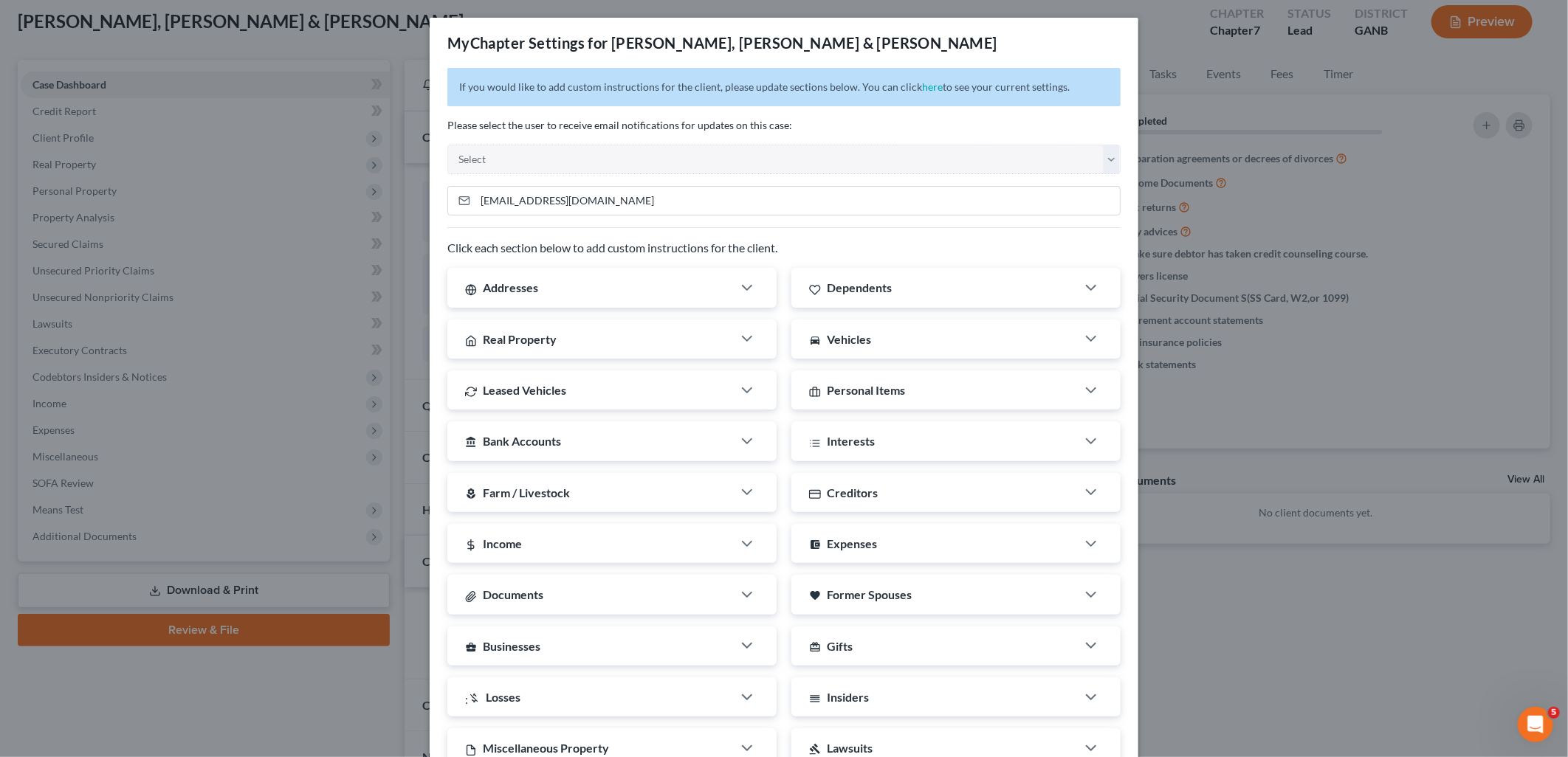
click at [340, 195] on div "MyChapter Settings for [PERSON_NAME], [PERSON_NAME] & [PERSON_NAME] If you woul…" at bounding box center [784, 378] width 1568 height 757
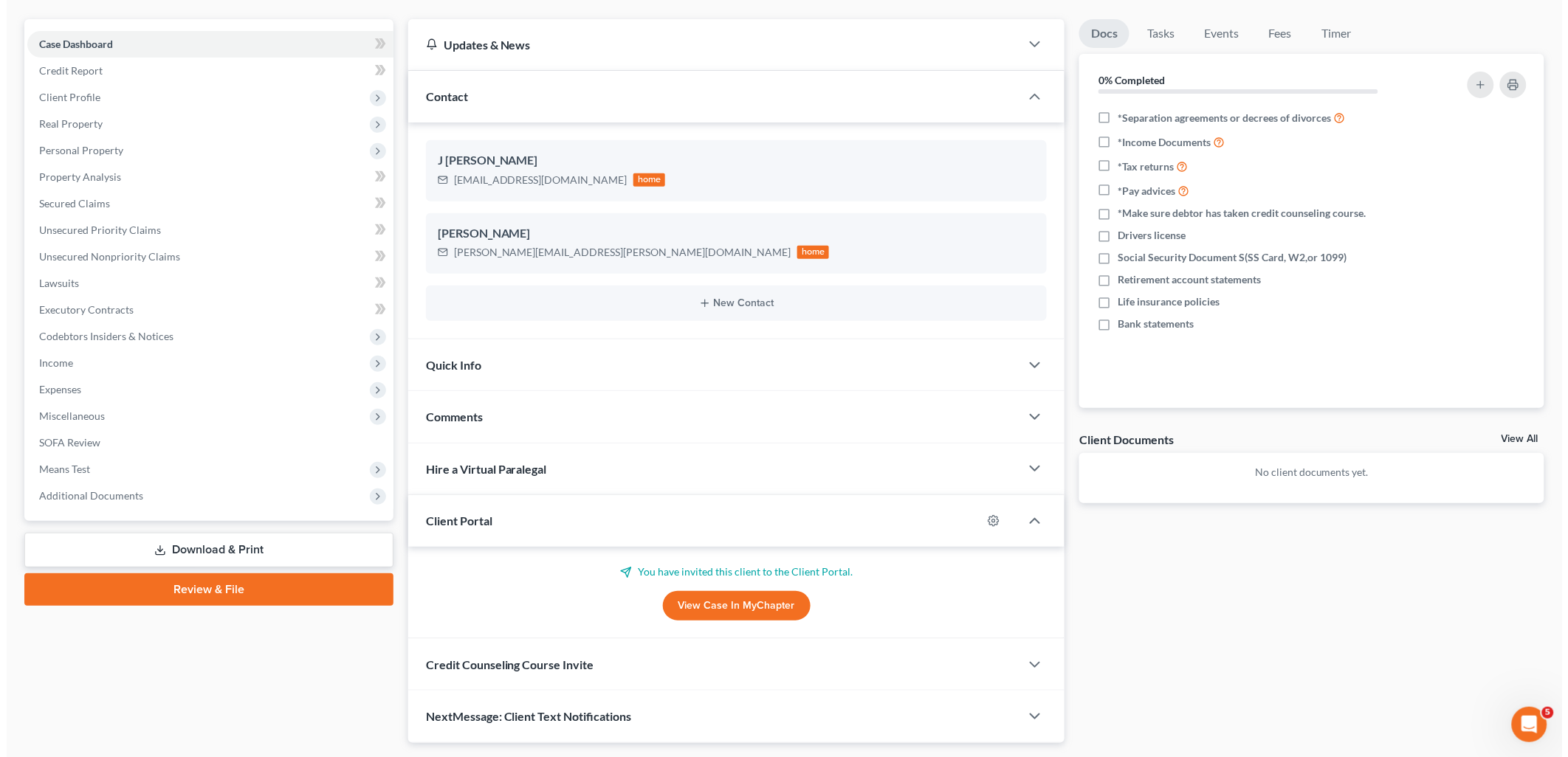
scroll to position [164, 0]
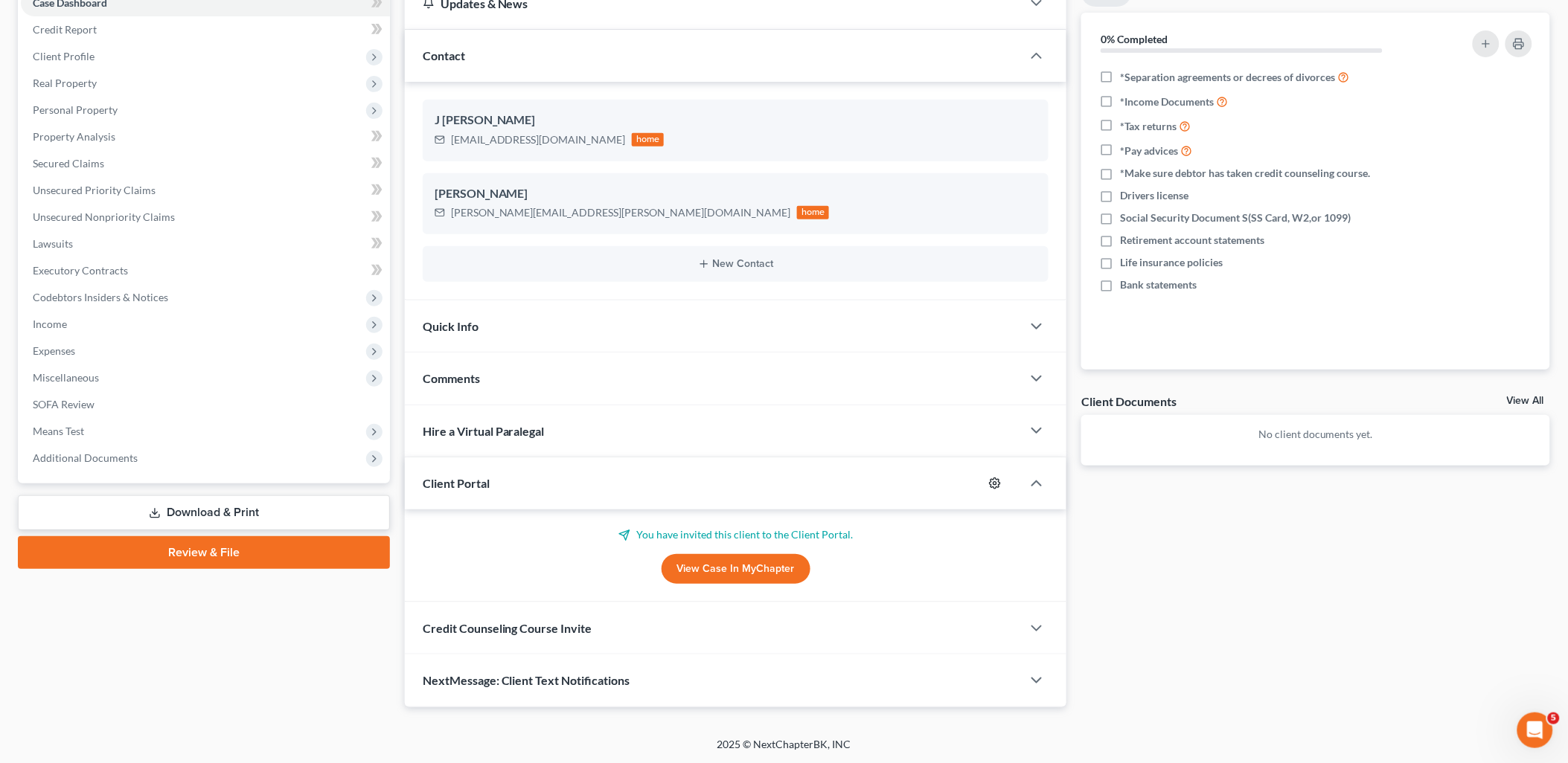
click at [992, 480] on icon "button" at bounding box center [995, 483] width 12 height 12
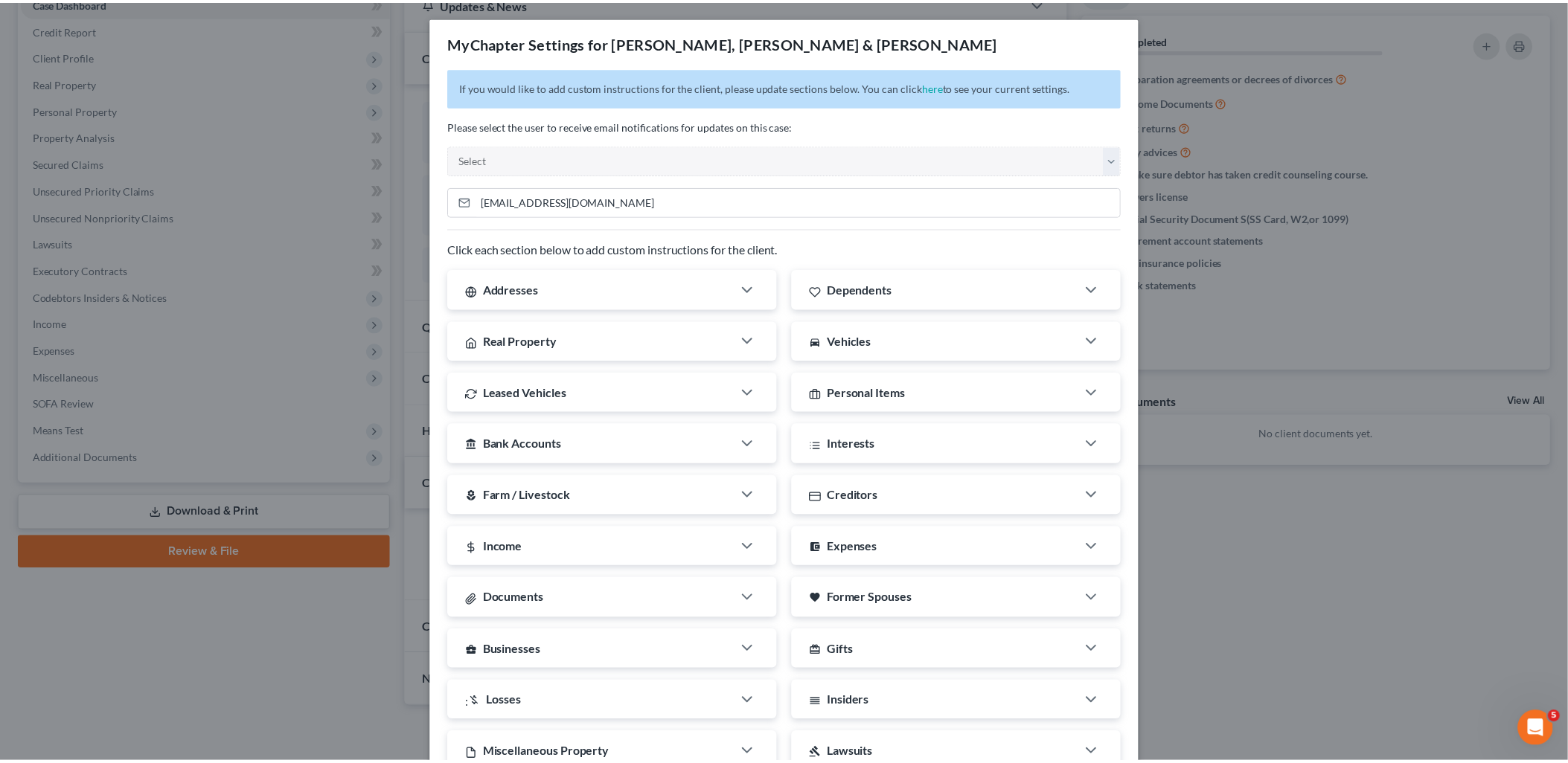
scroll to position [0, 0]
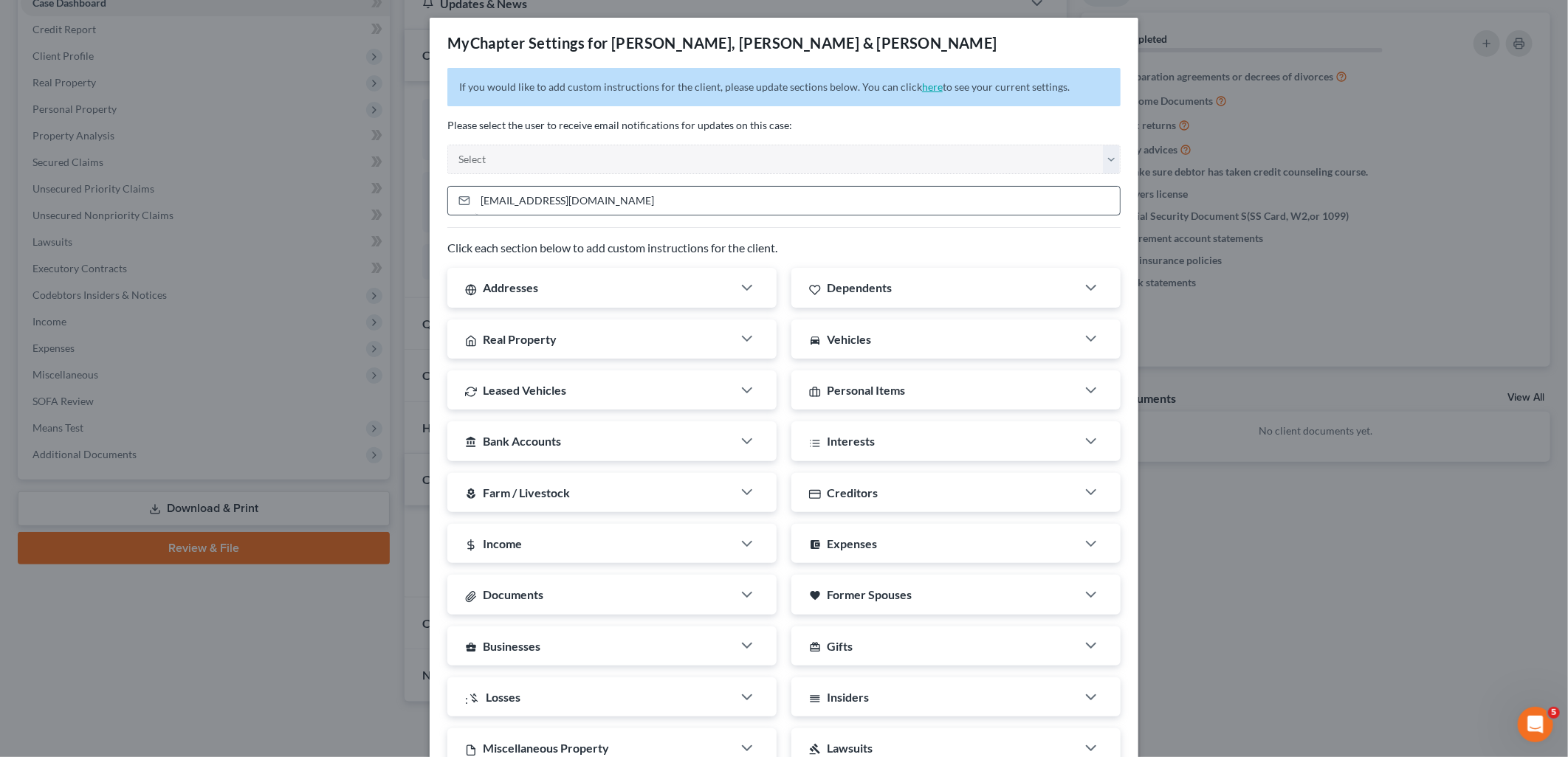
drag, startPoint x: 915, startPoint y: 86, endPoint x: 717, endPoint y: 203, distance: 230.0
click at [922, 86] on link "here" at bounding box center [932, 86] width 21 height 12
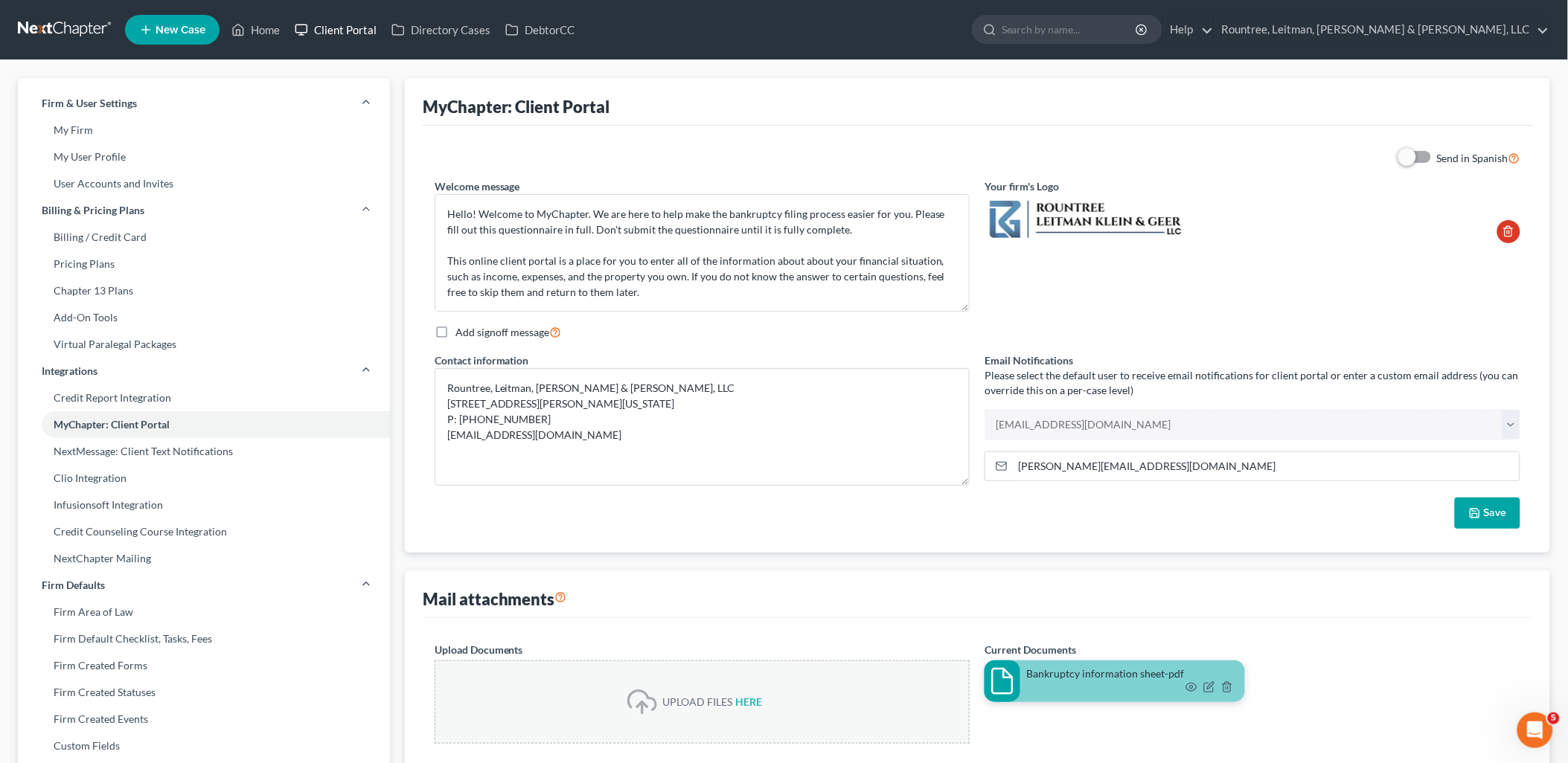
click at [367, 27] on link "Client Portal" at bounding box center [336, 30] width 96 height 27
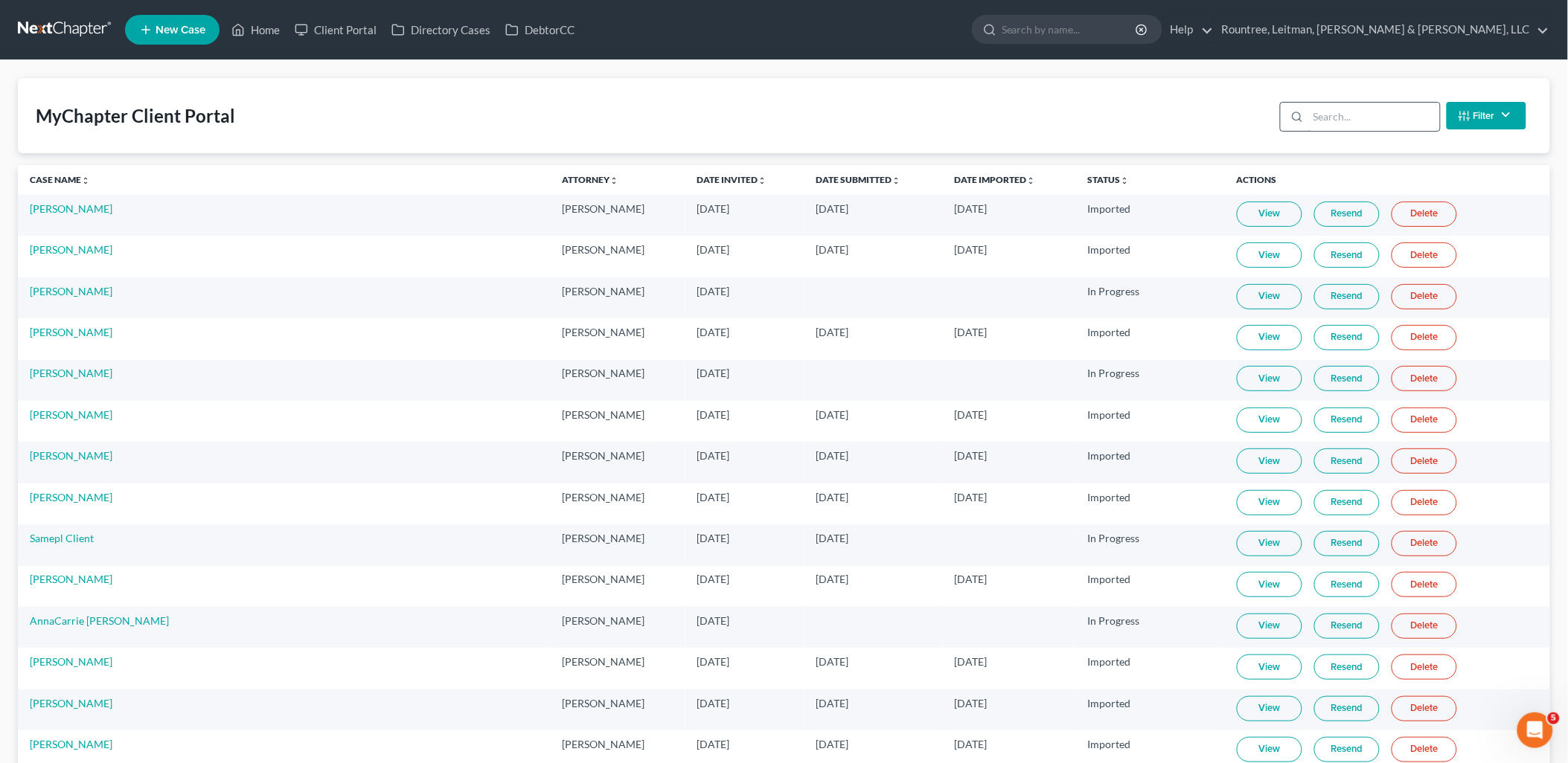
click at [1370, 105] on input "search" at bounding box center [1374, 117] width 132 height 28
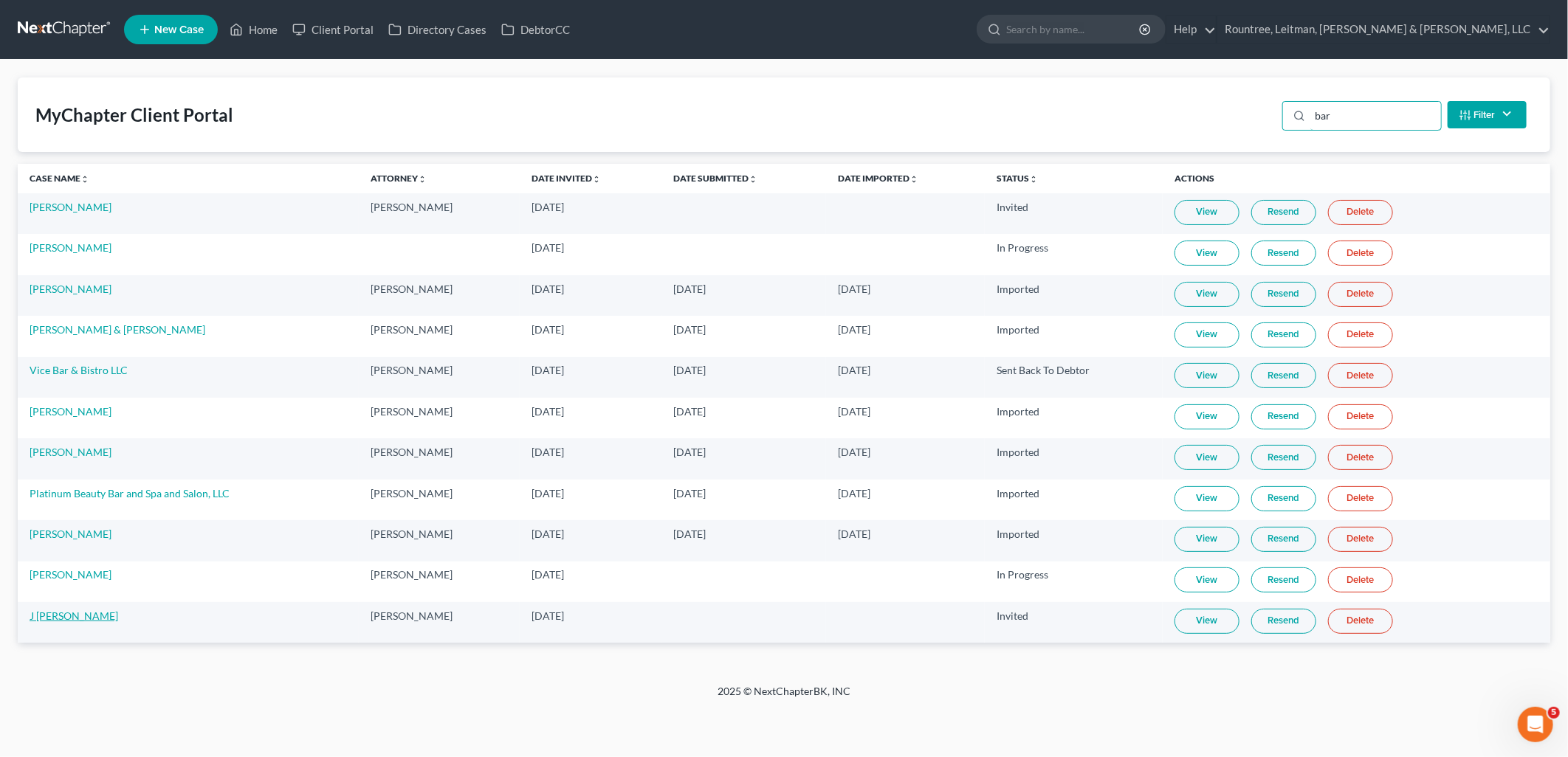
type input "bar"
click at [70, 619] on link "J [PERSON_NAME]" at bounding box center [74, 615] width 89 height 12
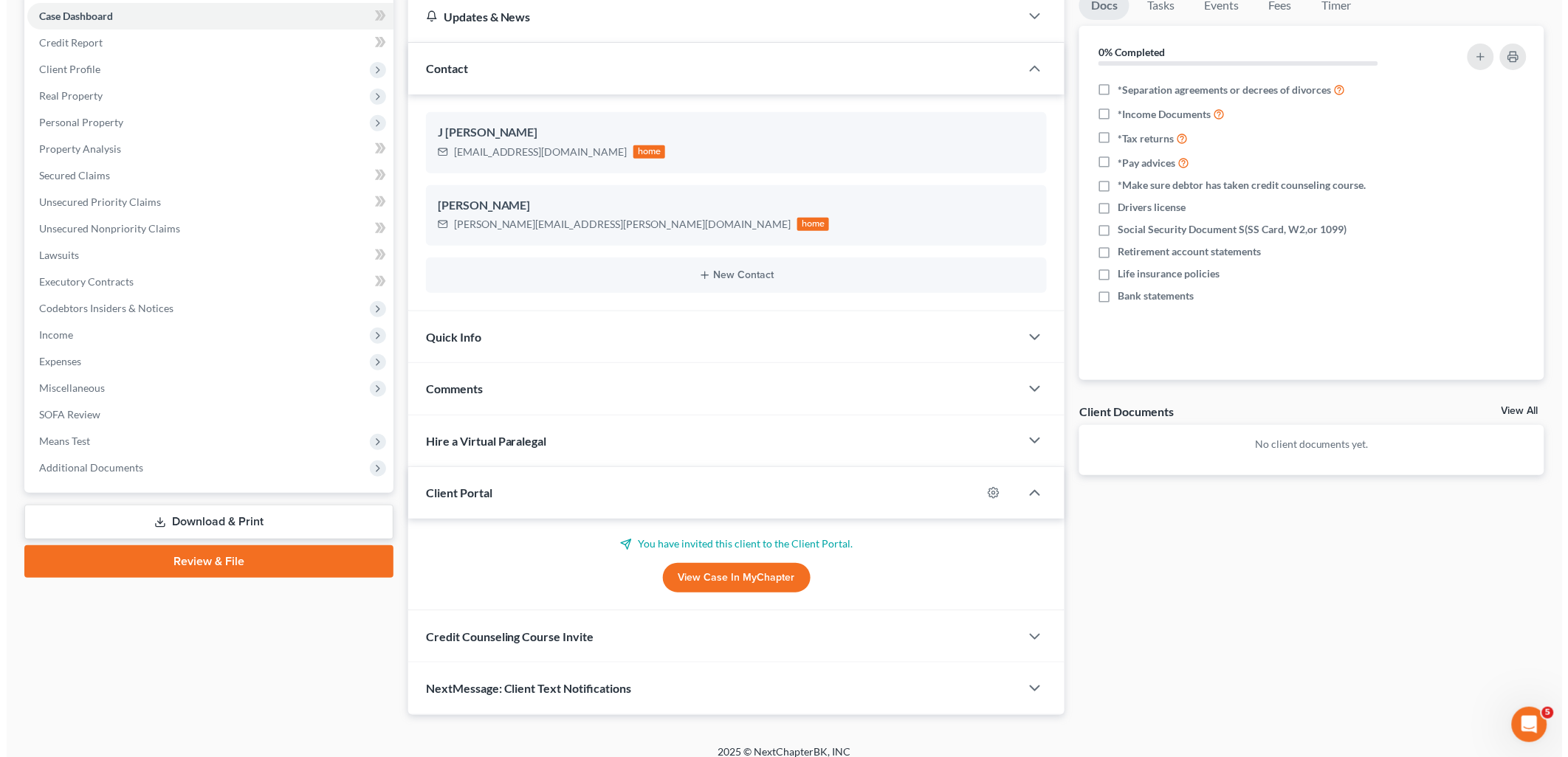
scroll to position [164, 0]
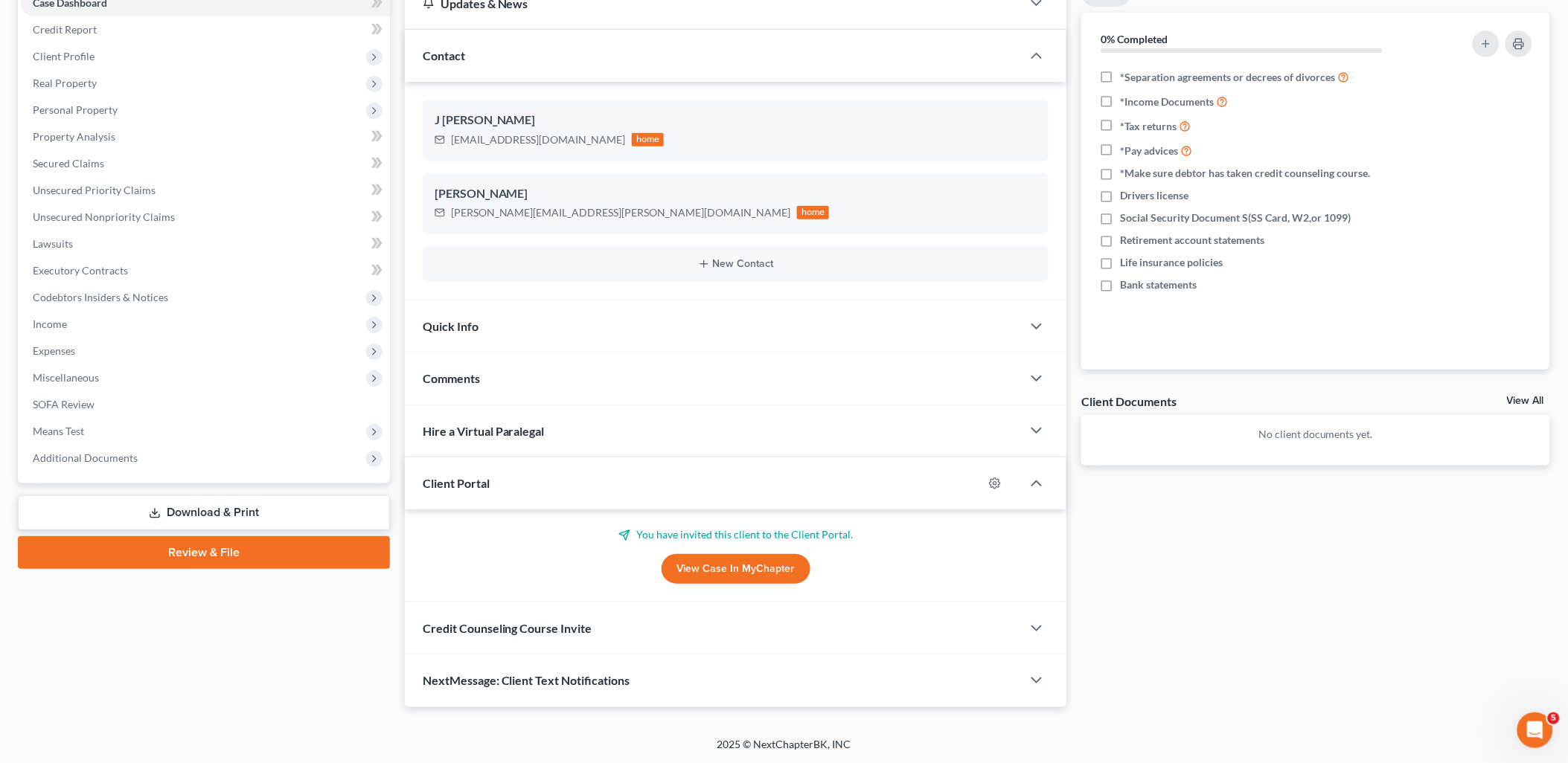
click at [1002, 484] on div at bounding box center [1002, 483] width 39 height 24
click at [995, 484] on circle "button" at bounding box center [995, 484] width 3 height 3
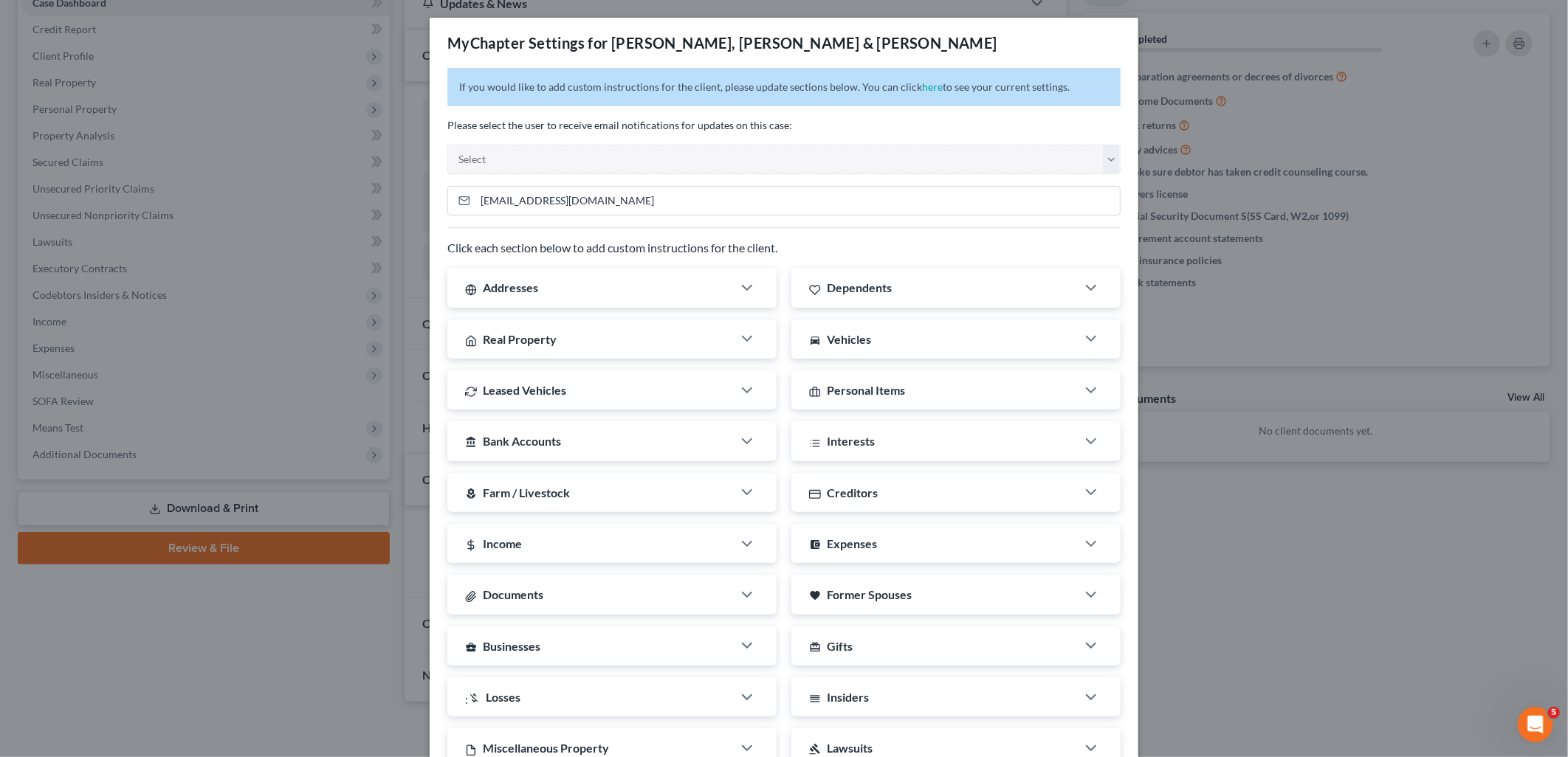
click at [987, 480] on div "Creditors" at bounding box center [934, 492] width 285 height 39
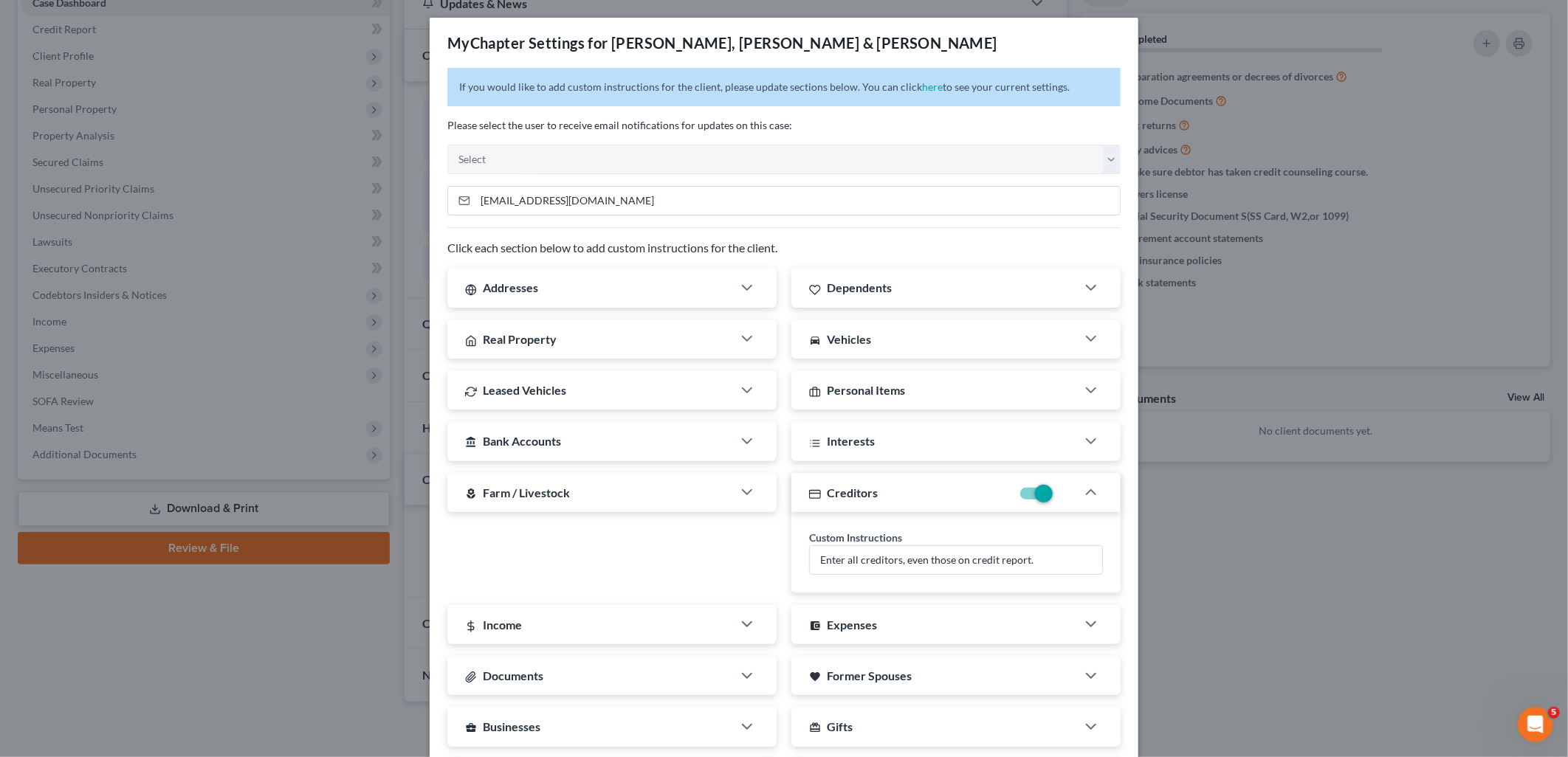
click at [943, 124] on p "Please select the user to receive email notifications for updates on this case:" at bounding box center [784, 125] width 673 height 15
click at [1082, 493] on icon "button" at bounding box center [1091, 493] width 18 height 18
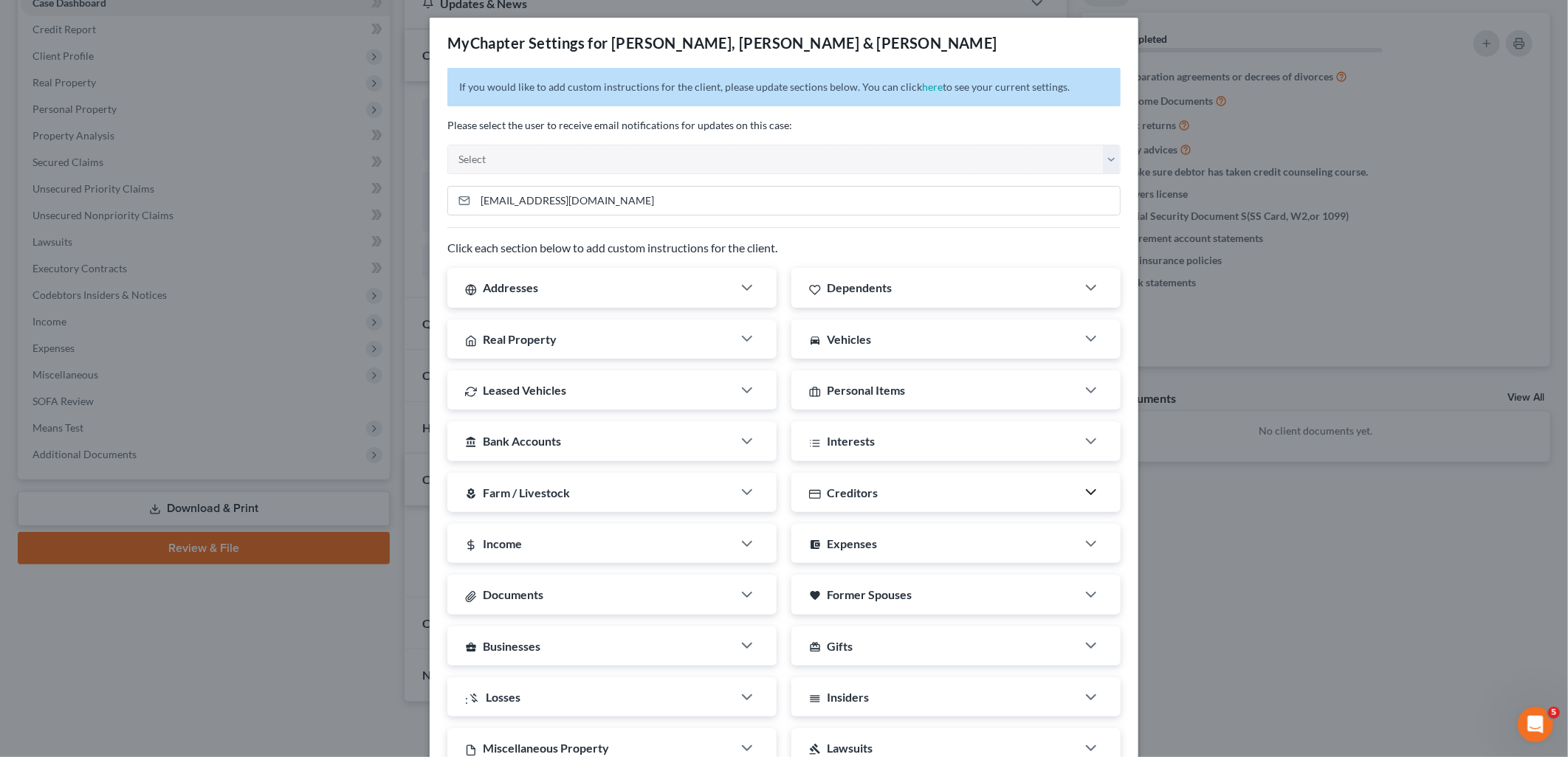
click at [957, 492] on div "Creditors" at bounding box center [934, 492] width 285 height 39
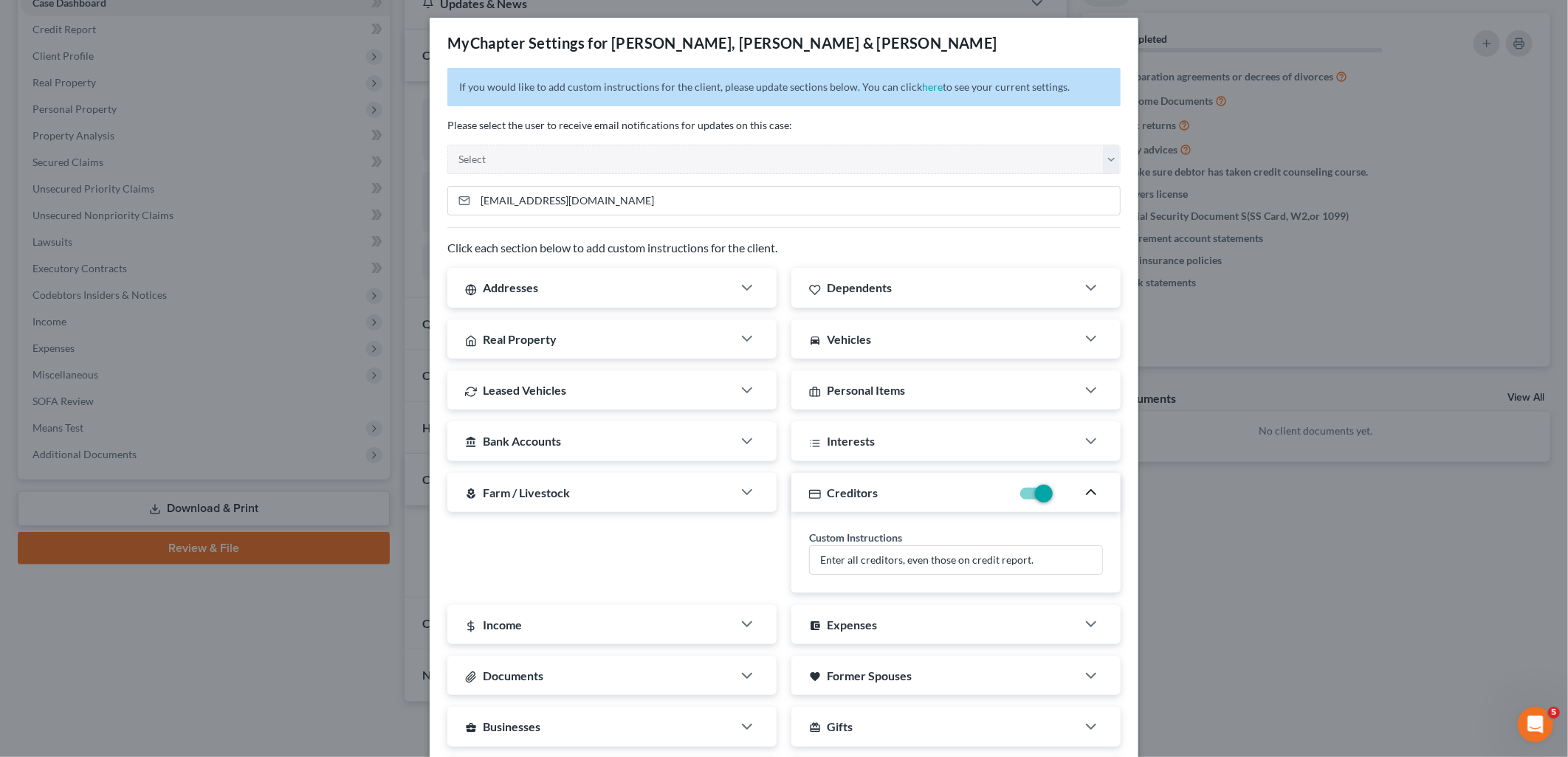
click at [957, 492] on div "Creditors" at bounding box center [901, 492] width 220 height 39
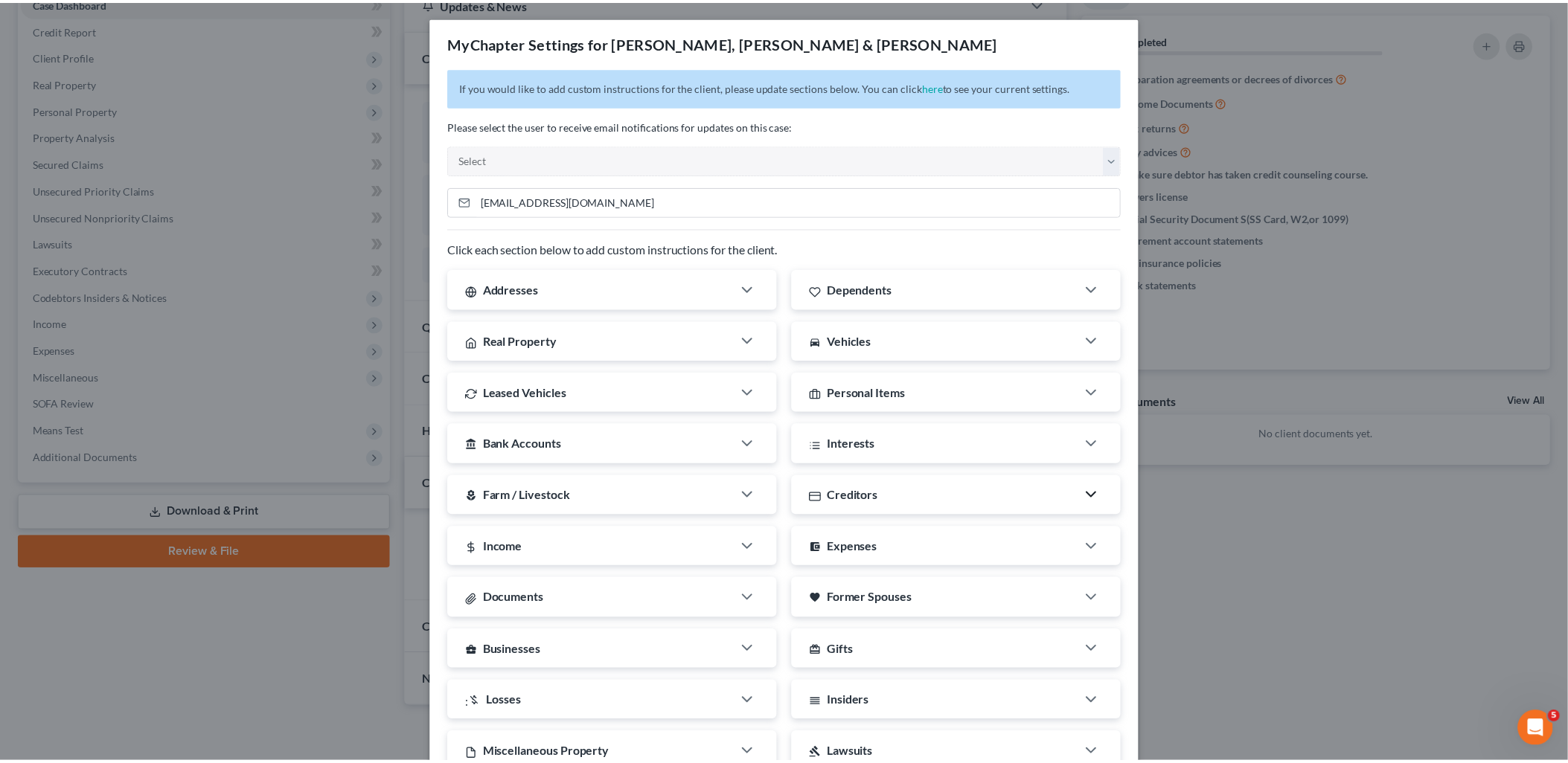
scroll to position [0, 0]
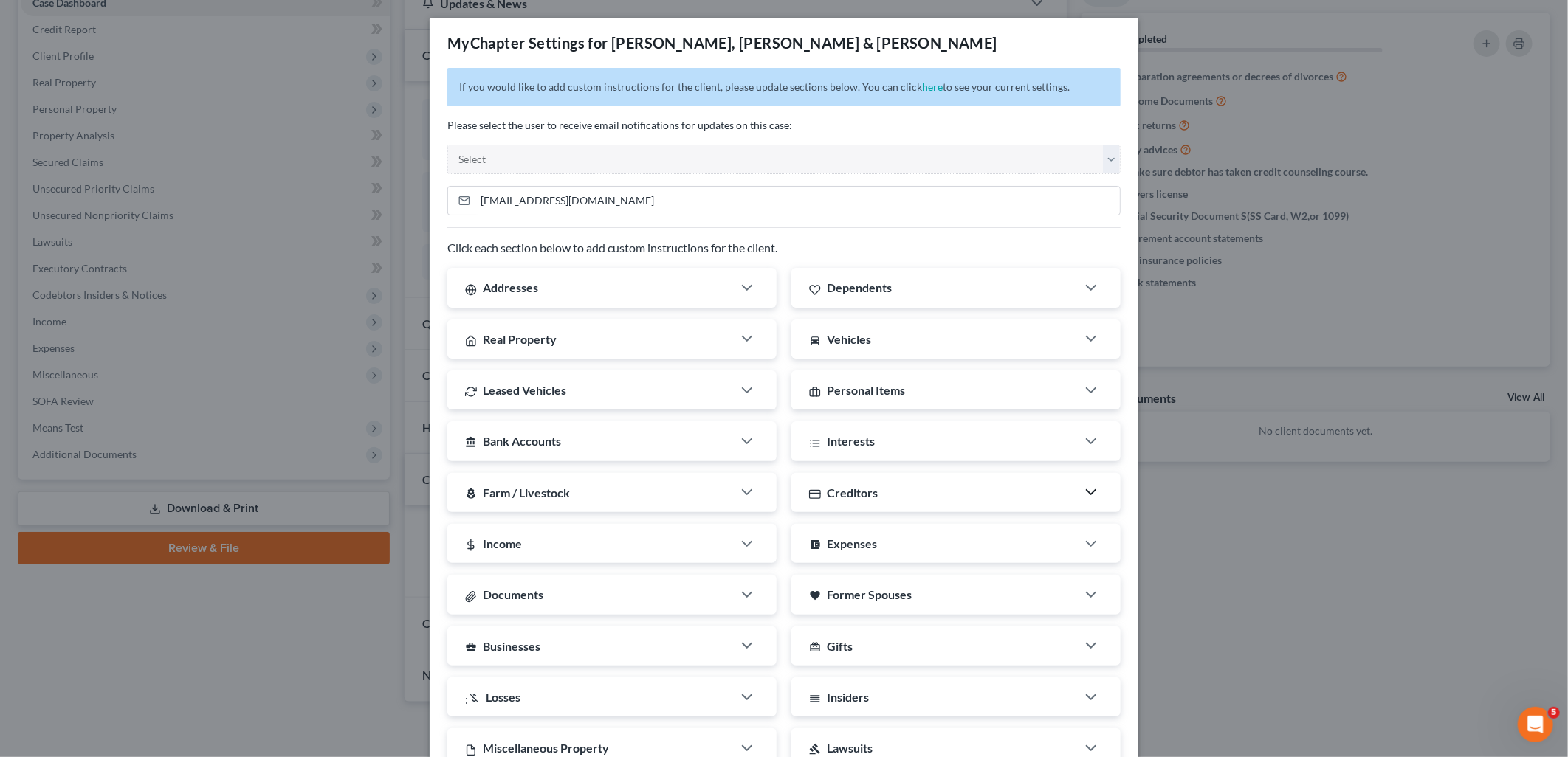
click at [1309, 104] on div "MyChapter Settings for [PERSON_NAME], [PERSON_NAME] & [PERSON_NAME] If you woul…" at bounding box center [784, 378] width 1568 height 757
